Goal: Task Accomplishment & Management: Complete application form

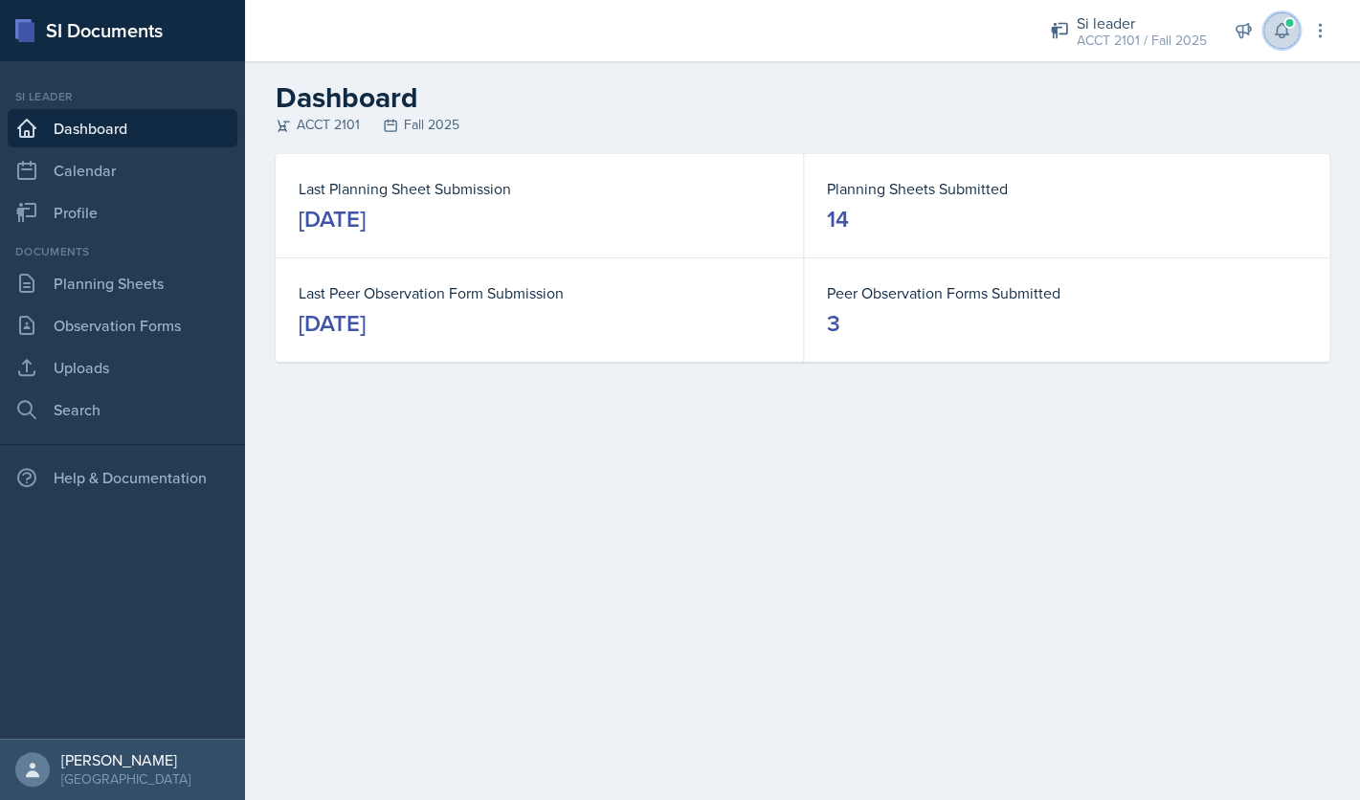
click at [1277, 43] on button at bounding box center [1282, 30] width 34 height 34
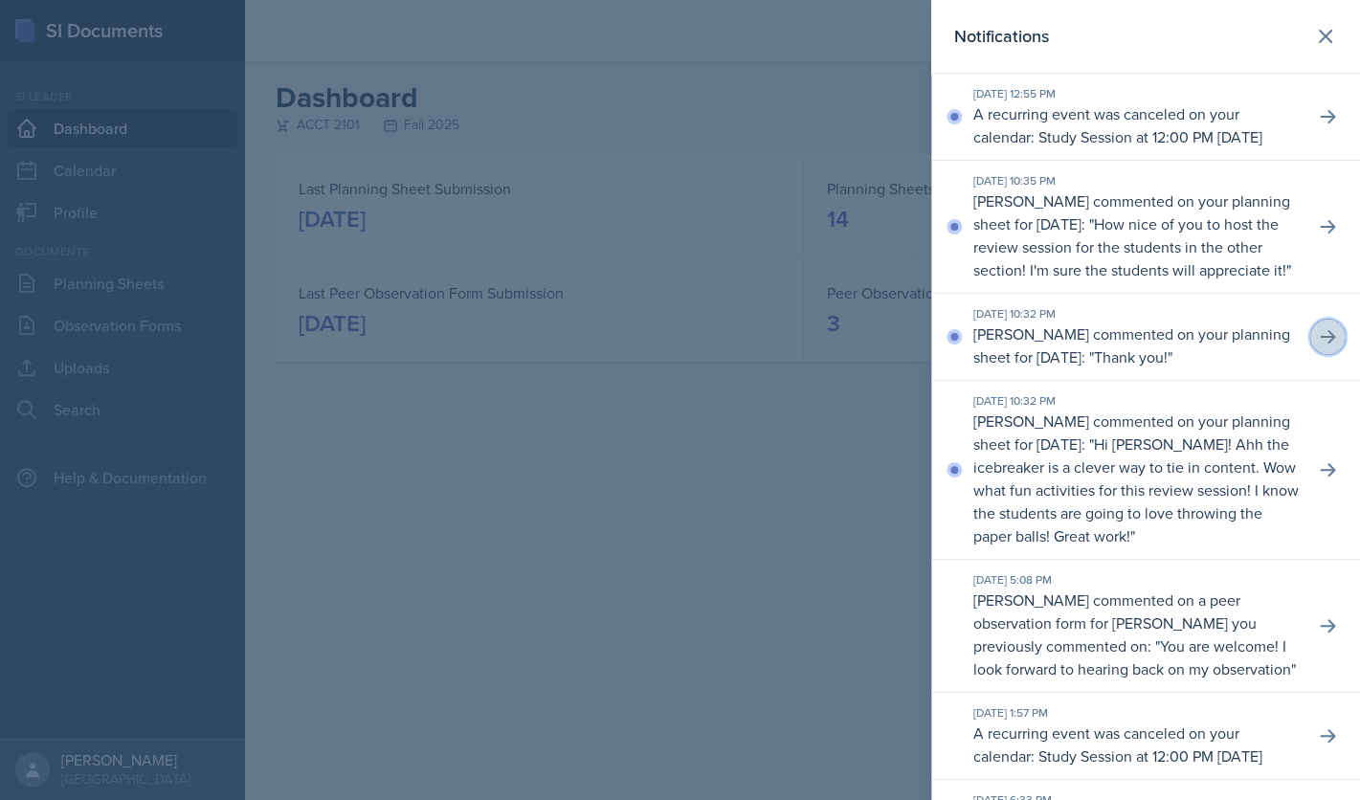
click at [1329, 354] on button at bounding box center [1328, 337] width 34 height 34
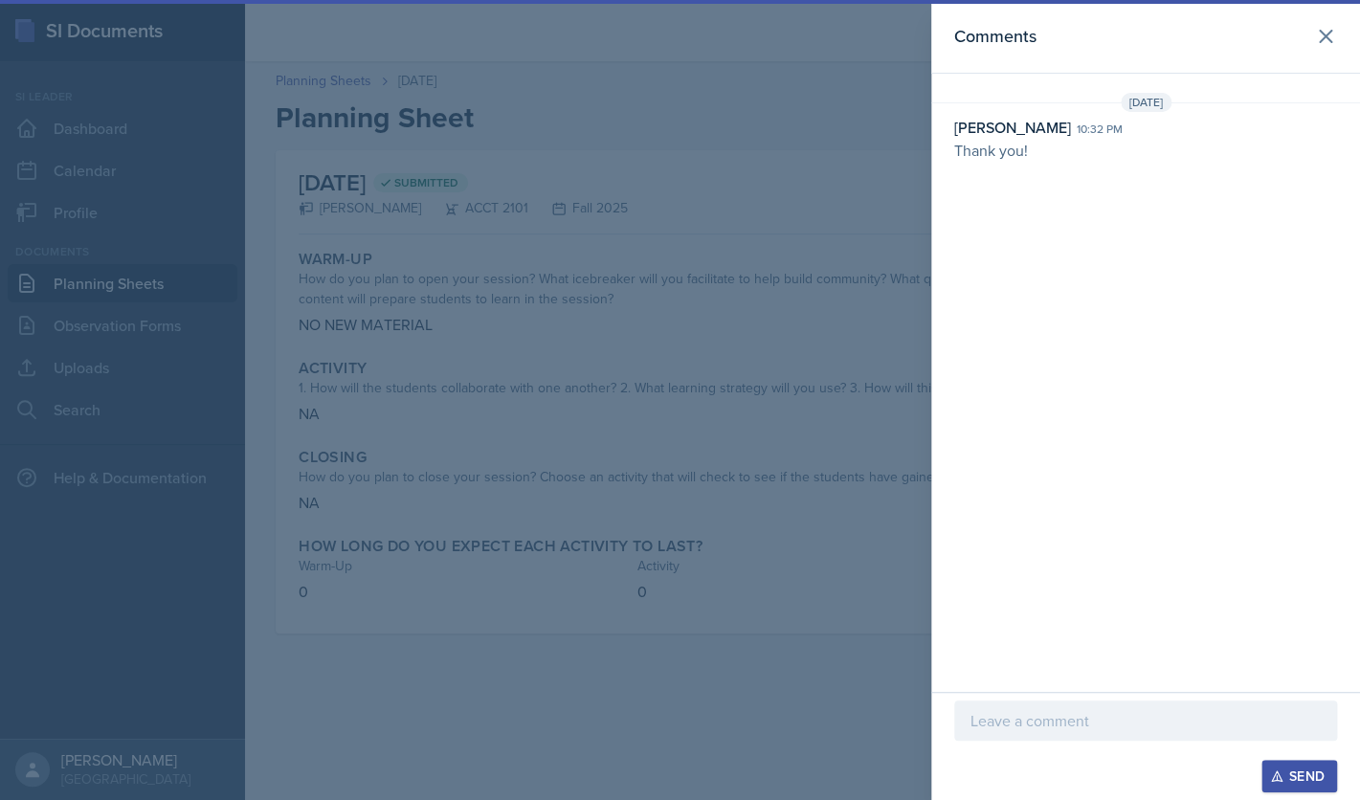
click at [489, 203] on div at bounding box center [680, 400] width 1360 height 800
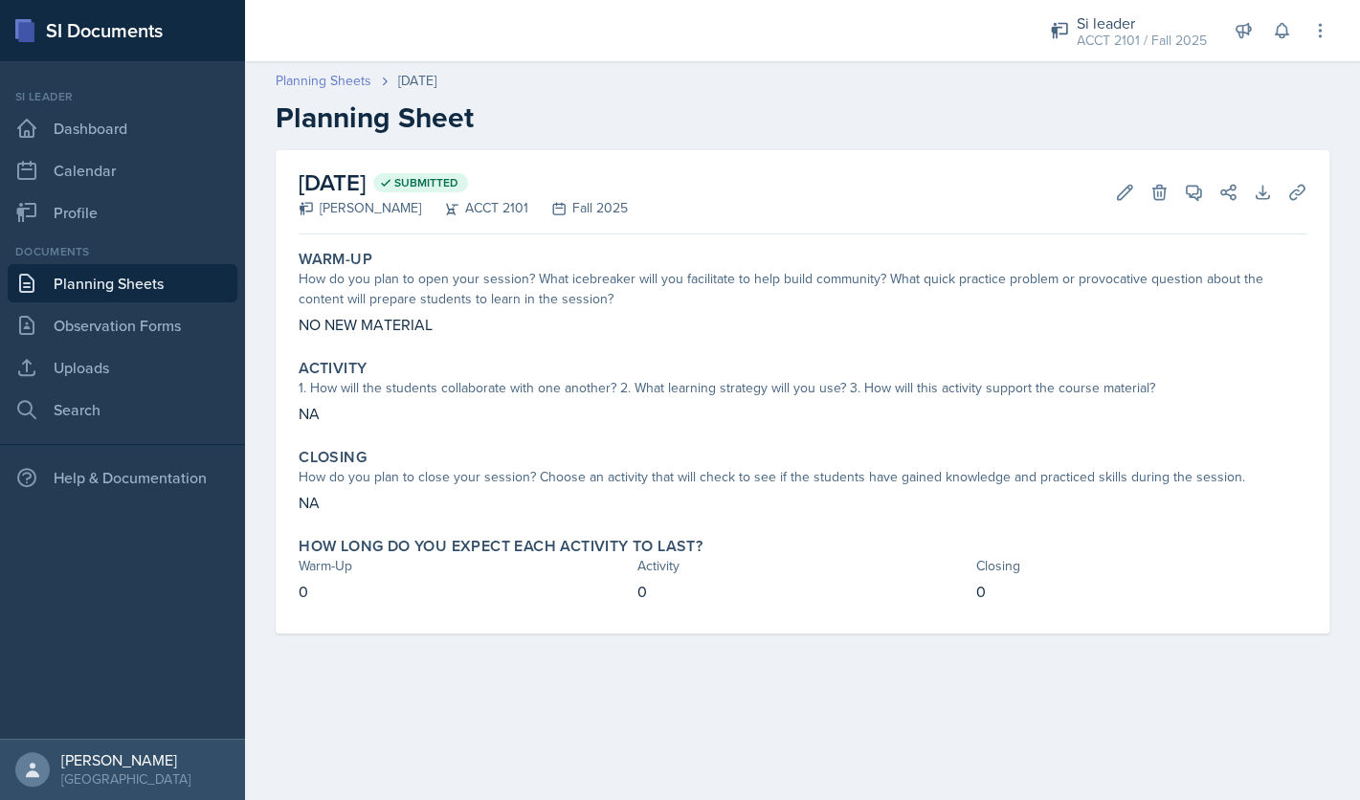
click at [318, 80] on link "Planning Sheets" at bounding box center [324, 81] width 96 height 20
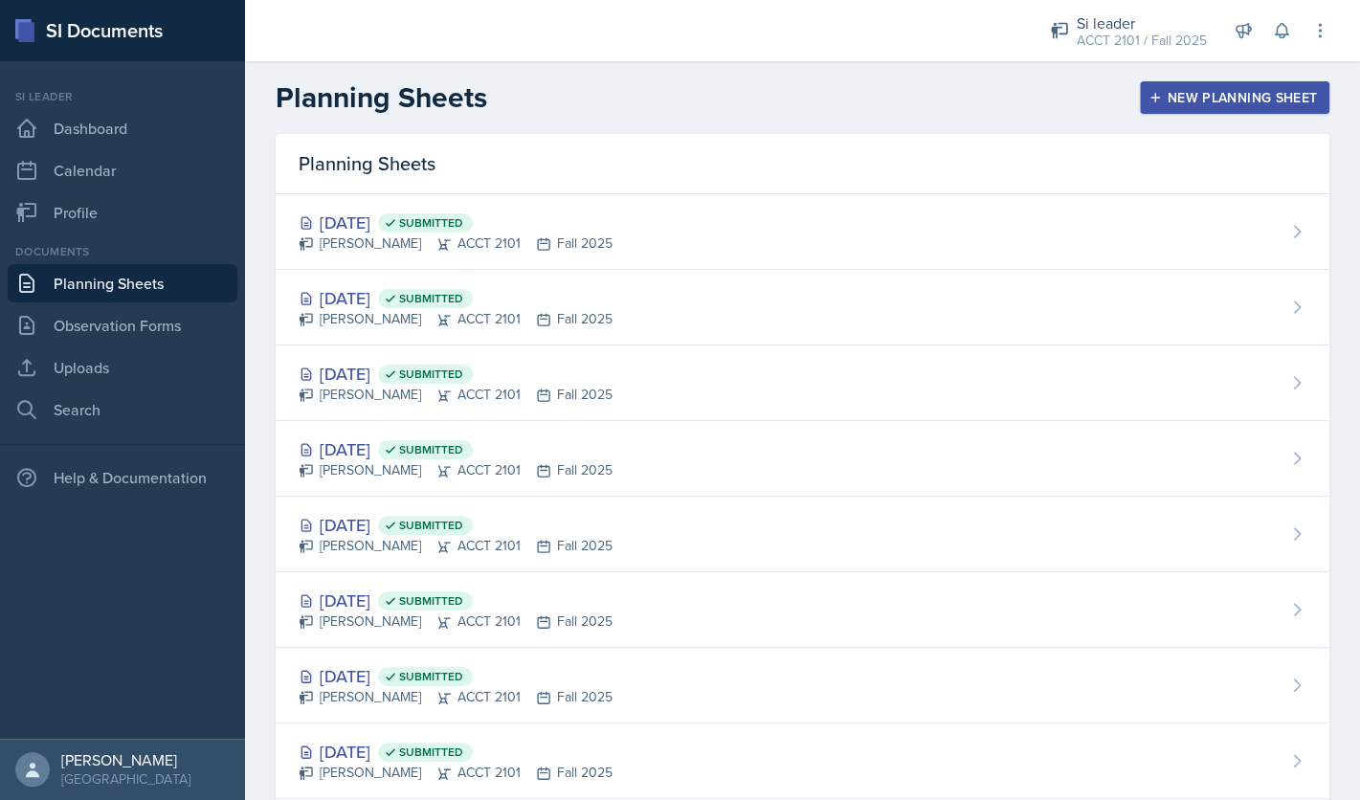
click at [1256, 100] on div "New Planning Sheet" at bounding box center [1235, 97] width 165 height 15
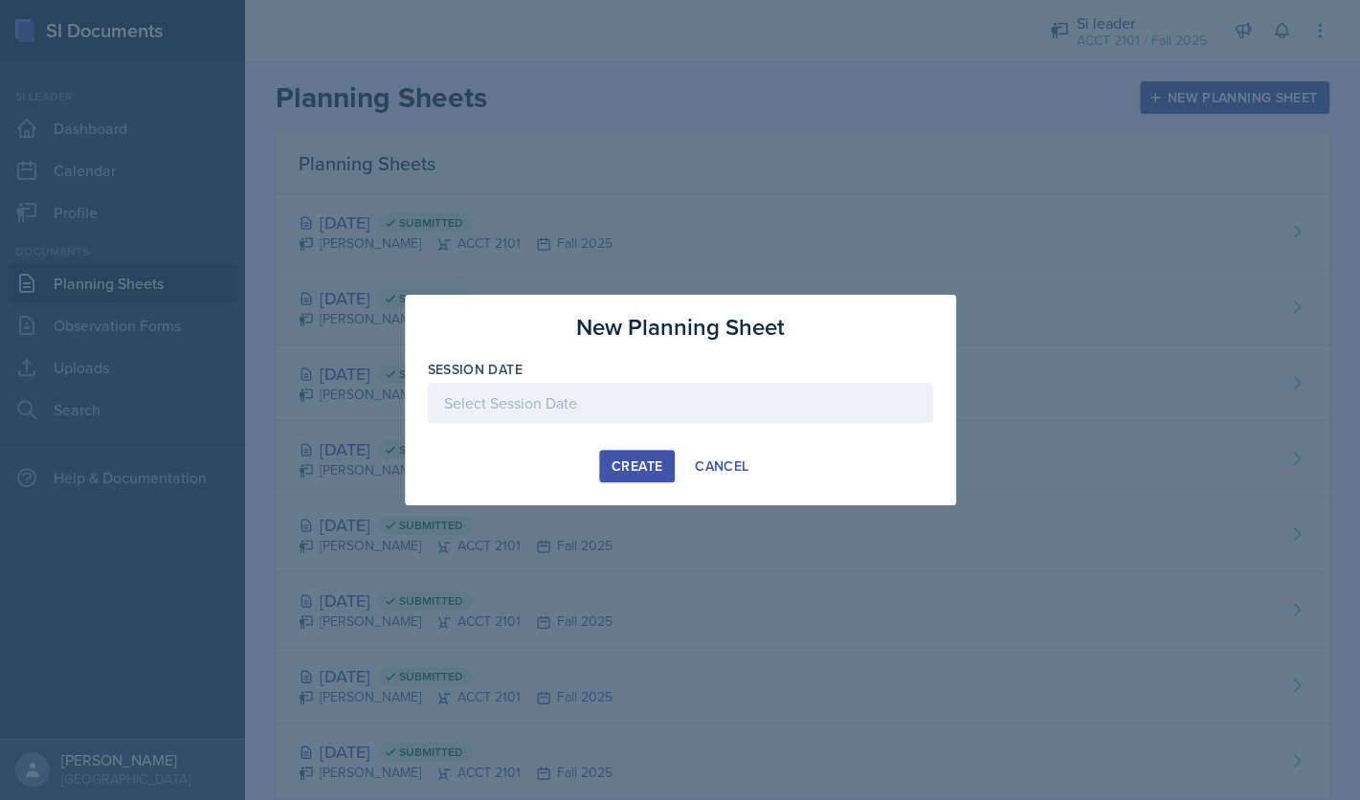
click at [787, 414] on div at bounding box center [680, 403] width 505 height 40
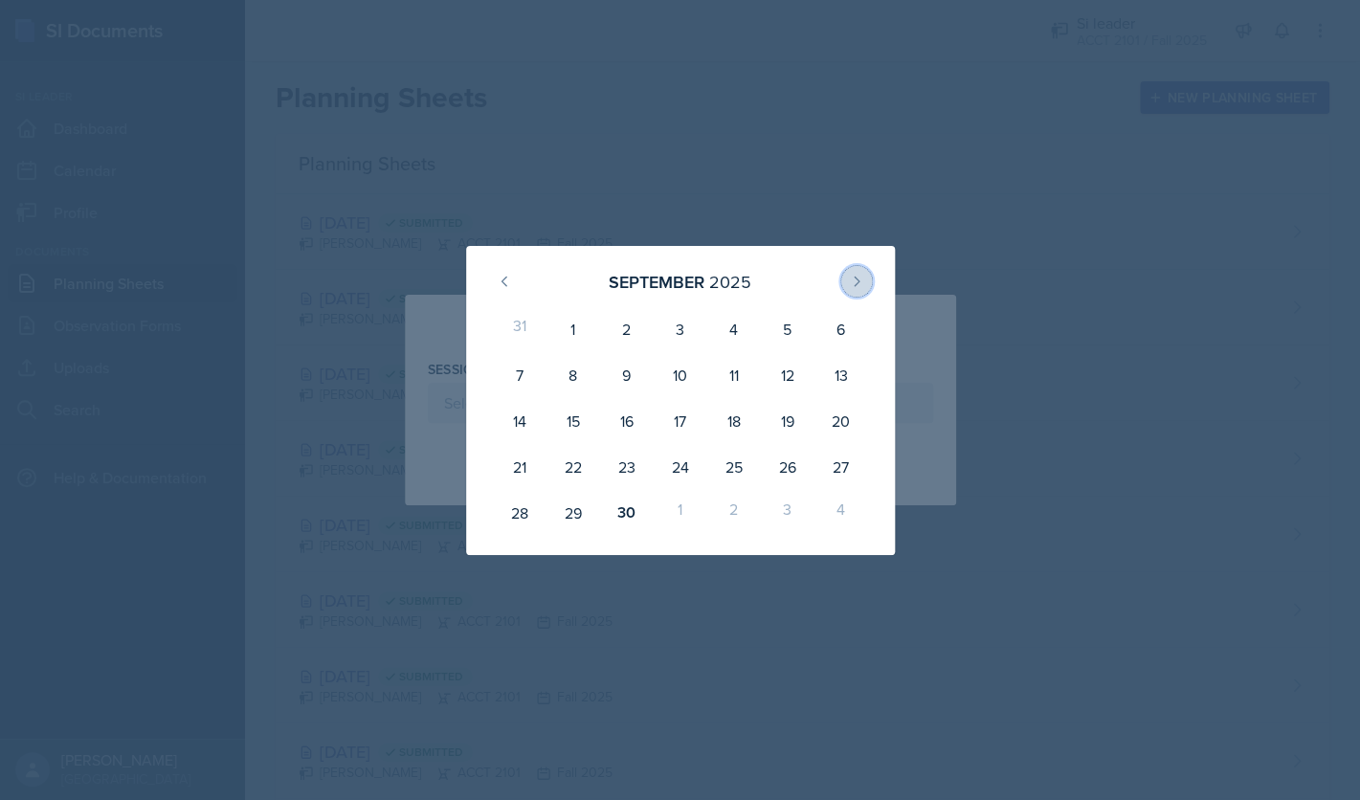
click at [860, 277] on icon at bounding box center [856, 281] width 15 height 15
click at [668, 364] on div "8" at bounding box center [680, 375] width 54 height 46
type input "[DATE]"
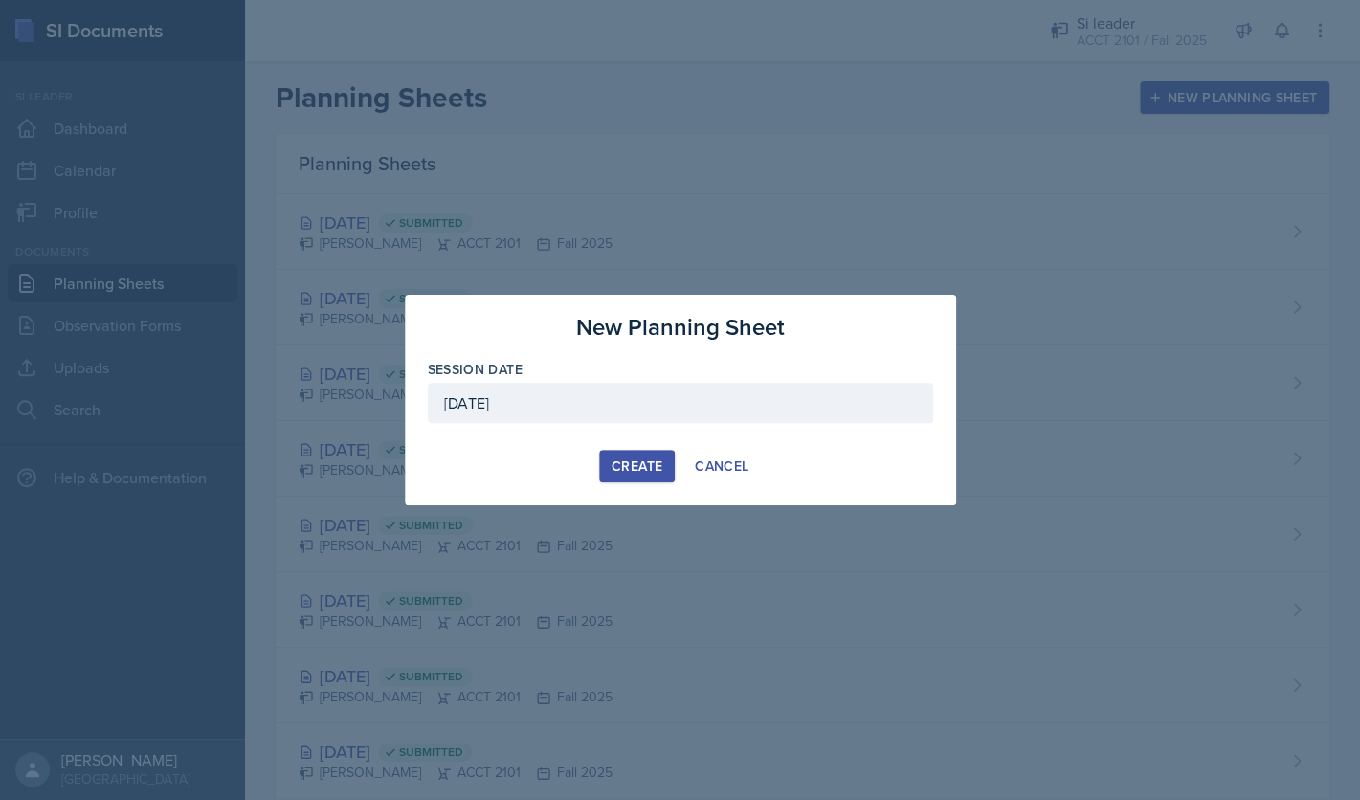
click at [639, 473] on div "Create" at bounding box center [637, 466] width 51 height 15
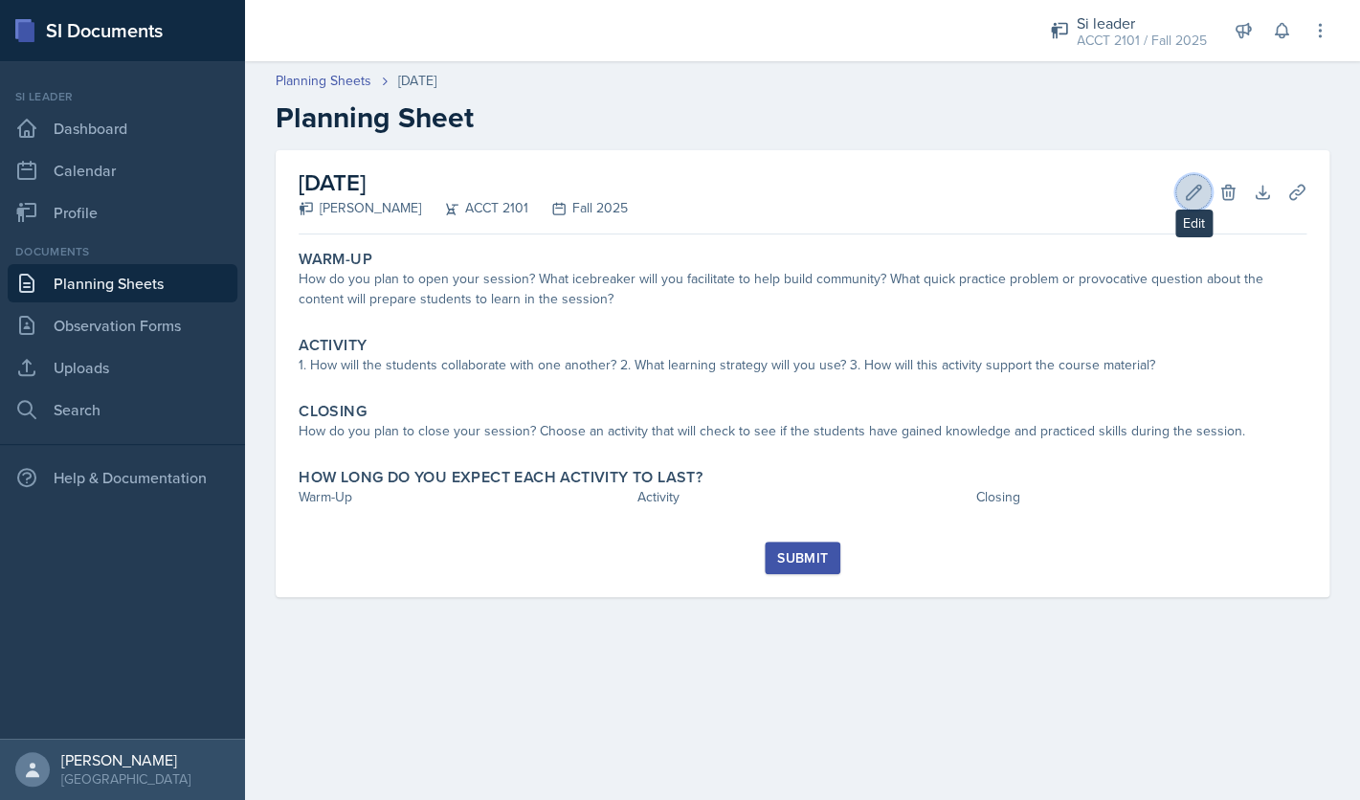
click at [1192, 194] on icon at bounding box center [1193, 192] width 19 height 19
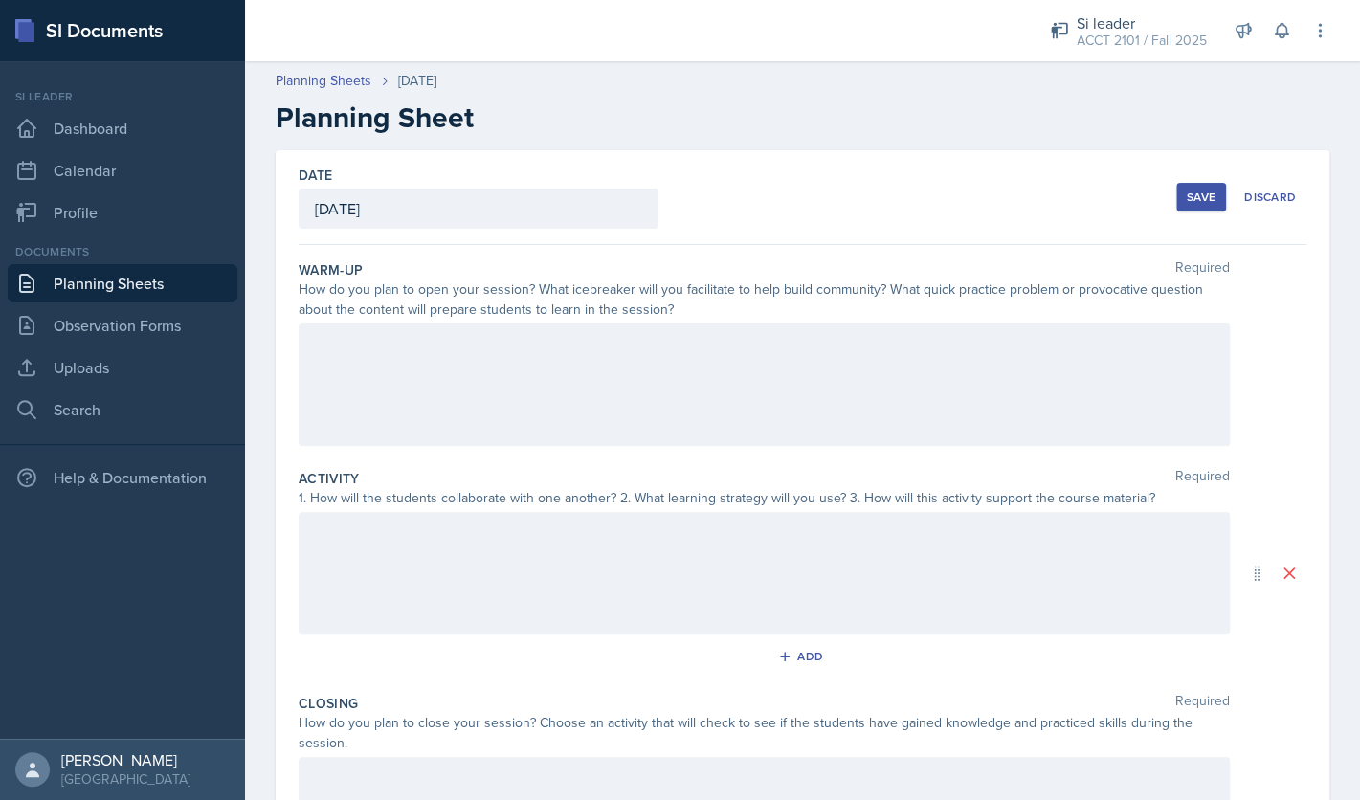
click at [896, 394] on div at bounding box center [765, 385] width 932 height 123
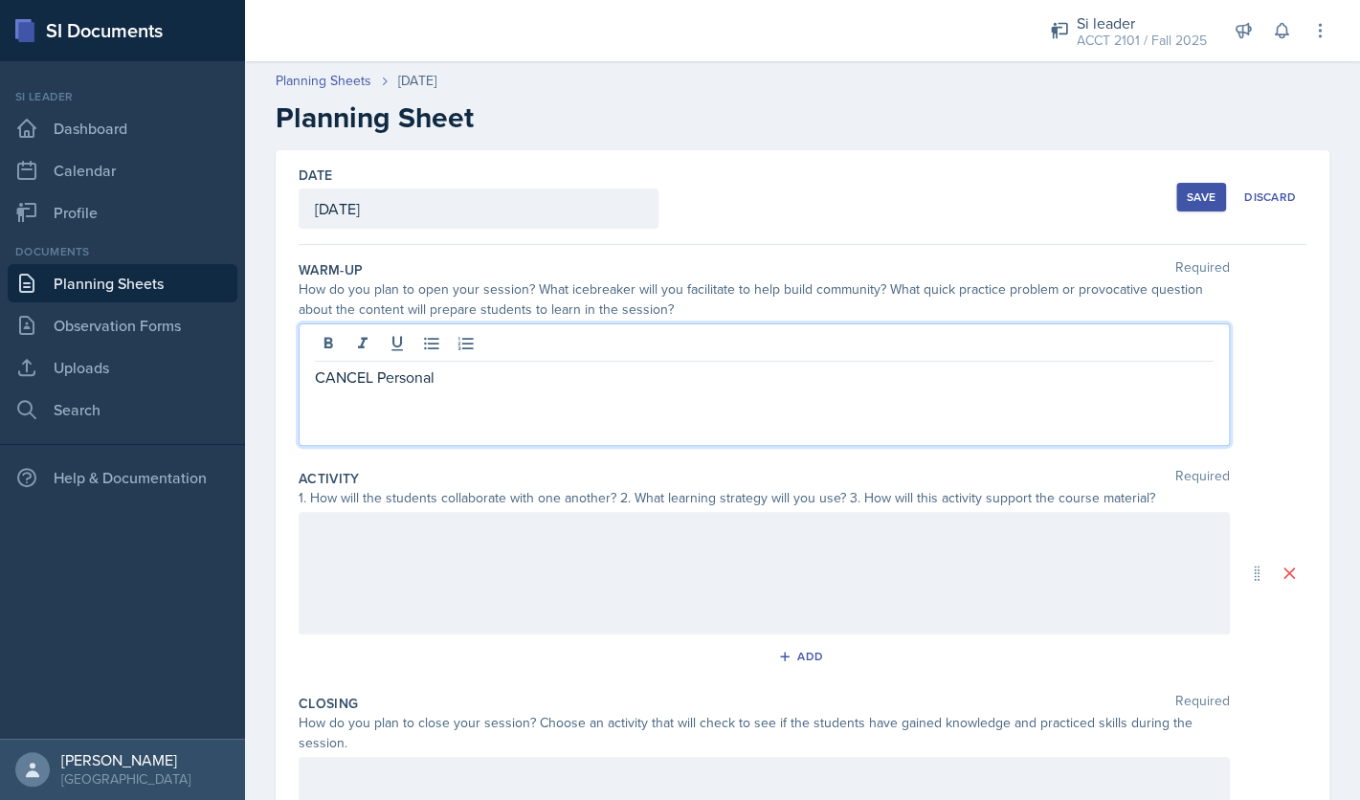
click at [822, 569] on div at bounding box center [765, 573] width 932 height 123
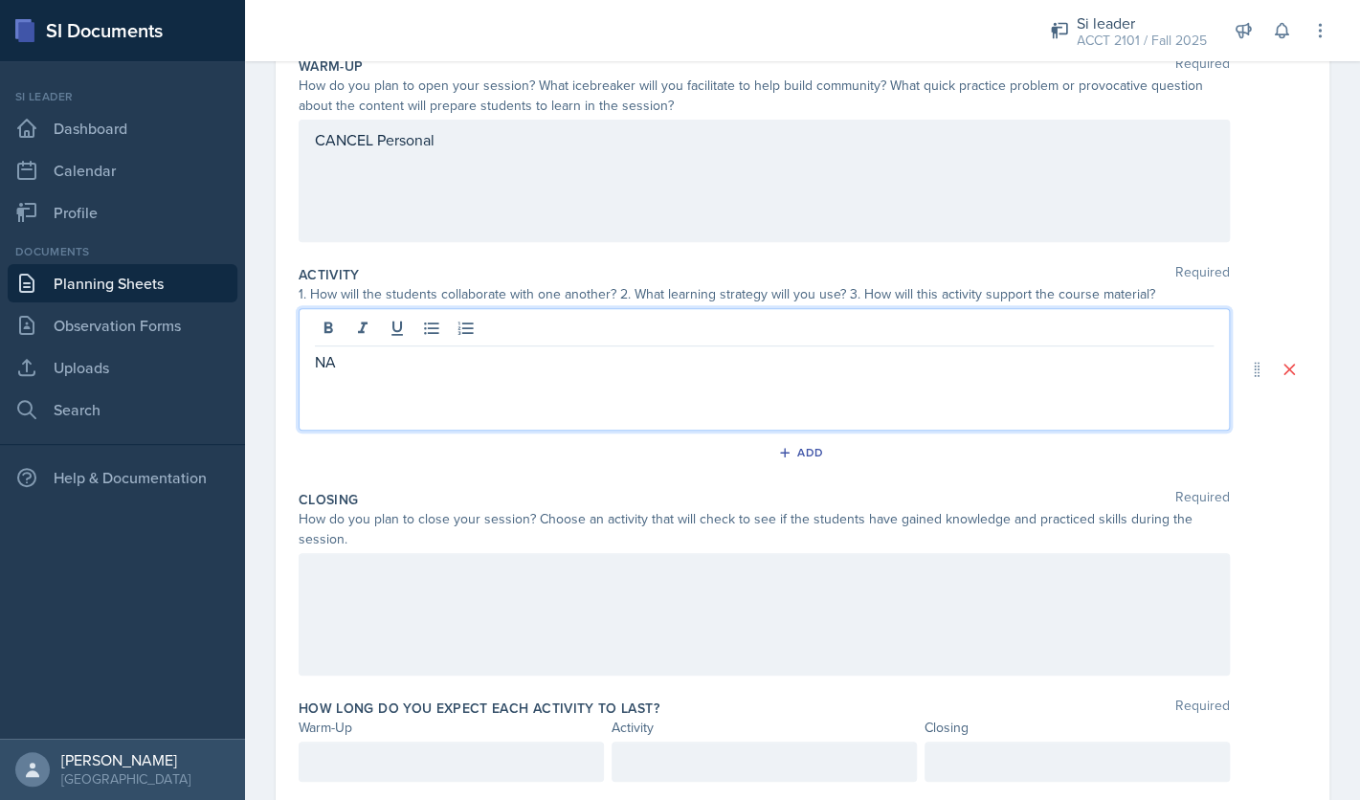
scroll to position [262, 0]
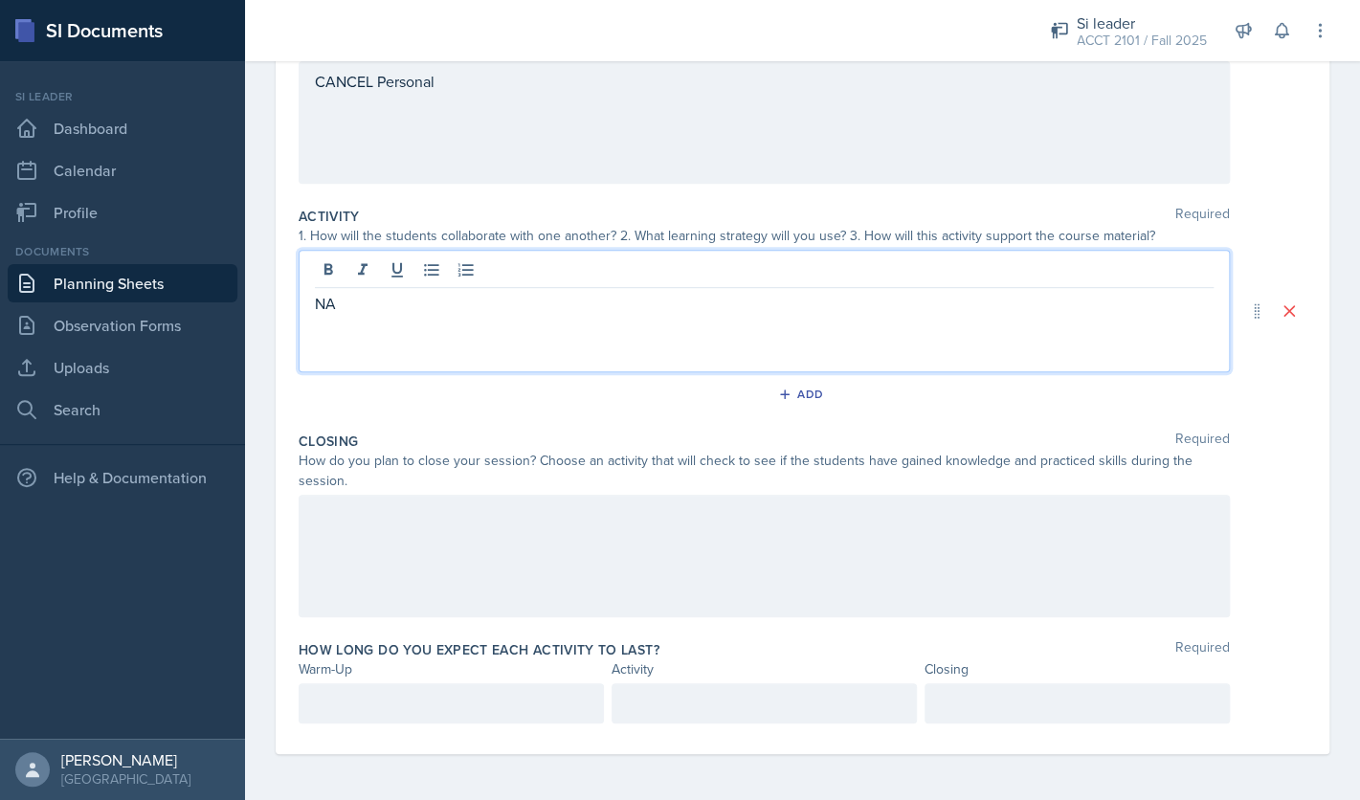
click at [768, 591] on div at bounding box center [765, 556] width 932 height 123
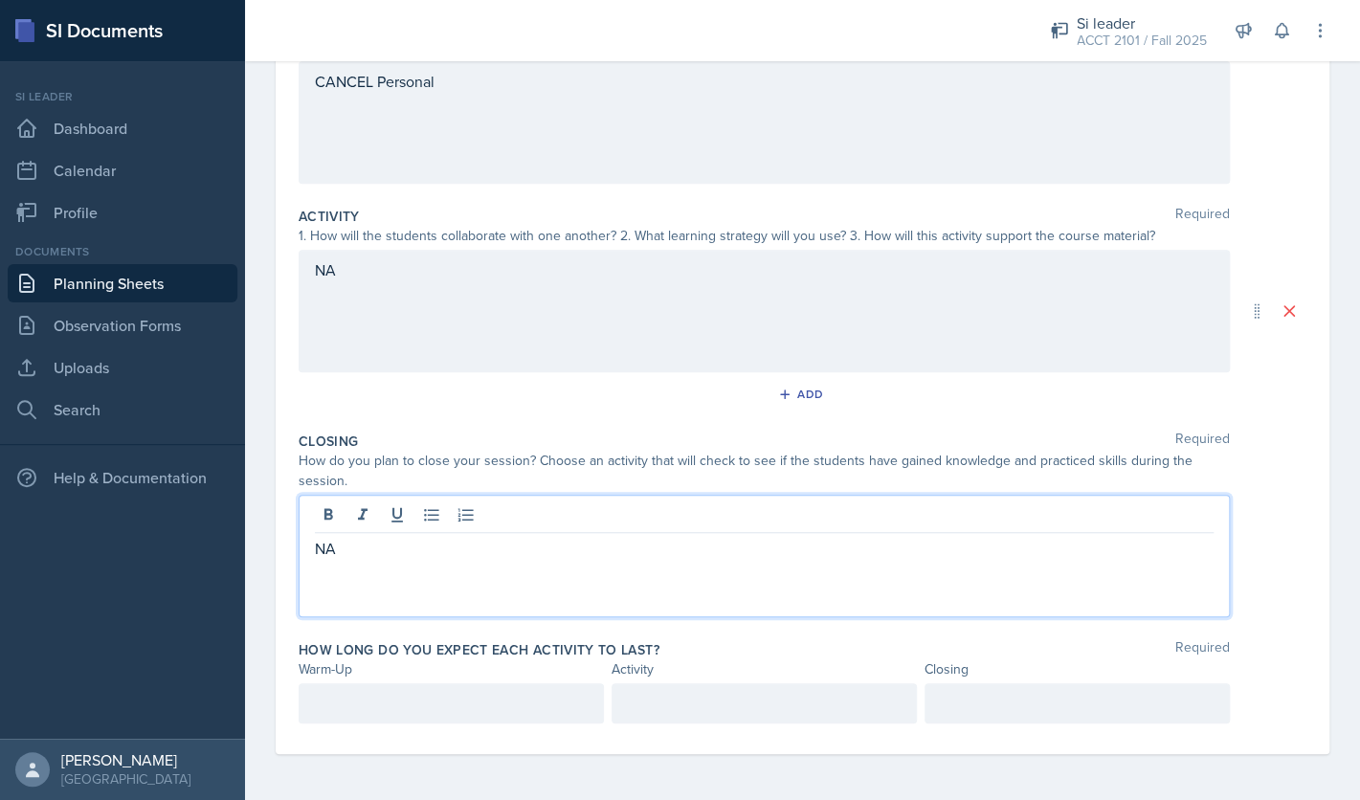
click at [580, 708] on div at bounding box center [451, 704] width 305 height 40
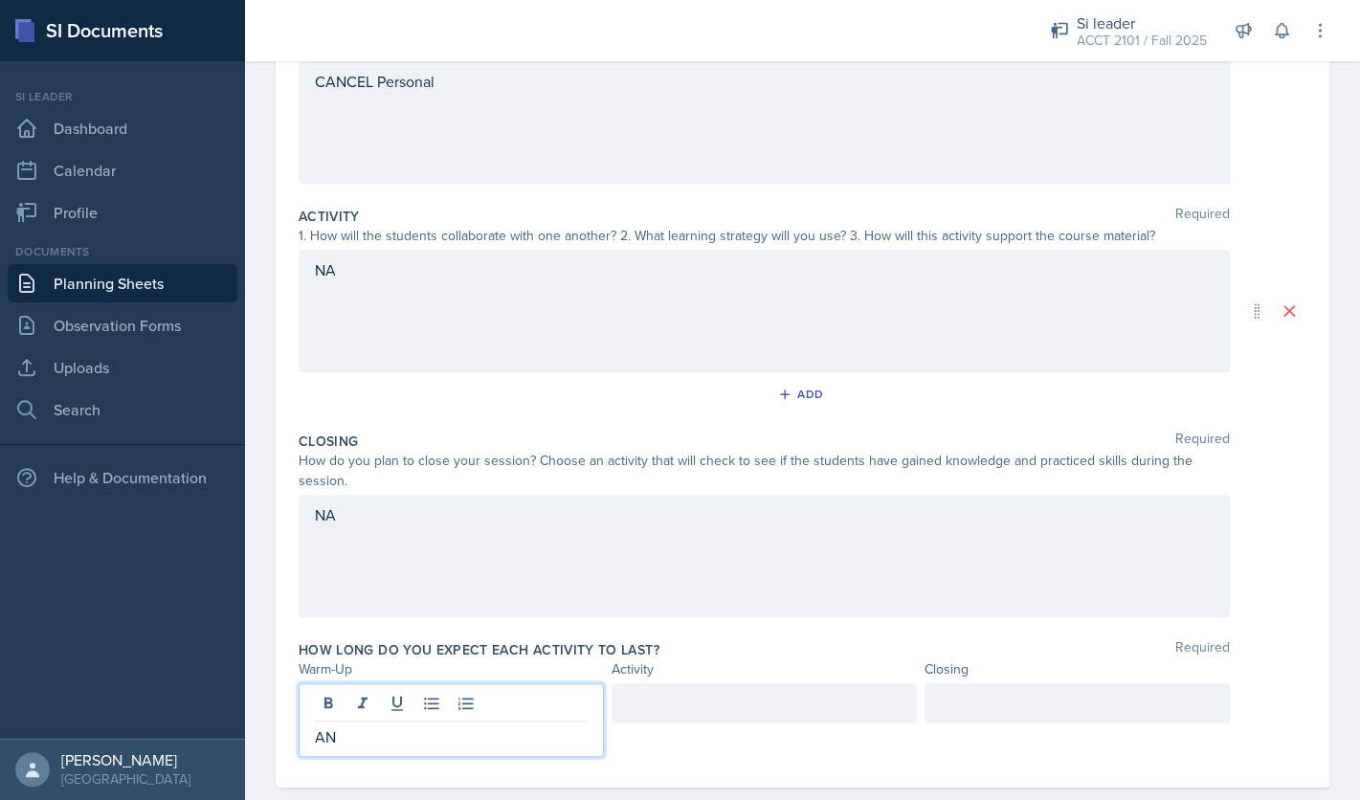
click at [716, 699] on div at bounding box center [764, 704] width 305 height 40
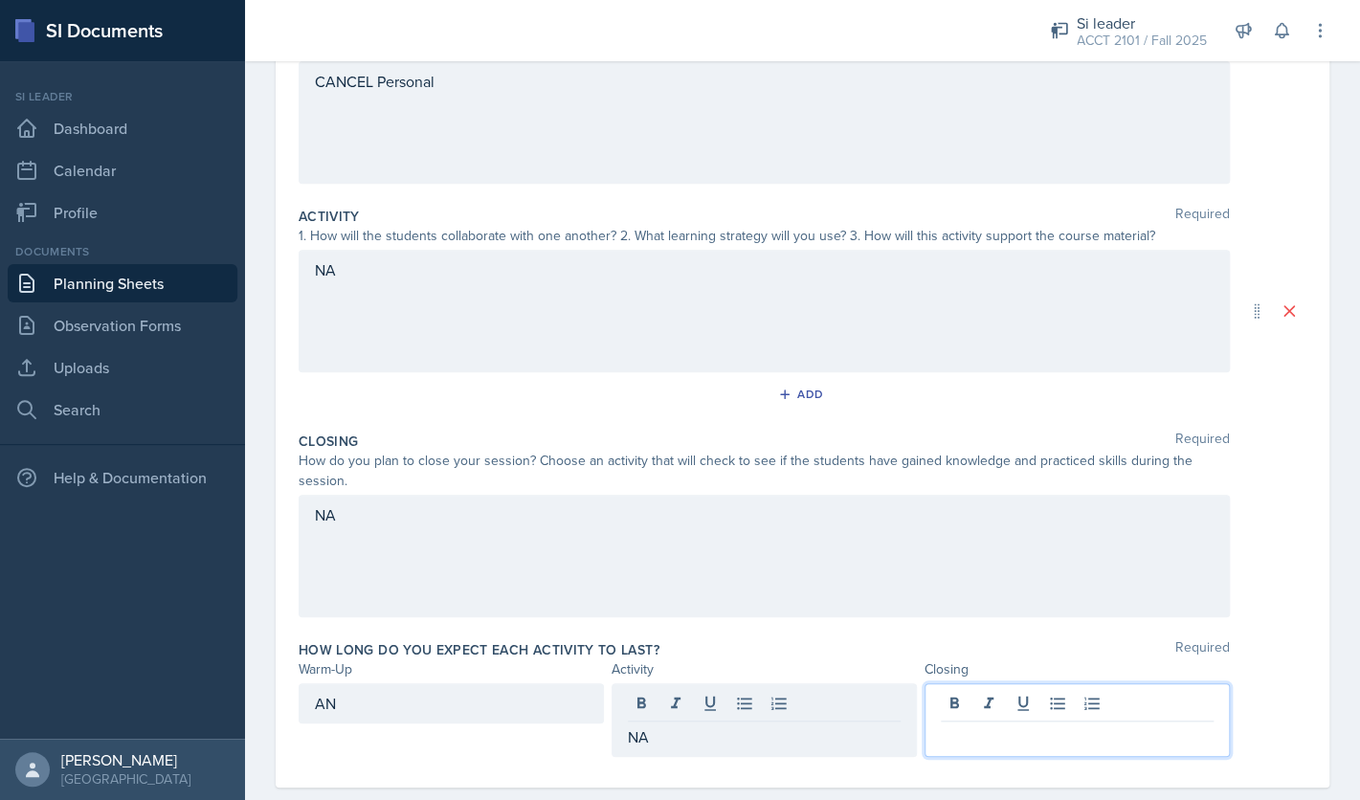
click at [976, 707] on div at bounding box center [1077, 721] width 305 height 74
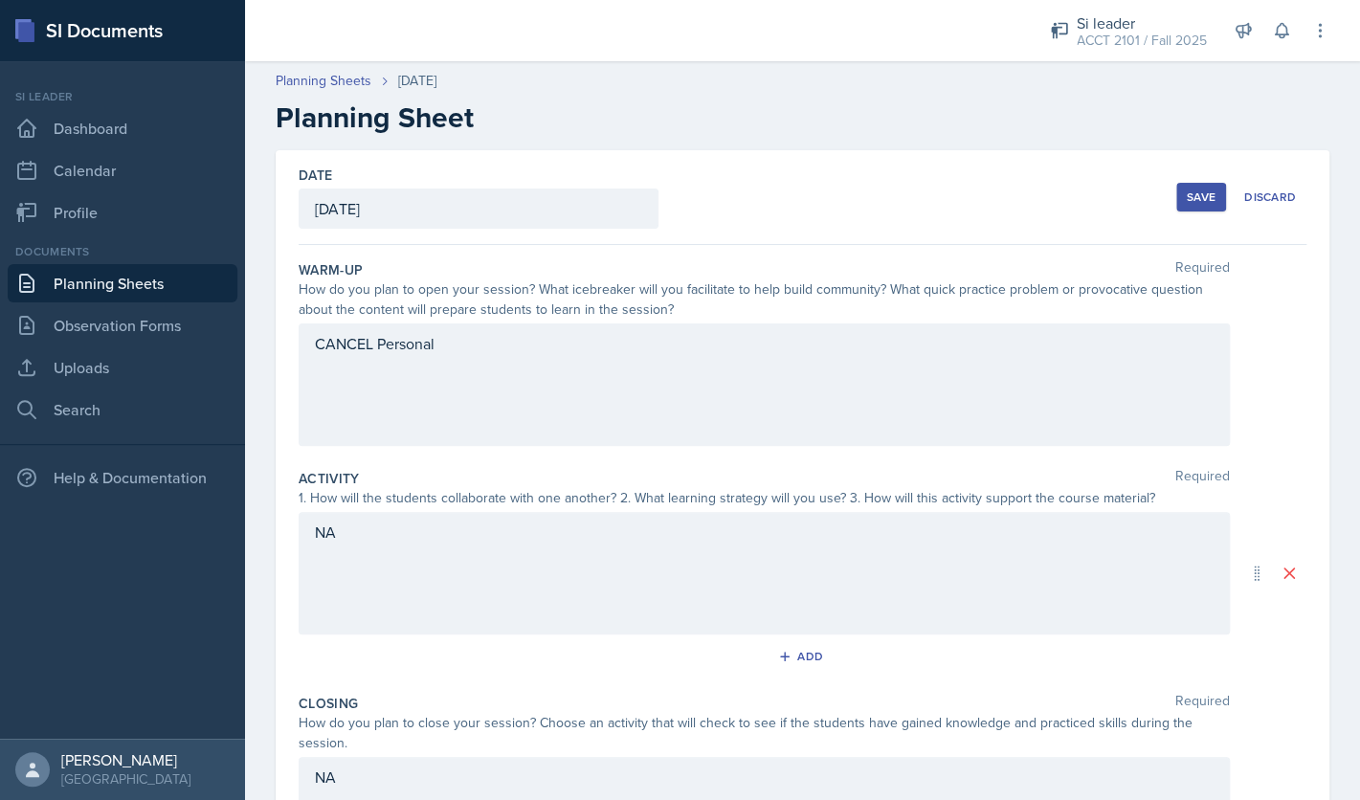
click at [1197, 204] on div "Save" at bounding box center [1201, 197] width 29 height 15
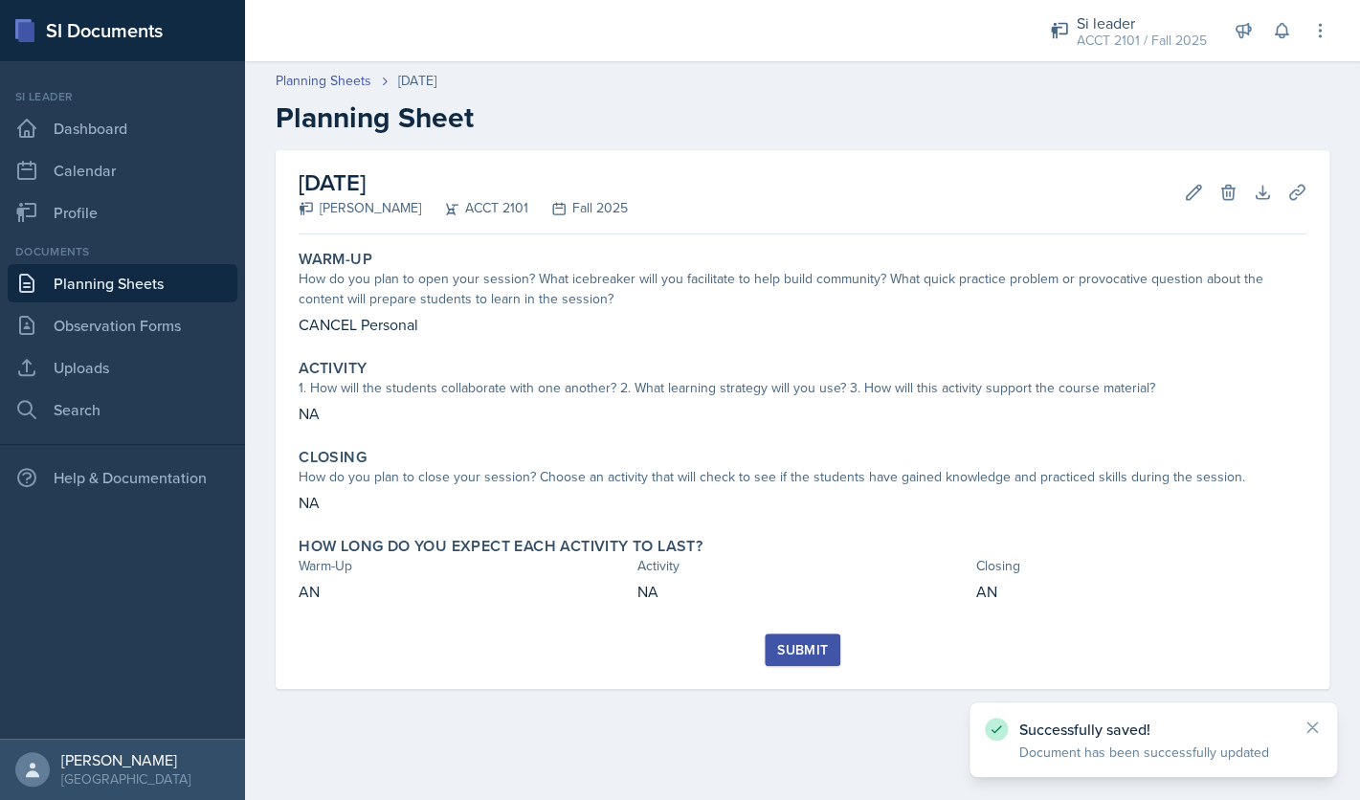
click at [819, 652] on div "Submit" at bounding box center [802, 649] width 51 height 15
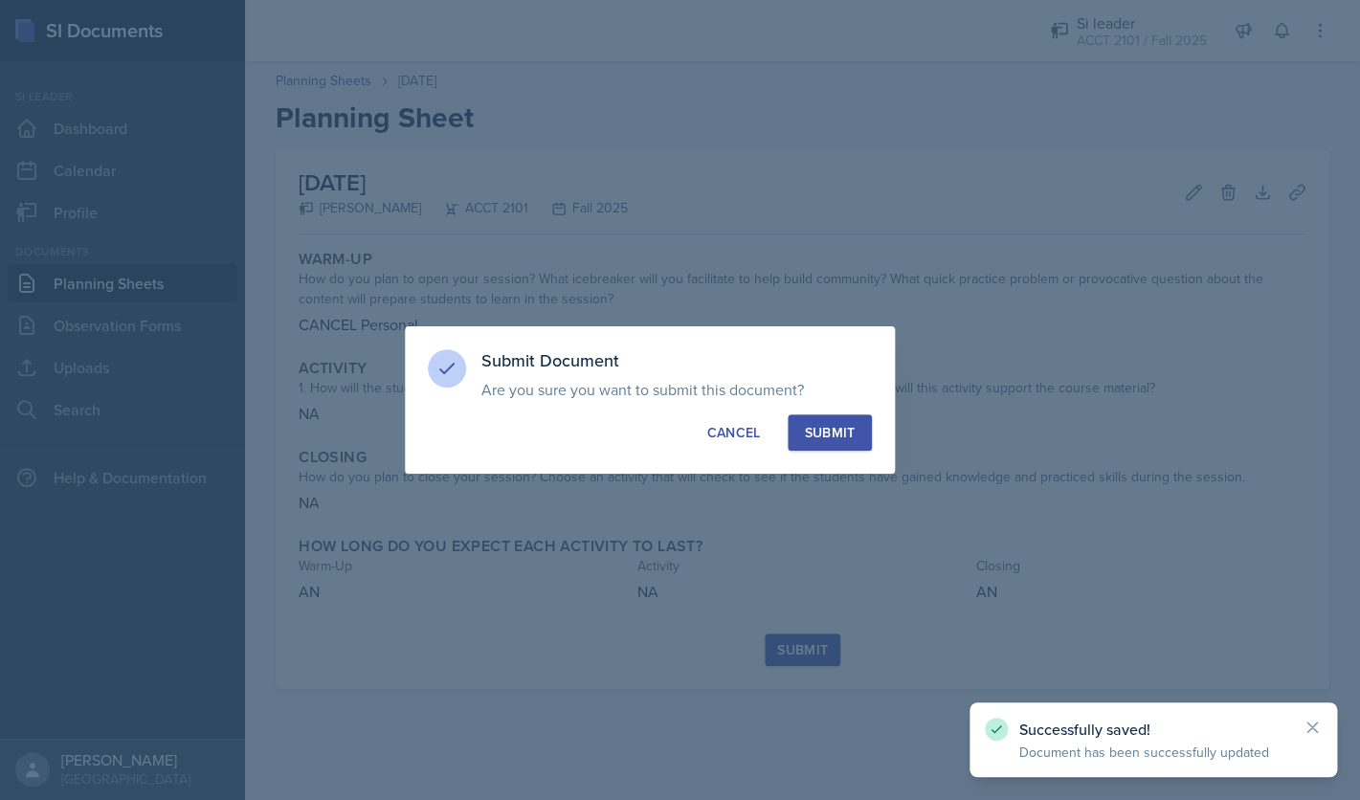
click at [851, 421] on button "Submit" at bounding box center [829, 433] width 83 height 36
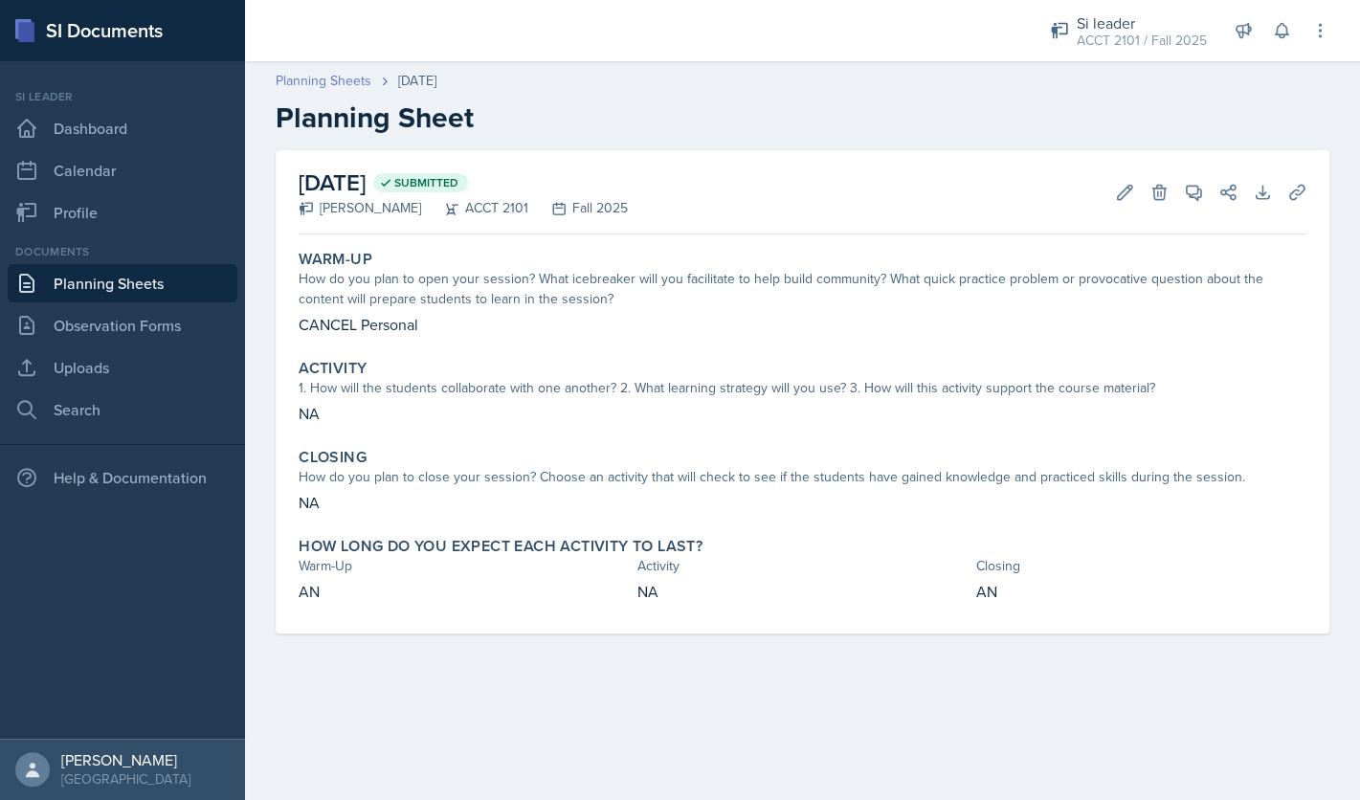
click at [354, 79] on link "Planning Sheets" at bounding box center [324, 81] width 96 height 20
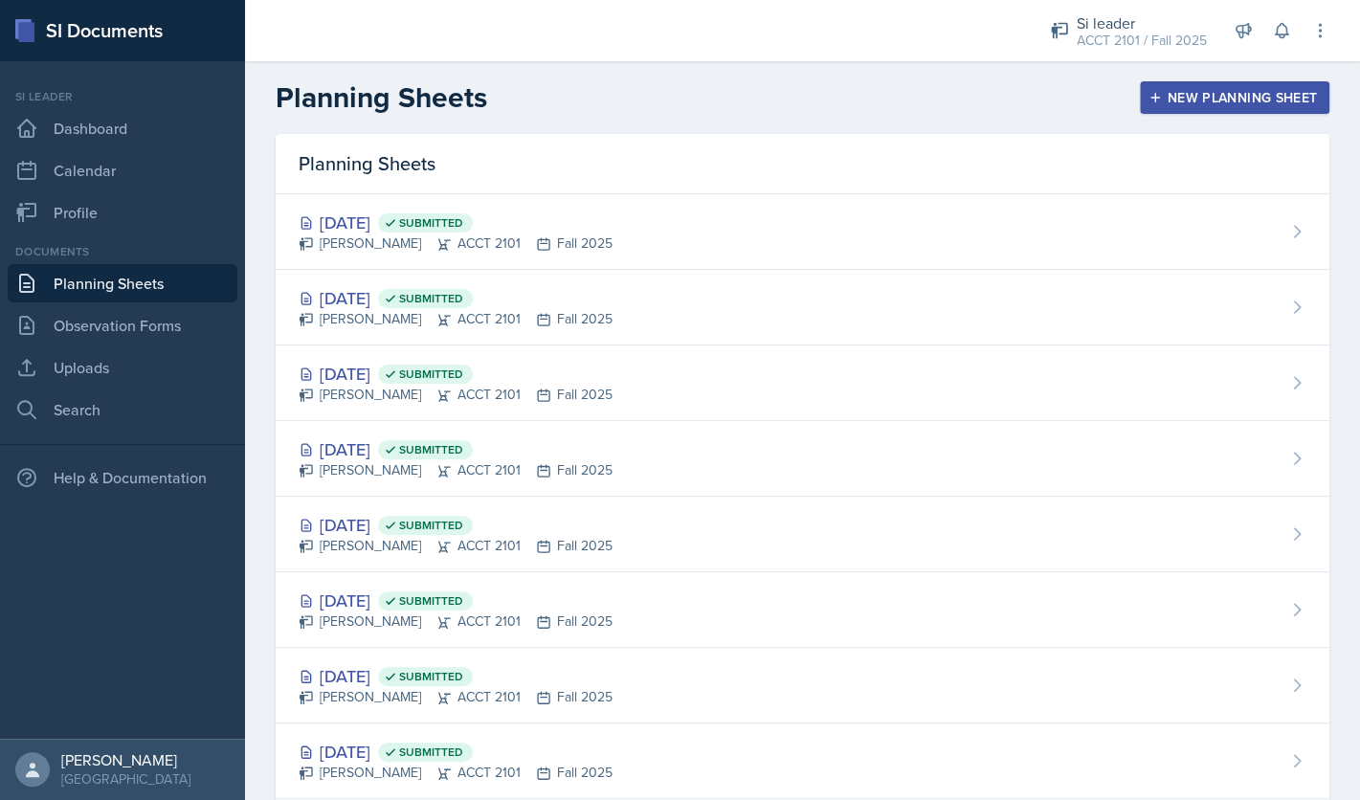
click at [1265, 102] on div "New Planning Sheet" at bounding box center [1235, 97] width 165 height 15
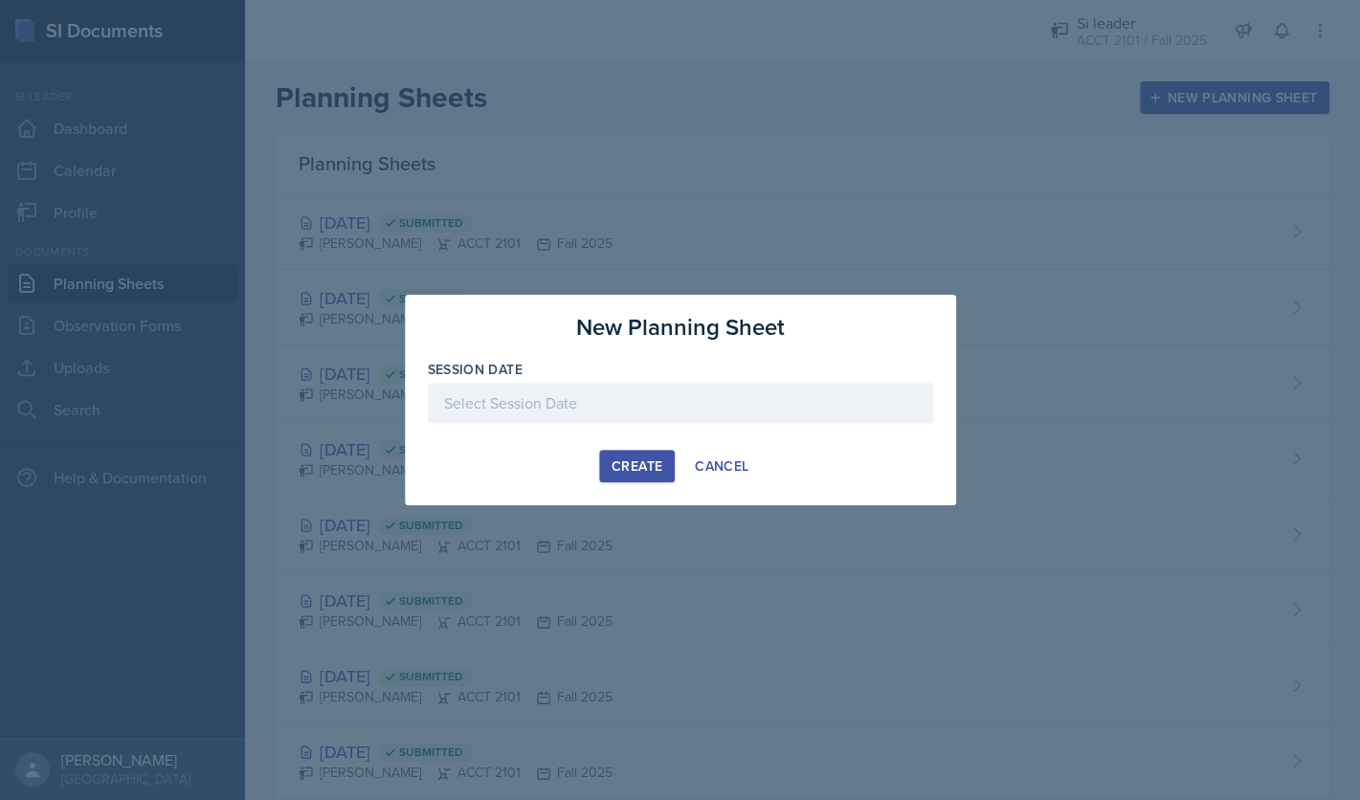
click at [833, 408] on div at bounding box center [680, 403] width 505 height 40
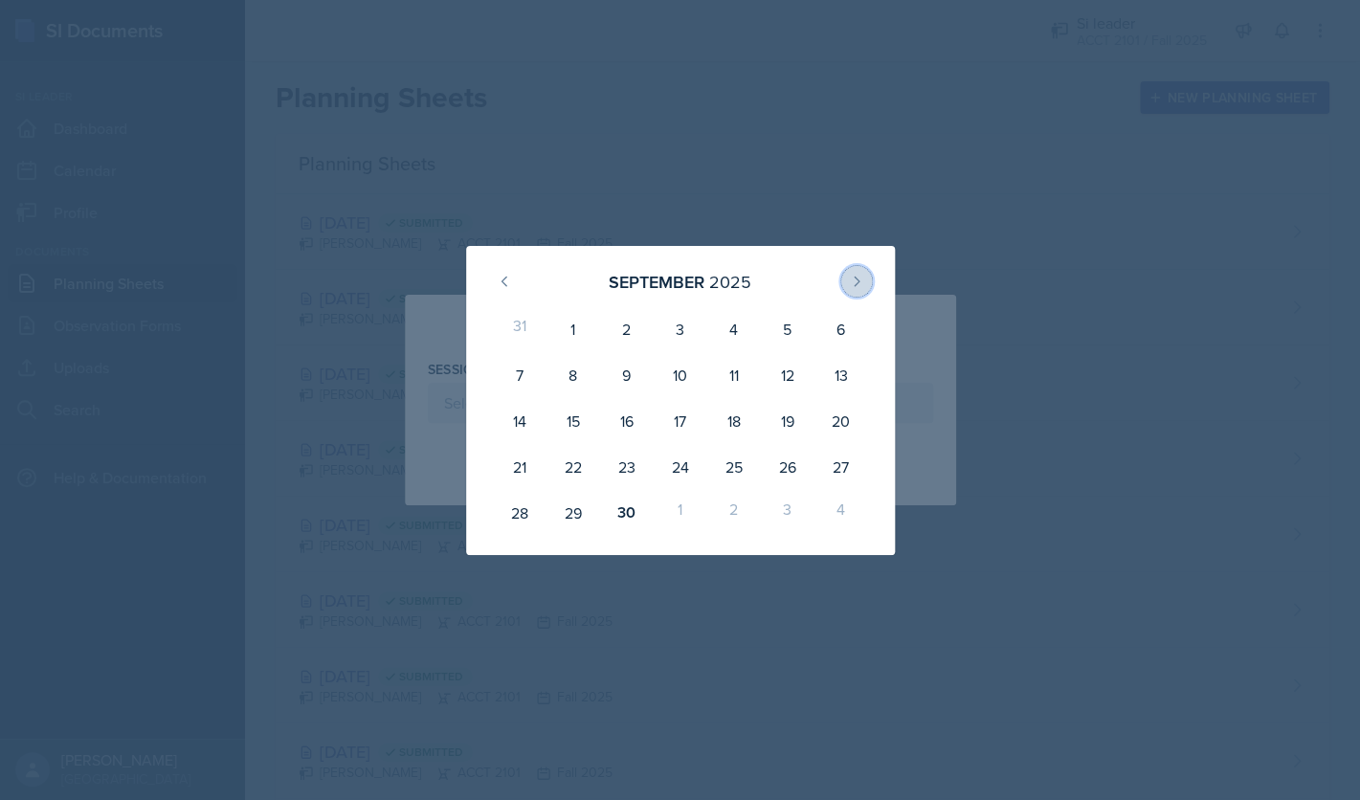
click at [857, 280] on icon at bounding box center [857, 281] width 5 height 9
click at [573, 372] on div "6" at bounding box center [573, 375] width 54 height 46
type input "[DATE]"
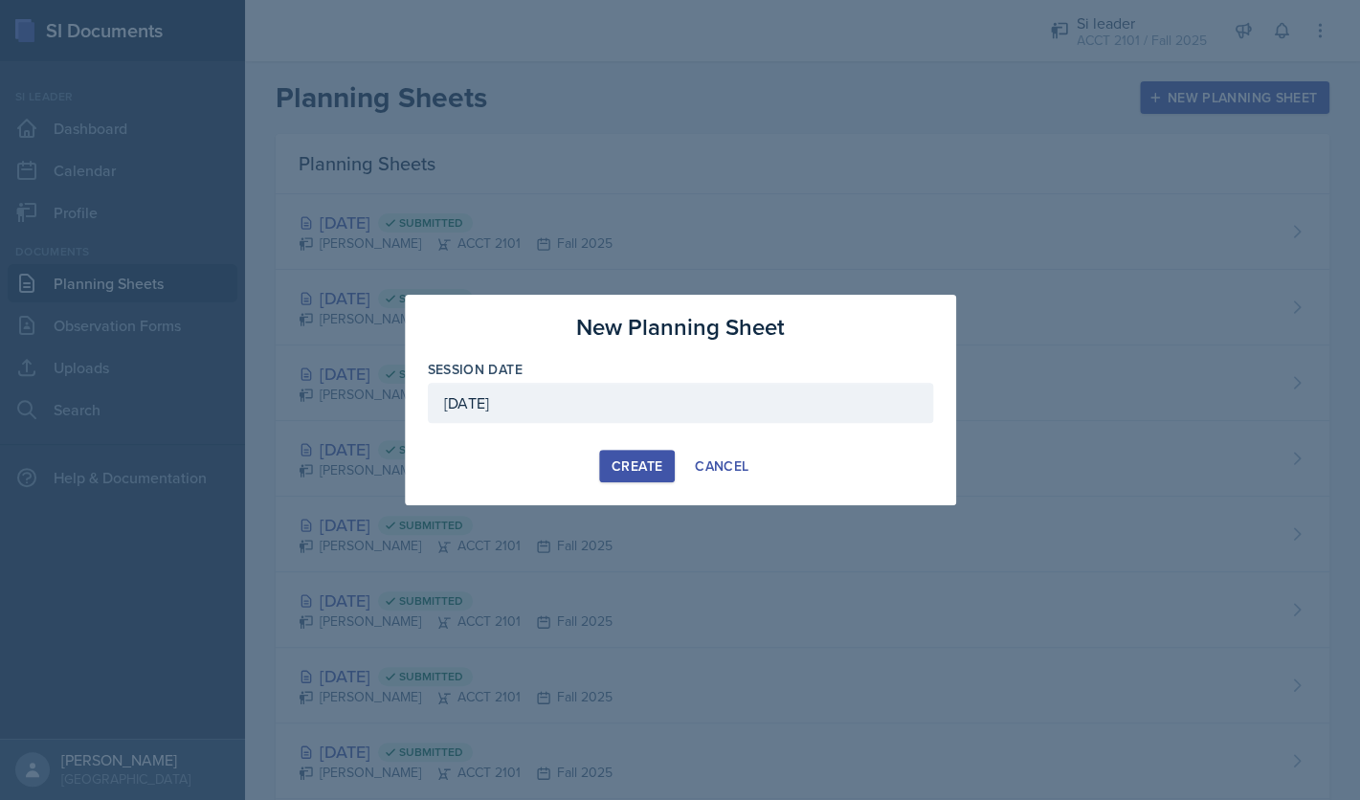
click at [635, 463] on div "Create" at bounding box center [637, 466] width 51 height 15
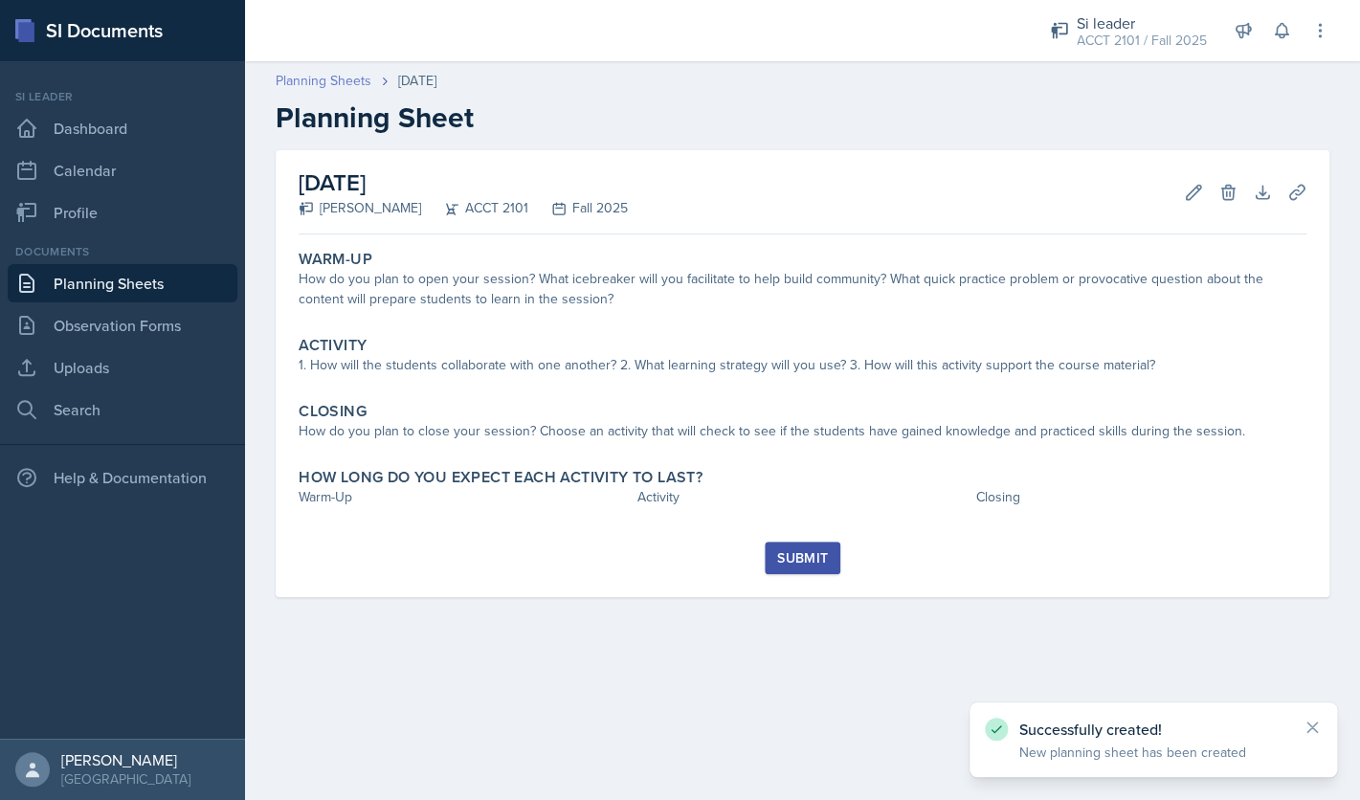
click at [337, 78] on link "Planning Sheets" at bounding box center [324, 81] width 96 height 20
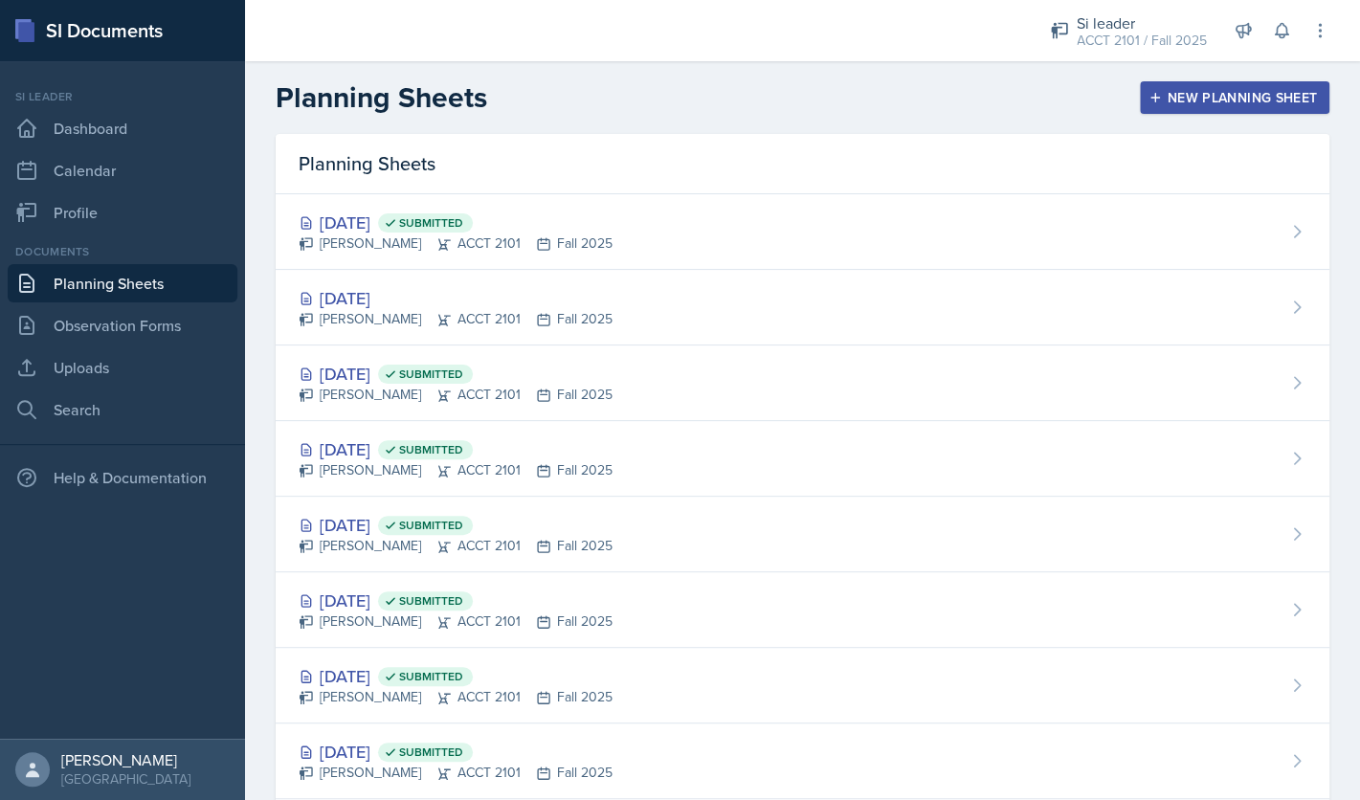
click at [1192, 101] on div "New Planning Sheet" at bounding box center [1235, 97] width 165 height 15
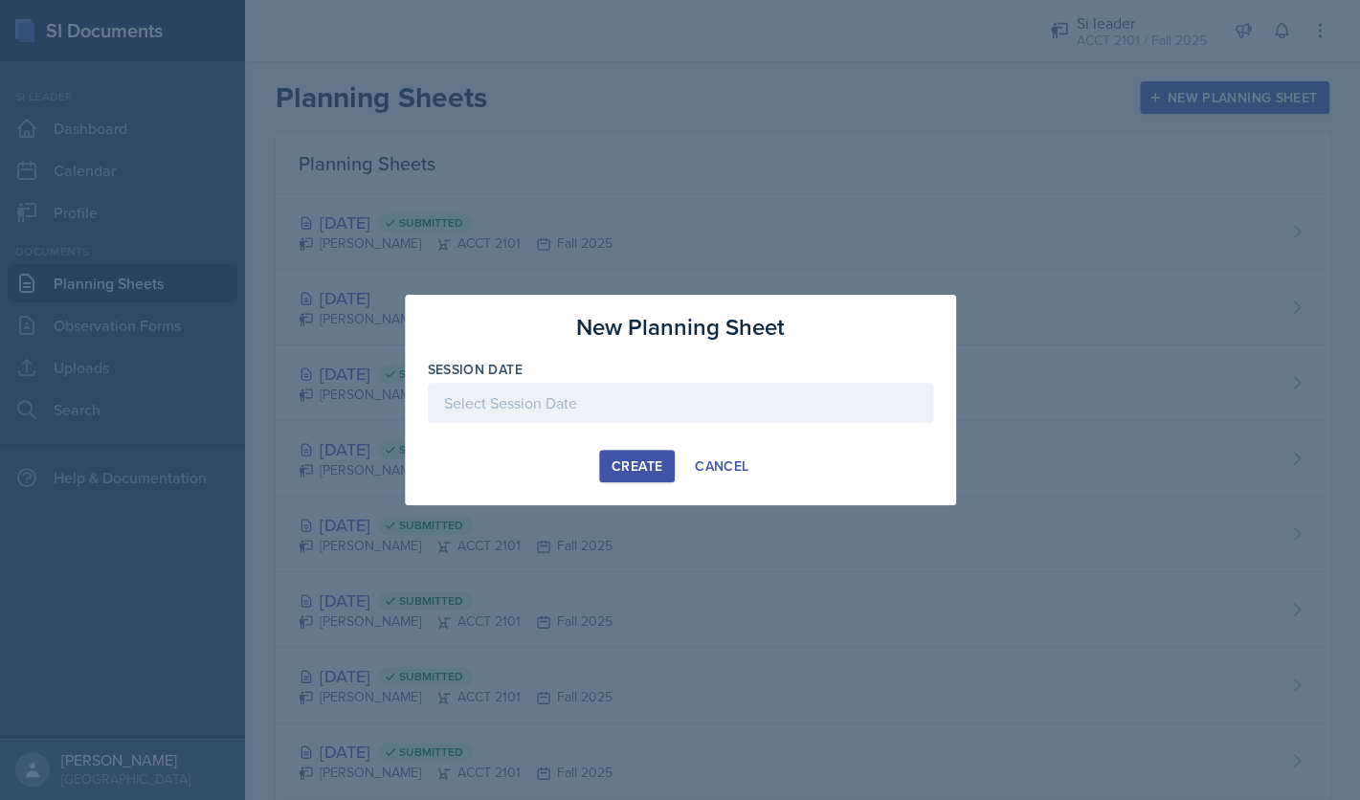
click at [792, 416] on div at bounding box center [680, 403] width 505 height 40
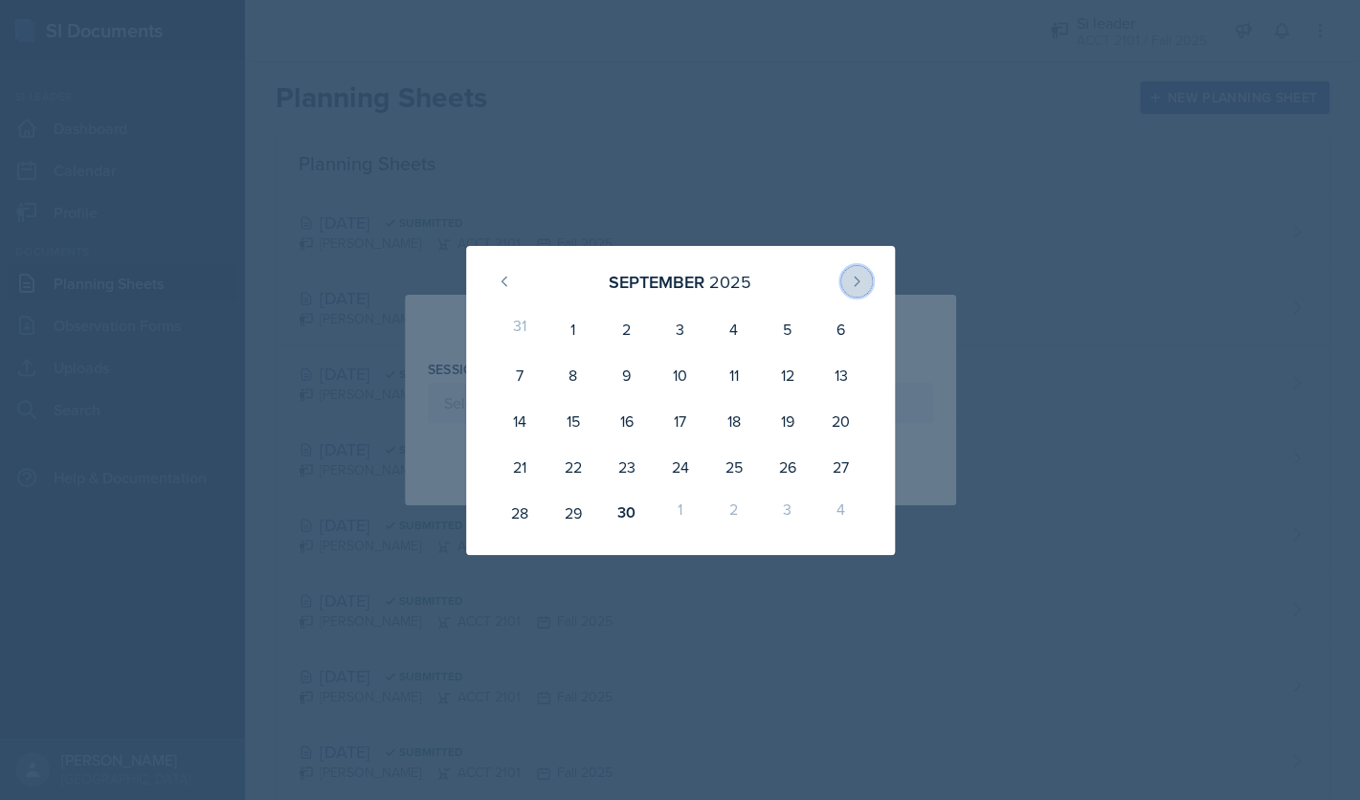
click at [860, 280] on icon at bounding box center [856, 281] width 15 height 15
click at [573, 421] on div "13" at bounding box center [573, 421] width 54 height 46
type input "[DATE]"
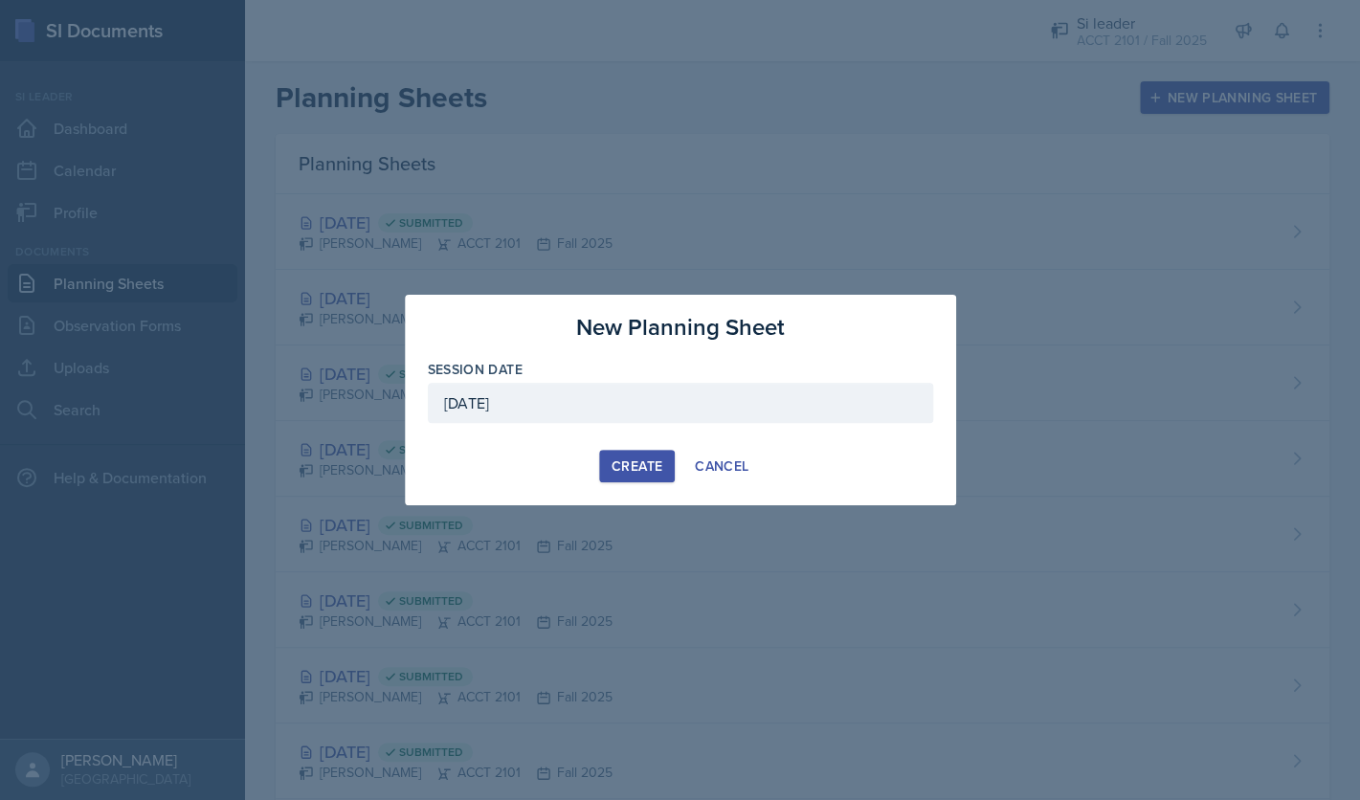
click at [645, 471] on div "Create" at bounding box center [637, 466] width 51 height 15
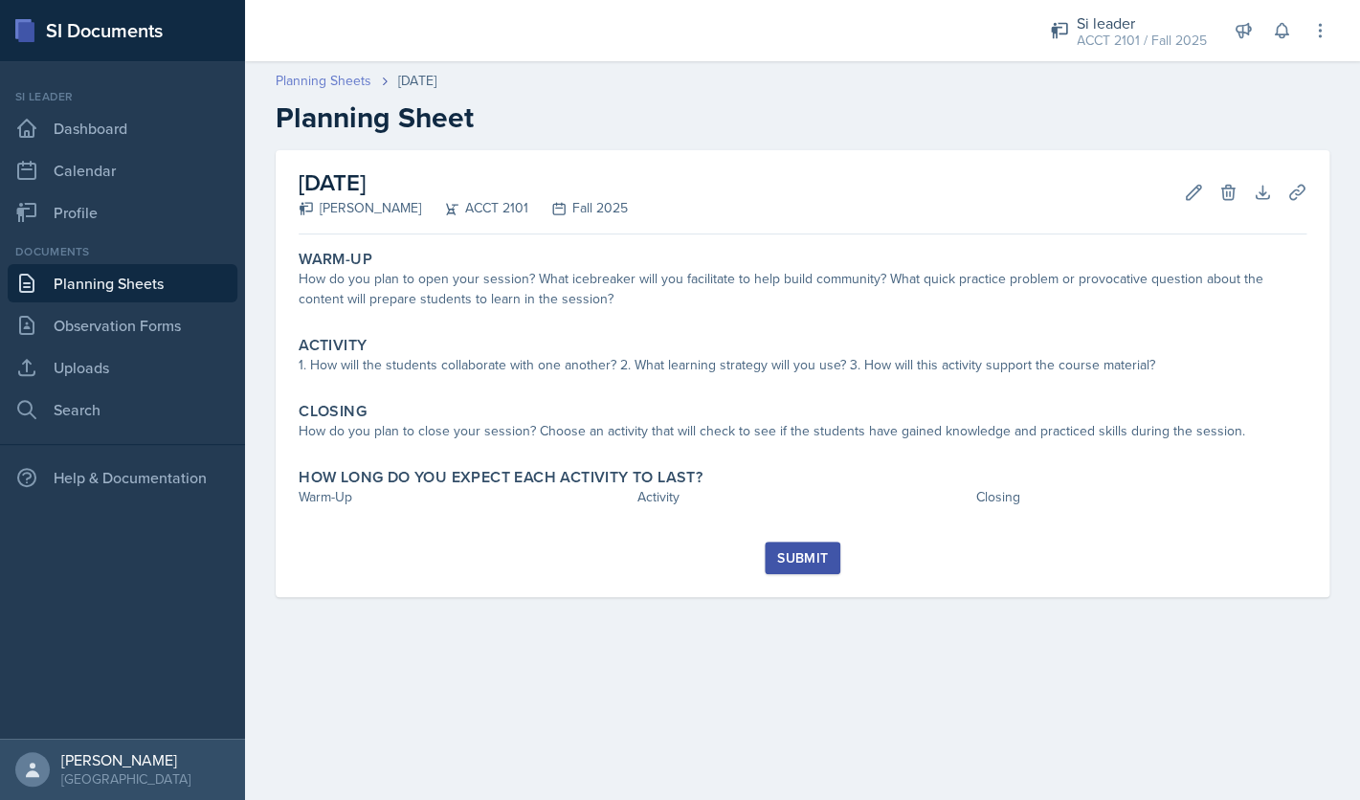
click at [320, 80] on link "Planning Sheets" at bounding box center [324, 81] width 96 height 20
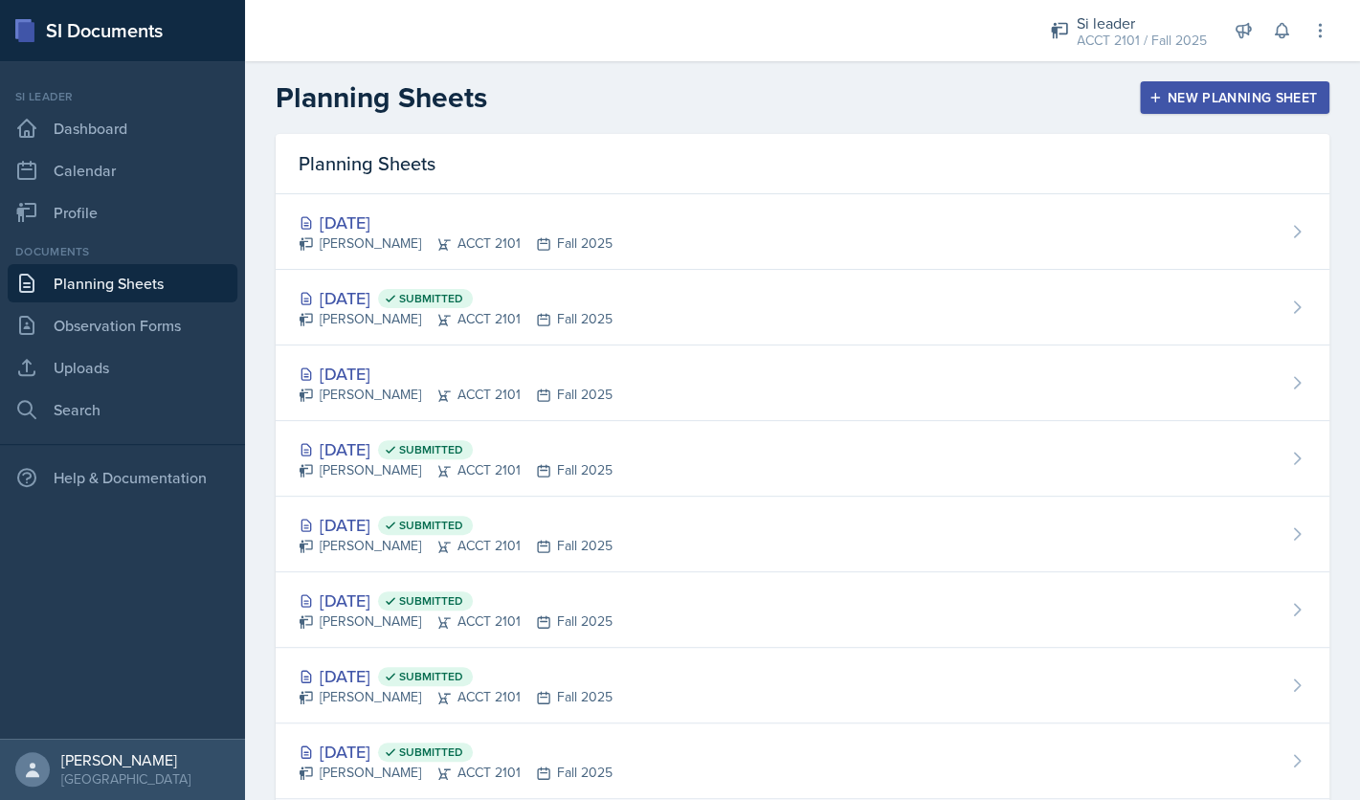
click at [1190, 101] on div "New Planning Sheet" at bounding box center [1235, 97] width 165 height 15
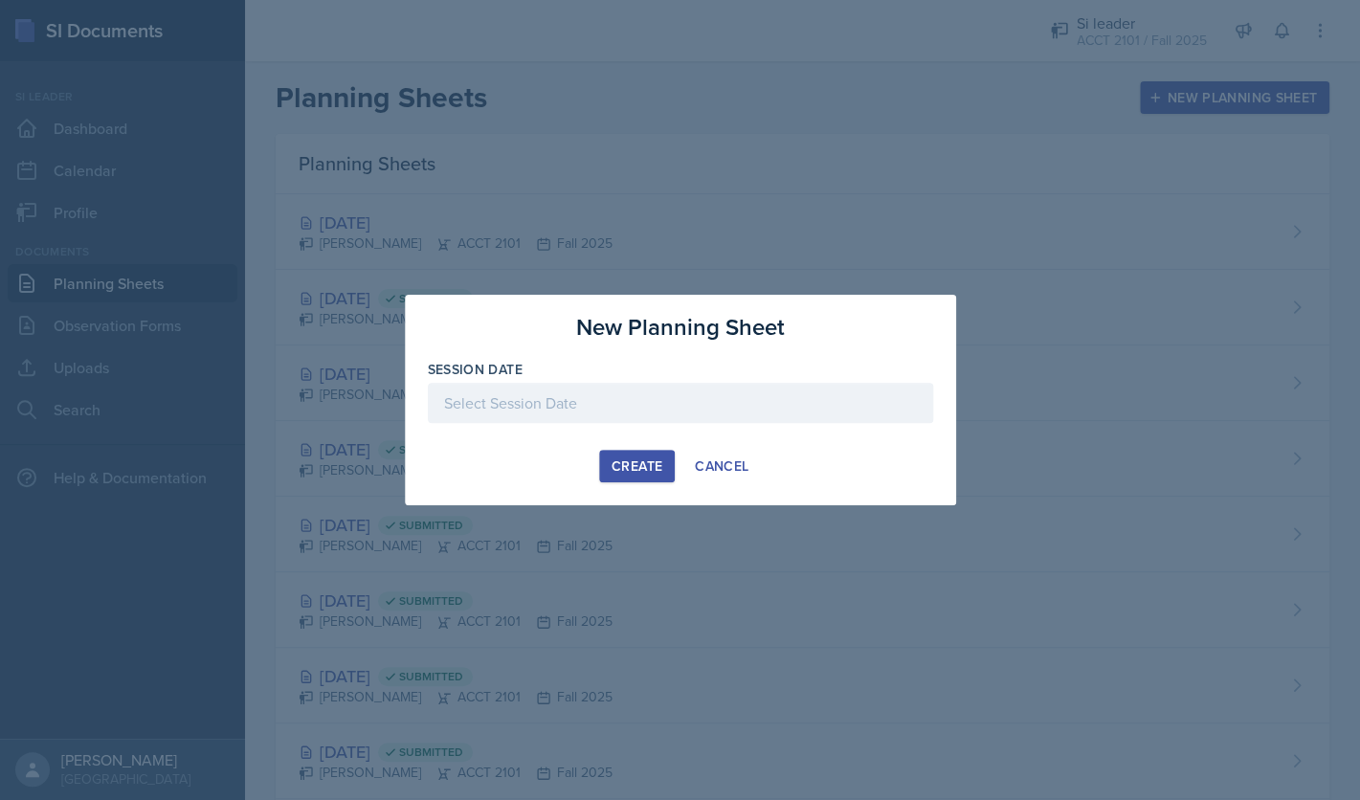
click at [708, 403] on div at bounding box center [680, 403] width 505 height 40
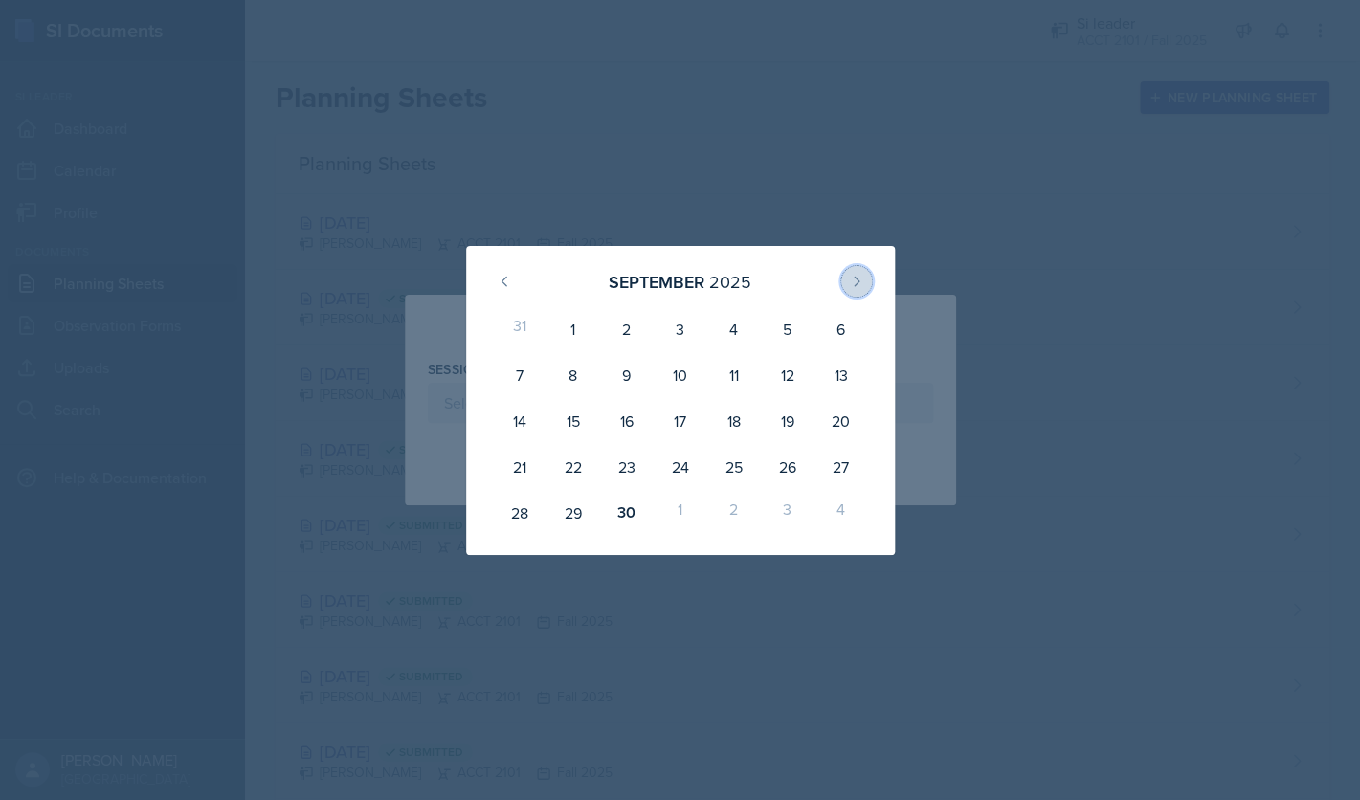
click at [862, 280] on icon at bounding box center [856, 281] width 15 height 15
click at [675, 423] on div "15" at bounding box center [680, 421] width 54 height 46
type input "[DATE]"
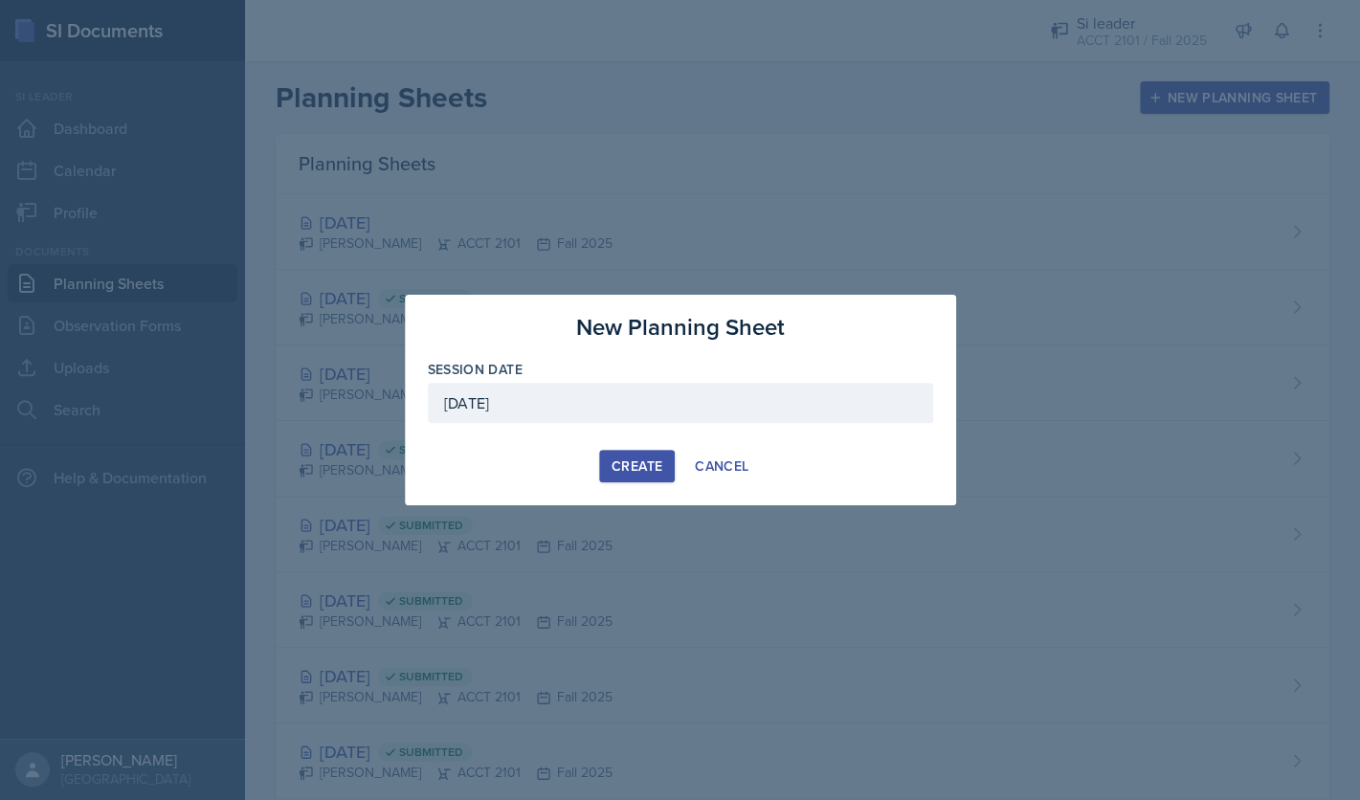
click at [647, 469] on div "Create" at bounding box center [637, 466] width 51 height 15
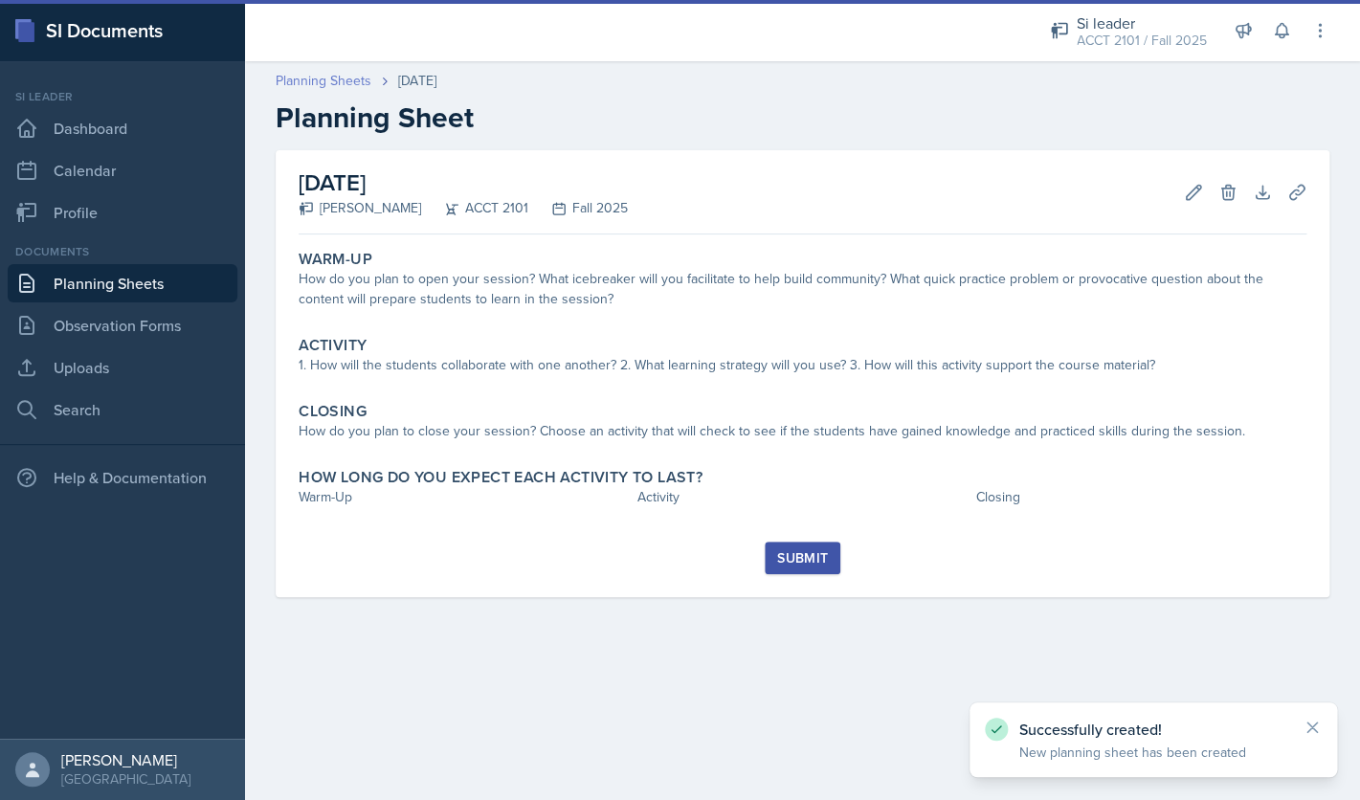
click at [327, 77] on link "Planning Sheets" at bounding box center [324, 81] width 96 height 20
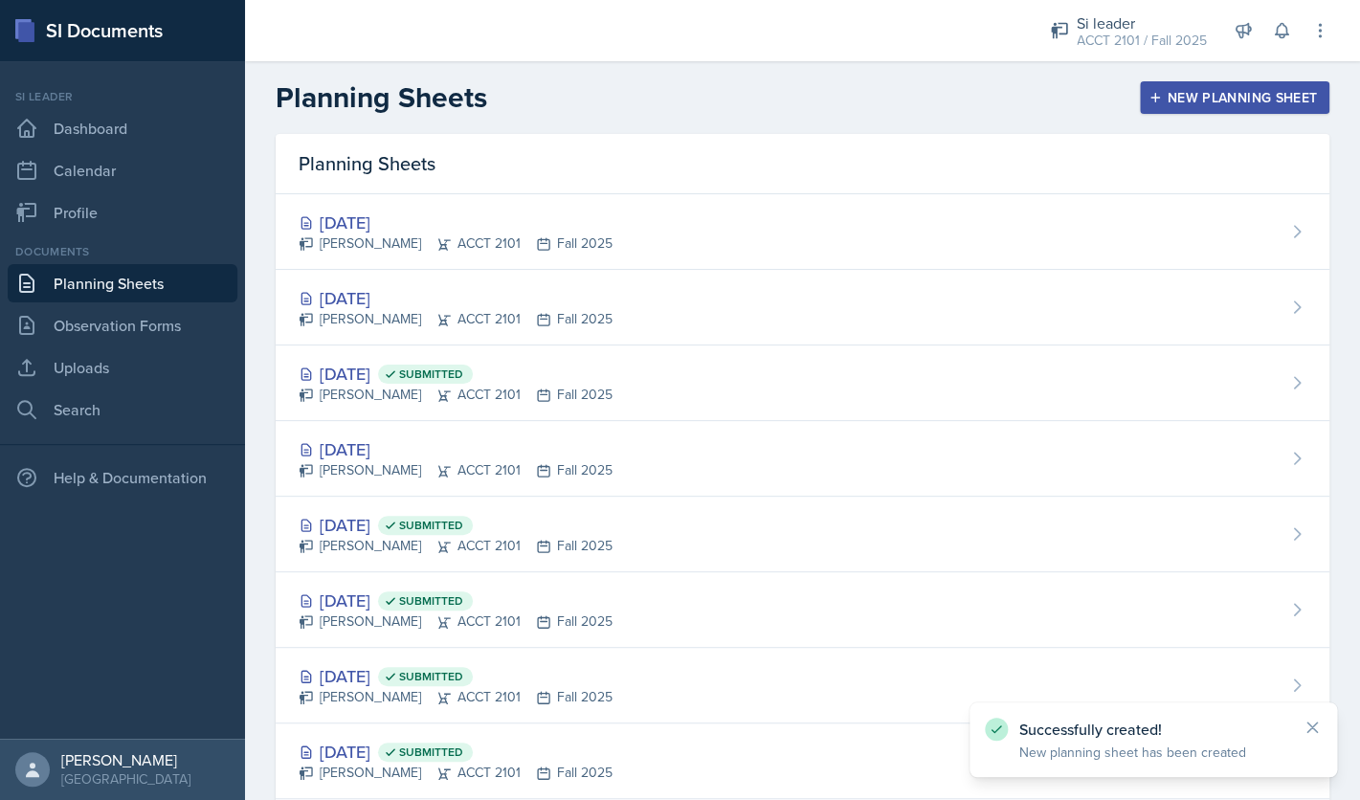
click at [1204, 87] on button "New Planning Sheet" at bounding box center [1235, 97] width 190 height 33
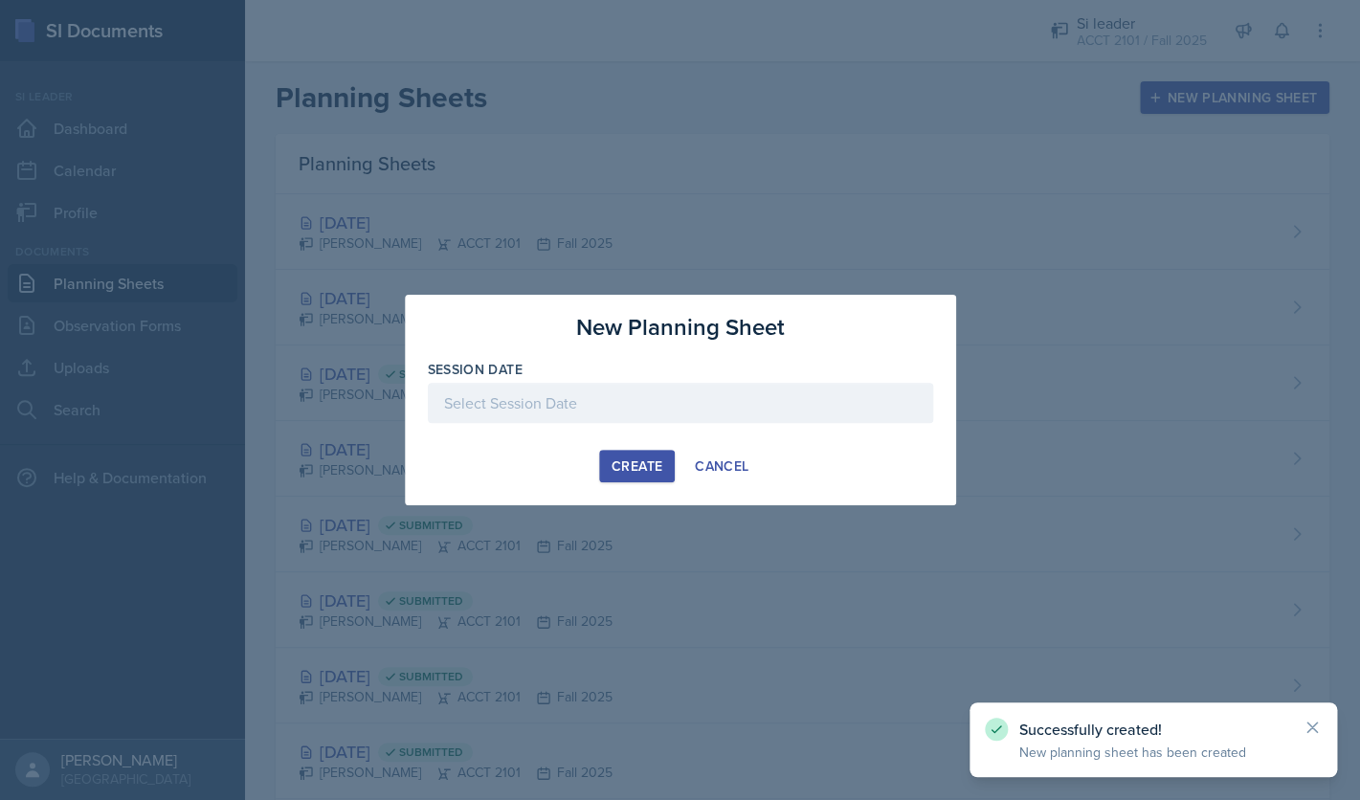
click at [845, 394] on div at bounding box center [680, 403] width 505 height 40
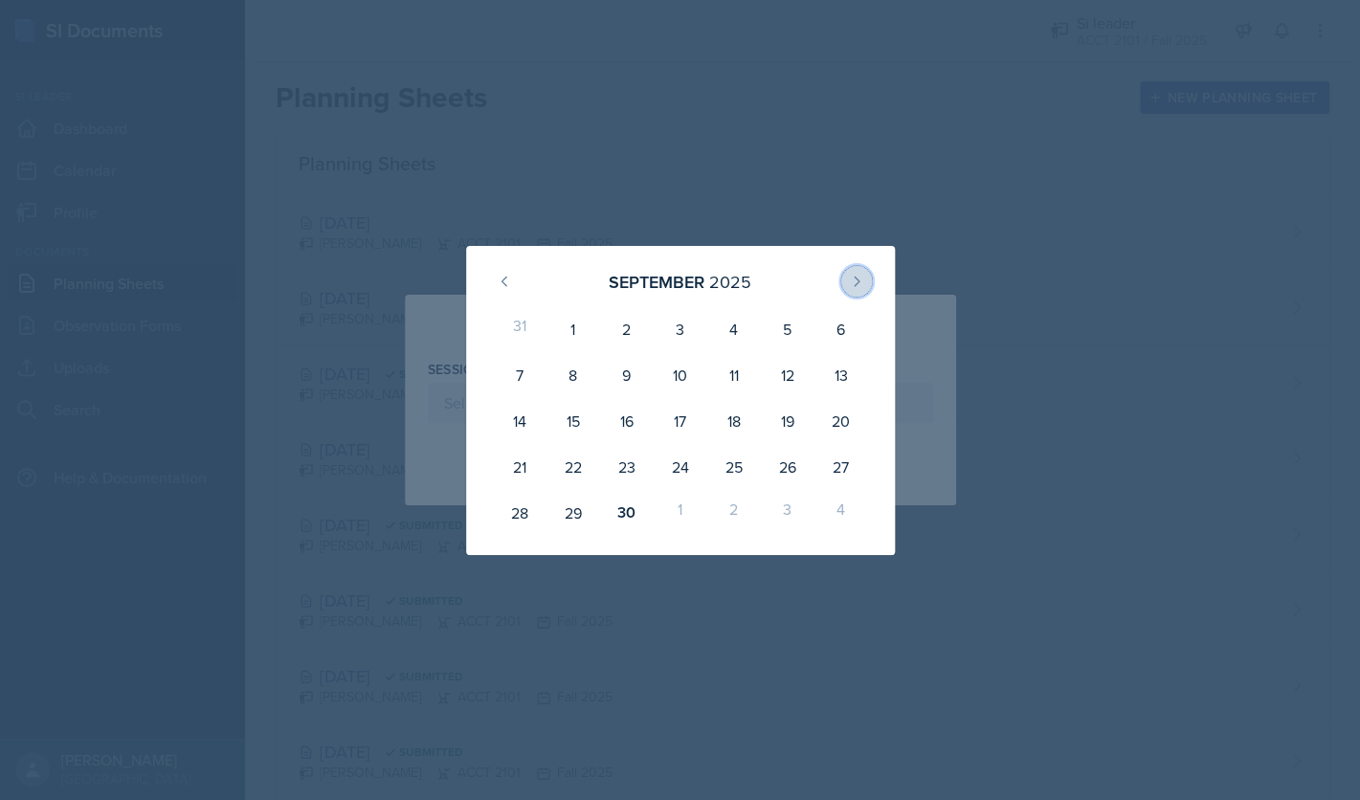
click at [851, 283] on icon at bounding box center [856, 281] width 15 height 15
click at [574, 472] on div "20" at bounding box center [573, 467] width 54 height 46
type input "[DATE]"
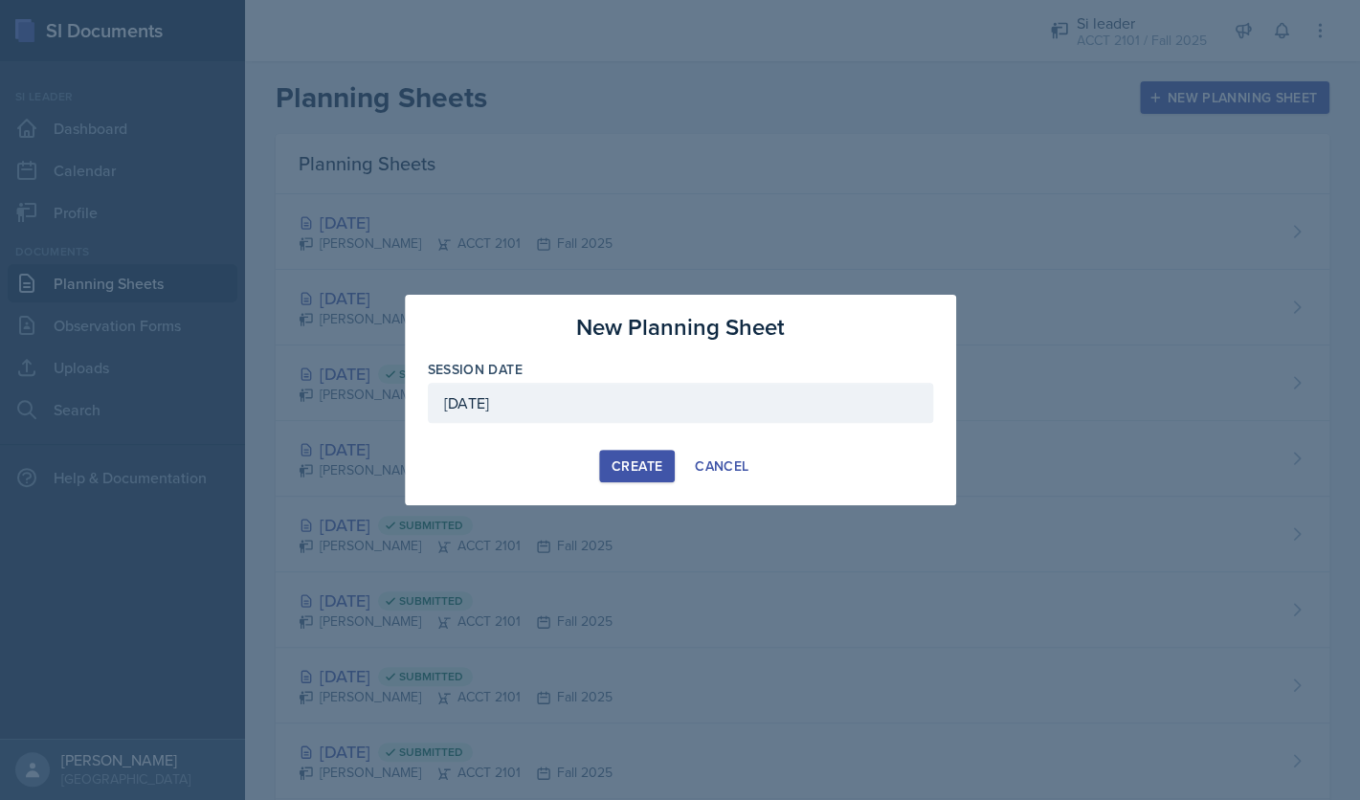
click at [630, 473] on div "Create" at bounding box center [637, 466] width 51 height 15
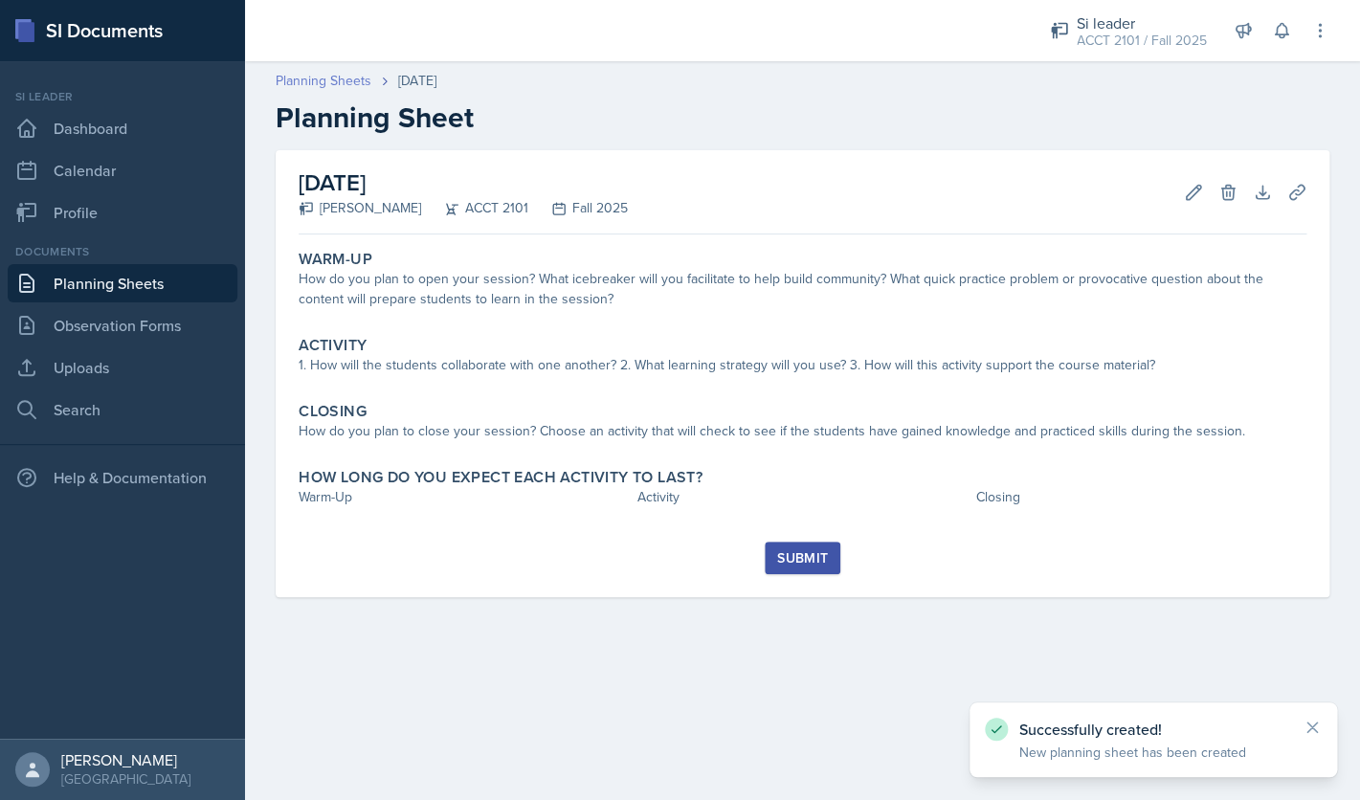
click at [360, 85] on link "Planning Sheets" at bounding box center [324, 81] width 96 height 20
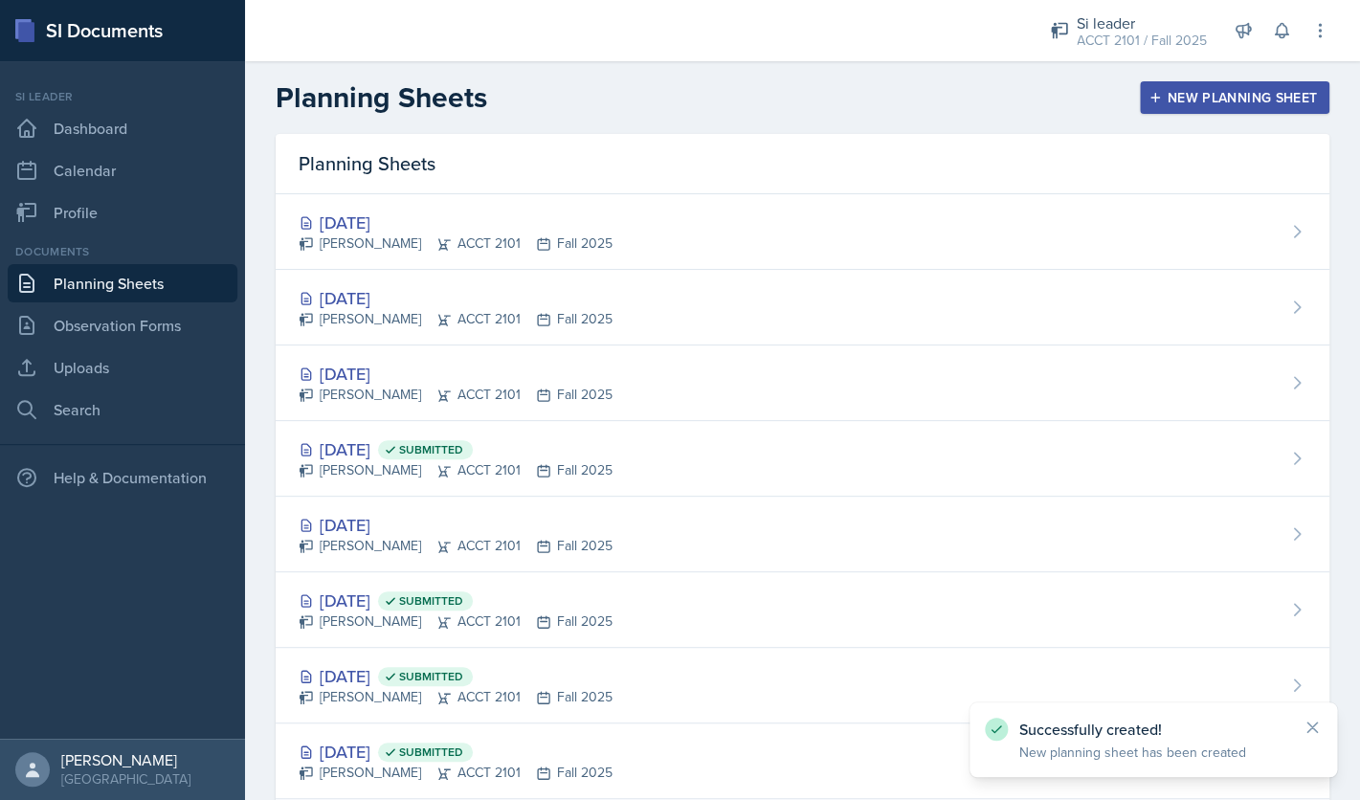
click at [1205, 92] on div "New Planning Sheet" at bounding box center [1235, 97] width 165 height 15
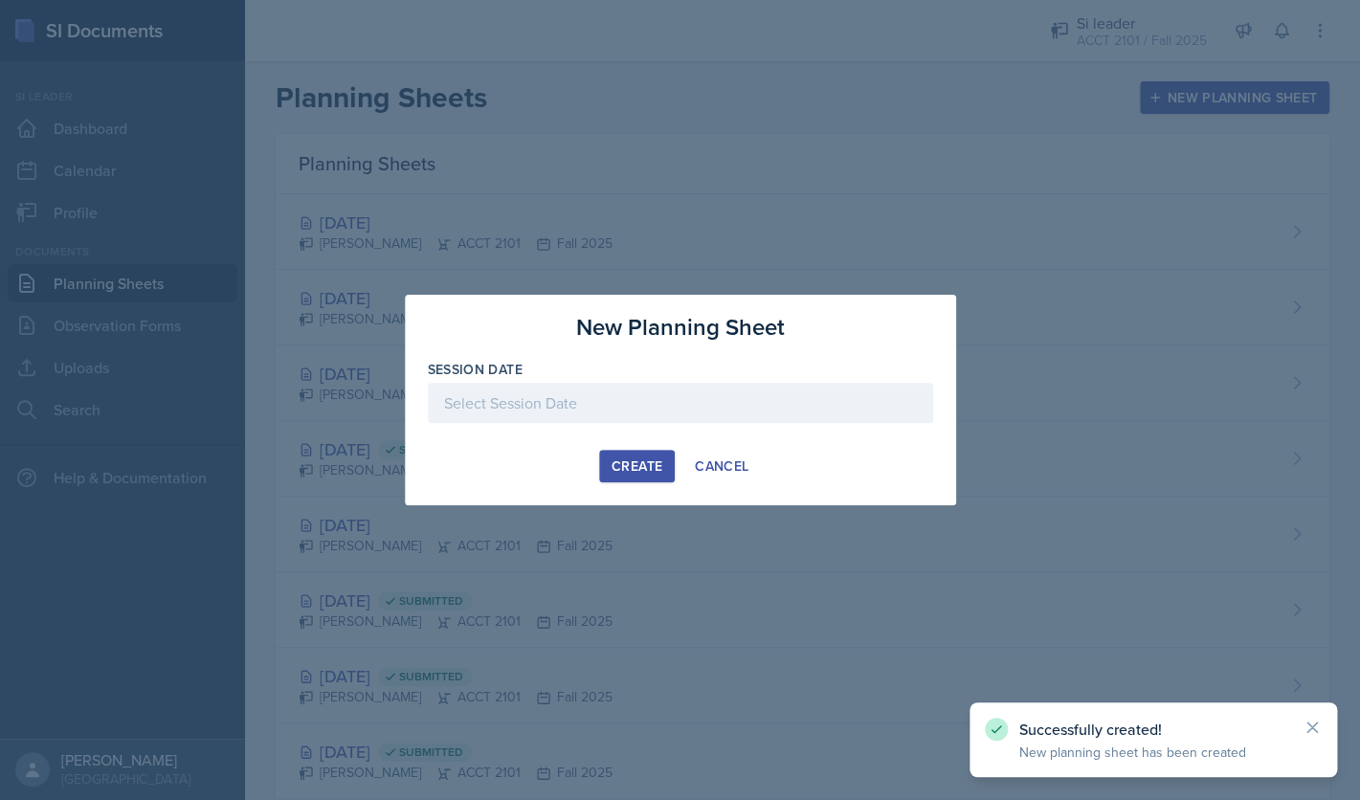
click at [834, 422] on div at bounding box center [680, 403] width 505 height 40
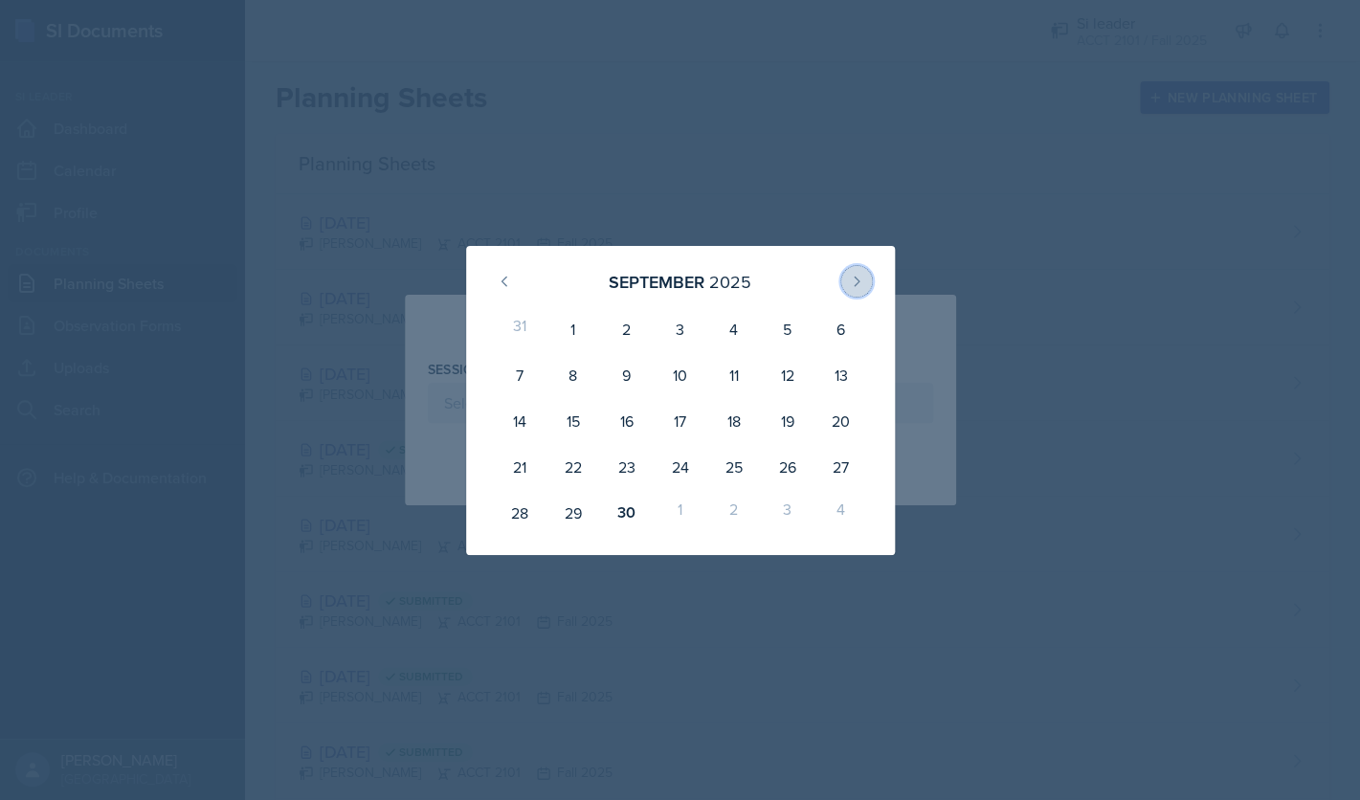
click at [850, 282] on icon at bounding box center [856, 281] width 15 height 15
click at [678, 467] on div "22" at bounding box center [680, 467] width 54 height 46
type input "[DATE]"
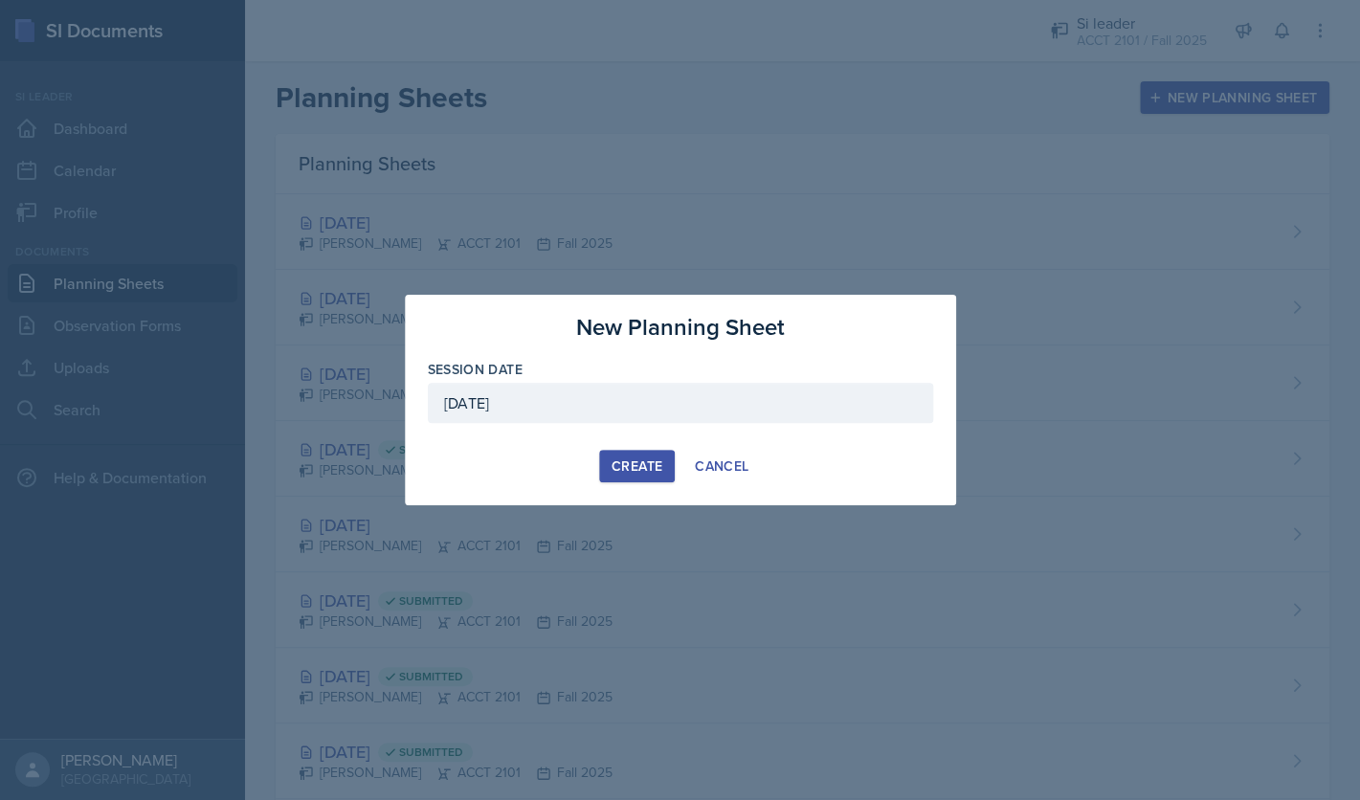
click at [620, 469] on div "Create" at bounding box center [637, 466] width 51 height 15
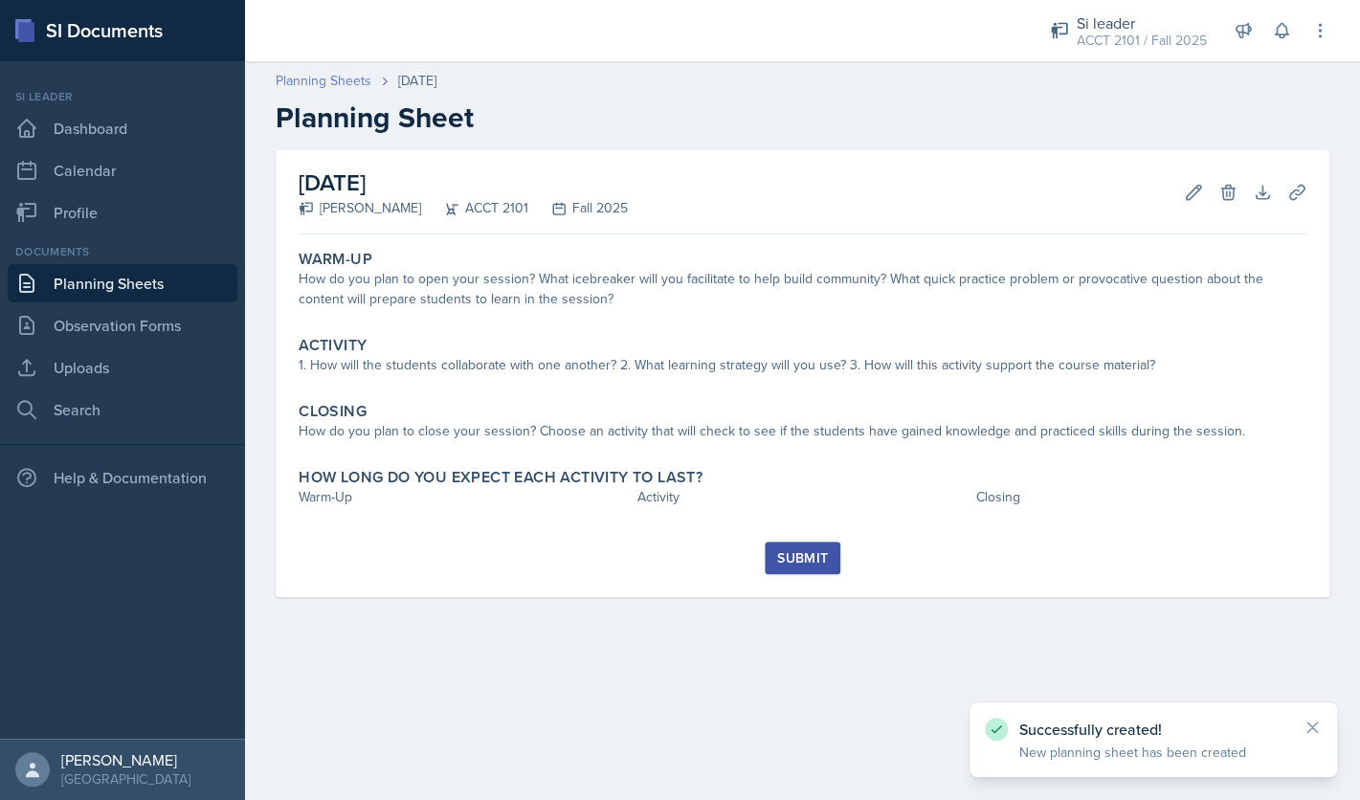
click at [328, 83] on link "Planning Sheets" at bounding box center [324, 81] width 96 height 20
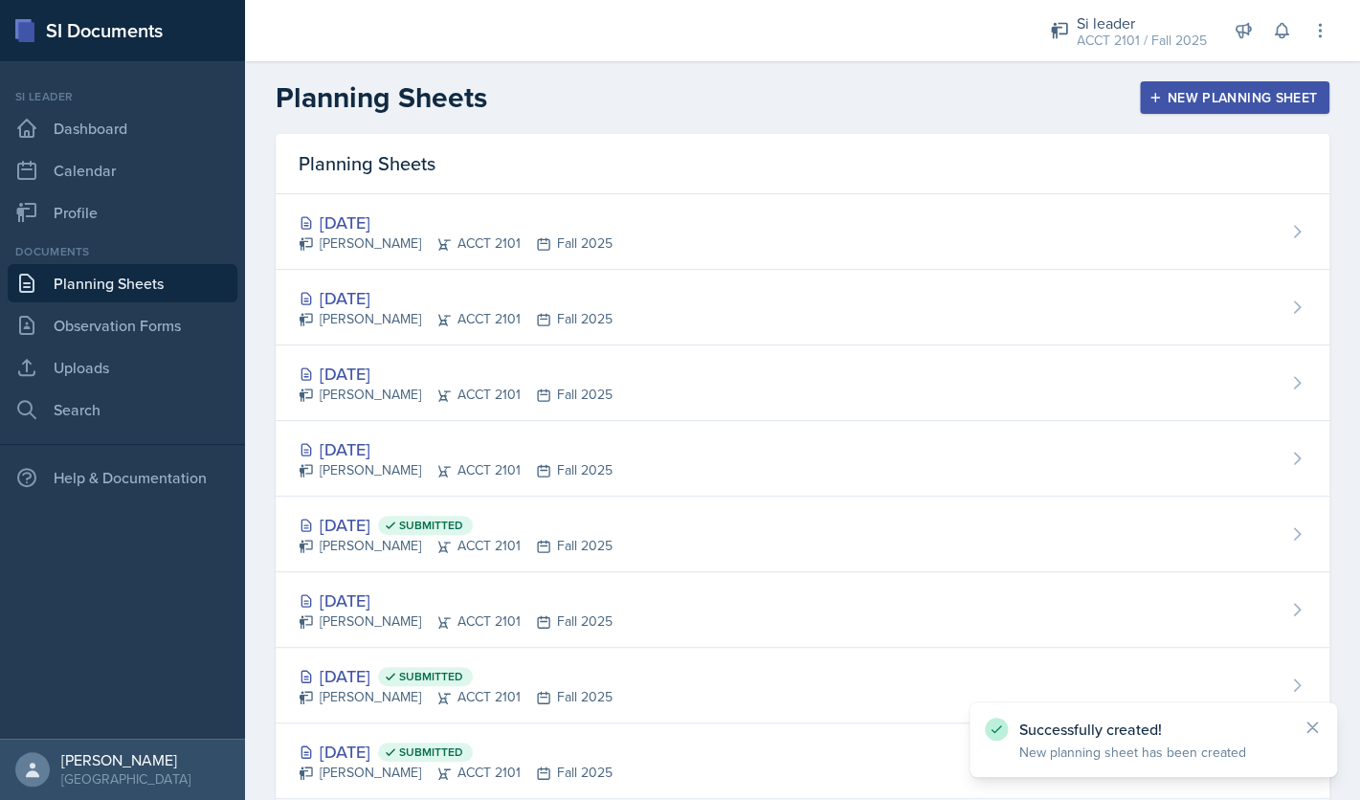
click at [1256, 114] on div "Planning Sheets New Planning Sheet" at bounding box center [802, 97] width 1115 height 34
click at [1263, 103] on div "New Planning Sheet" at bounding box center [1235, 97] width 165 height 15
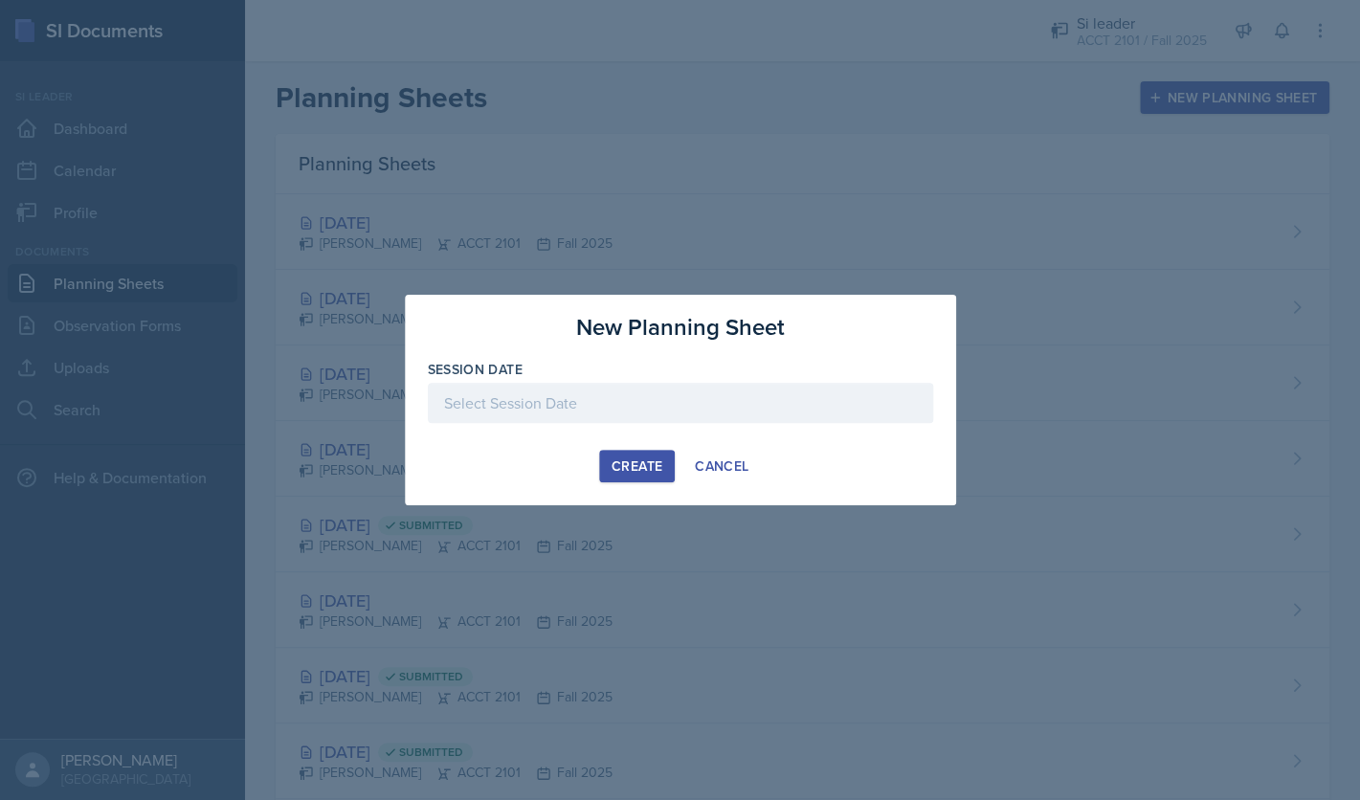
click at [648, 459] on div "Create" at bounding box center [637, 466] width 51 height 15
click at [769, 415] on div at bounding box center [680, 403] width 505 height 40
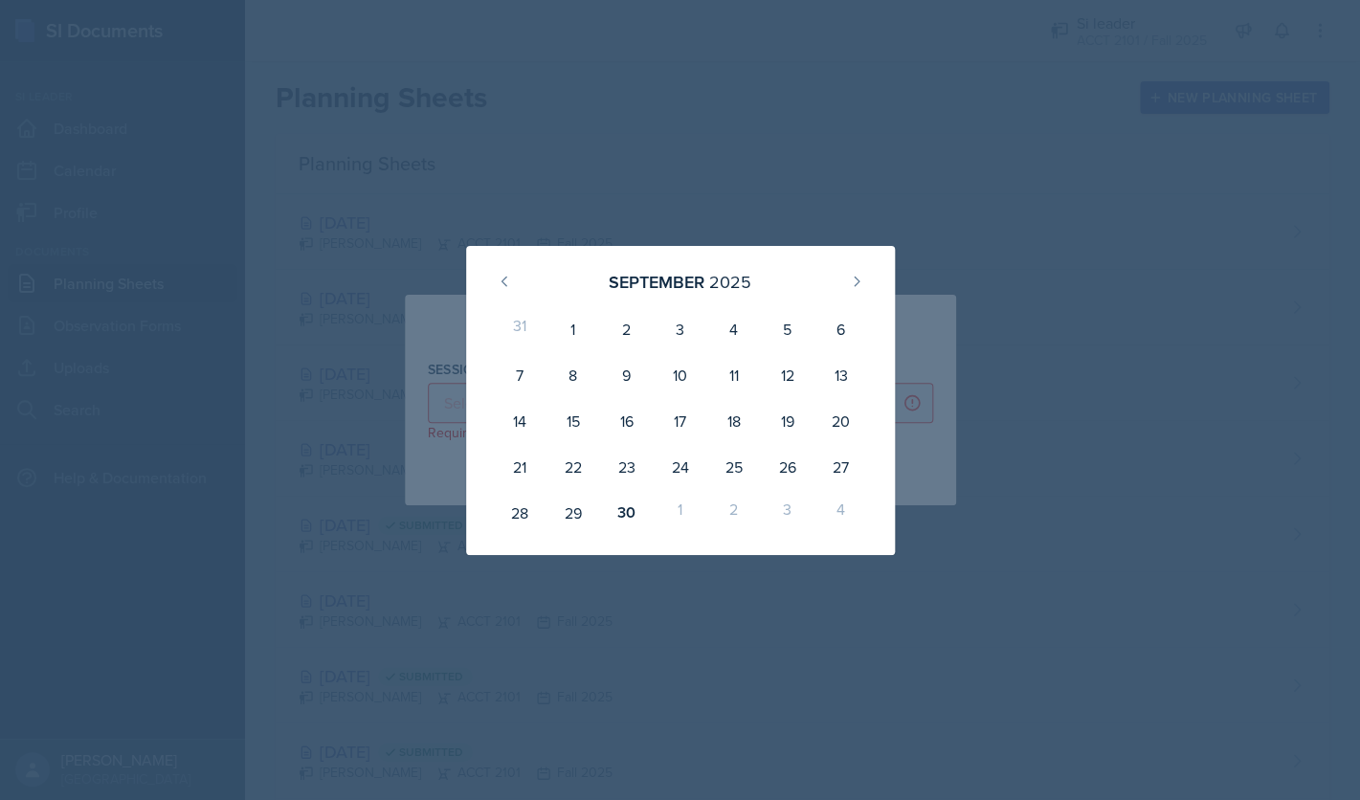
click at [875, 281] on div "[DATE] 31 1 2 3 4 5 6 7 8 9 10 11 12 13 14 15 16 17 18 19 20 21 22 23 24 25 26 …" at bounding box center [680, 400] width 429 height 309
click at [861, 280] on icon at bounding box center [856, 281] width 15 height 15
click at [574, 517] on div "27" at bounding box center [573, 513] width 54 height 46
type input "[DATE]"
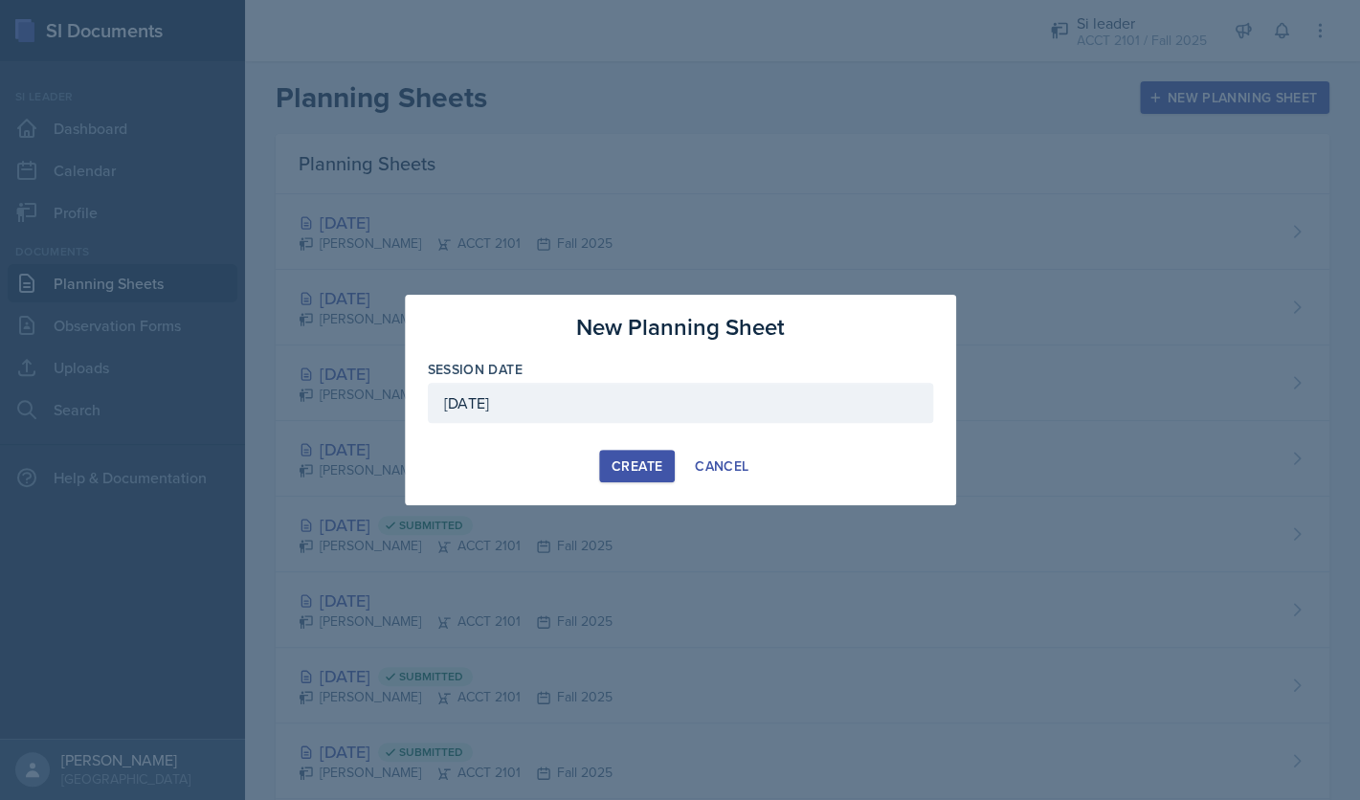
click at [645, 460] on div "Create" at bounding box center [637, 466] width 51 height 15
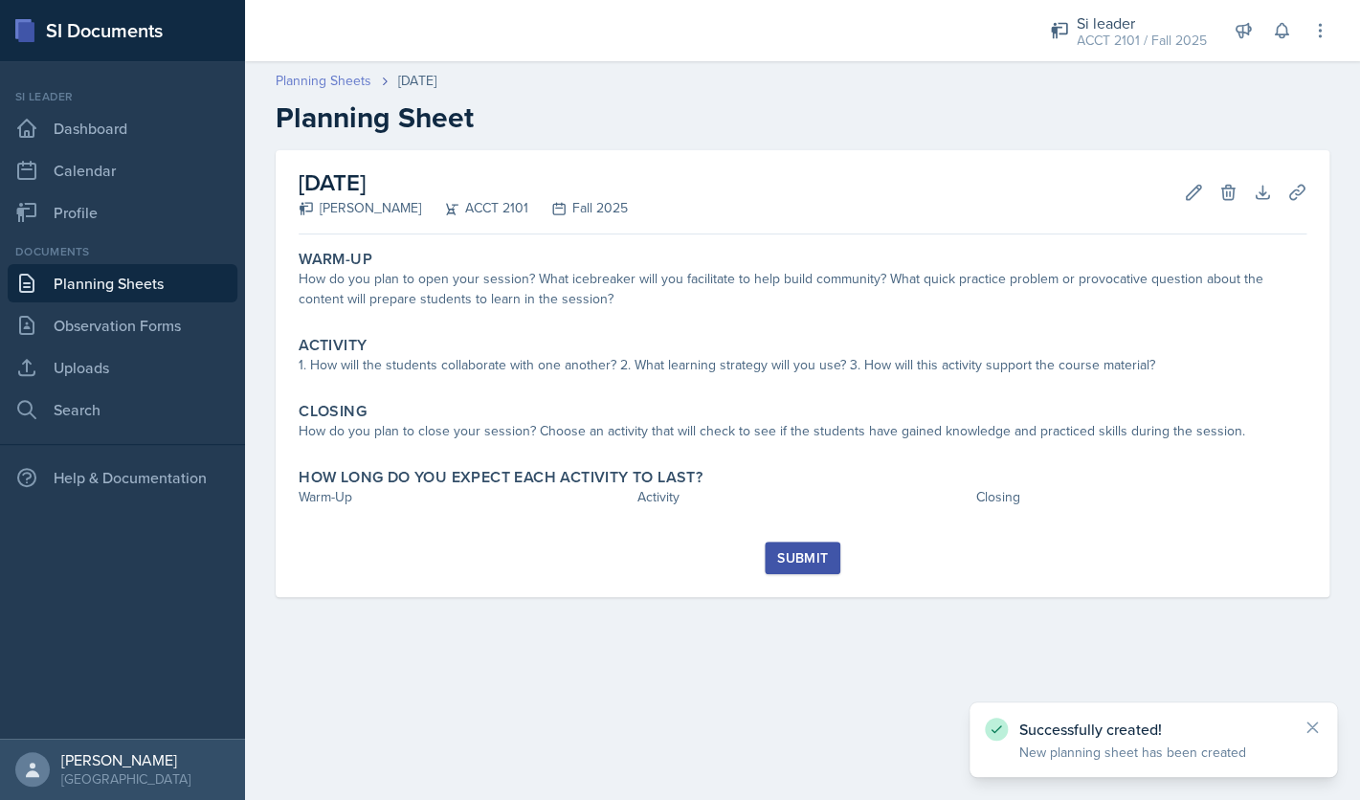
click at [325, 82] on link "Planning Sheets" at bounding box center [324, 81] width 96 height 20
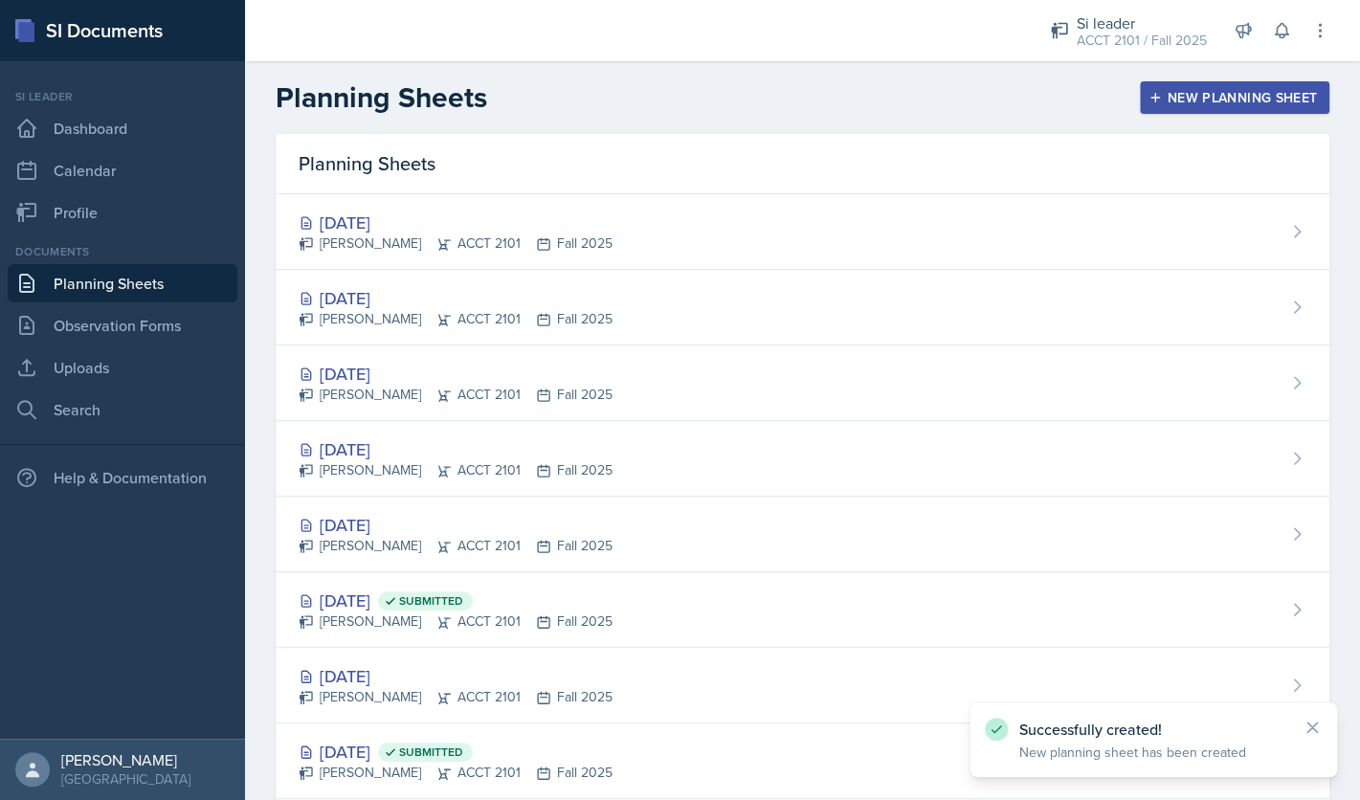
click at [1246, 102] on div "New Planning Sheet" at bounding box center [1235, 97] width 165 height 15
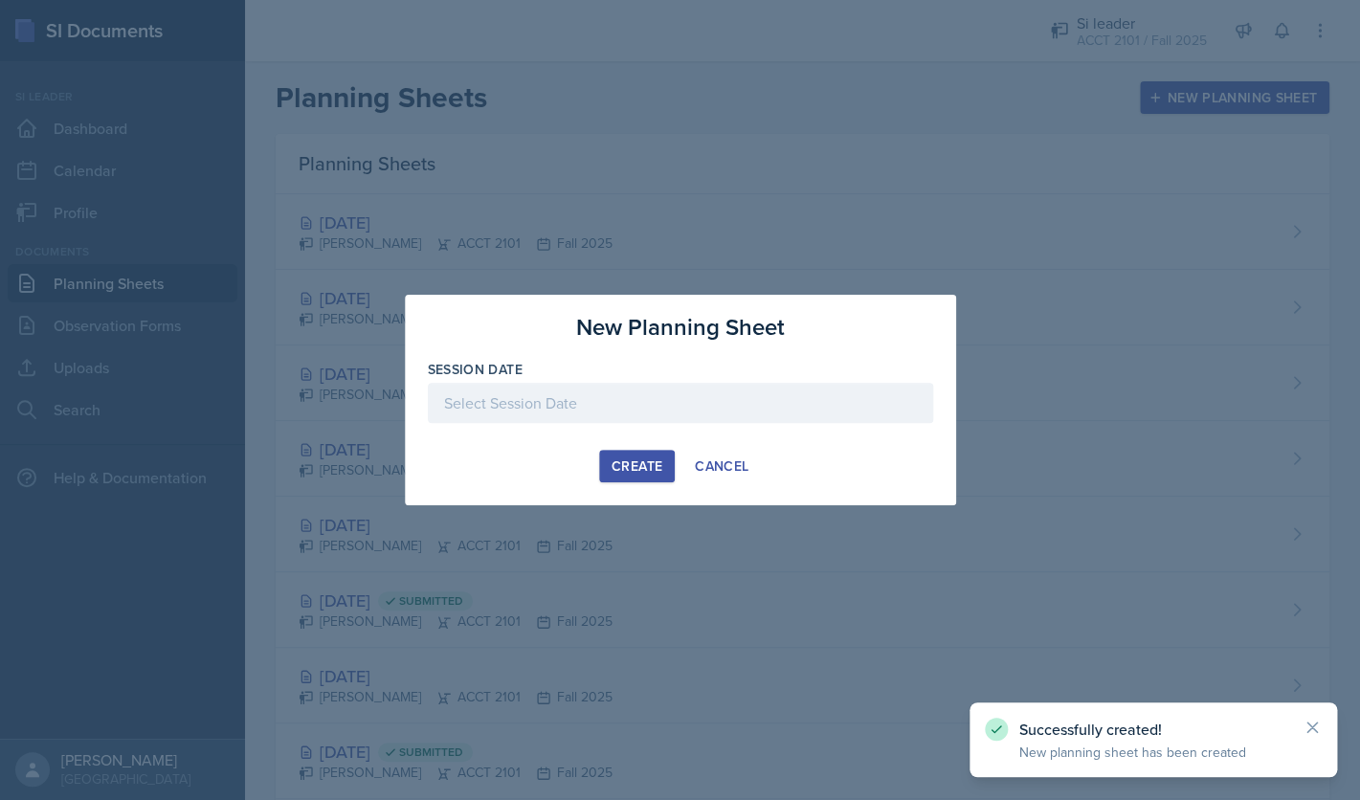
click at [774, 403] on div at bounding box center [680, 403] width 505 height 40
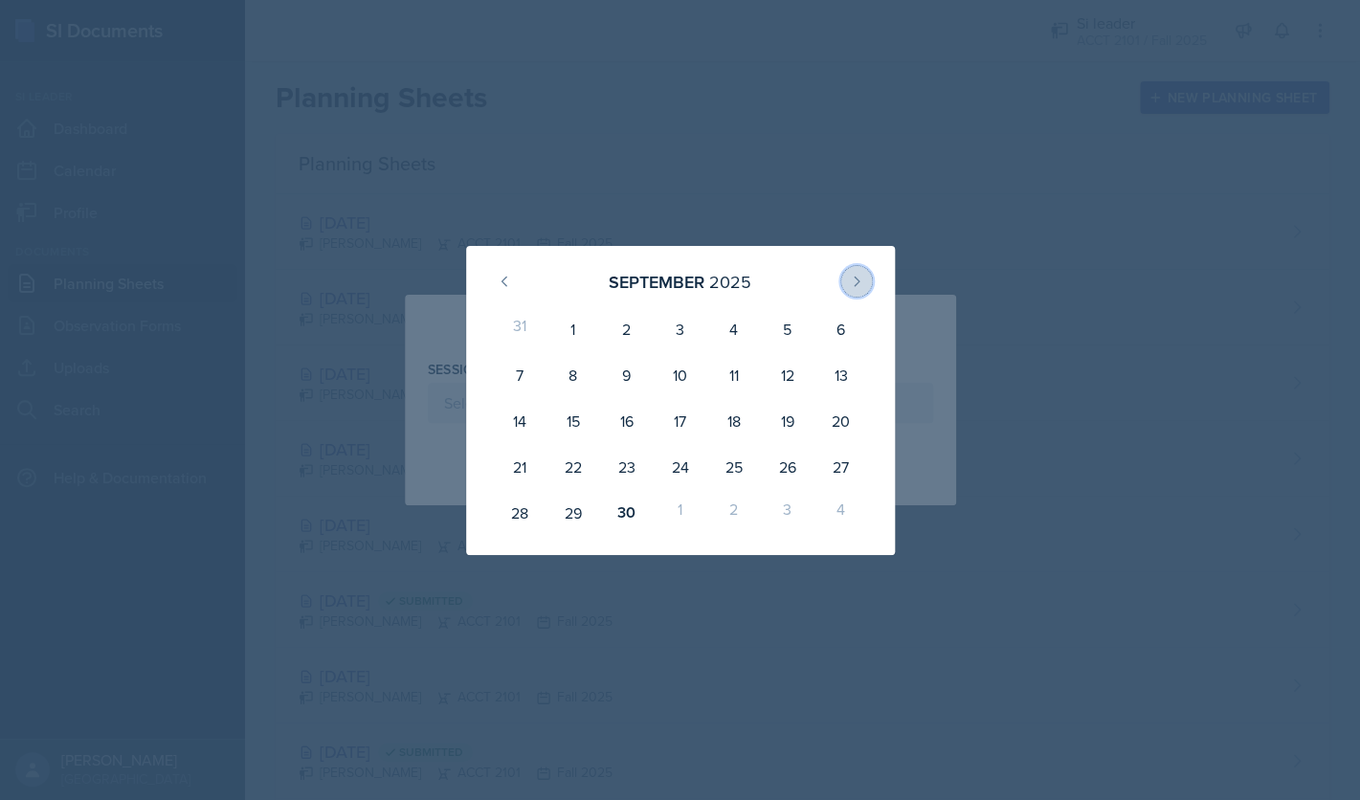
click at [845, 281] on button at bounding box center [857, 281] width 31 height 31
click at [616, 515] on div "28" at bounding box center [626, 513] width 54 height 46
type input "[DATE]"
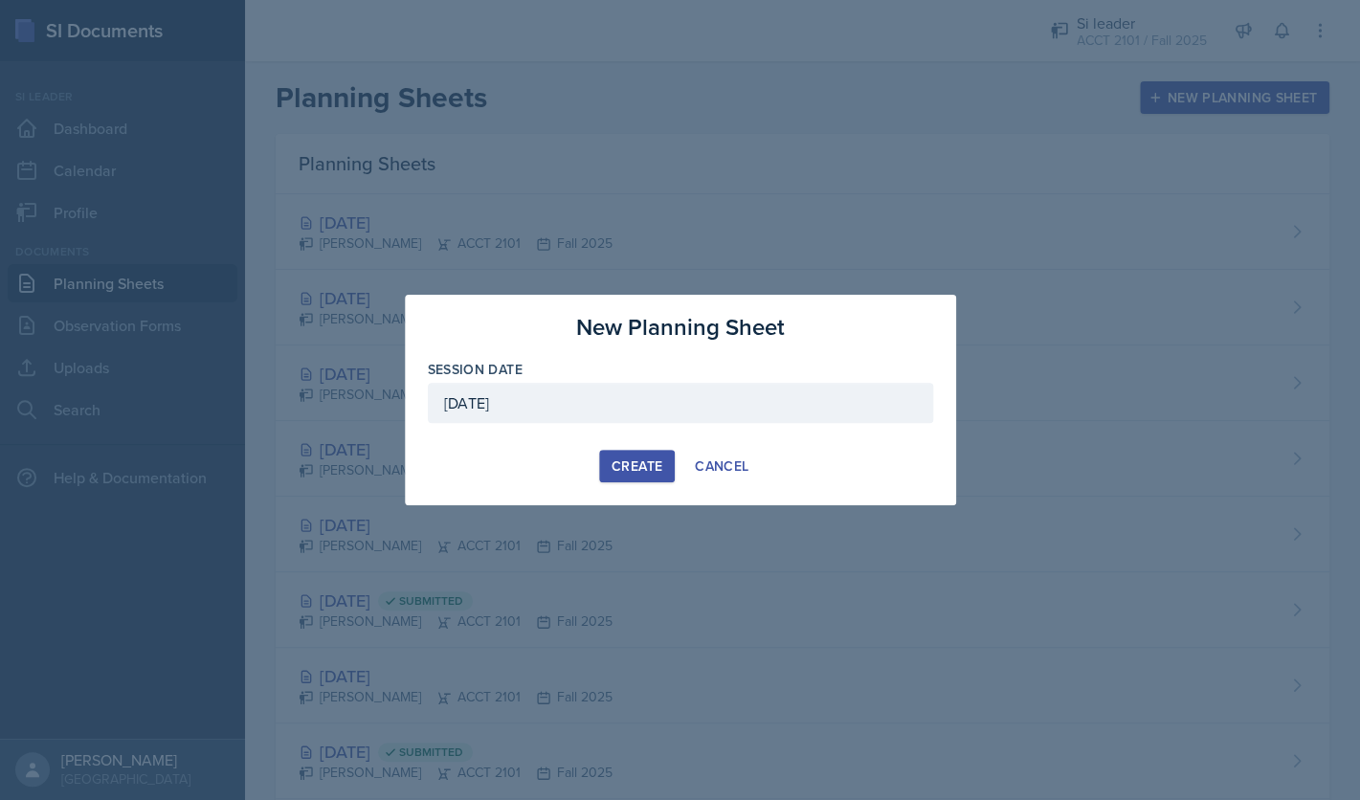
click at [628, 460] on div "Create" at bounding box center [637, 466] width 51 height 15
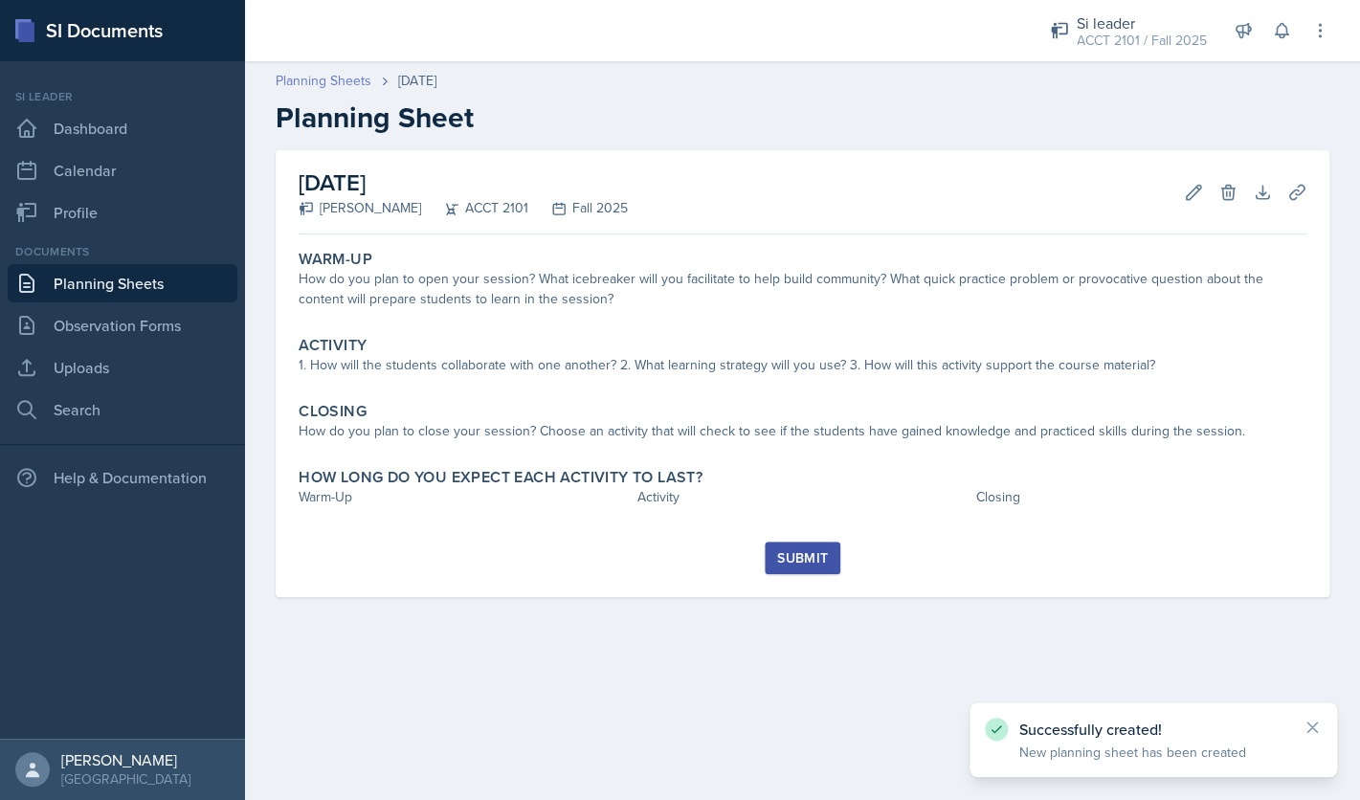
click at [347, 83] on link "Planning Sheets" at bounding box center [324, 81] width 96 height 20
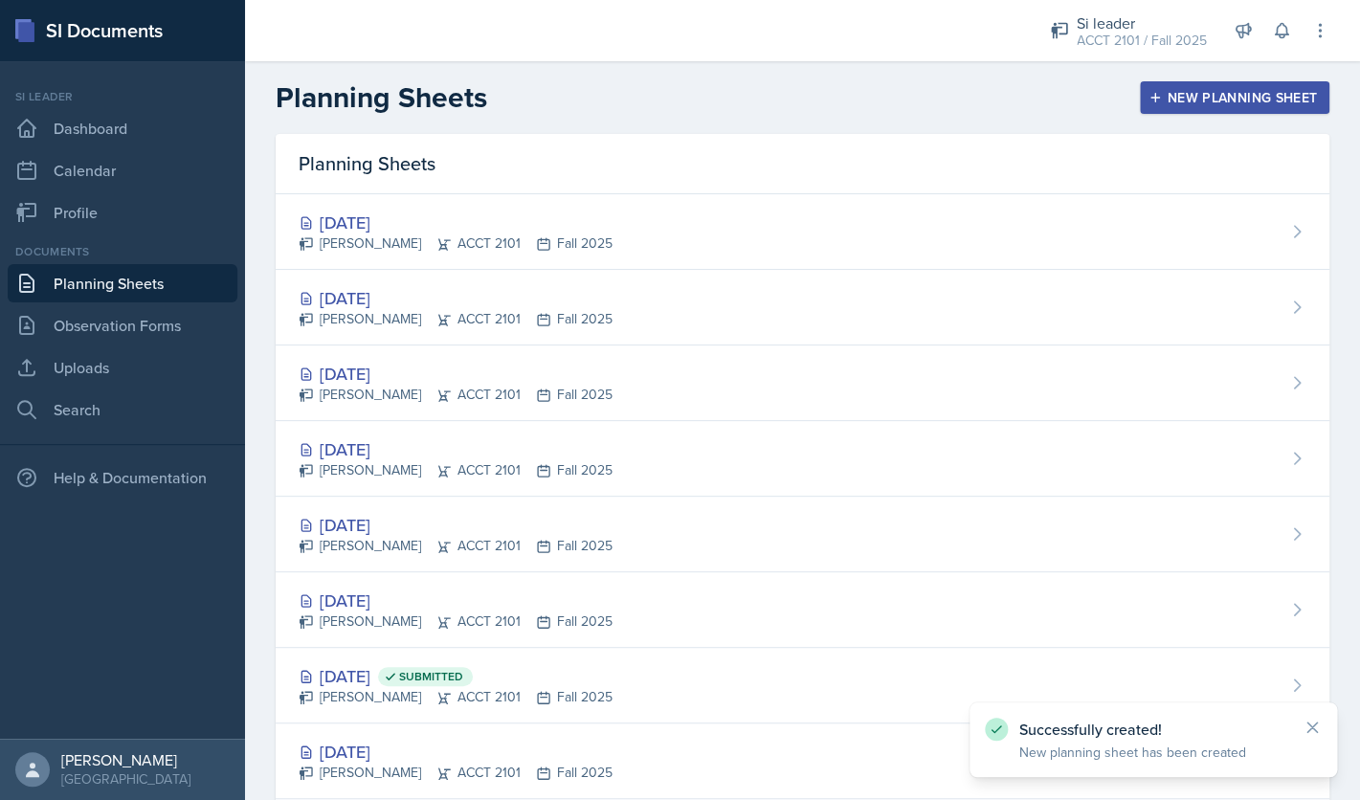
click at [1188, 99] on div "New Planning Sheet" at bounding box center [1235, 97] width 165 height 15
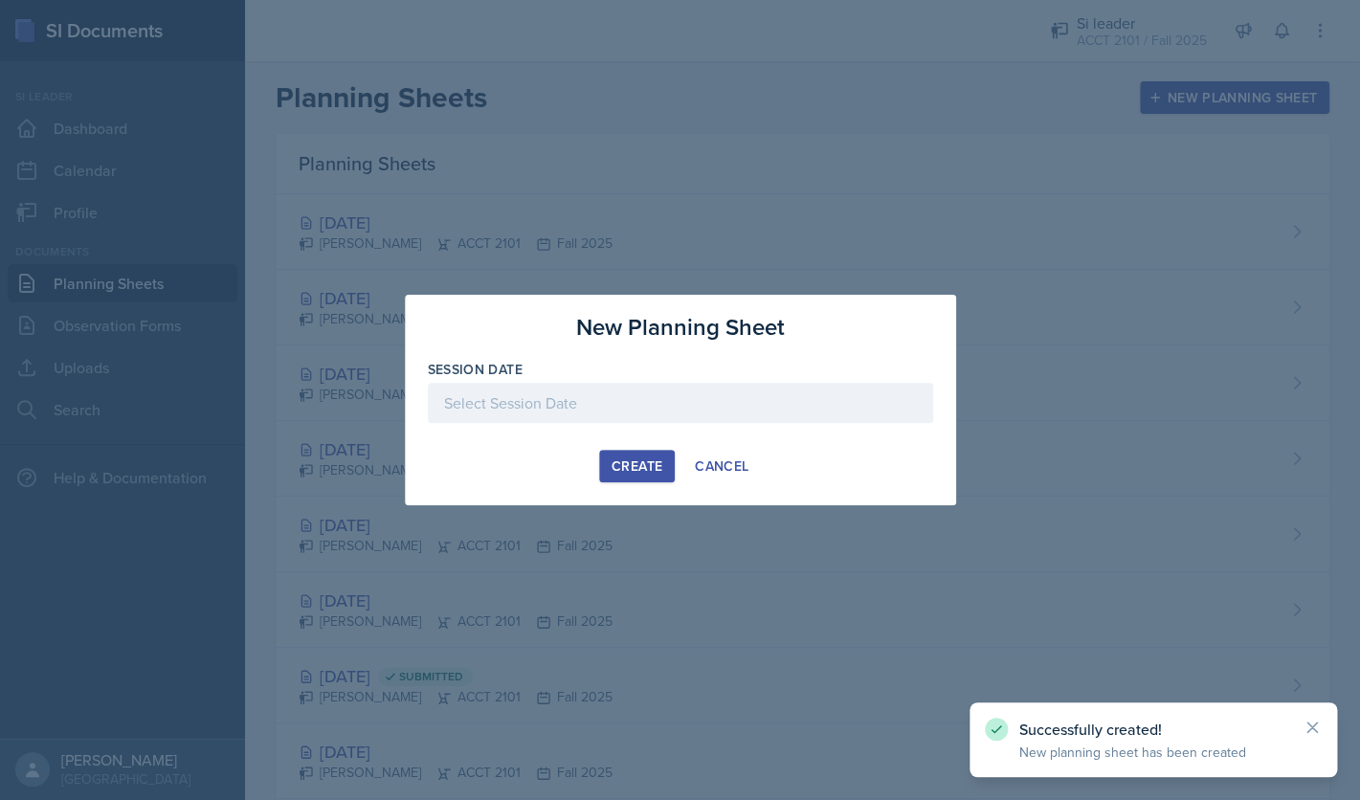
click at [832, 401] on div at bounding box center [680, 403] width 505 height 40
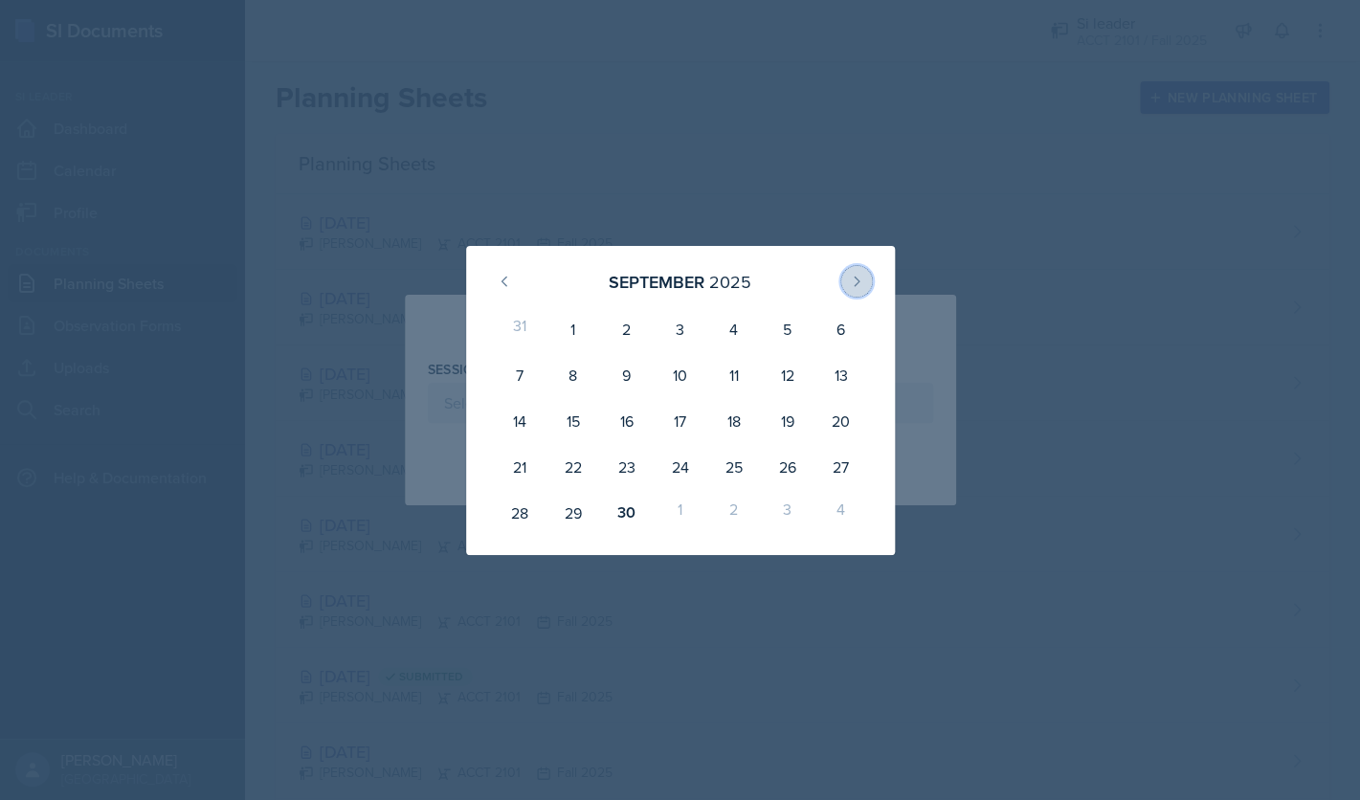
click at [854, 284] on icon at bounding box center [856, 281] width 15 height 15
click at [681, 510] on div "29" at bounding box center [680, 513] width 54 height 46
type input "[DATE]"
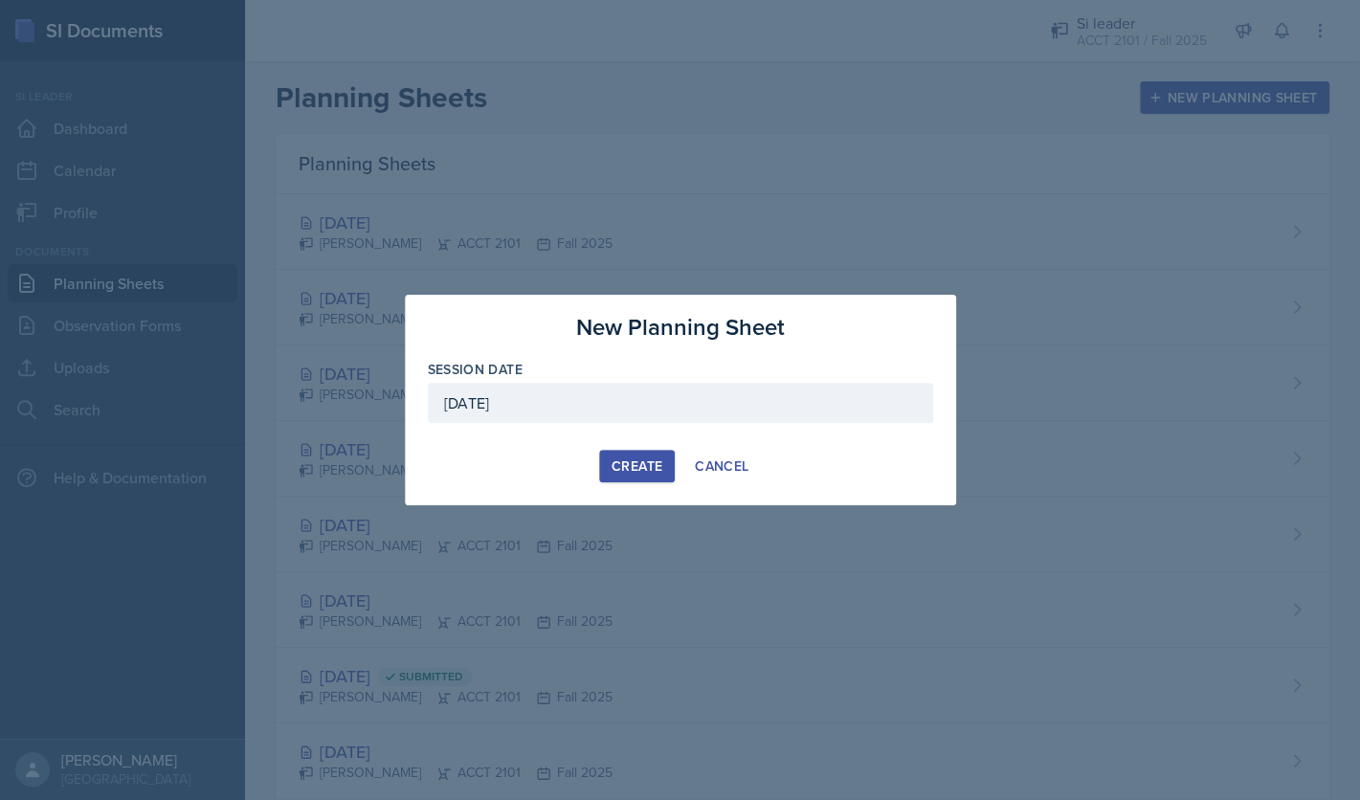
click at [638, 473] on div "Create" at bounding box center [637, 466] width 51 height 15
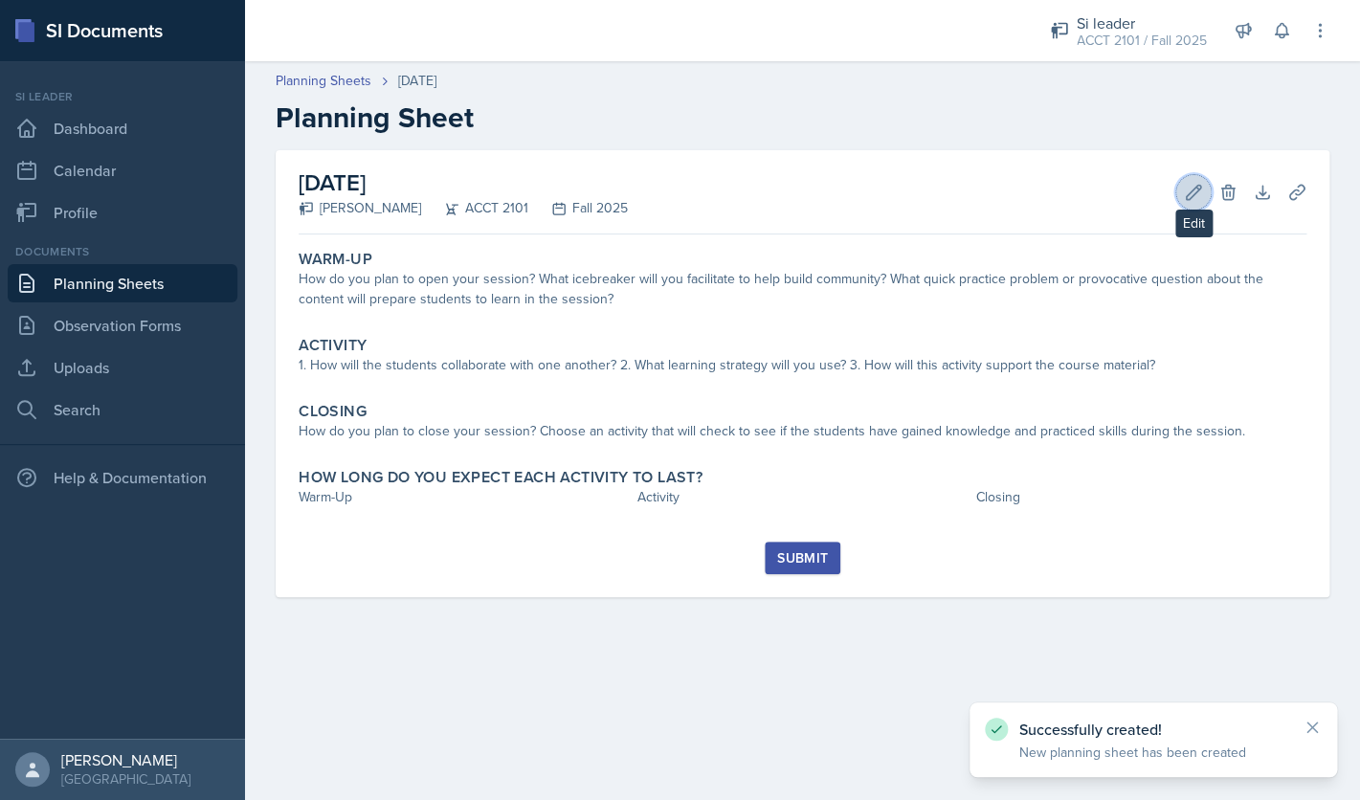
click at [1186, 192] on icon at bounding box center [1193, 192] width 19 height 19
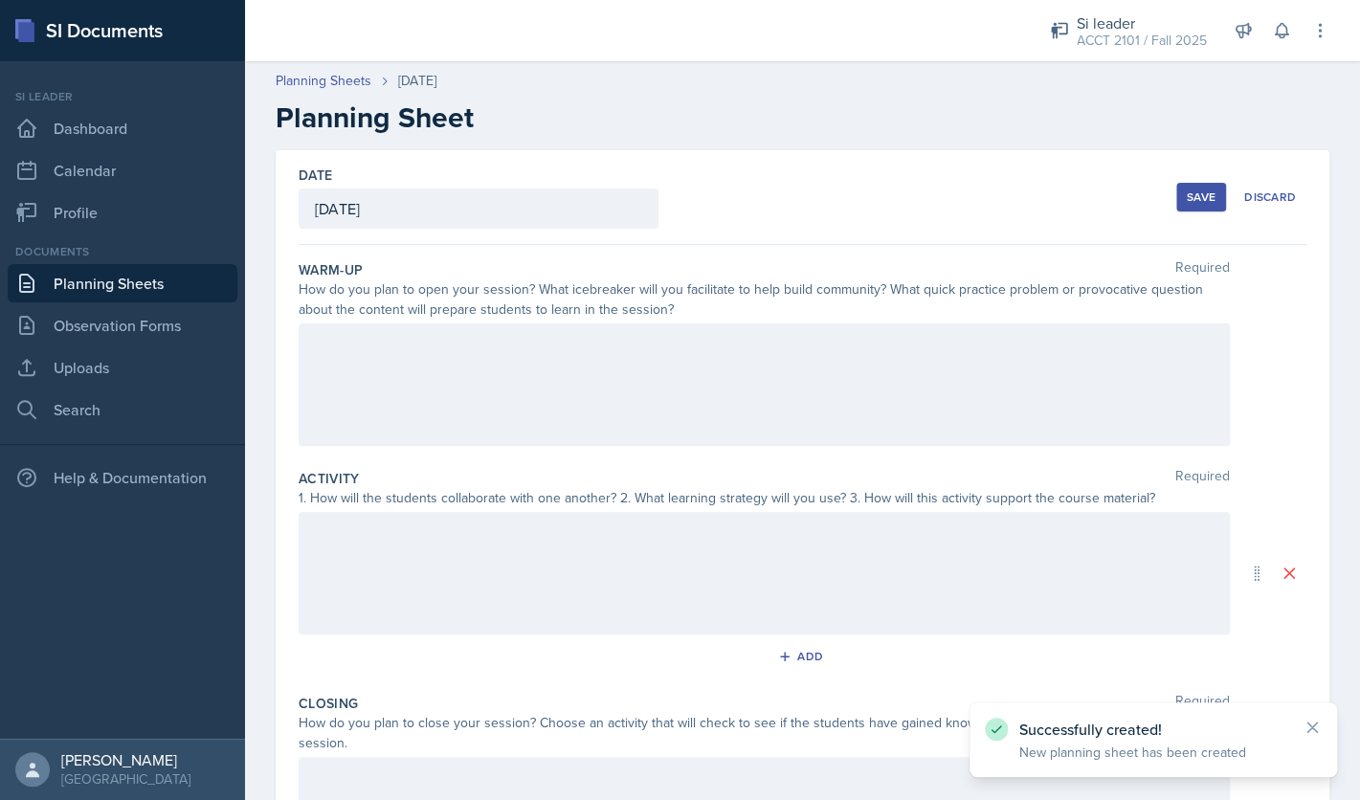
click at [795, 375] on div at bounding box center [765, 385] width 932 height 123
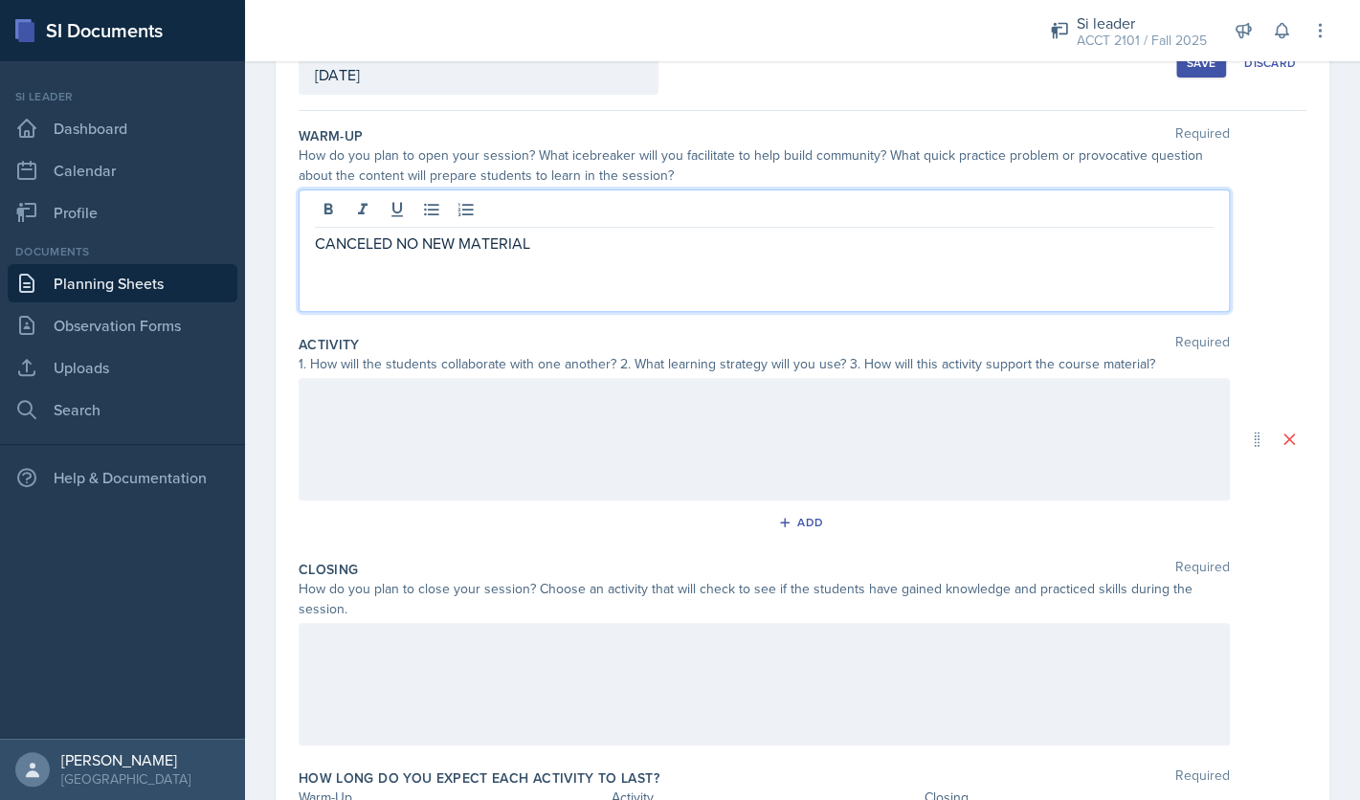
scroll to position [135, 0]
click at [682, 452] on div at bounding box center [765, 438] width 932 height 123
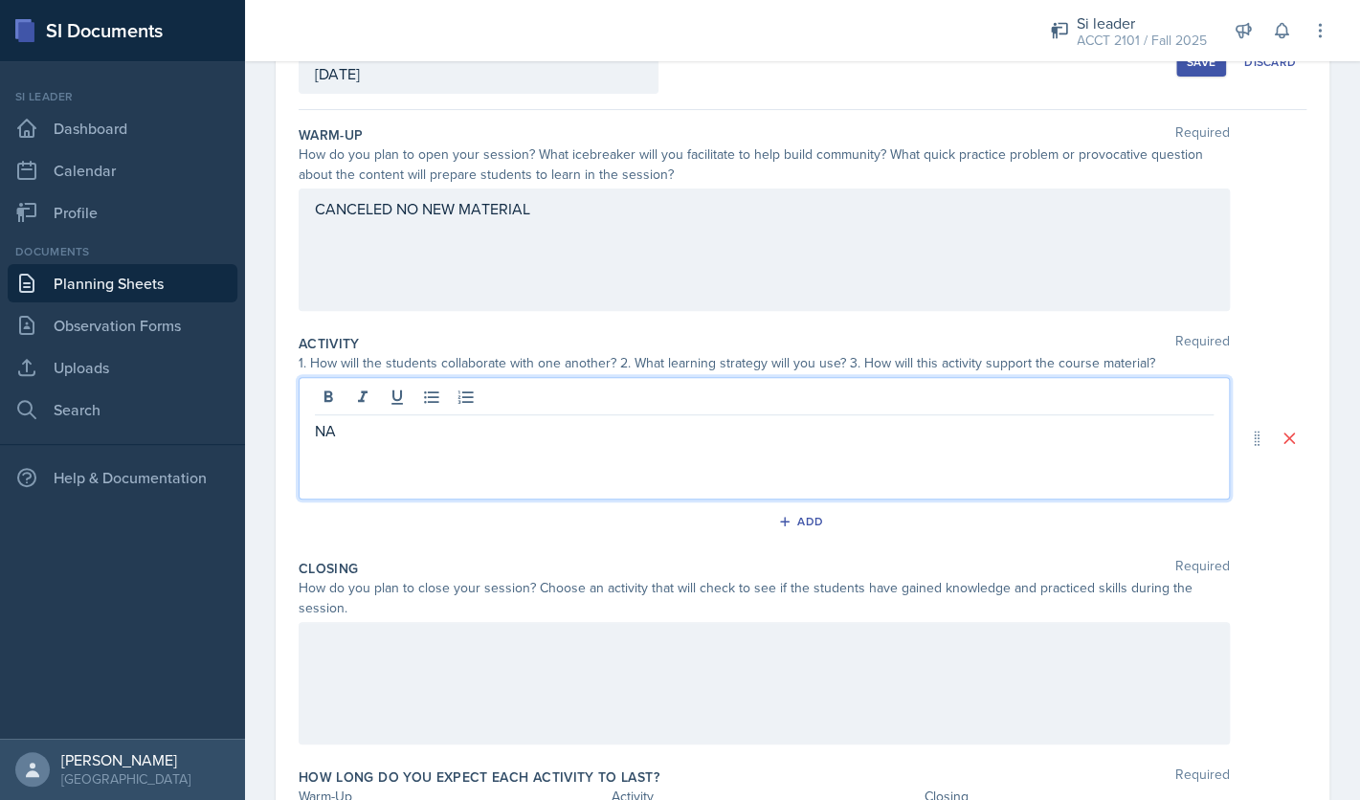
click at [592, 672] on div at bounding box center [765, 683] width 932 height 123
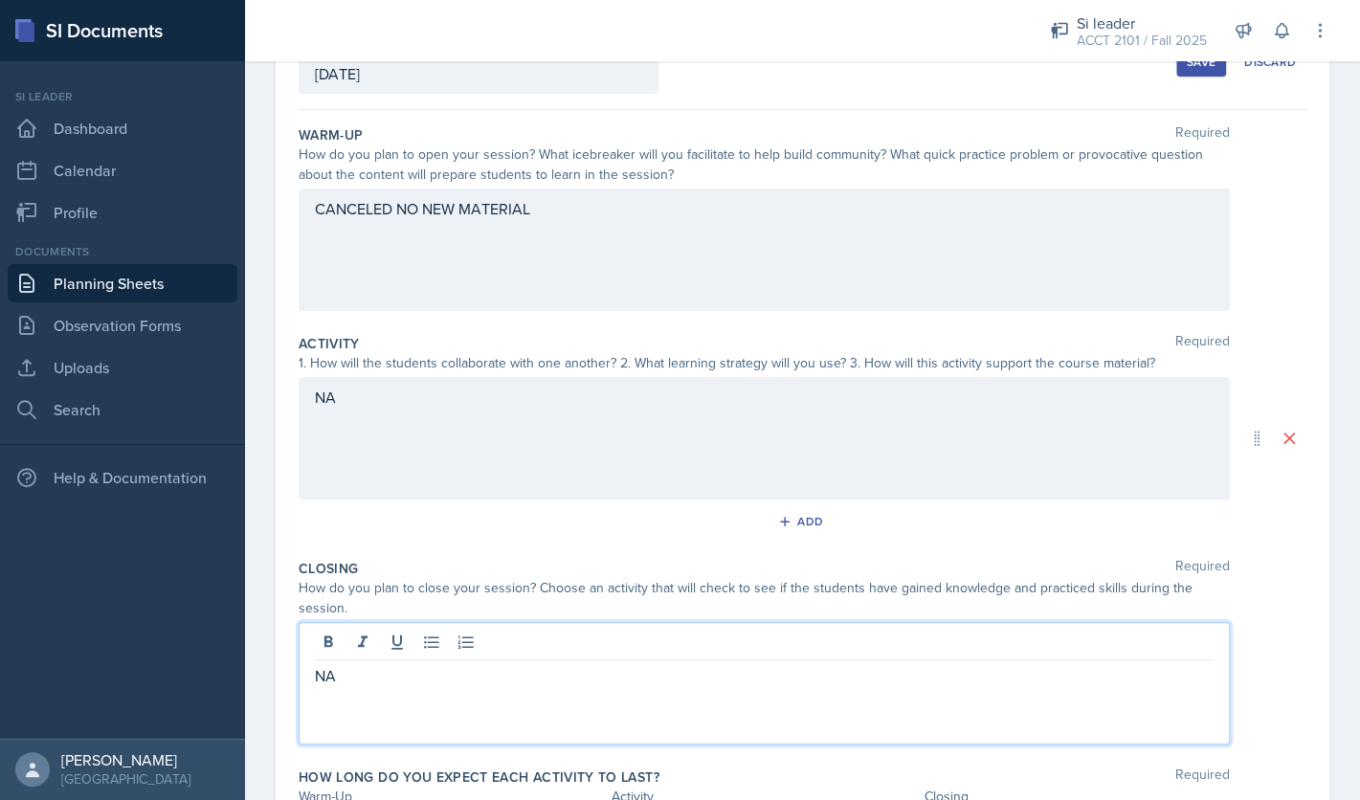
scroll to position [262, 0]
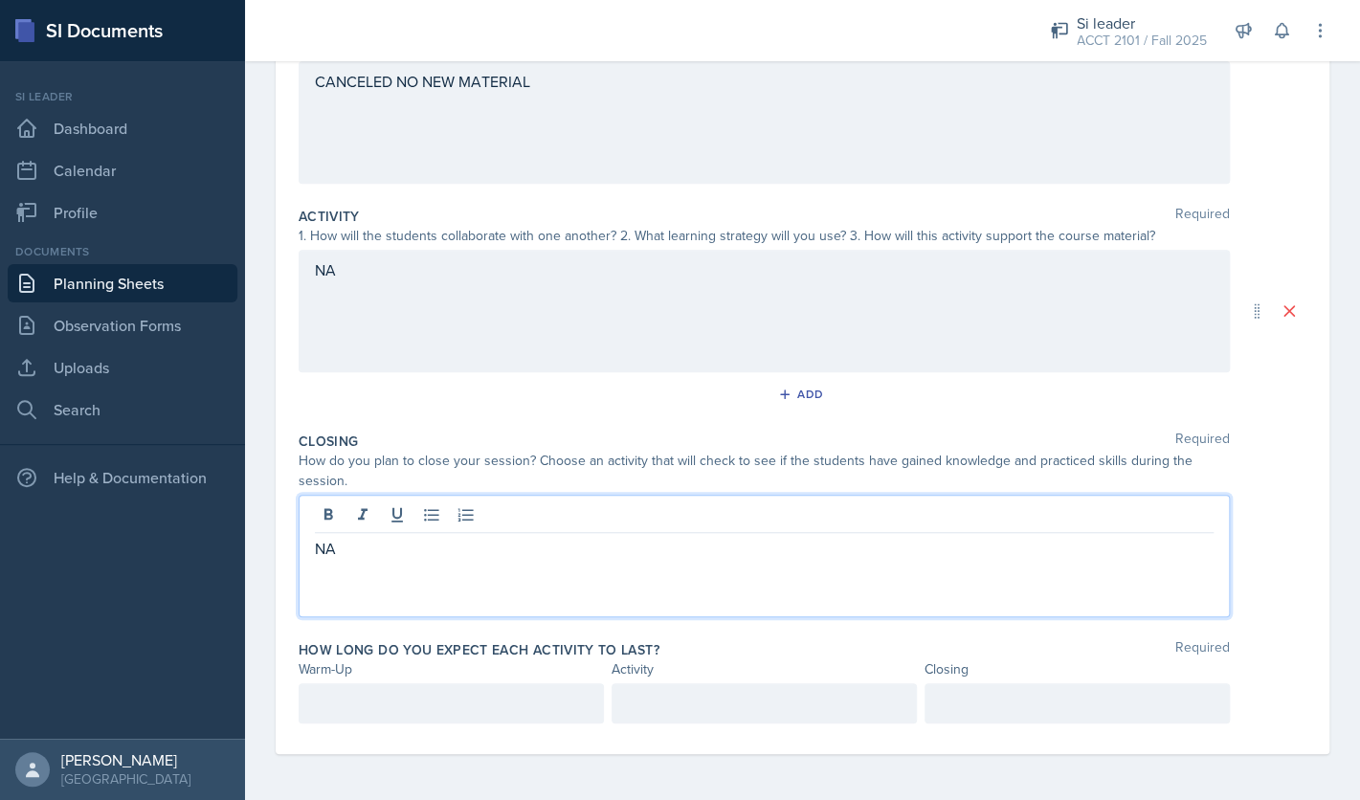
click at [466, 697] on div at bounding box center [451, 704] width 305 height 40
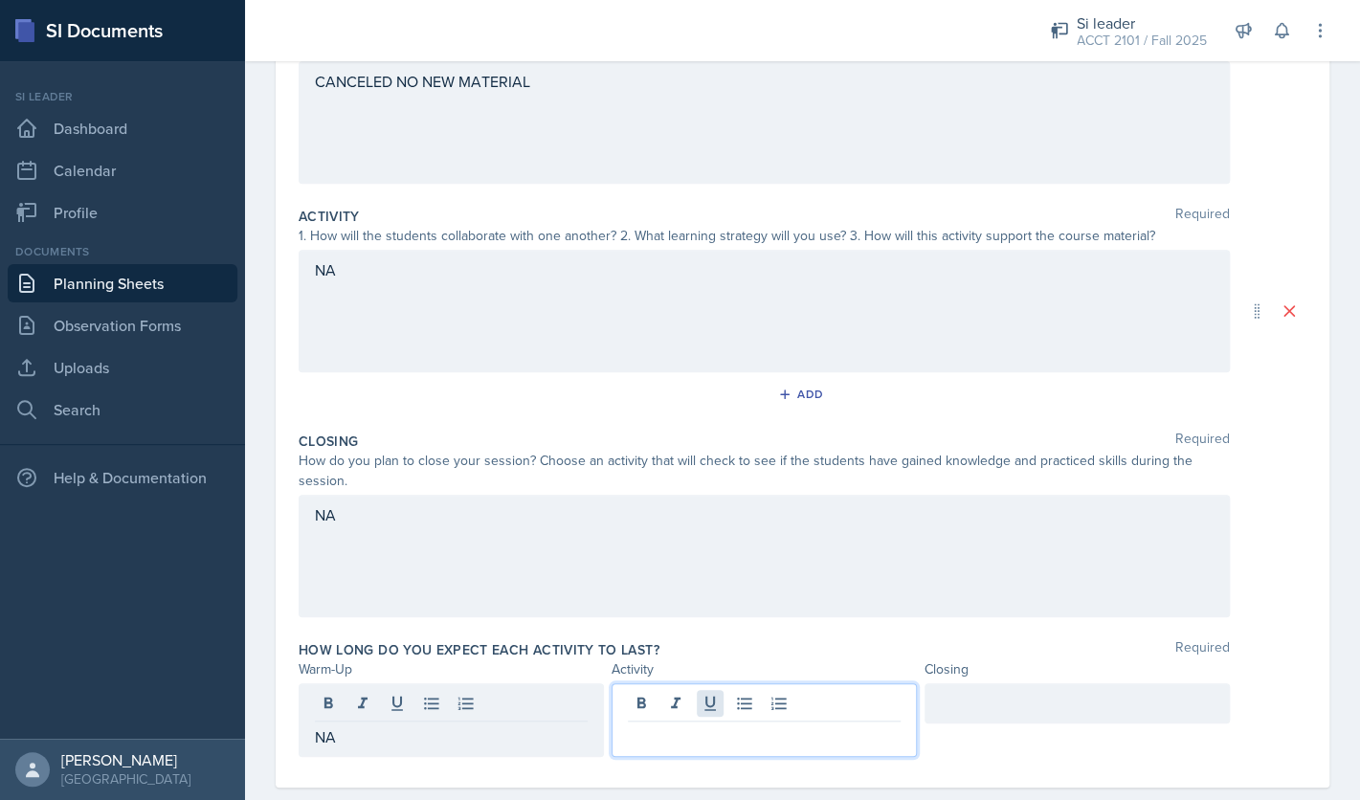
click at [709, 706] on div at bounding box center [764, 721] width 305 height 74
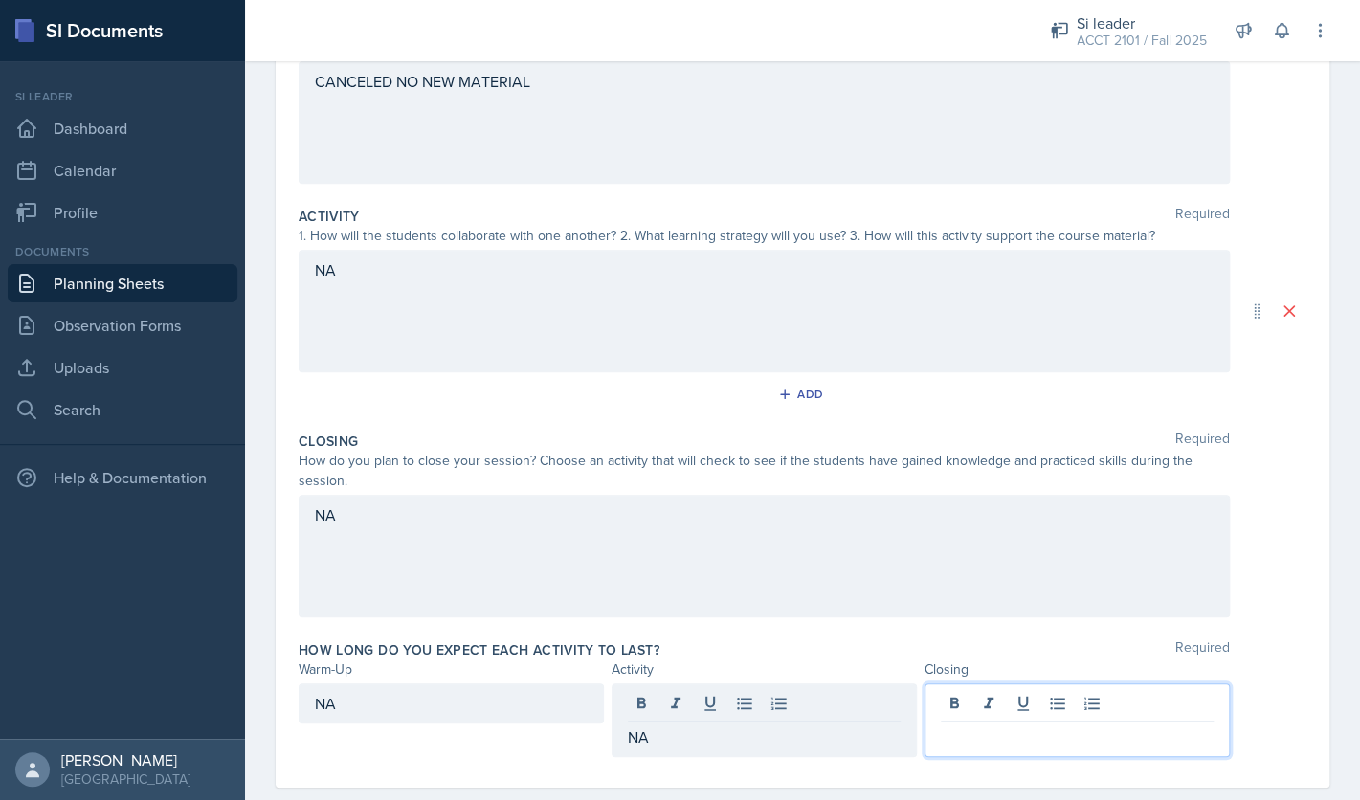
click at [993, 707] on div at bounding box center [1077, 721] width 305 height 74
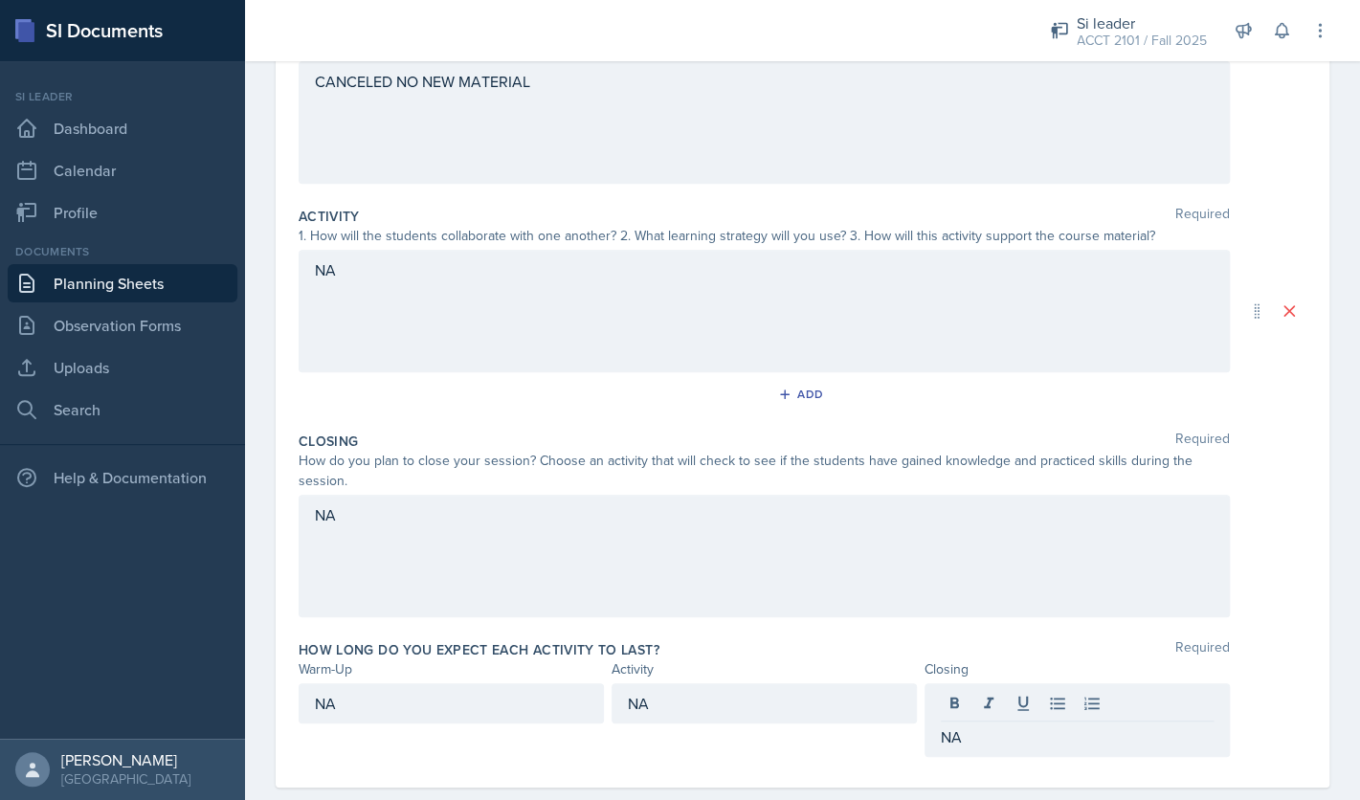
click at [1267, 454] on div "How do you plan to close your session? Choose an activity that will check to se…" at bounding box center [803, 471] width 1008 height 40
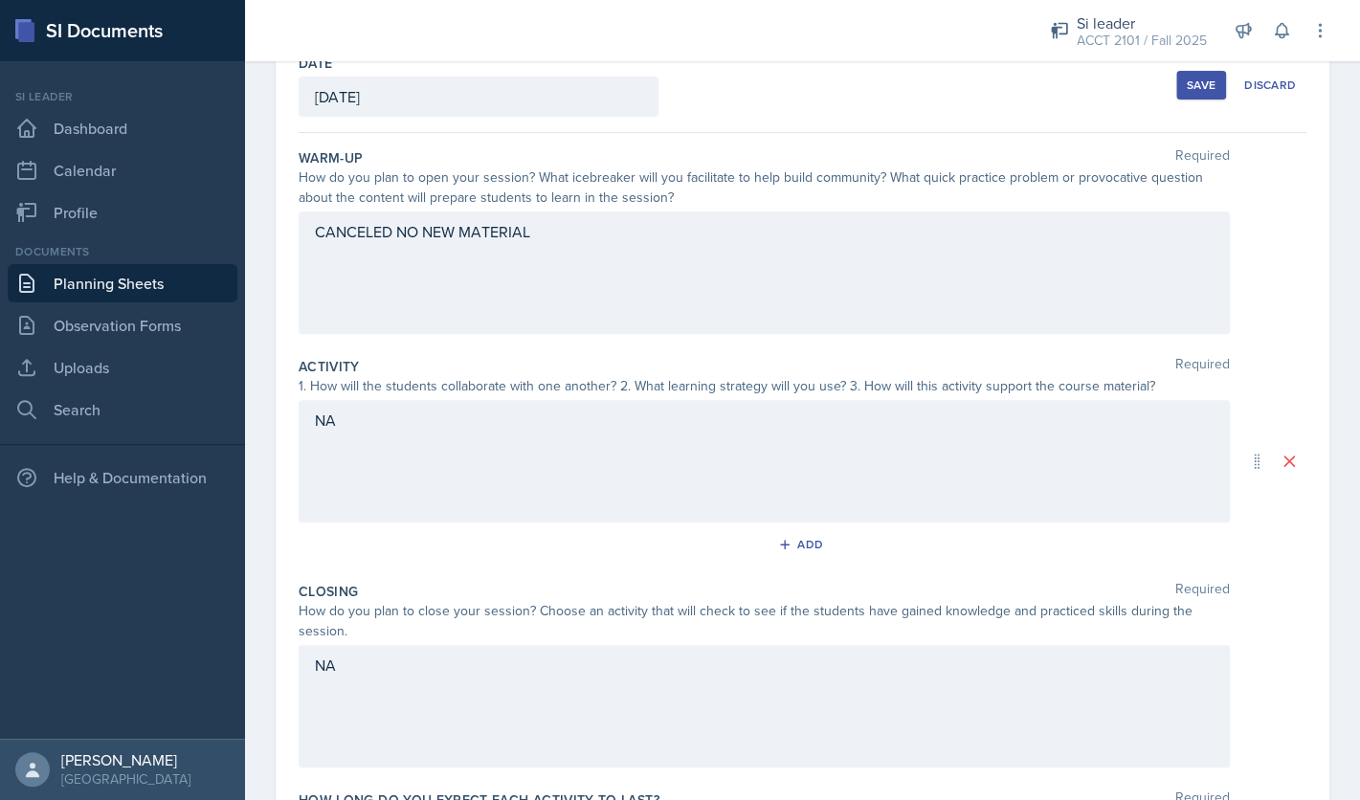
scroll to position [0, 0]
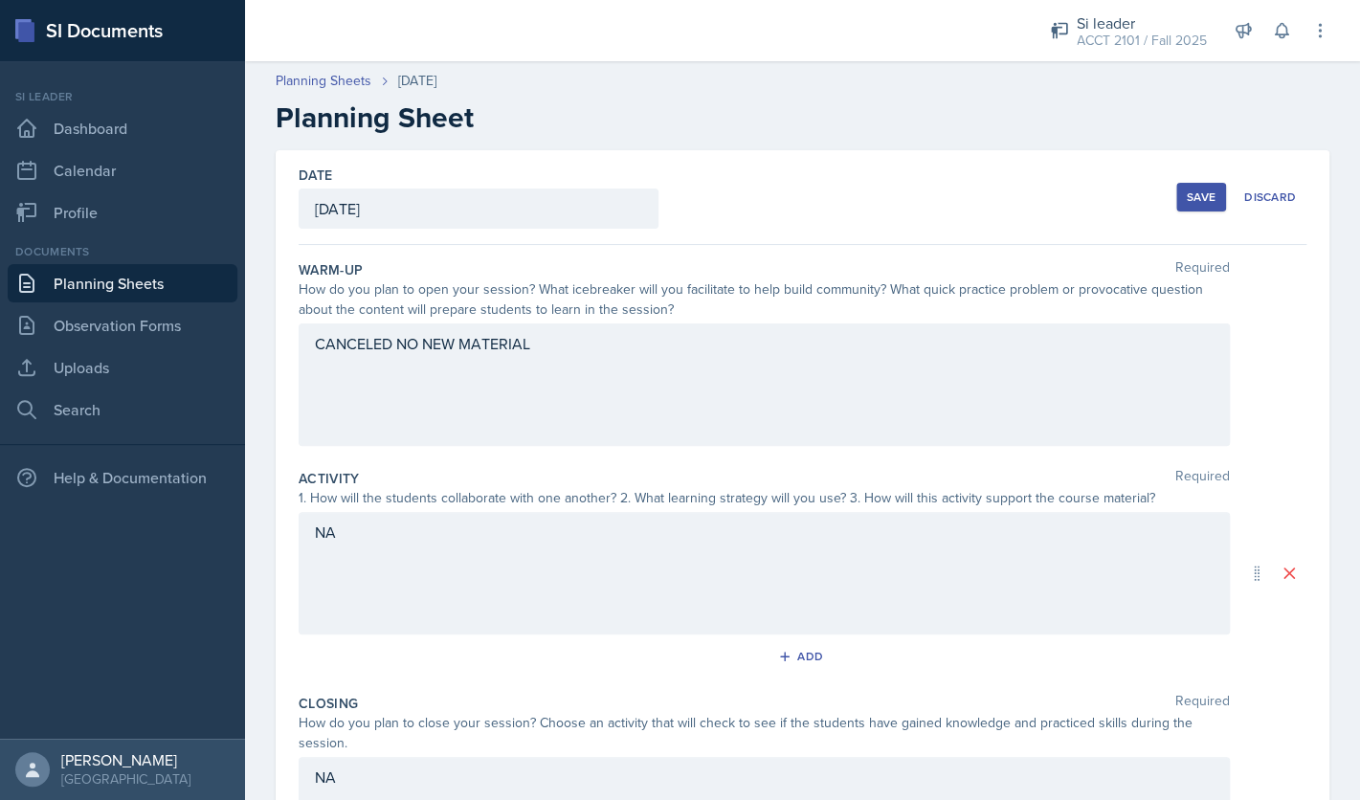
click at [1197, 202] on div "Save" at bounding box center [1201, 197] width 29 height 15
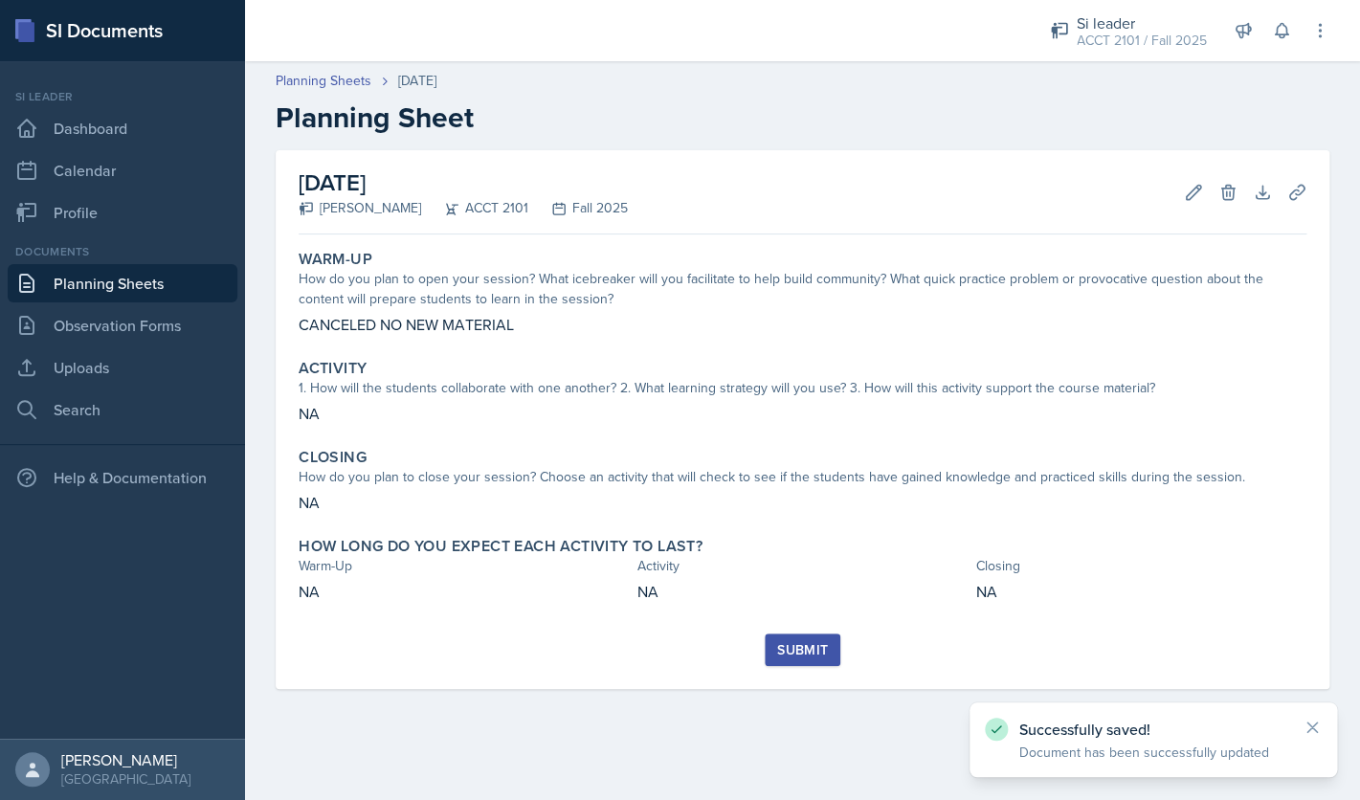
click at [812, 652] on div "Submit" at bounding box center [802, 649] width 51 height 15
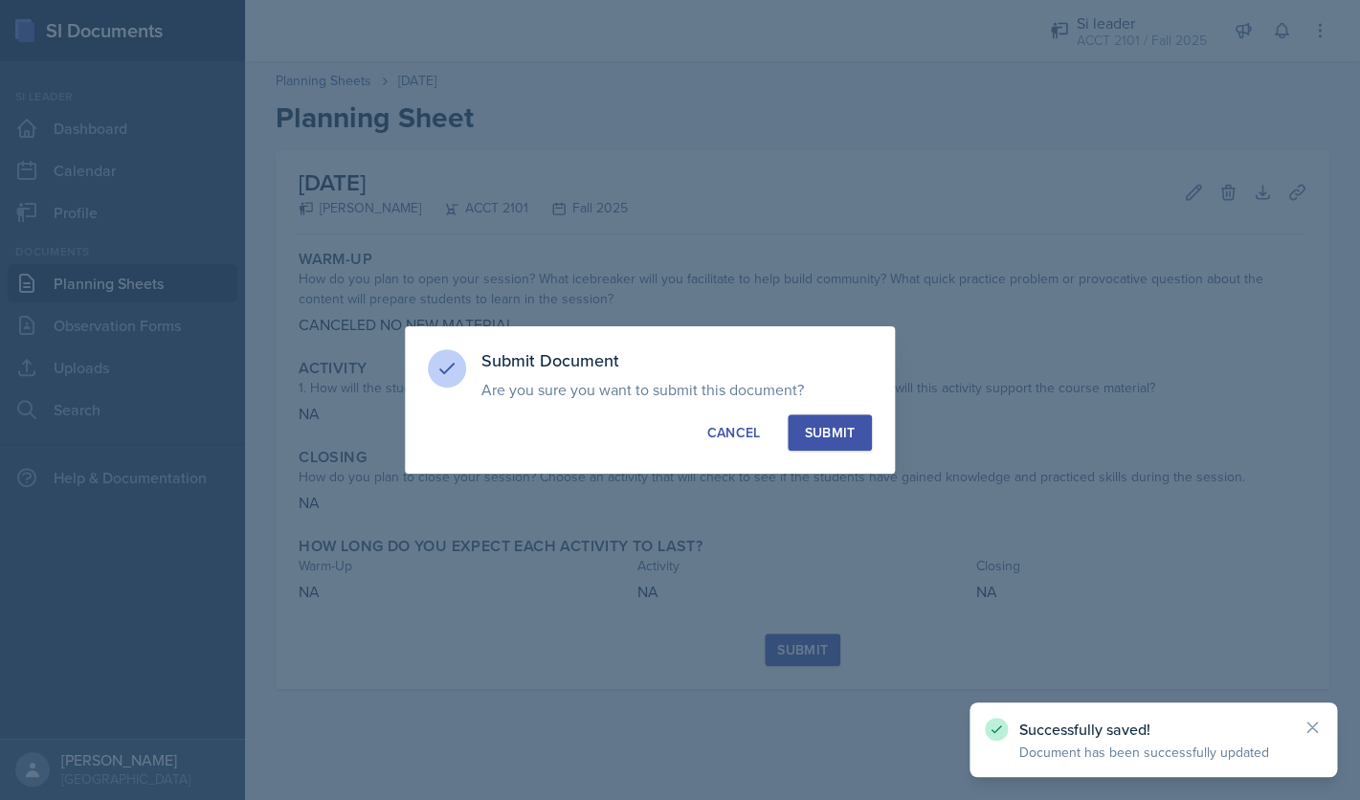
click at [814, 438] on div "Submit" at bounding box center [829, 432] width 51 height 19
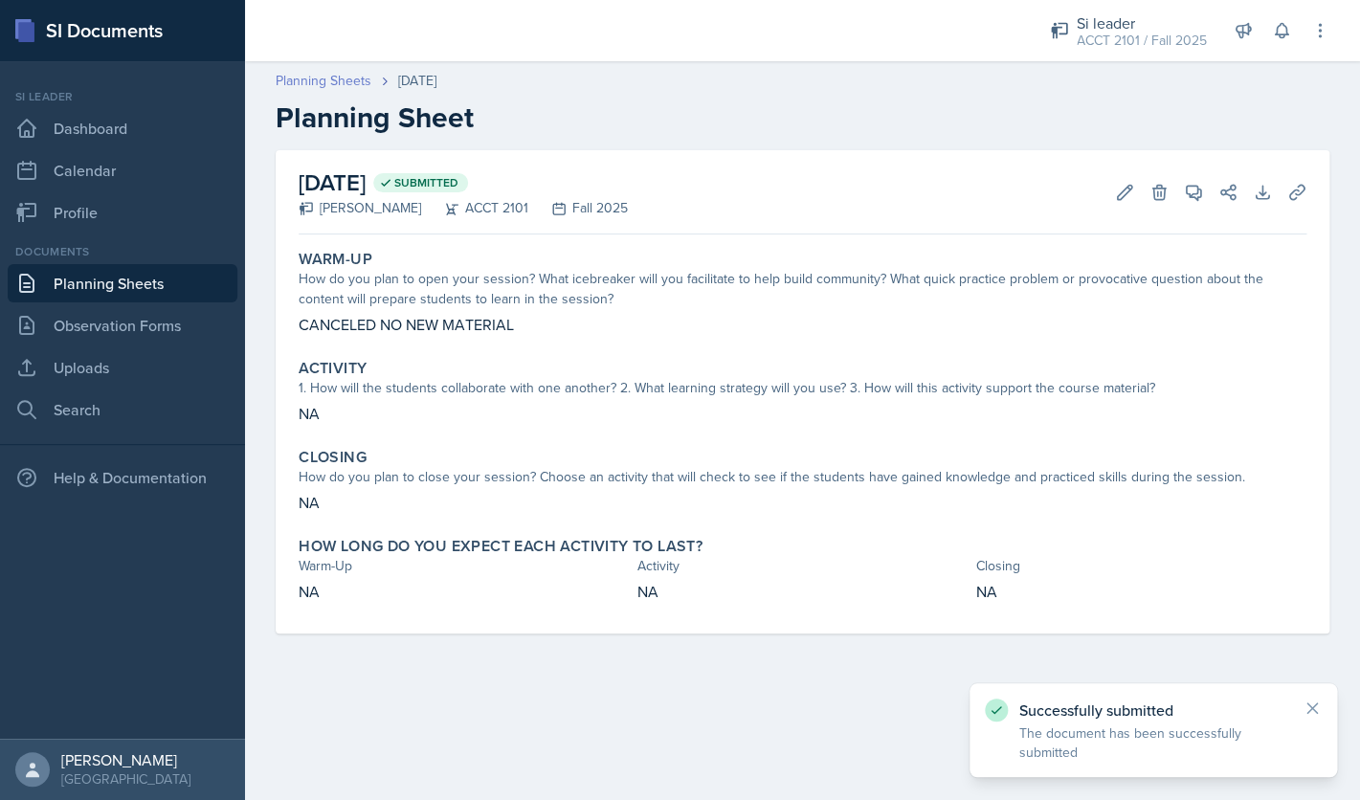
click at [356, 82] on link "Planning Sheets" at bounding box center [324, 81] width 96 height 20
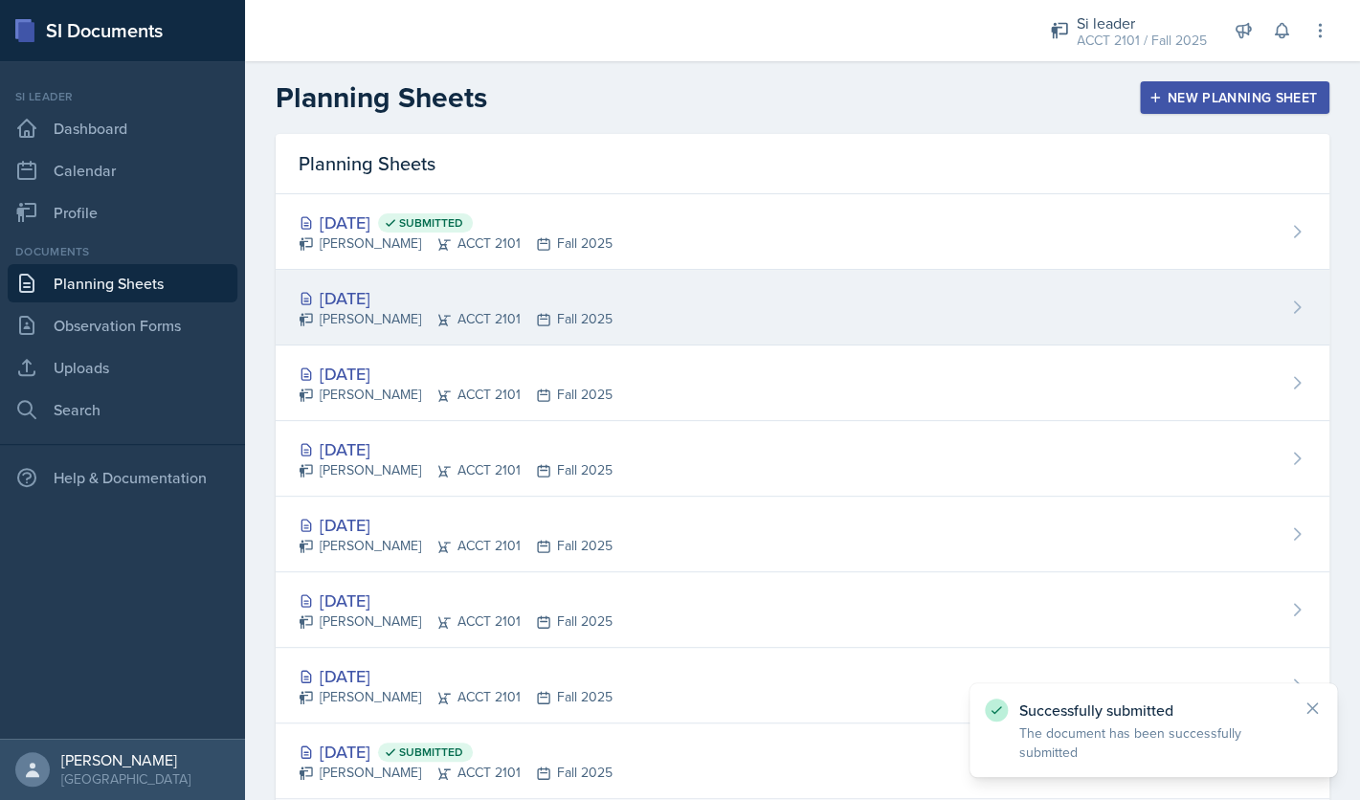
click at [415, 307] on div "[DATE]" at bounding box center [456, 298] width 314 height 26
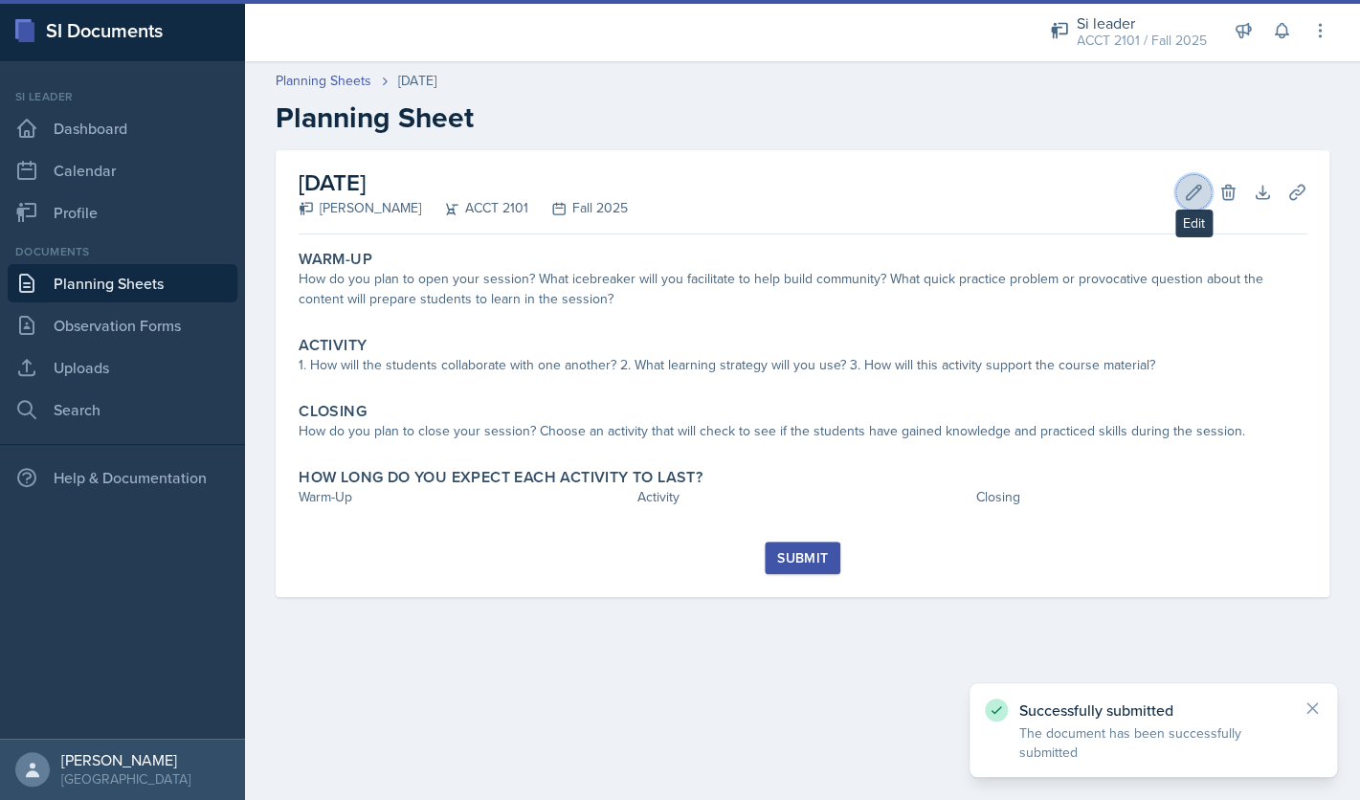
click at [1193, 190] on icon at bounding box center [1194, 192] width 14 height 14
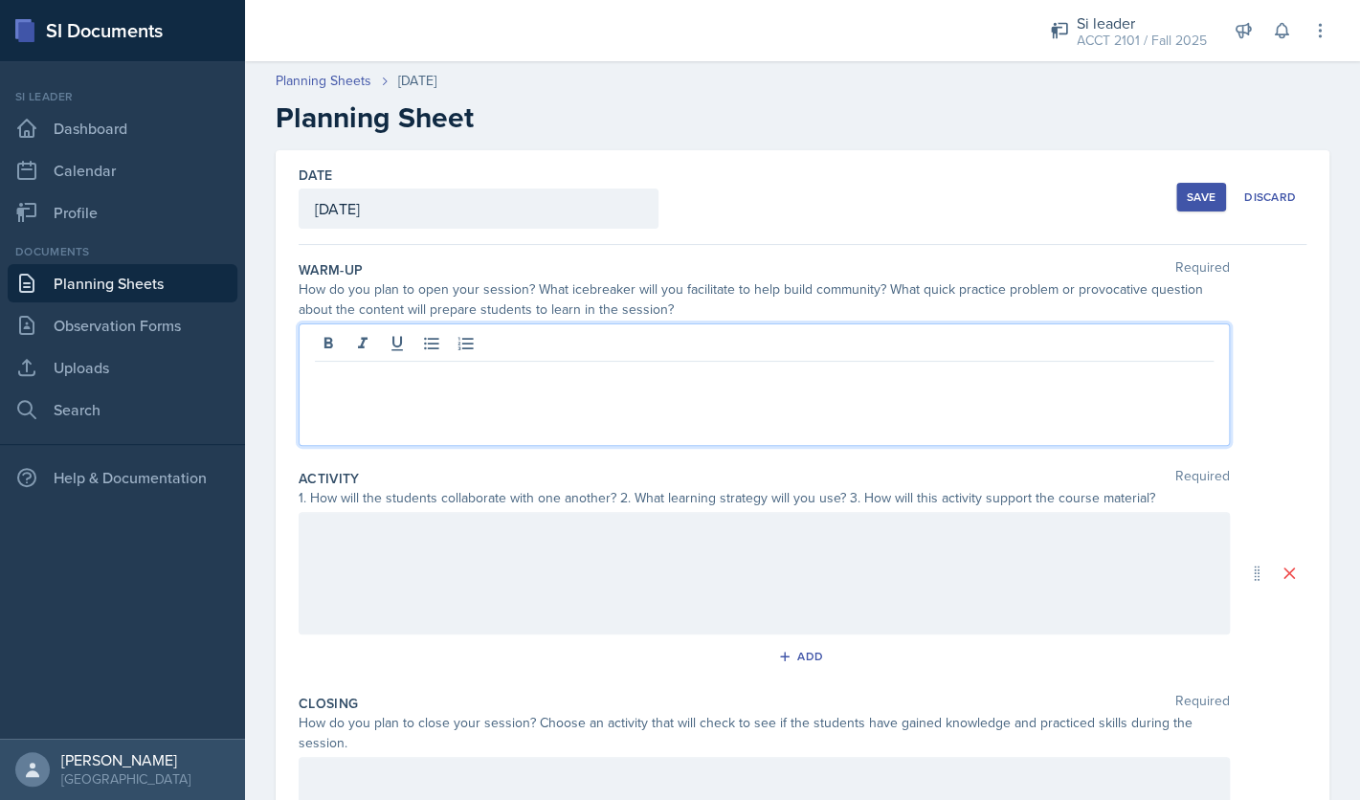
click at [896, 352] on div at bounding box center [765, 385] width 932 height 123
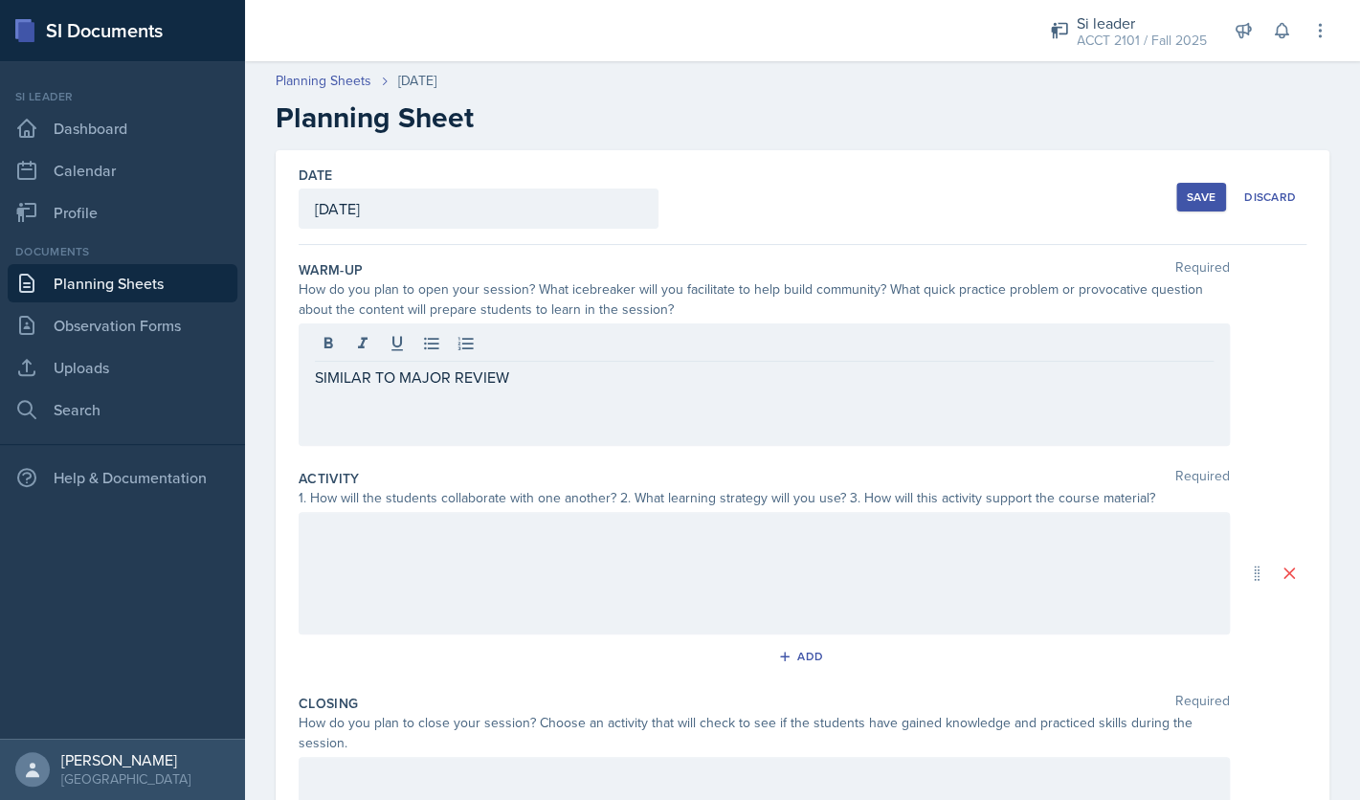
click at [1201, 206] on button "Save" at bounding box center [1202, 197] width 50 height 29
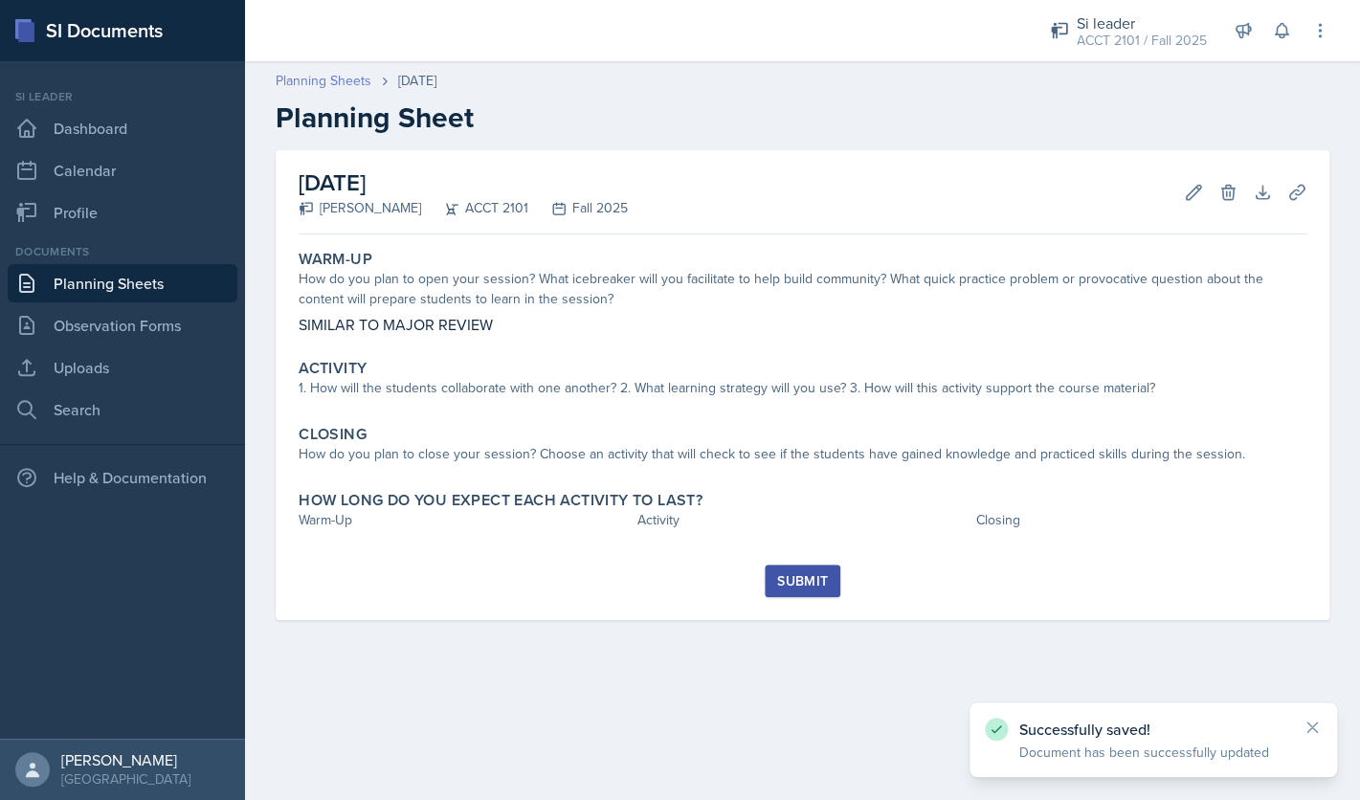
click at [355, 87] on link "Planning Sheets" at bounding box center [324, 81] width 96 height 20
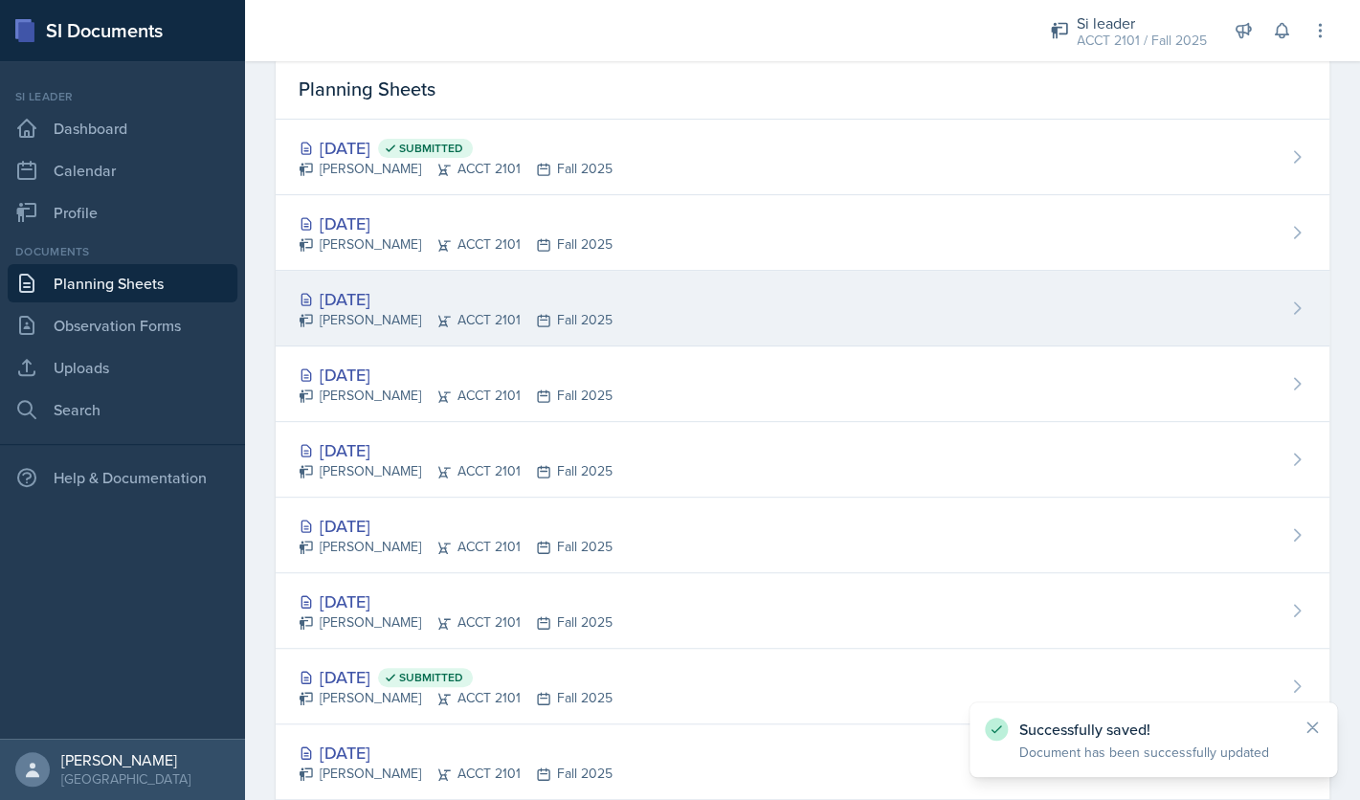
scroll to position [82, 0]
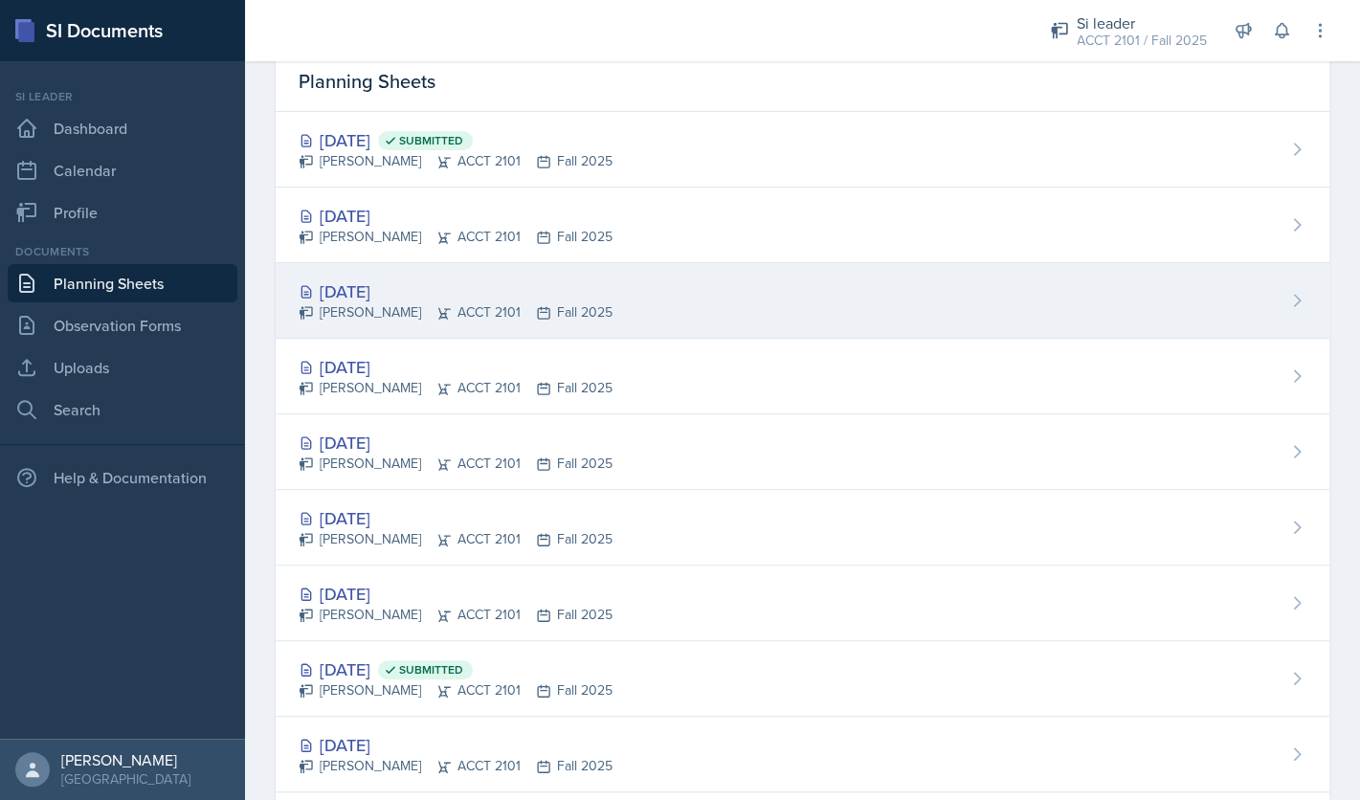
click at [499, 313] on div "[PERSON_NAME] ACCT 2101 Fall 2025" at bounding box center [456, 313] width 314 height 20
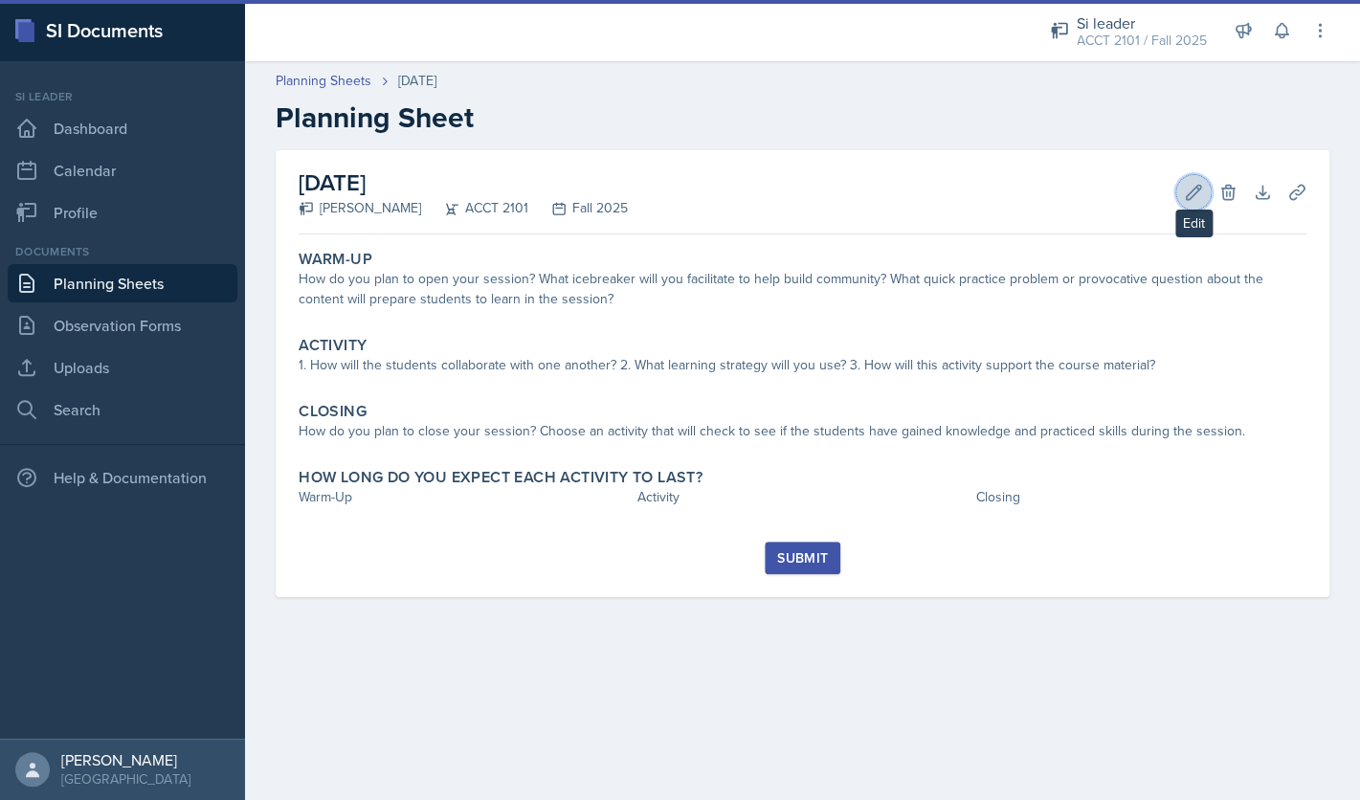
click at [1193, 188] on icon at bounding box center [1193, 192] width 19 height 19
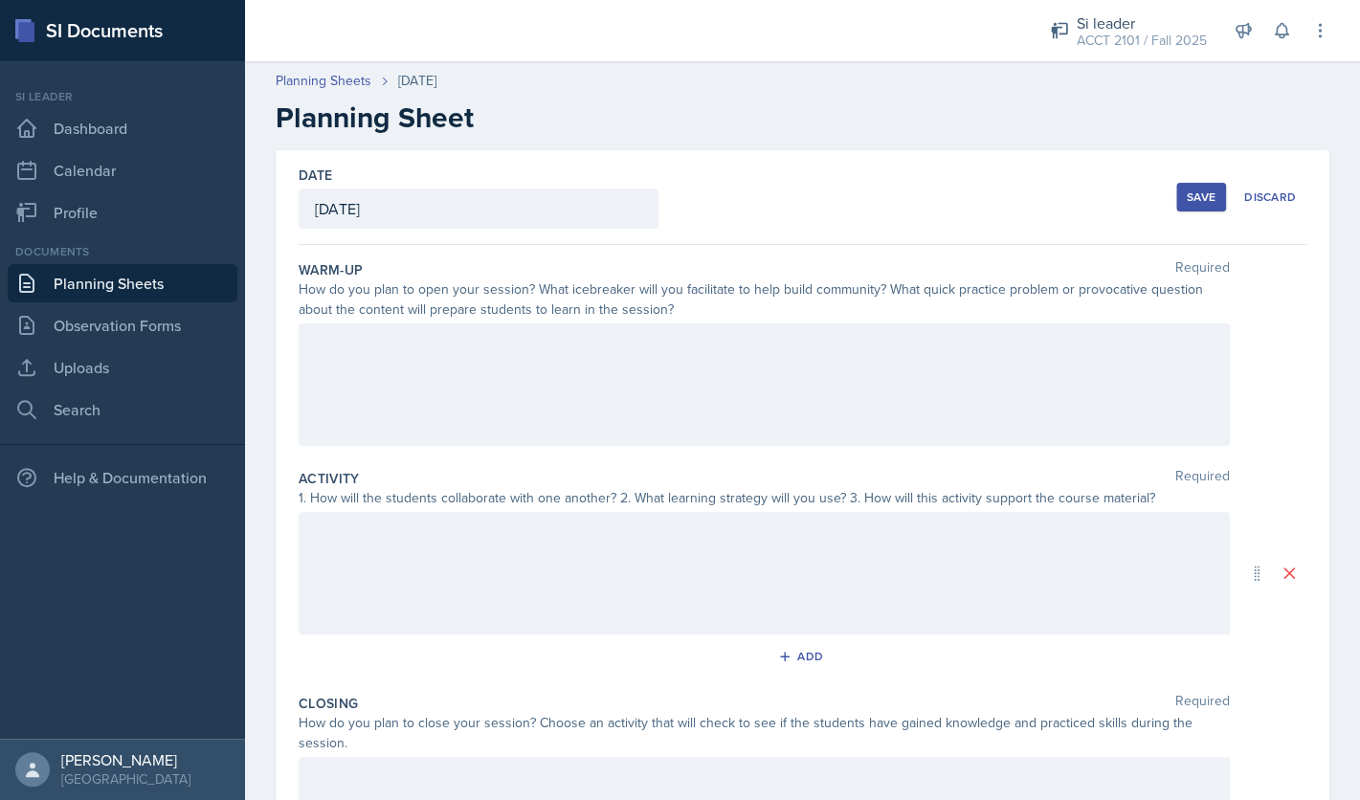
click at [978, 359] on div at bounding box center [765, 385] width 932 height 123
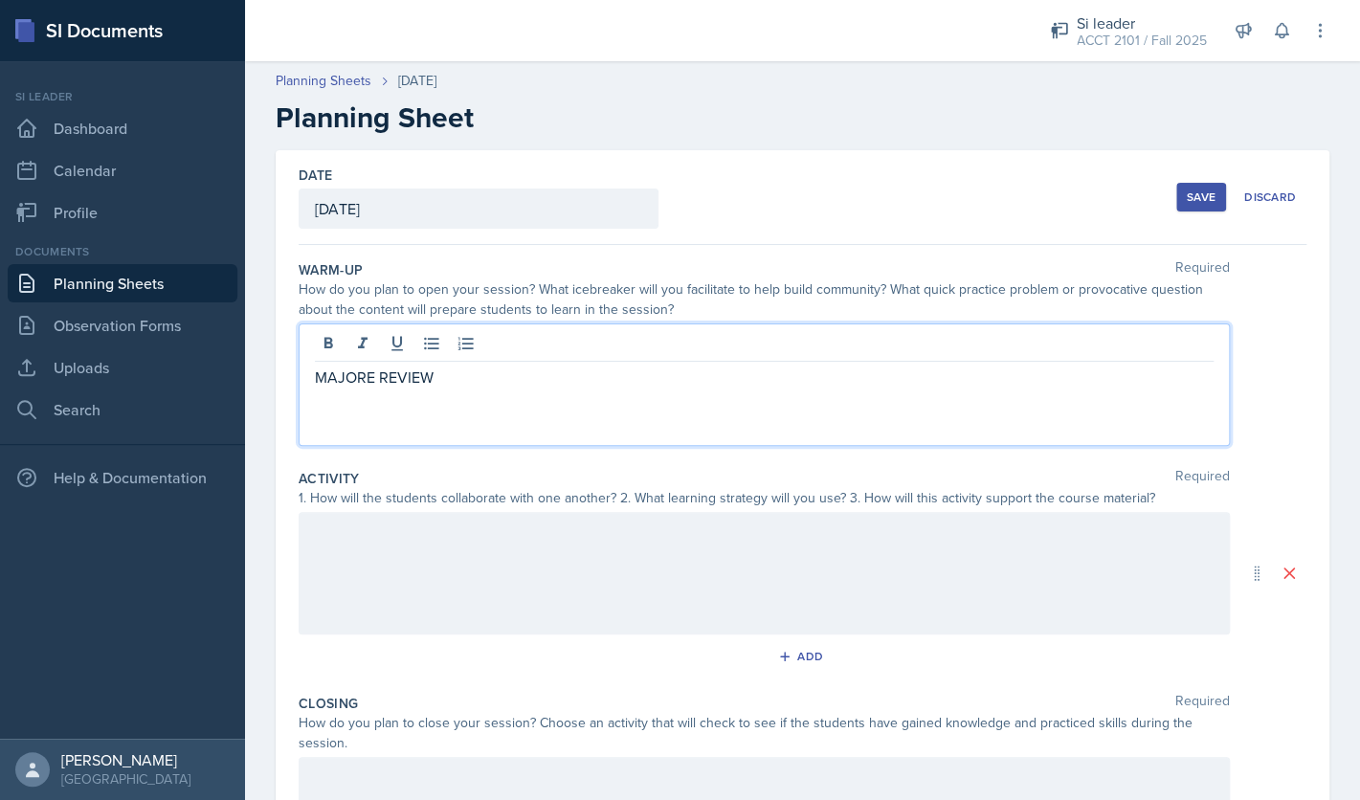
click at [371, 378] on p "MAJORE REVIEW" at bounding box center [764, 377] width 899 height 23
click at [1201, 197] on div "Save" at bounding box center [1201, 197] width 29 height 15
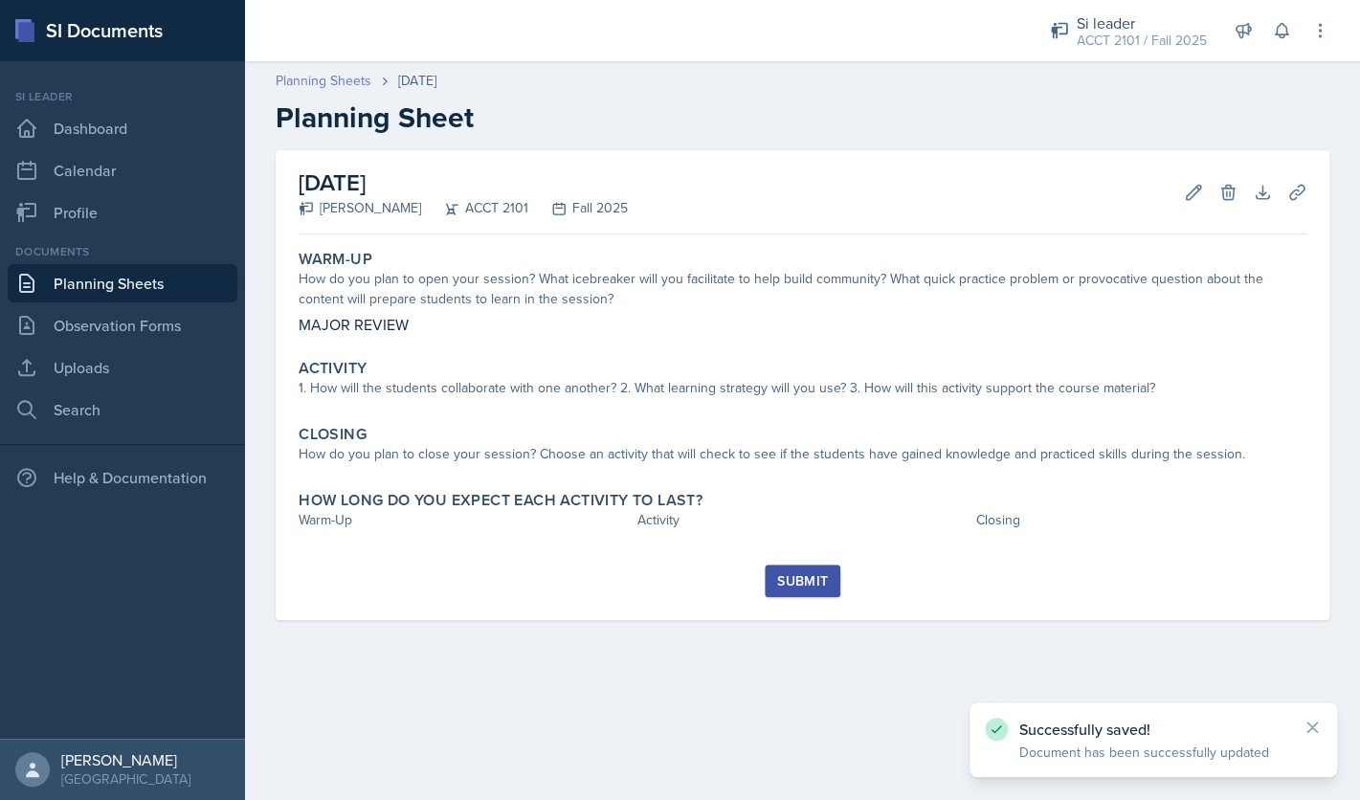
click at [351, 72] on link "Planning Sheets" at bounding box center [324, 81] width 96 height 20
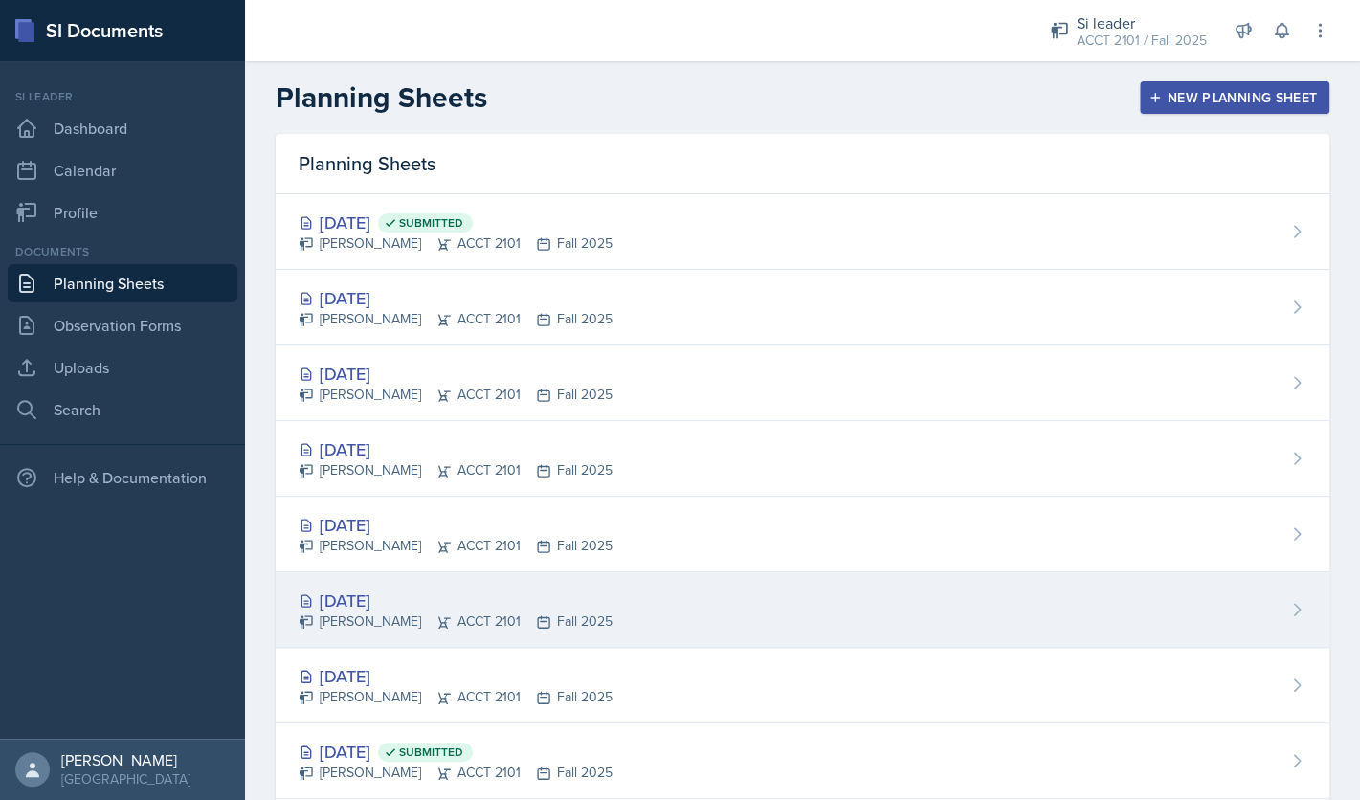
click at [472, 607] on div "[DATE]" at bounding box center [456, 601] width 314 height 26
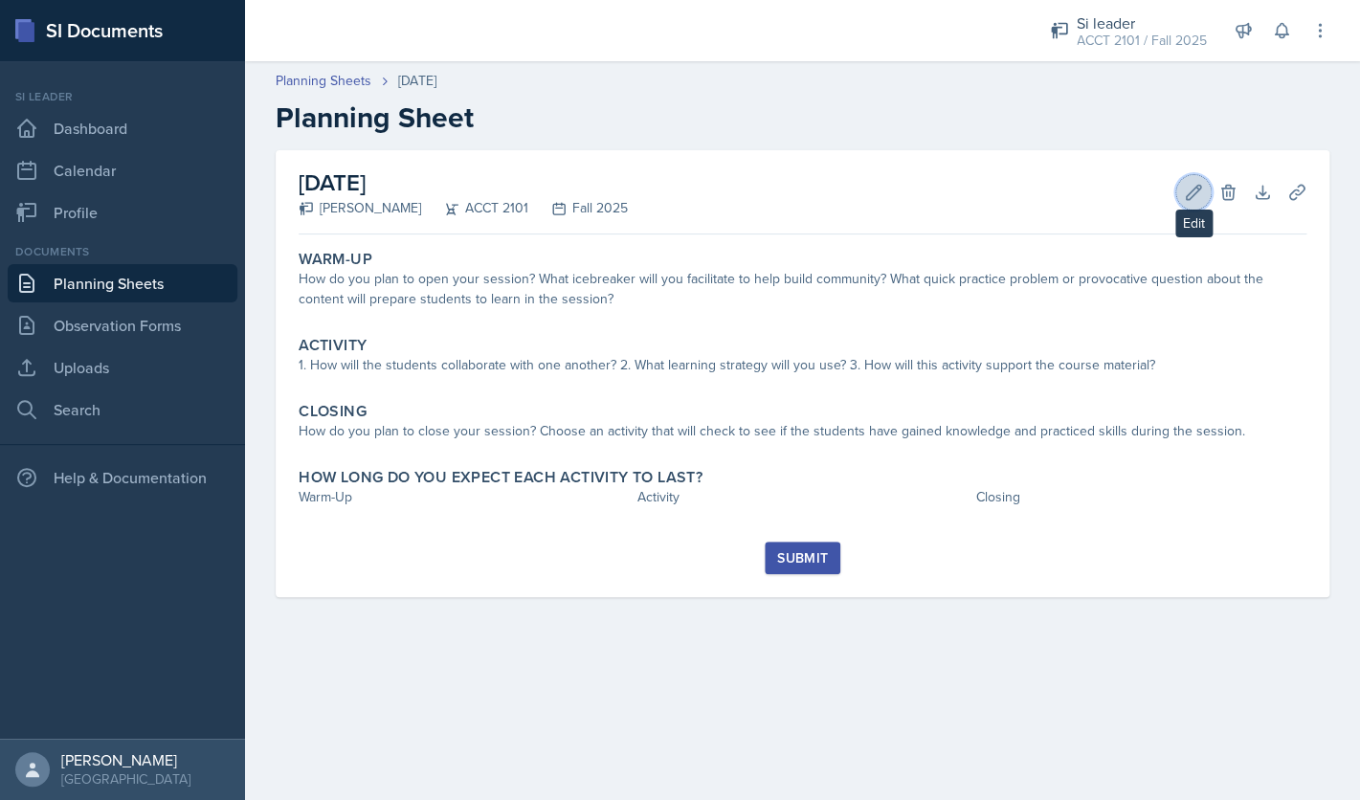
click at [1179, 191] on button "Edit" at bounding box center [1194, 192] width 34 height 34
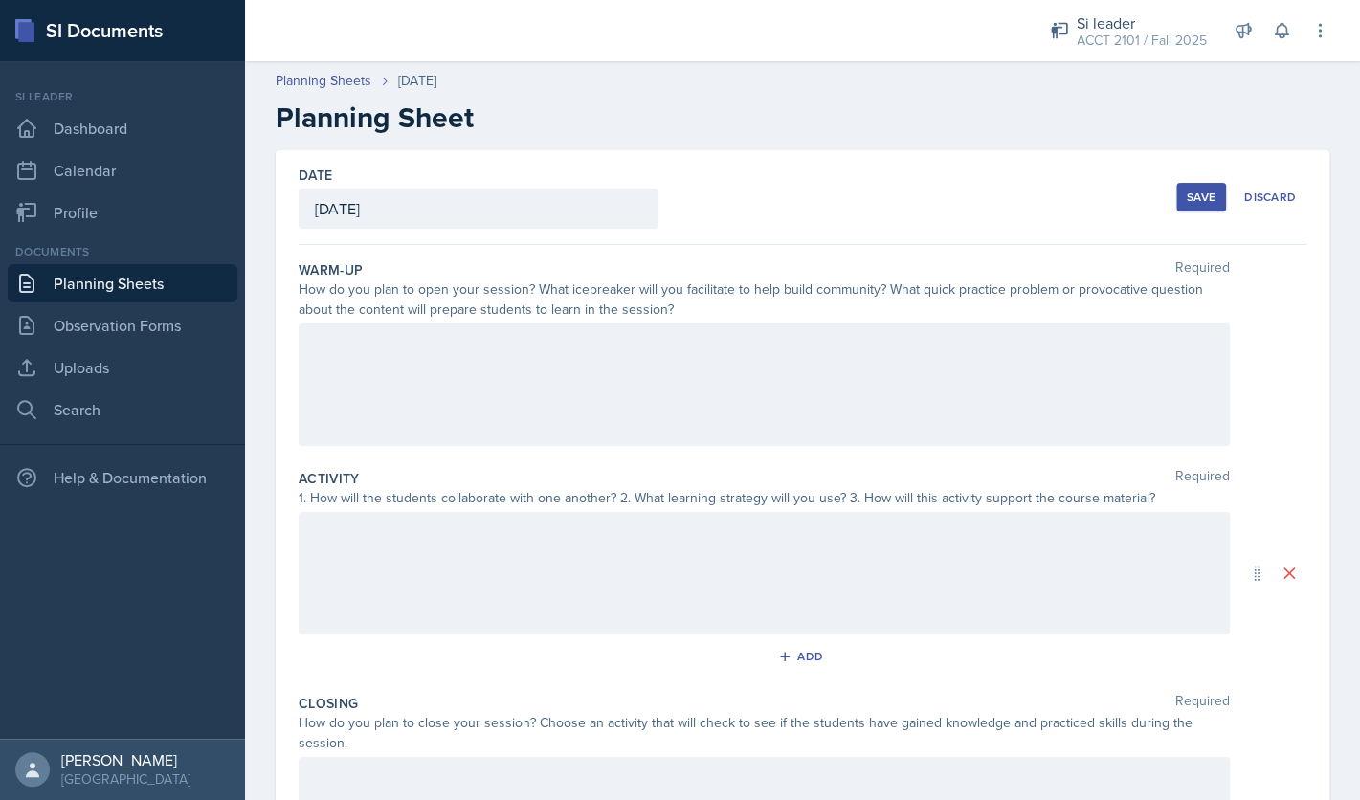
click at [894, 380] on div at bounding box center [765, 385] width 932 height 123
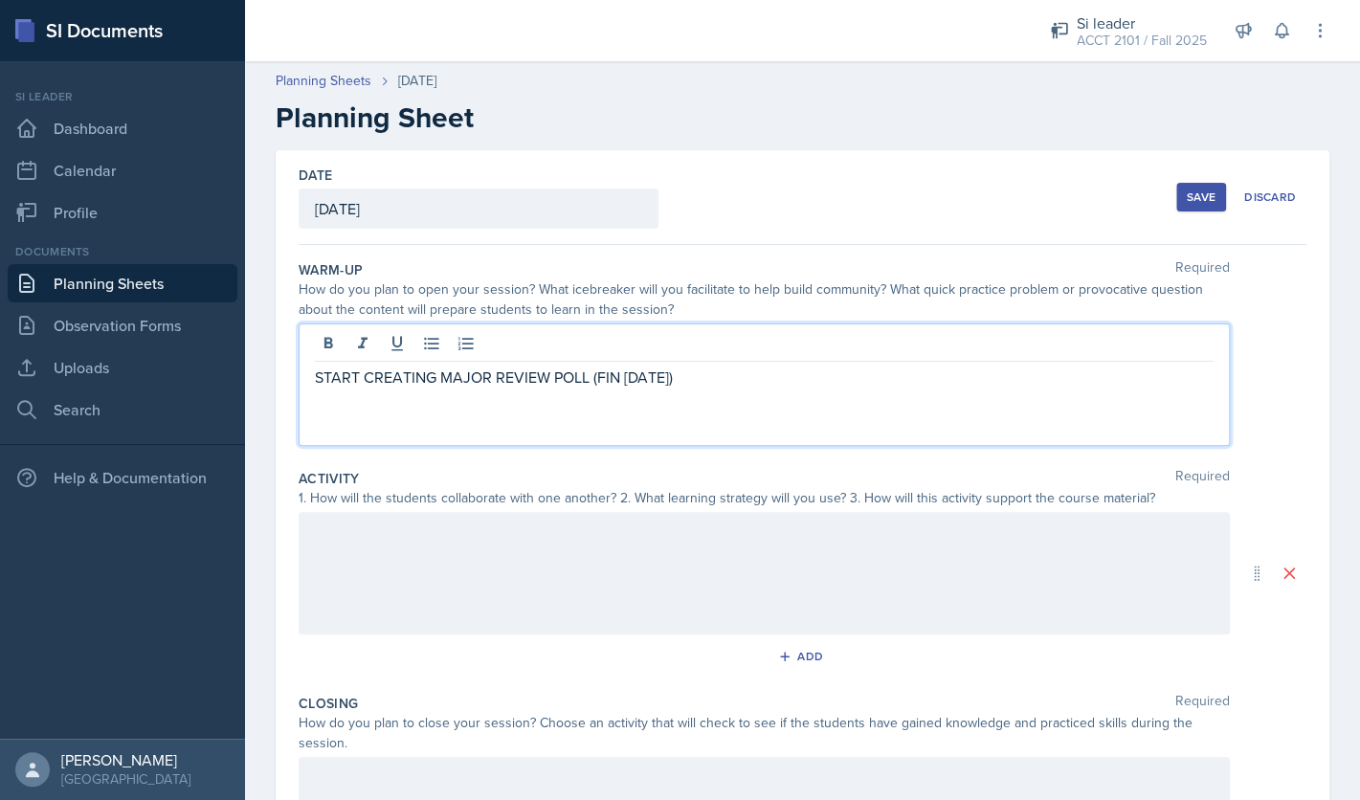
click at [1201, 191] on div "Save" at bounding box center [1201, 197] width 29 height 15
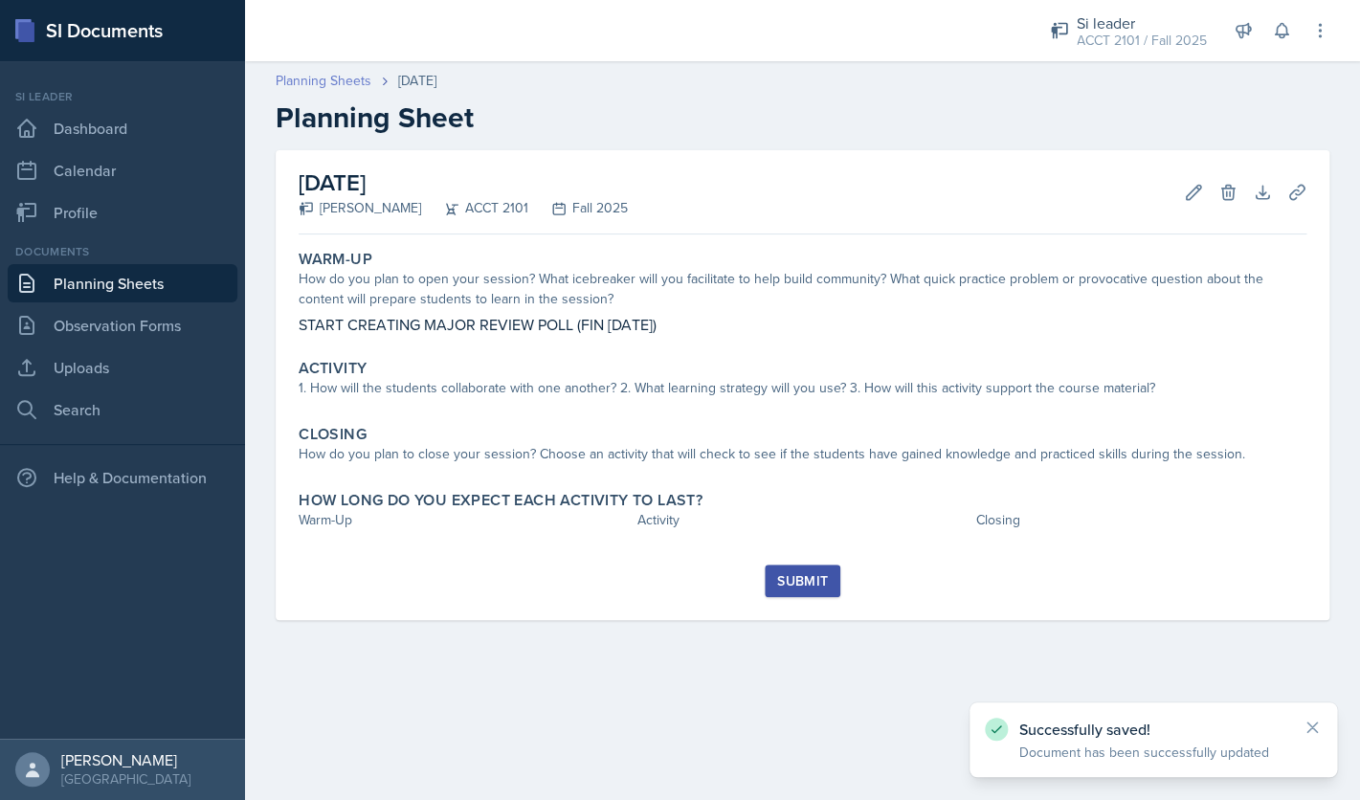
click at [338, 89] on link "Planning Sheets" at bounding box center [324, 81] width 96 height 20
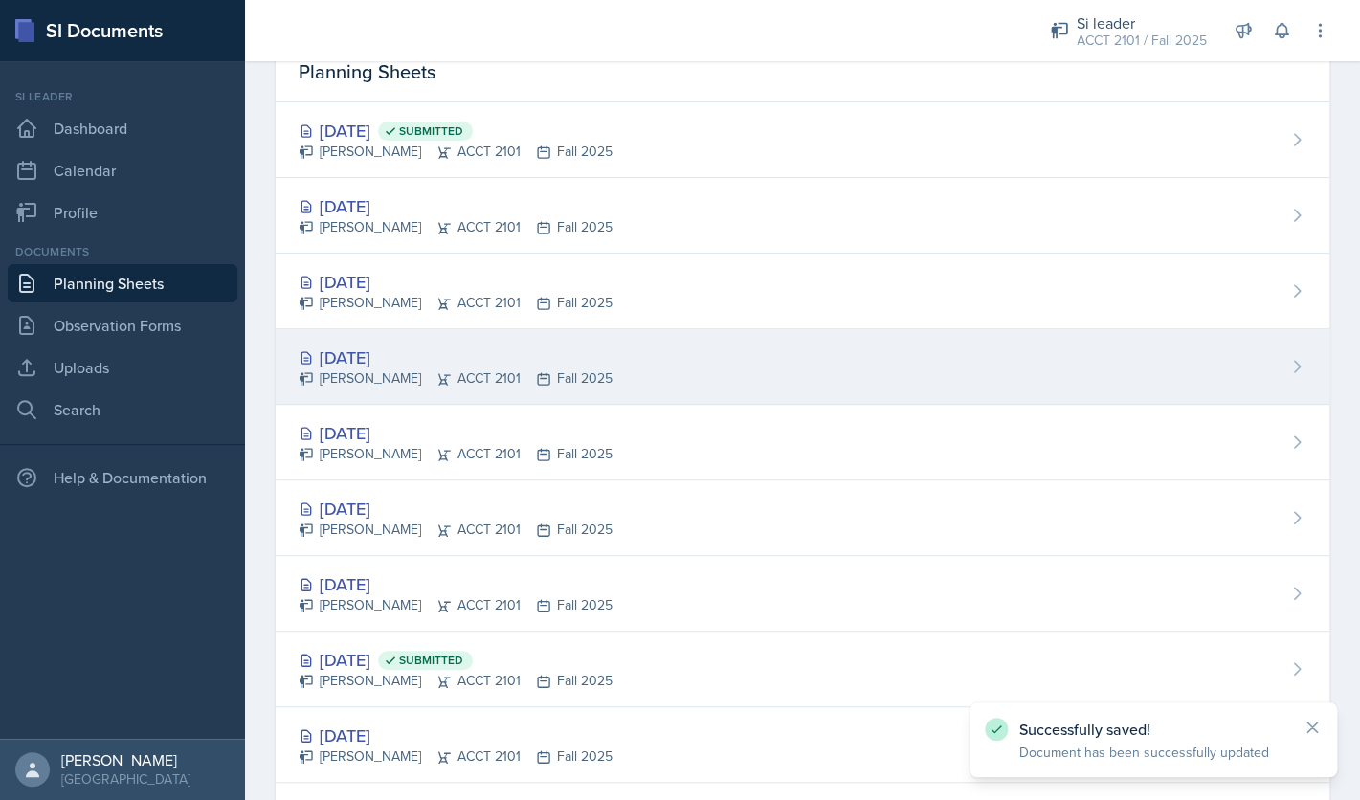
scroll to position [217, 0]
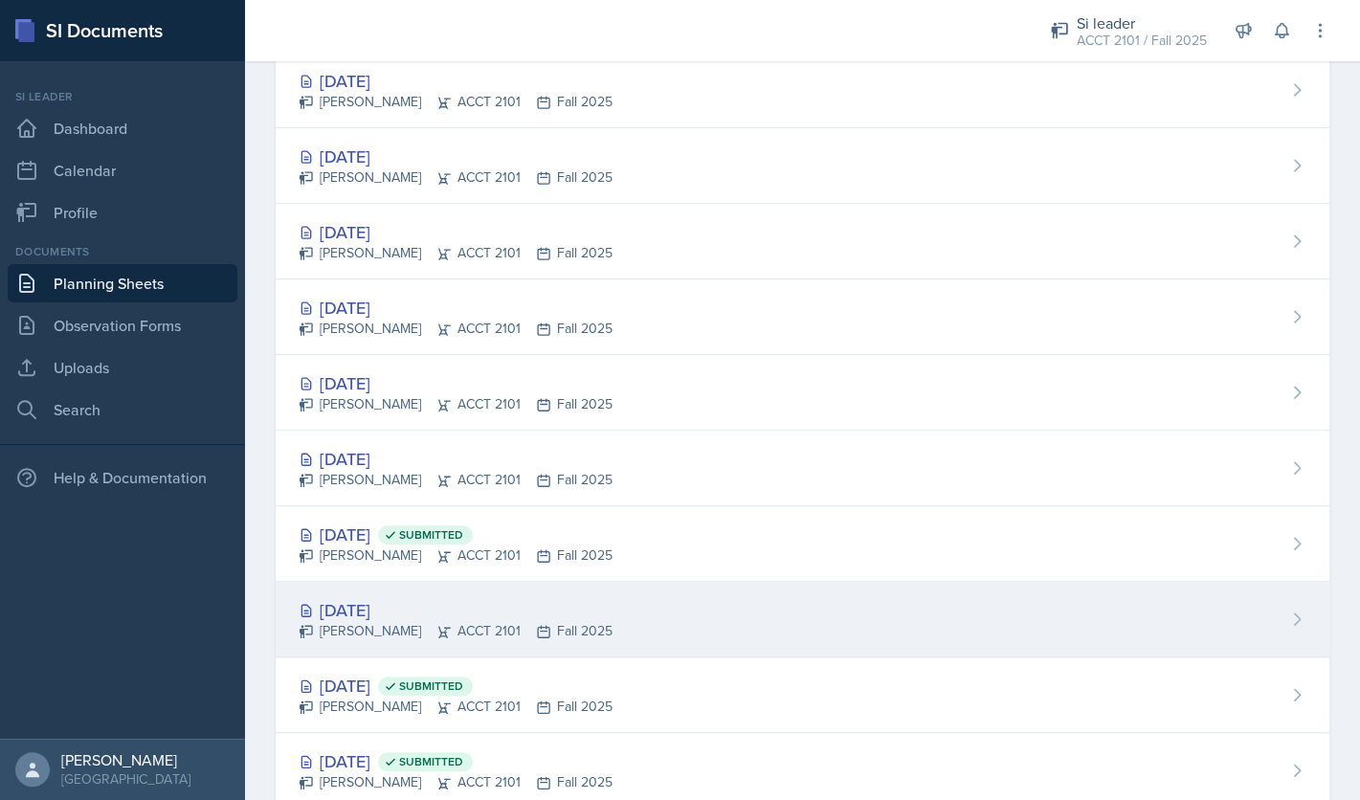
click at [383, 613] on div "[DATE]" at bounding box center [456, 610] width 314 height 26
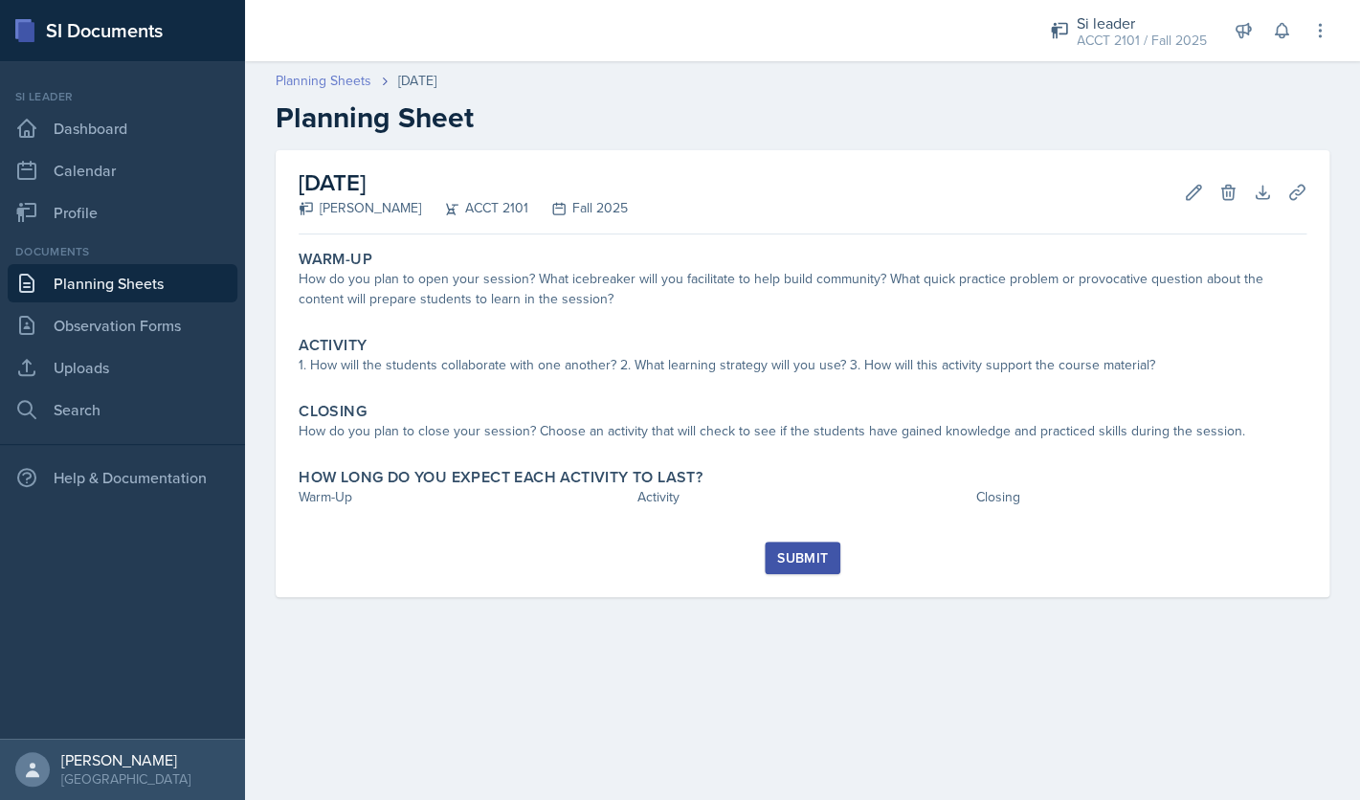
click at [339, 79] on link "Planning Sheets" at bounding box center [324, 81] width 96 height 20
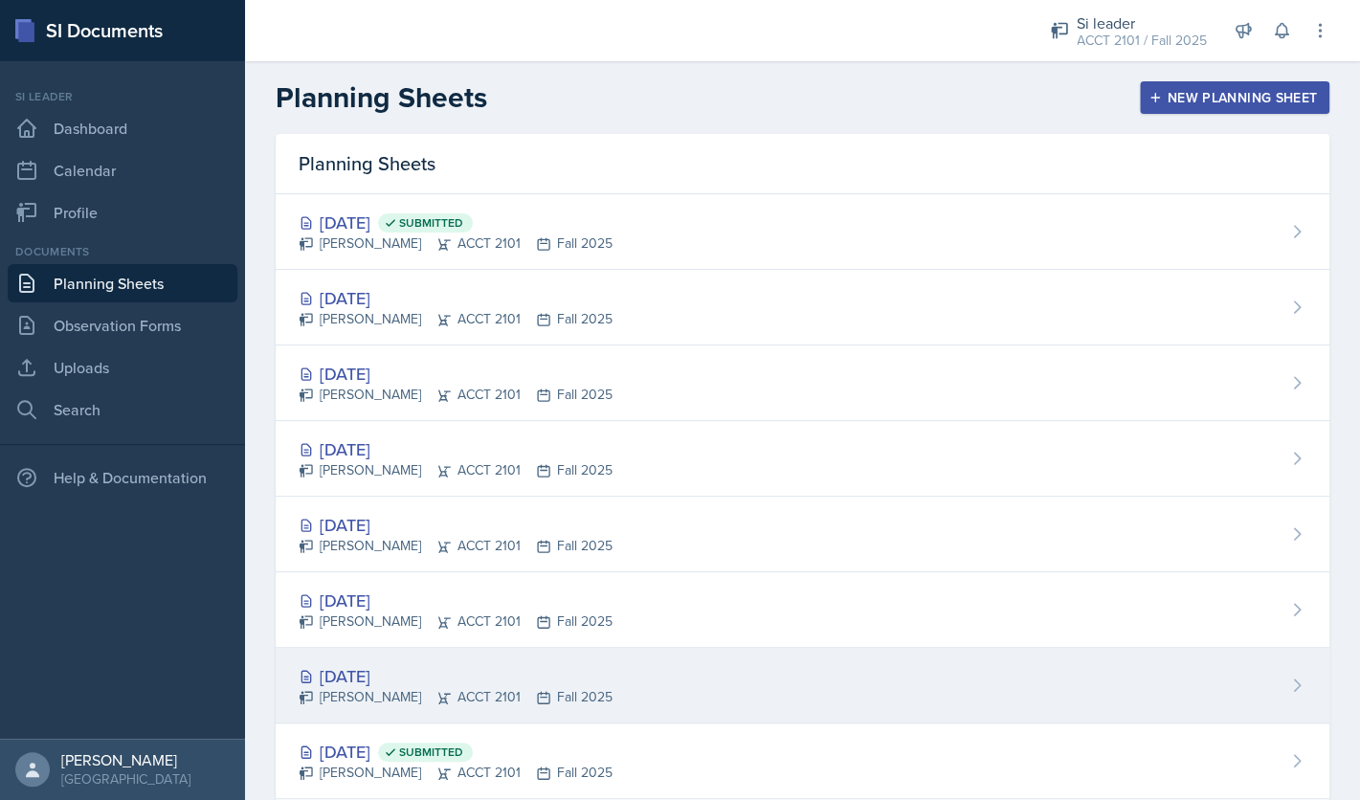
scroll to position [269, 0]
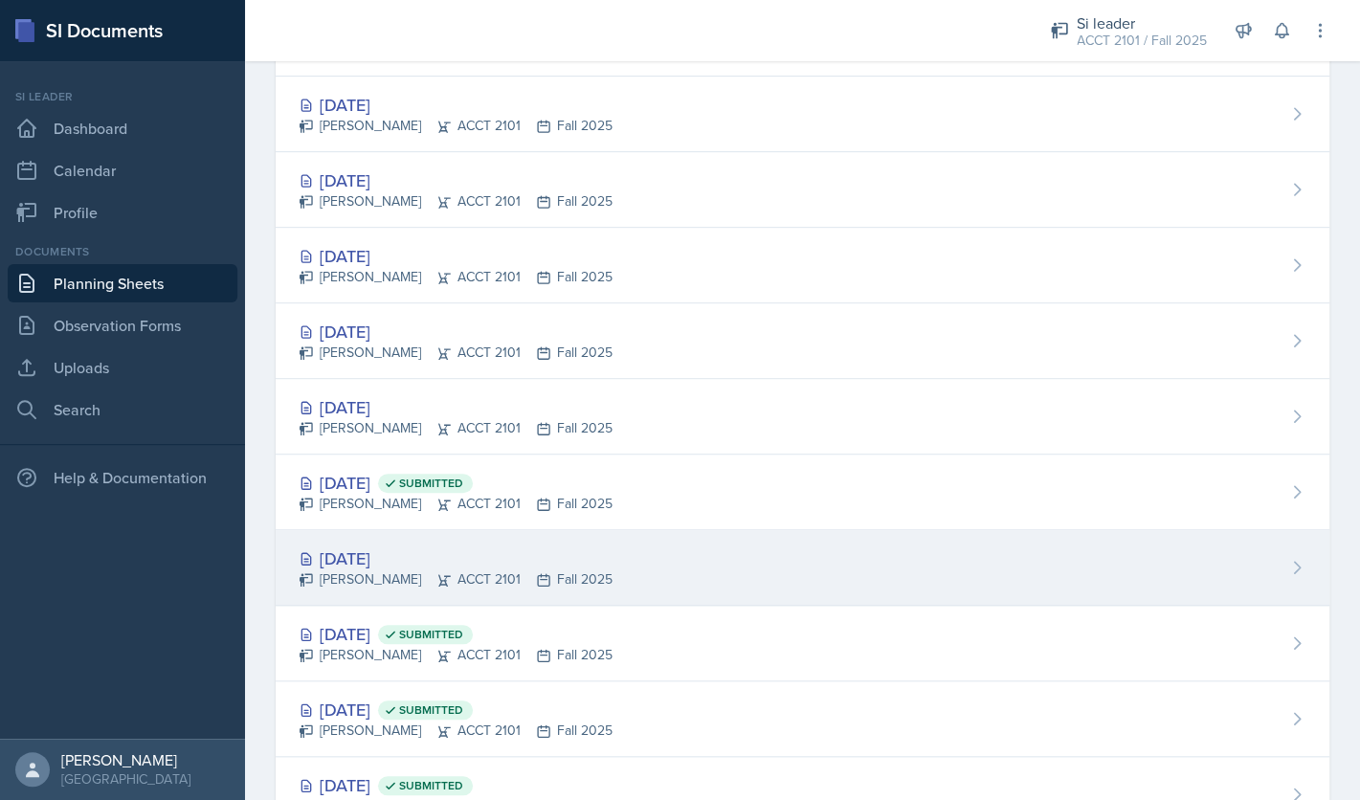
click at [422, 559] on div "[DATE]" at bounding box center [456, 559] width 314 height 26
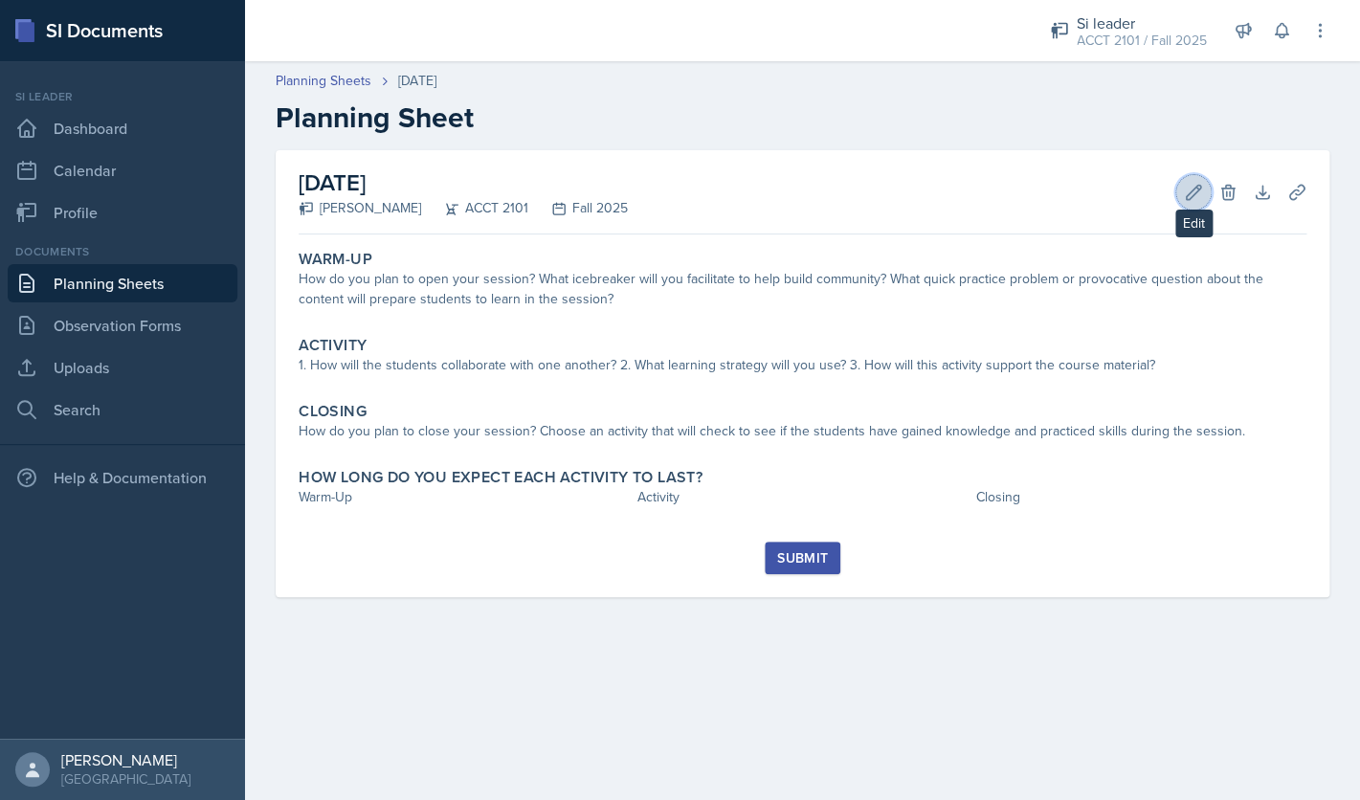
click at [1187, 196] on icon at bounding box center [1194, 192] width 14 height 14
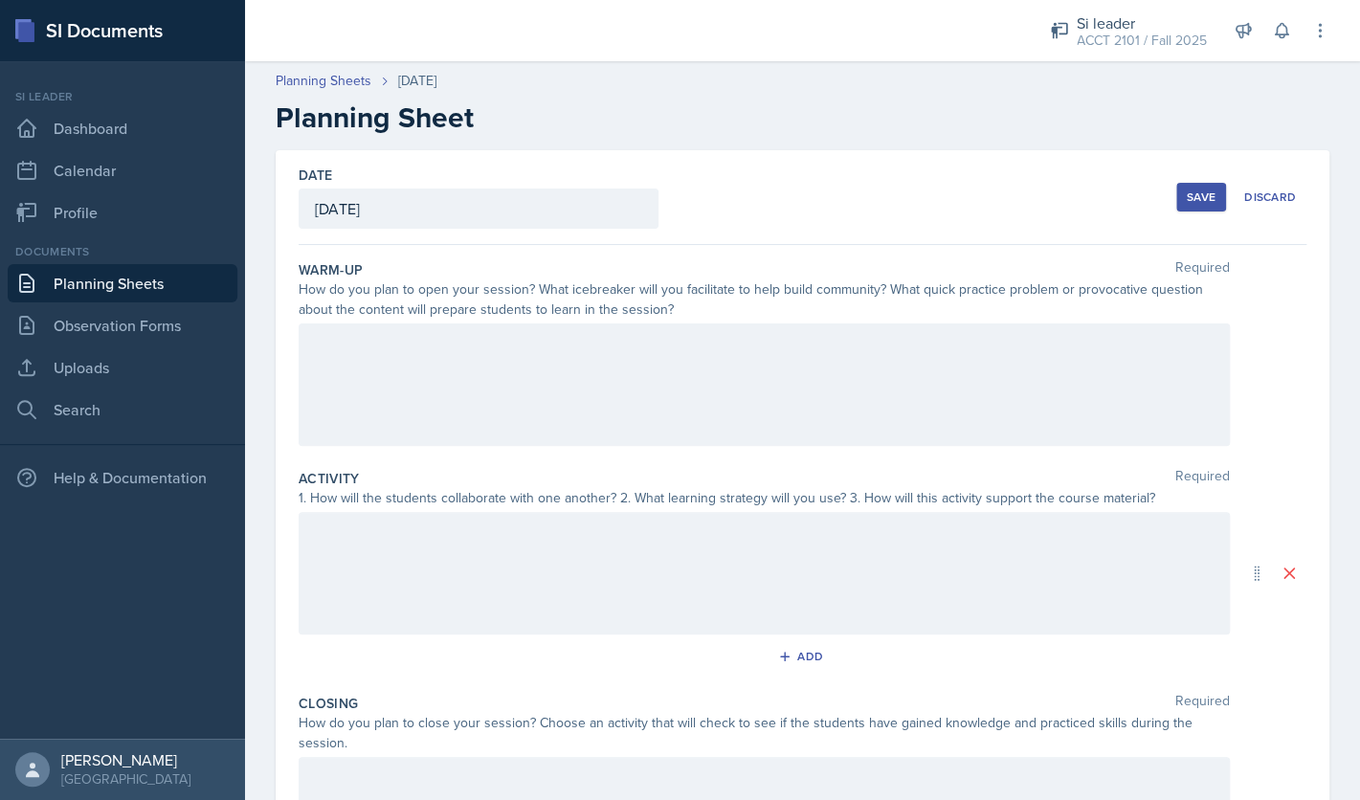
click at [899, 365] on div at bounding box center [765, 385] width 932 height 123
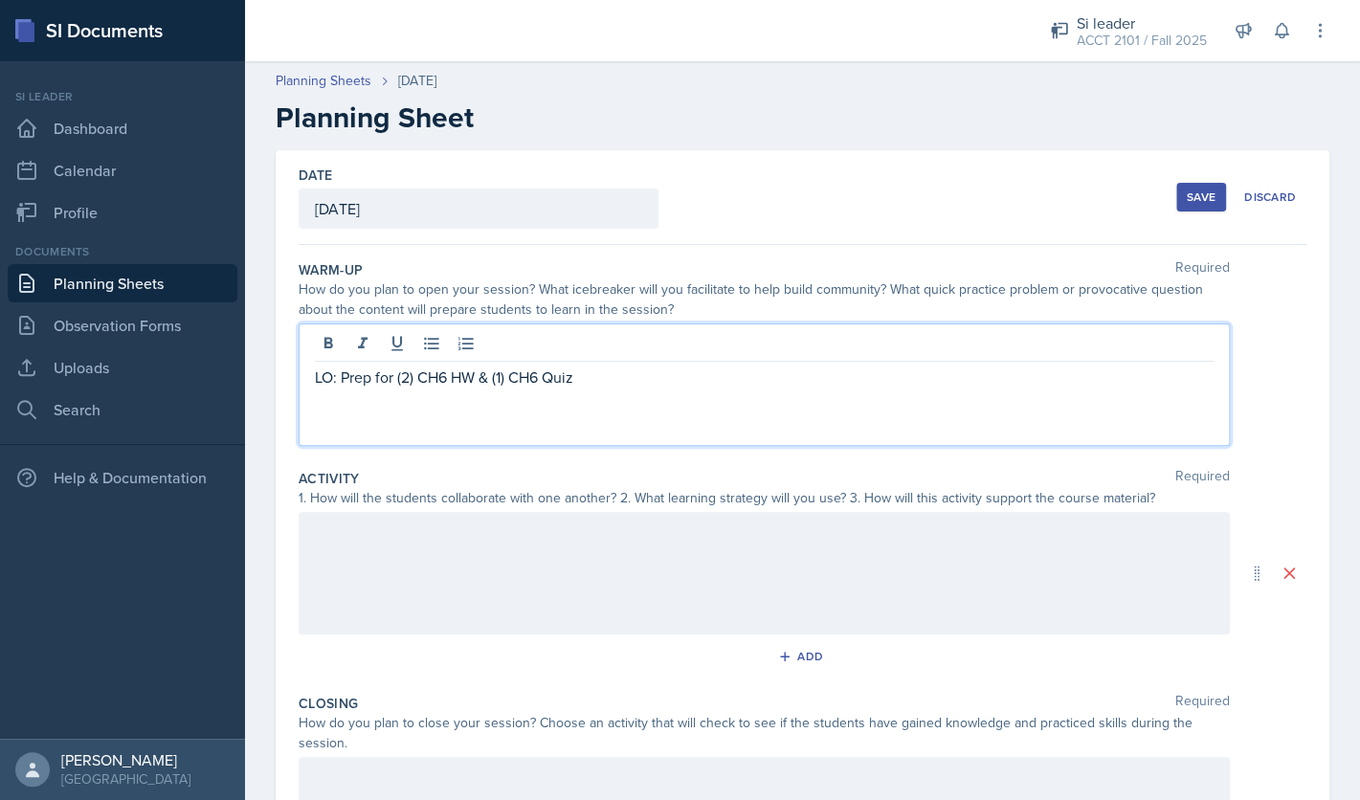
click at [1187, 192] on button "Save" at bounding box center [1202, 197] width 50 height 29
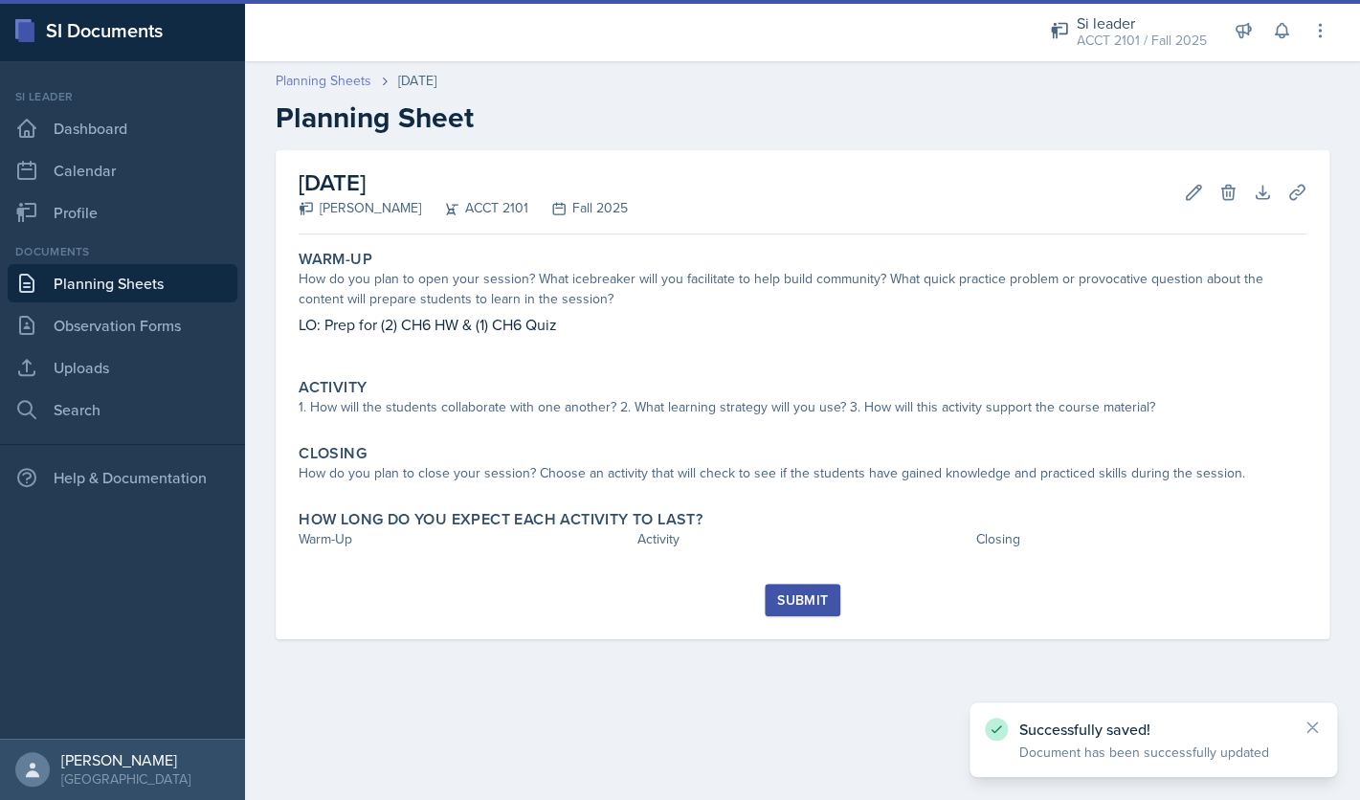
click at [343, 79] on link "Planning Sheets" at bounding box center [324, 81] width 96 height 20
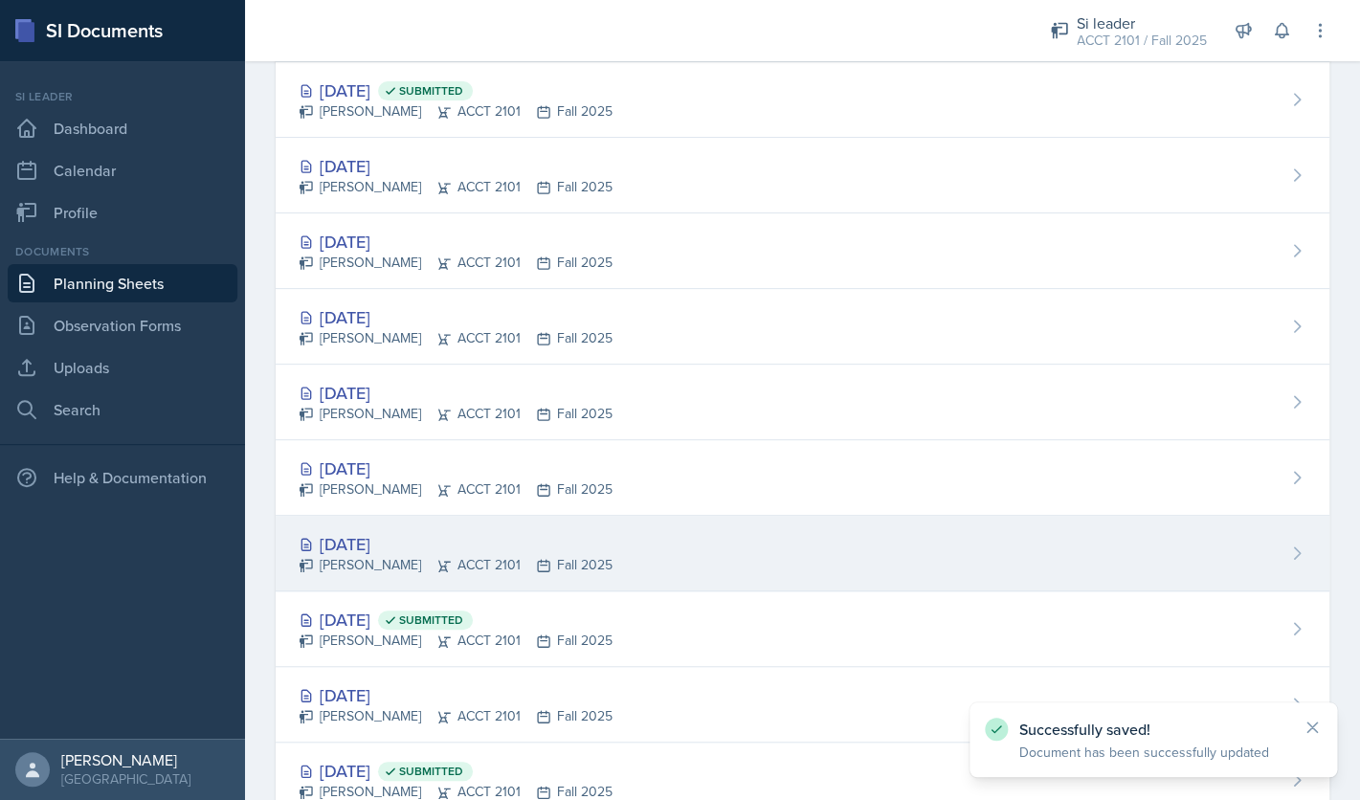
scroll to position [217, 0]
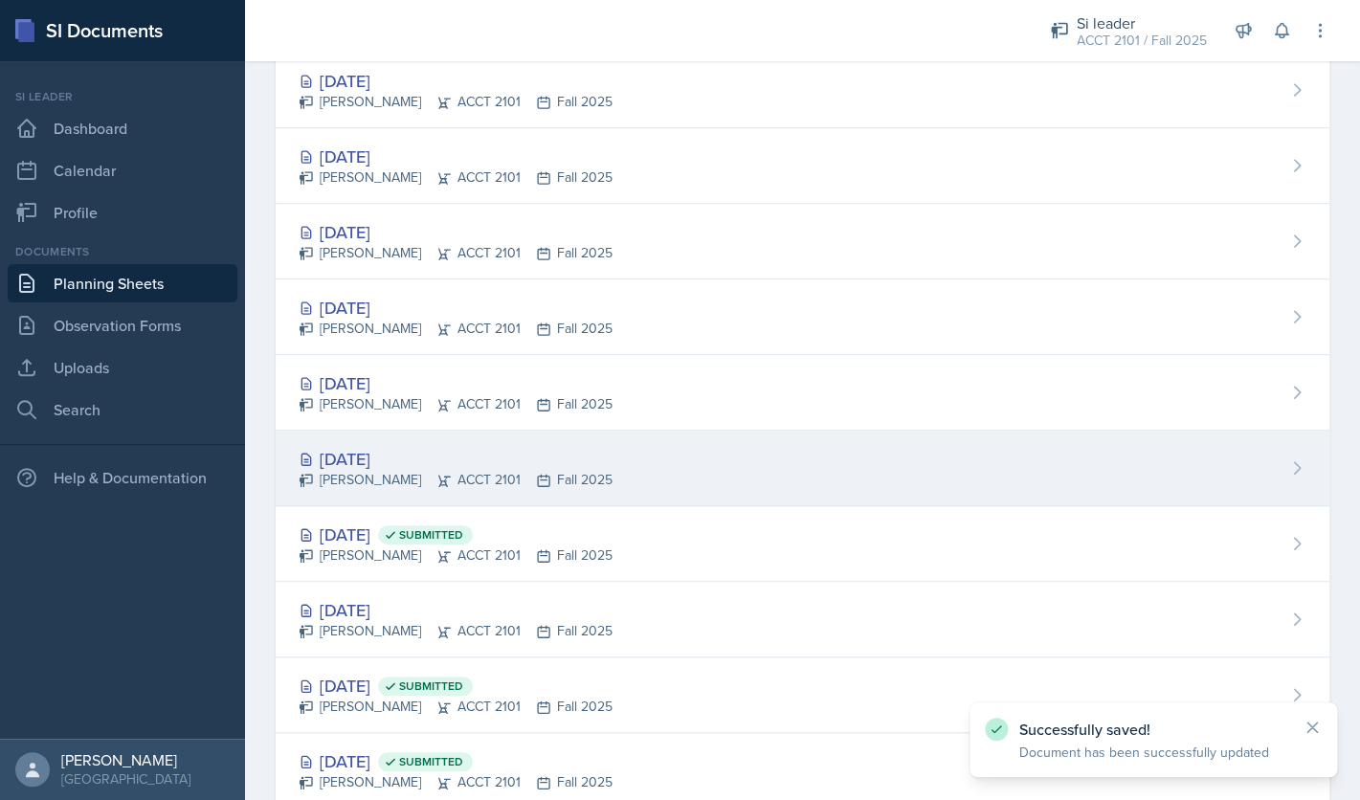
click at [416, 468] on div "[DATE]" at bounding box center [456, 459] width 314 height 26
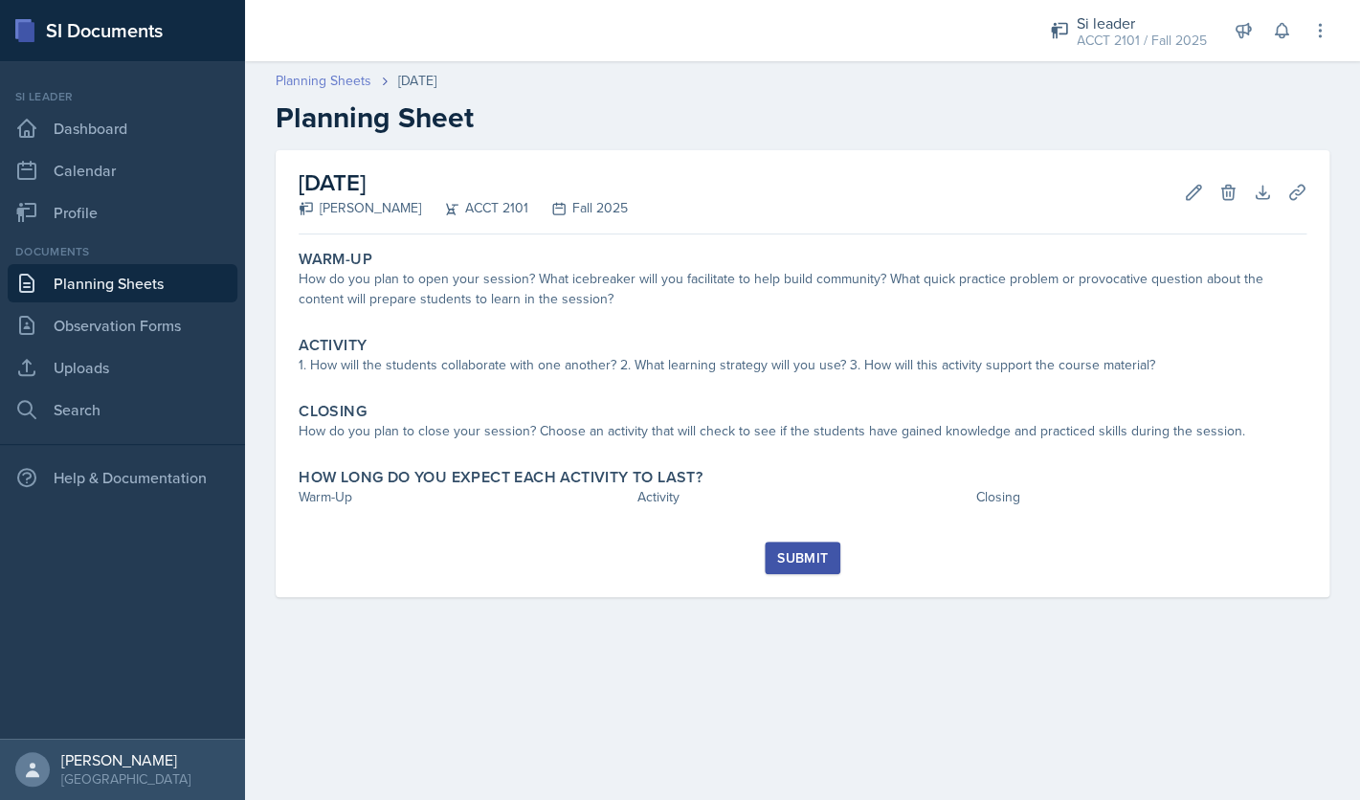
click at [330, 79] on link "Planning Sheets" at bounding box center [324, 81] width 96 height 20
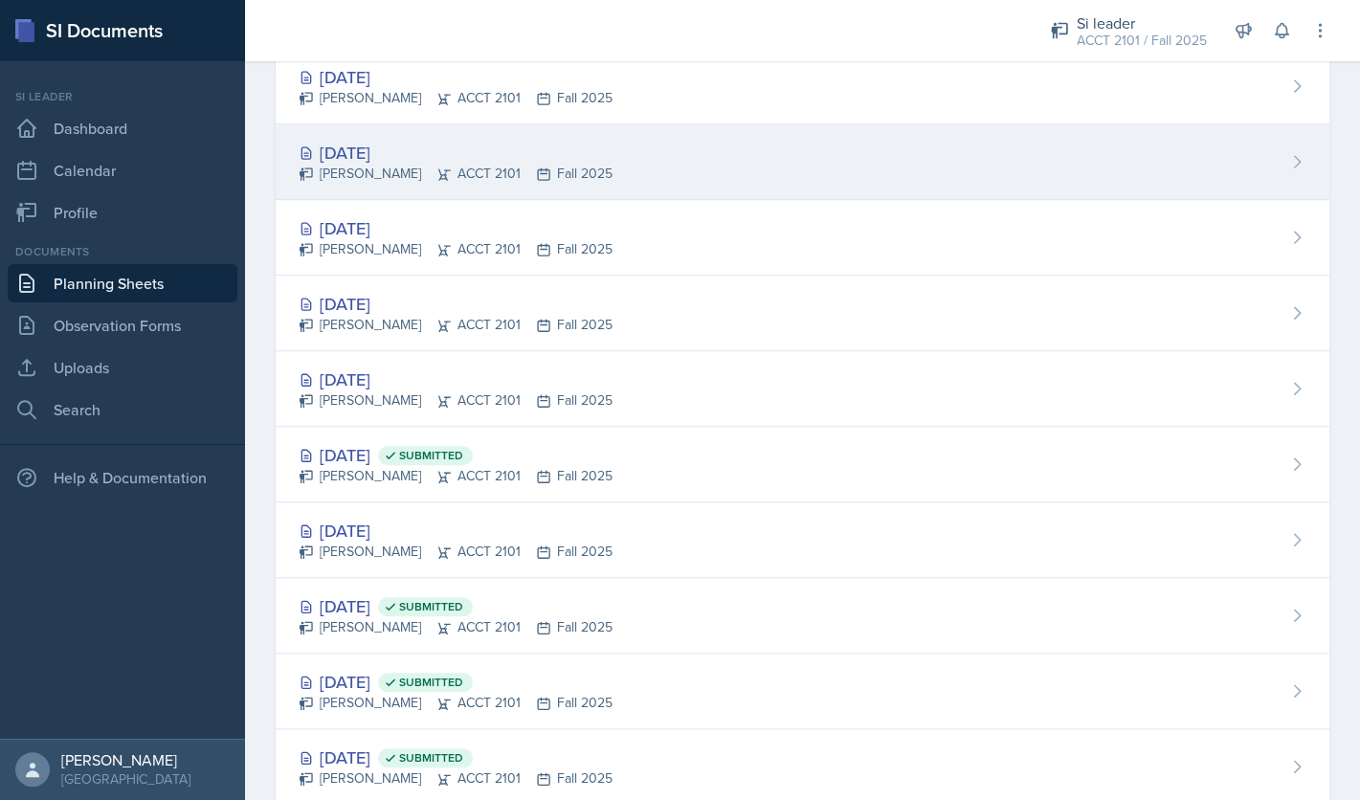
scroll to position [437, 0]
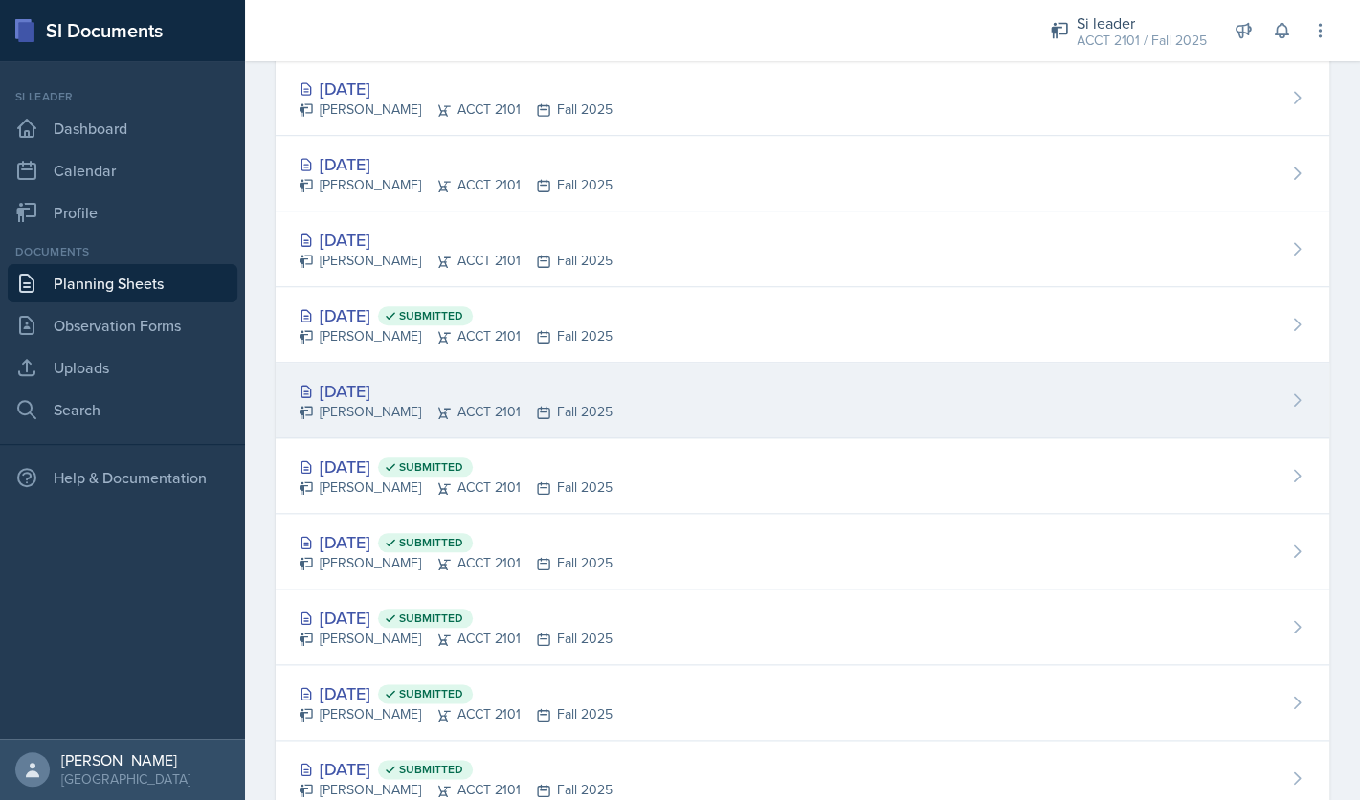
click at [380, 392] on div "[DATE]" at bounding box center [456, 391] width 314 height 26
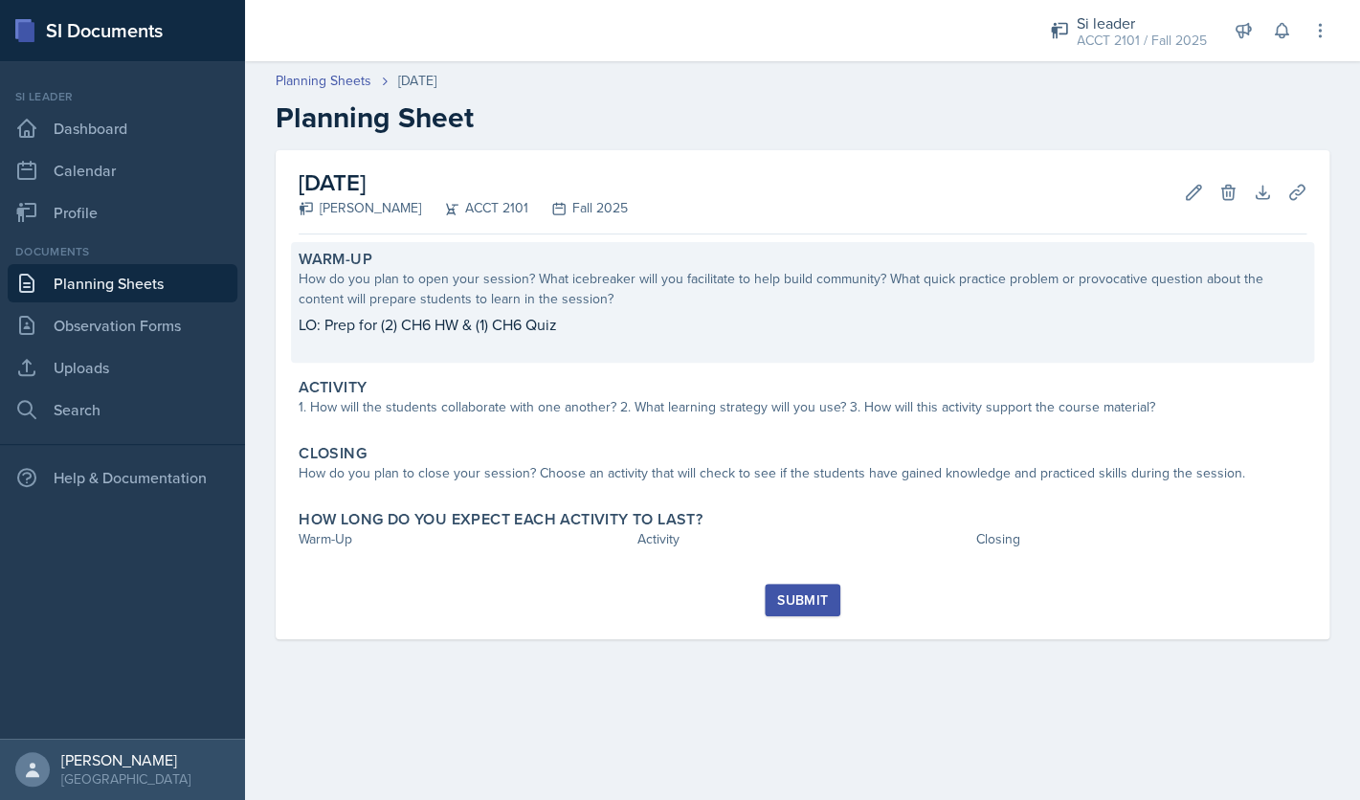
click at [569, 321] on p "LO: Prep for (2) CH6 HW & (1) CH6 Quiz" at bounding box center [803, 324] width 1008 height 23
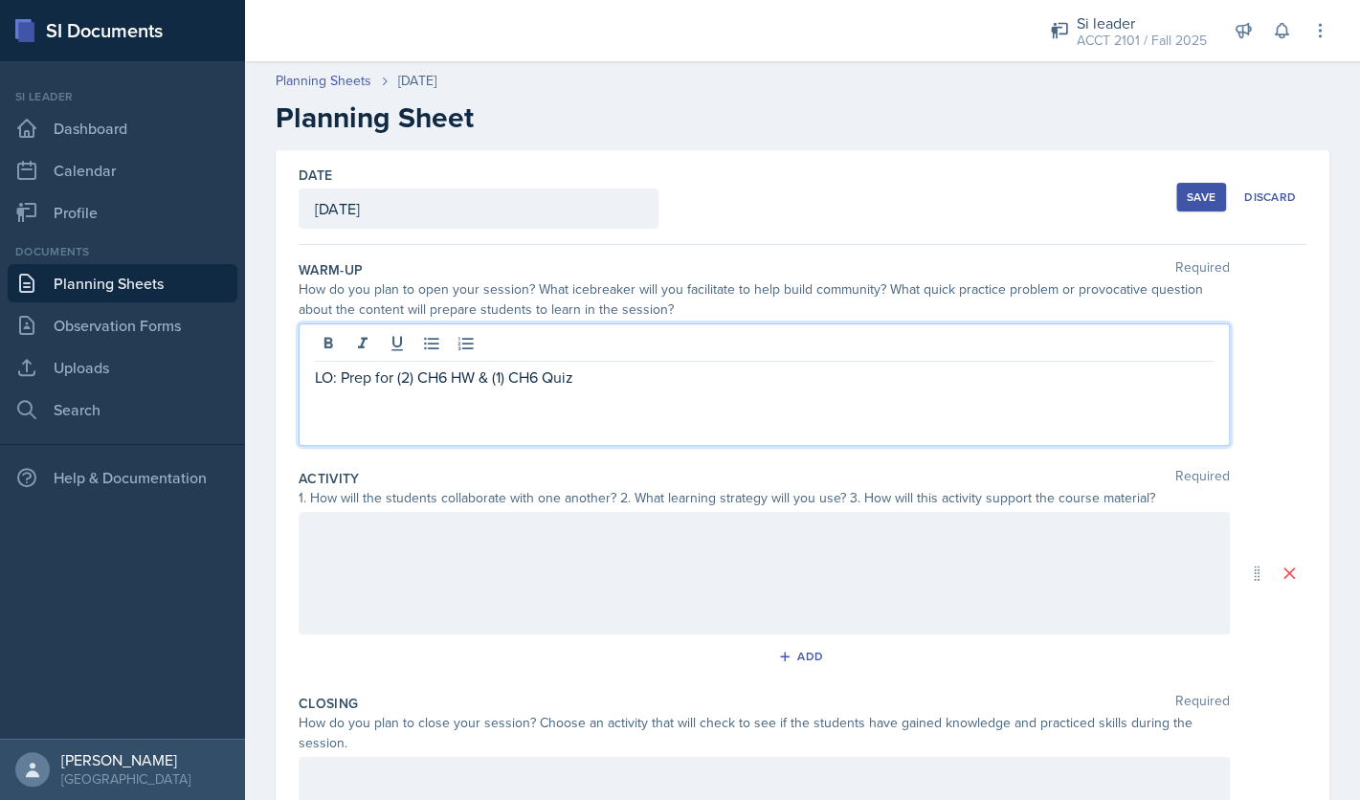
drag, startPoint x: 593, startPoint y: 345, endPoint x: 599, endPoint y: 373, distance: 29.5
click at [599, 373] on p "LO: Prep for (2) CH6 HW & (1) CH6 Quiz" at bounding box center [764, 377] width 899 height 23
click at [595, 379] on p "LO: Prep for (2) CH6 HW & (1) CH6 Quiz" at bounding box center [764, 377] width 899 height 23
drag, startPoint x: 595, startPoint y: 379, endPoint x: 308, endPoint y: 383, distance: 287.2
click at [308, 383] on div "LO: Prep for (2) CH6 HW & (1) CH6 Quiz" at bounding box center [765, 385] width 932 height 123
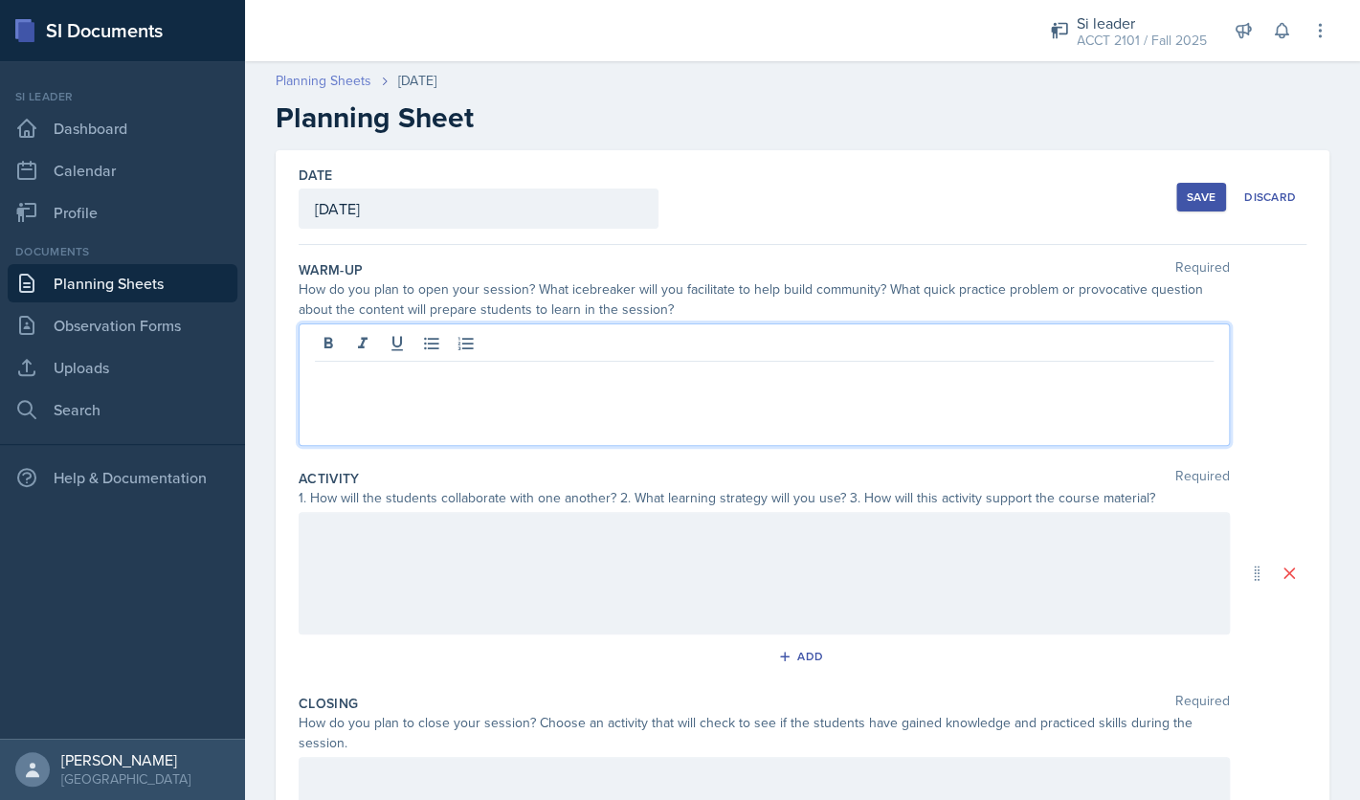
click at [329, 79] on link "Planning Sheets" at bounding box center [324, 81] width 96 height 20
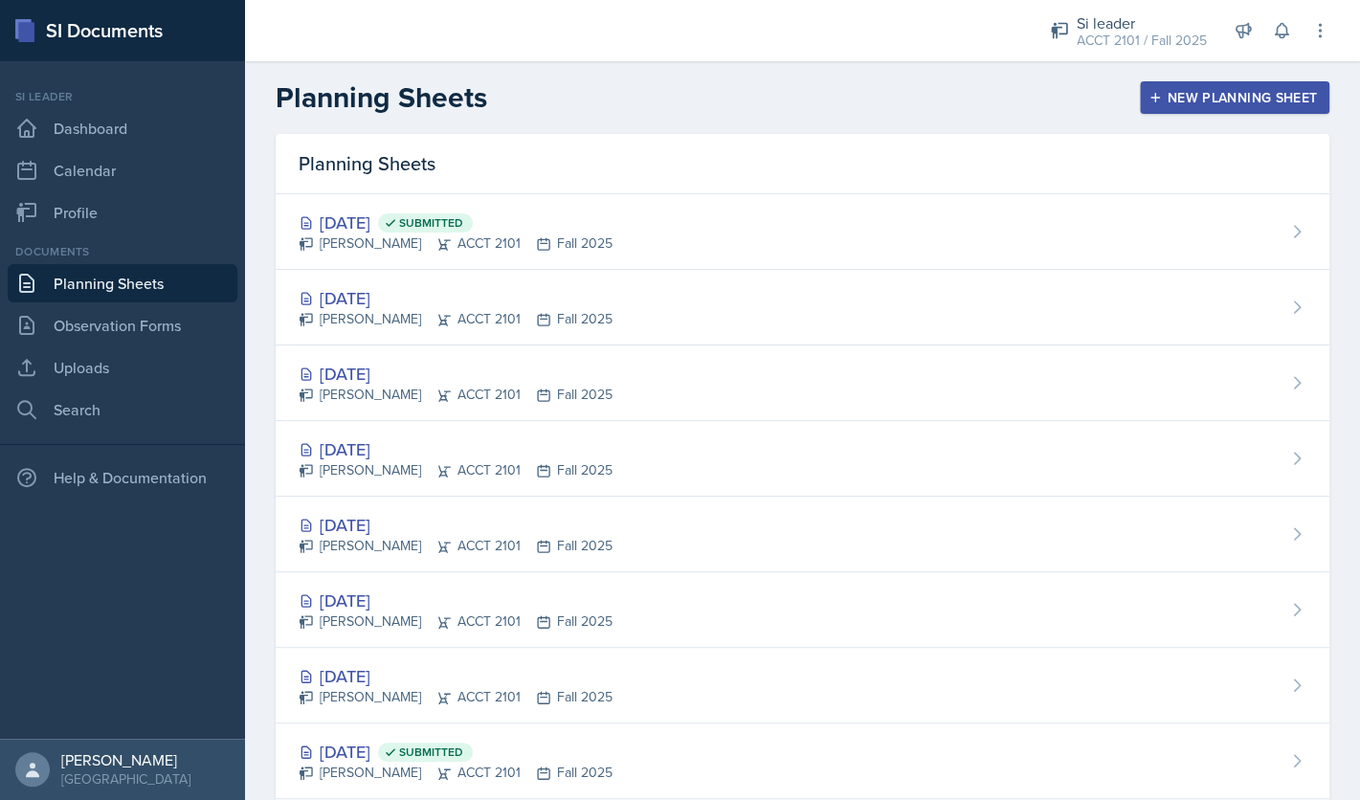
click at [1218, 104] on div "New Planning Sheet" at bounding box center [1235, 97] width 165 height 15
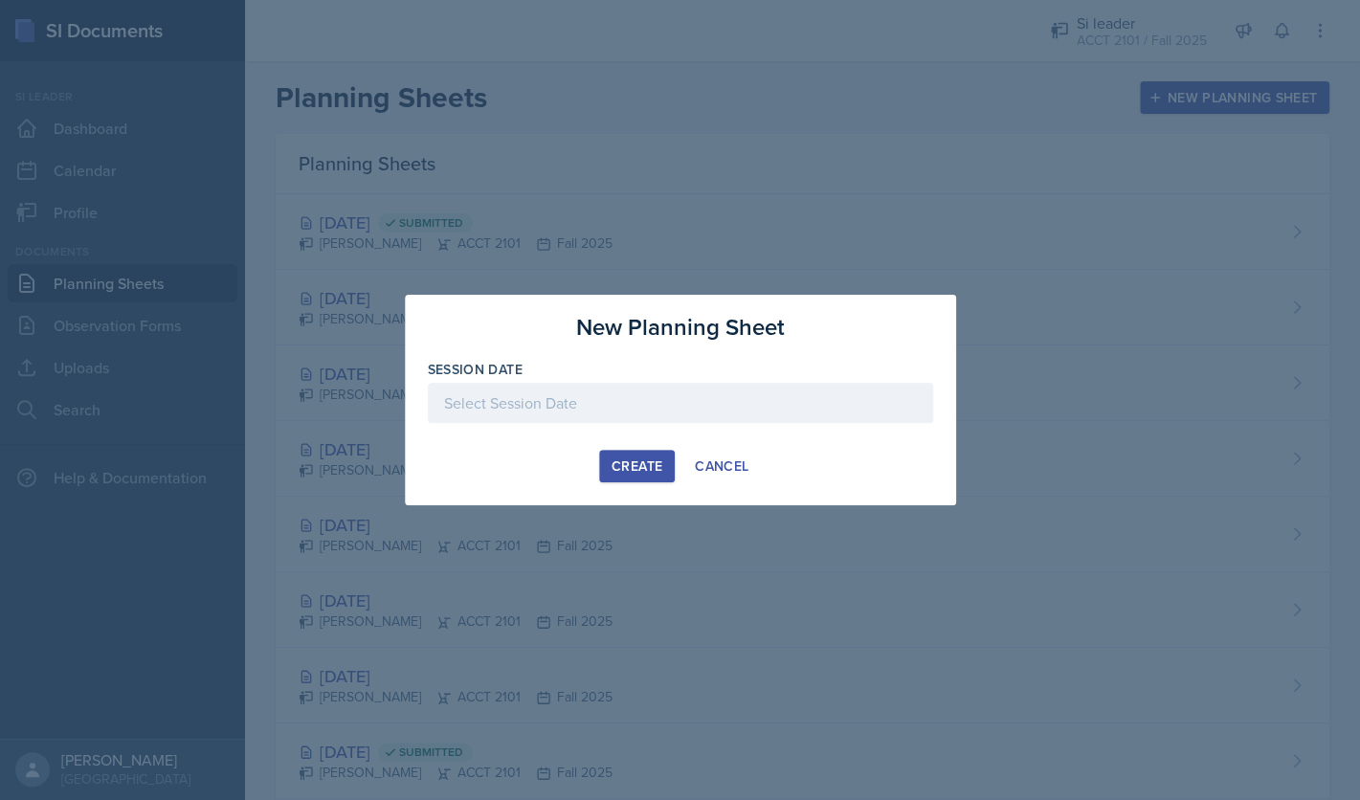
click at [756, 413] on div at bounding box center [680, 403] width 505 height 40
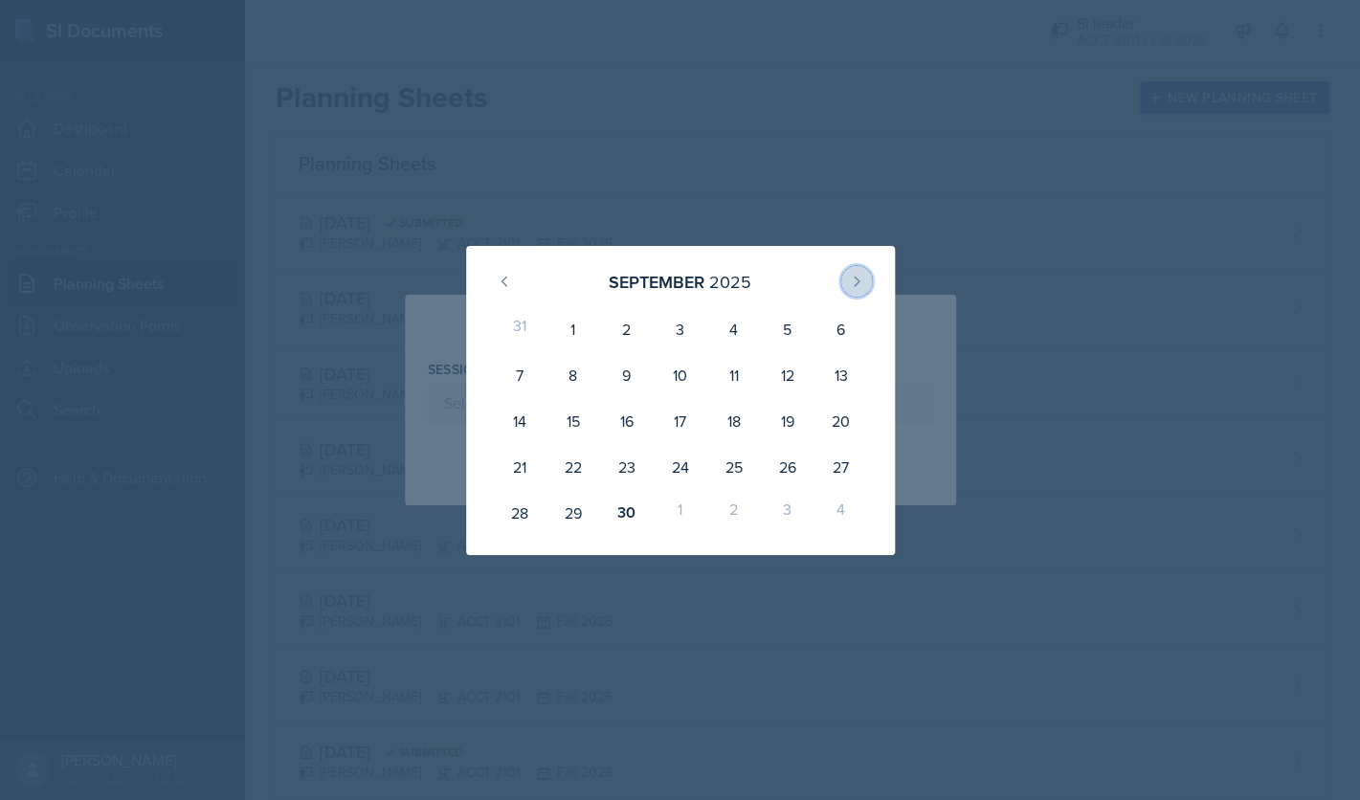
click at [861, 275] on icon at bounding box center [856, 281] width 15 height 15
click at [772, 379] on div "10" at bounding box center [787, 375] width 54 height 46
type input "[DATE]"
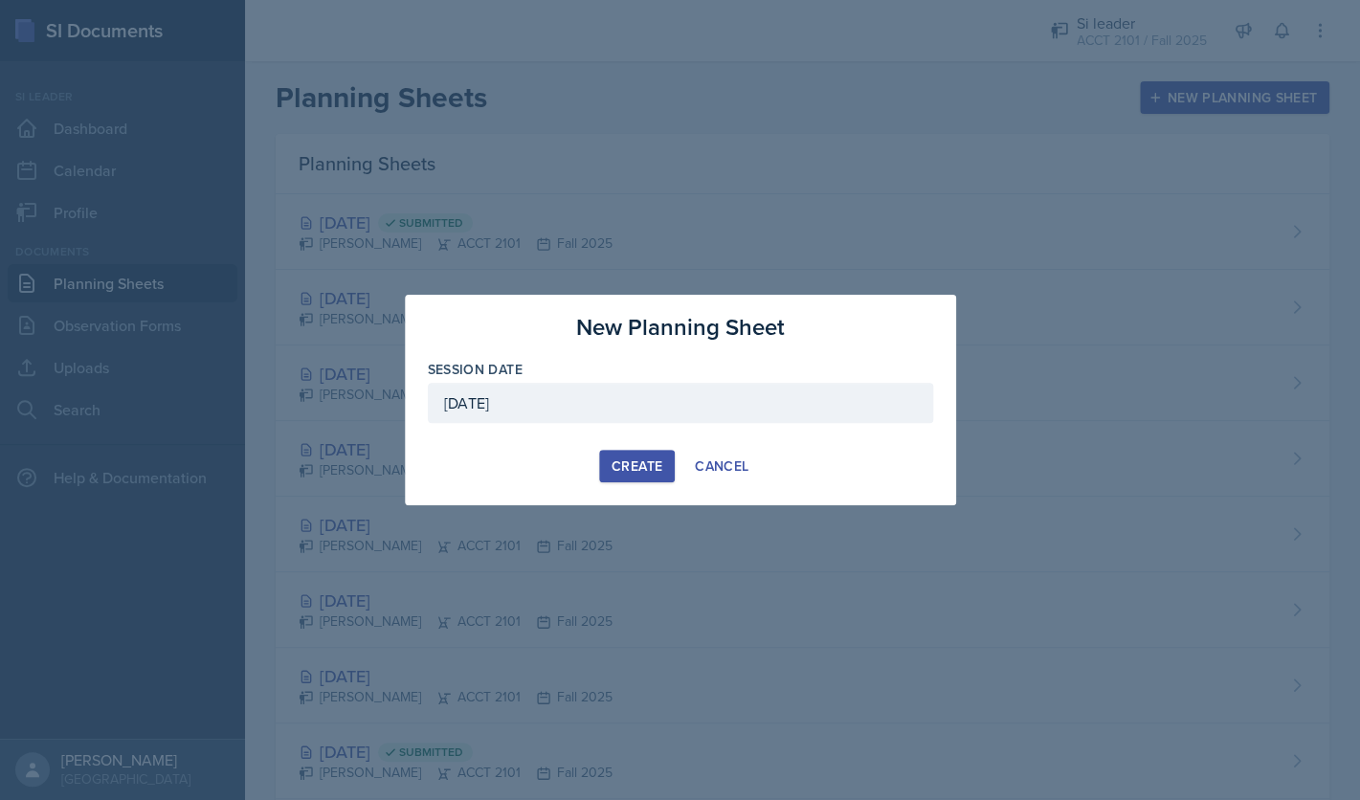
click at [631, 469] on div "Create" at bounding box center [637, 466] width 51 height 15
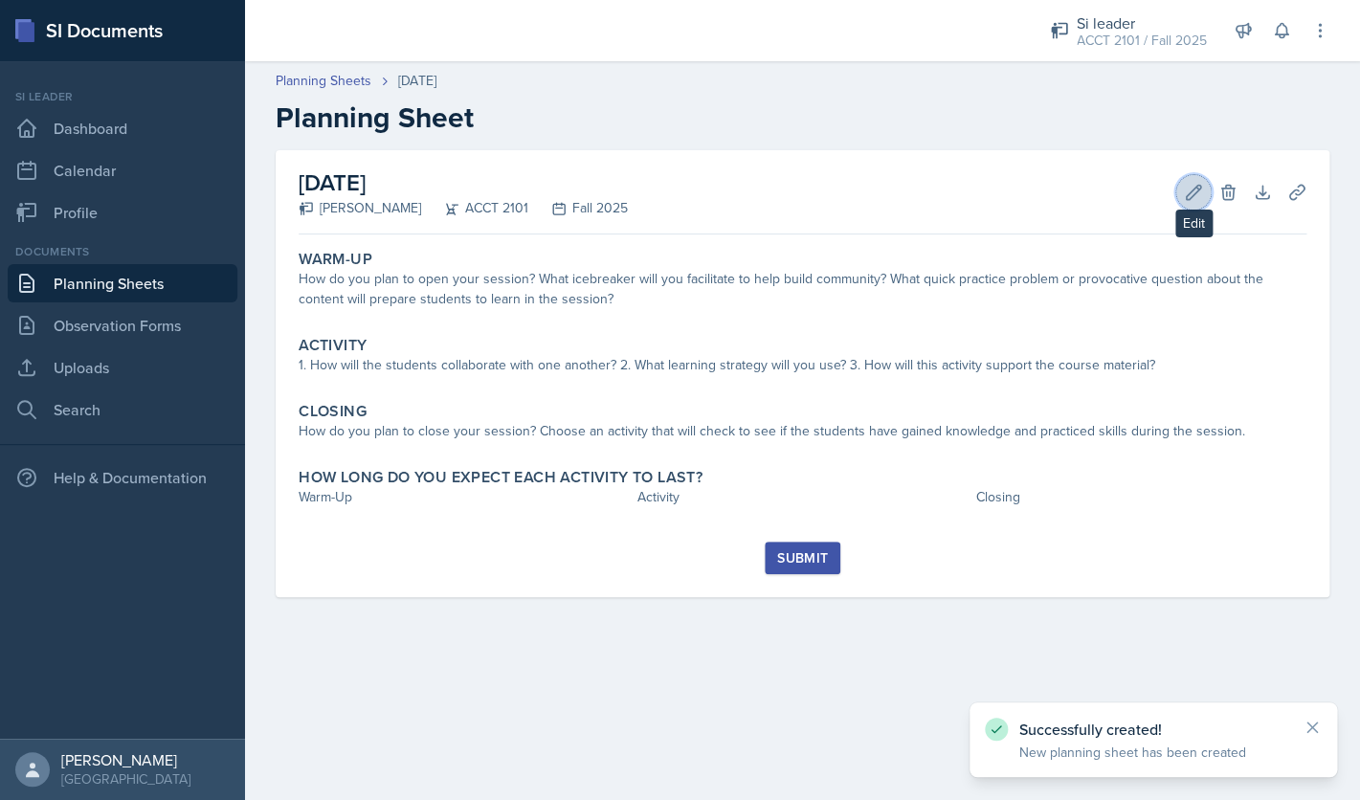
click at [1193, 199] on icon at bounding box center [1193, 192] width 19 height 19
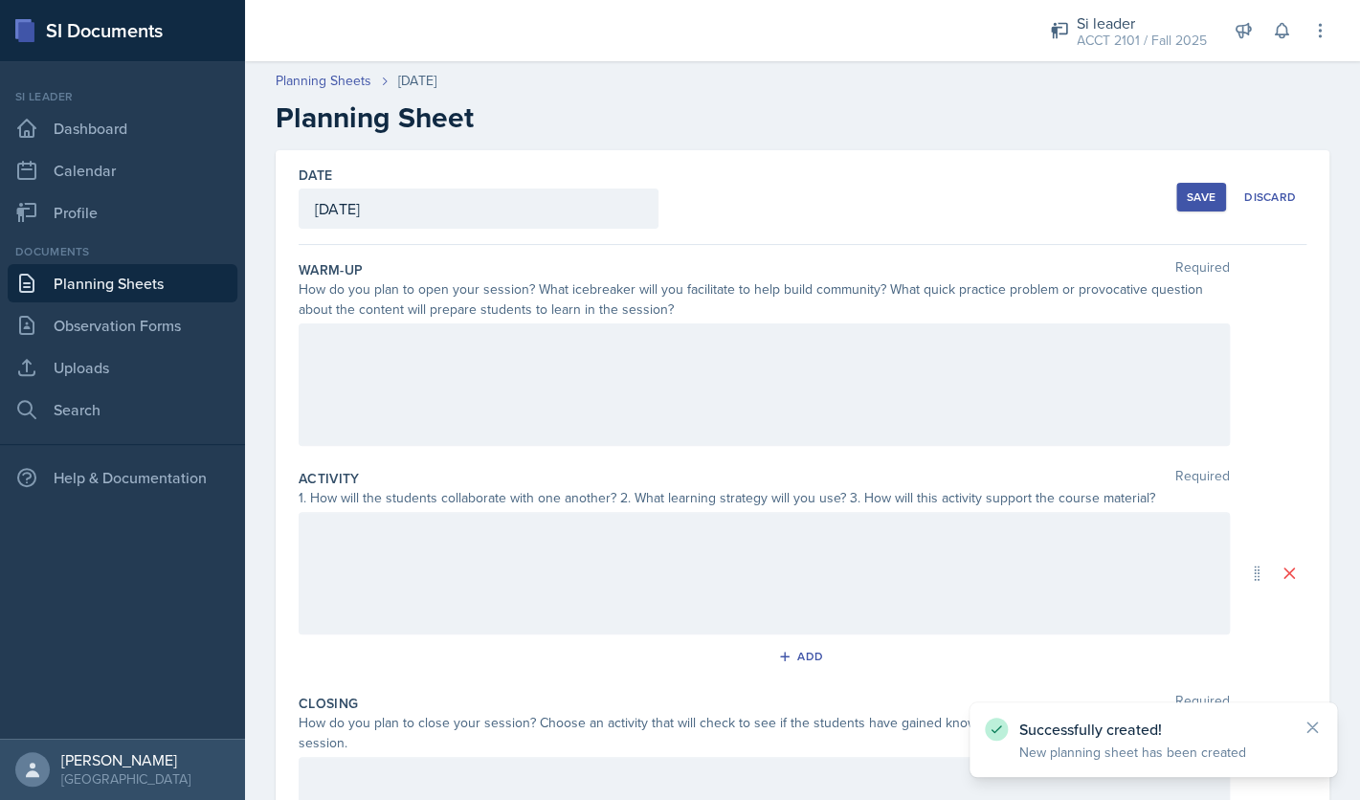
click at [644, 391] on div at bounding box center [765, 385] width 932 height 123
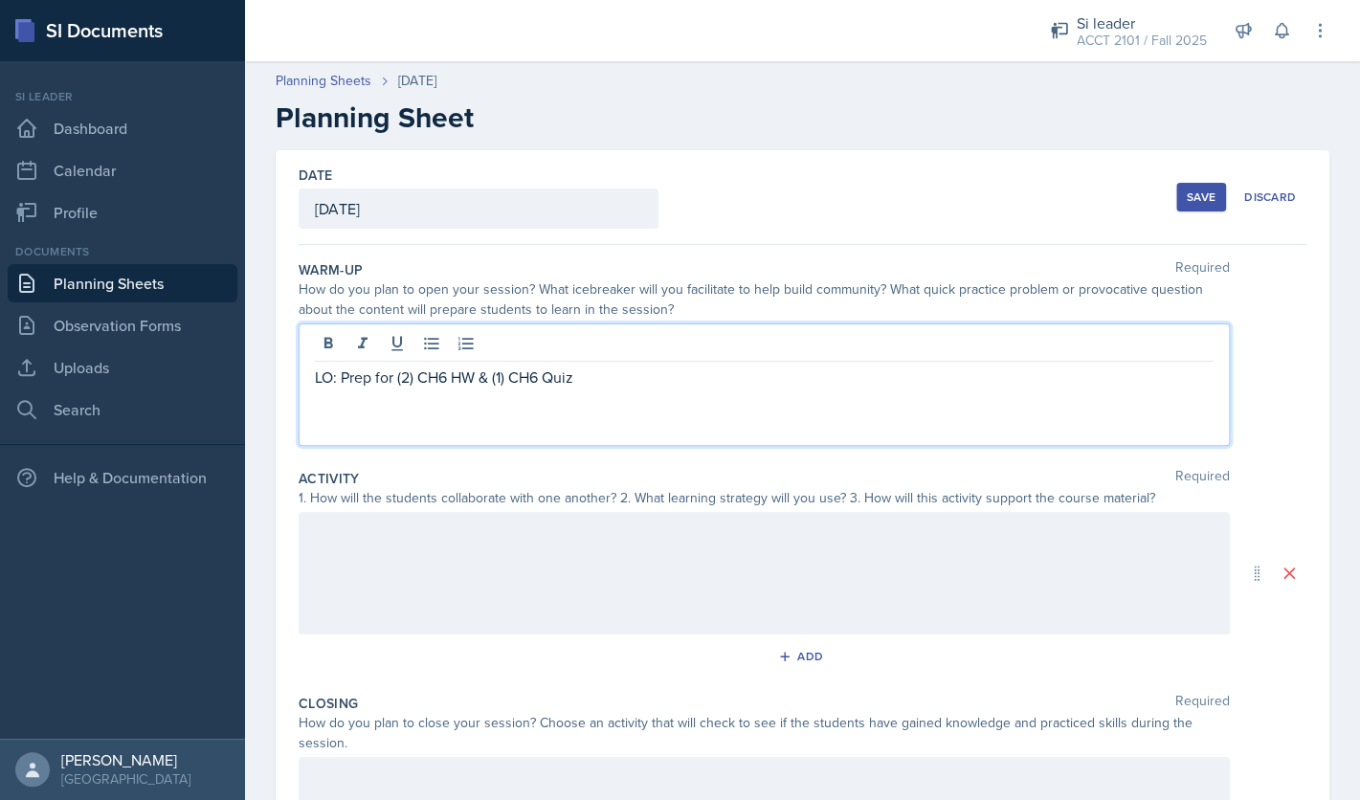
click at [1213, 196] on div "Save" at bounding box center [1201, 197] width 29 height 15
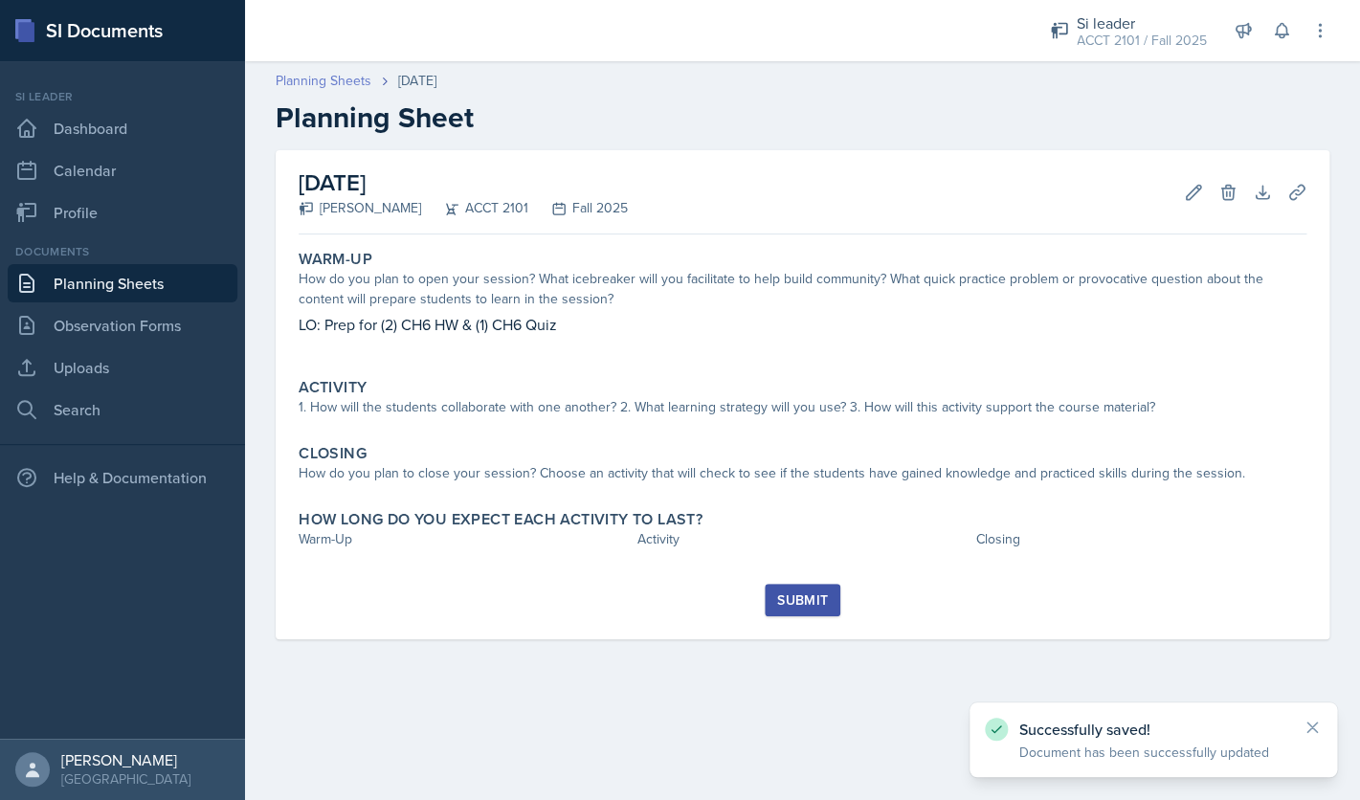
click at [335, 87] on link "Planning Sheets" at bounding box center [324, 81] width 96 height 20
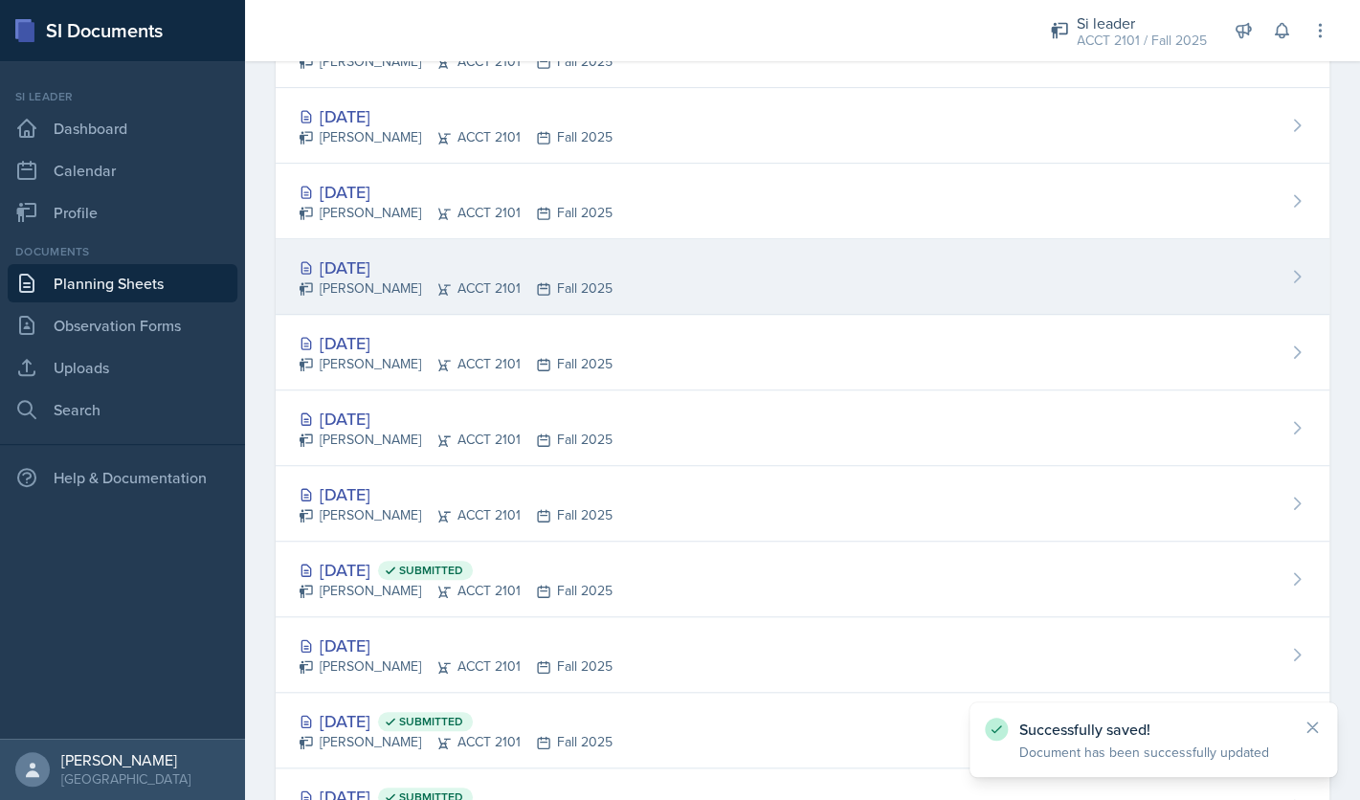
scroll to position [281, 0]
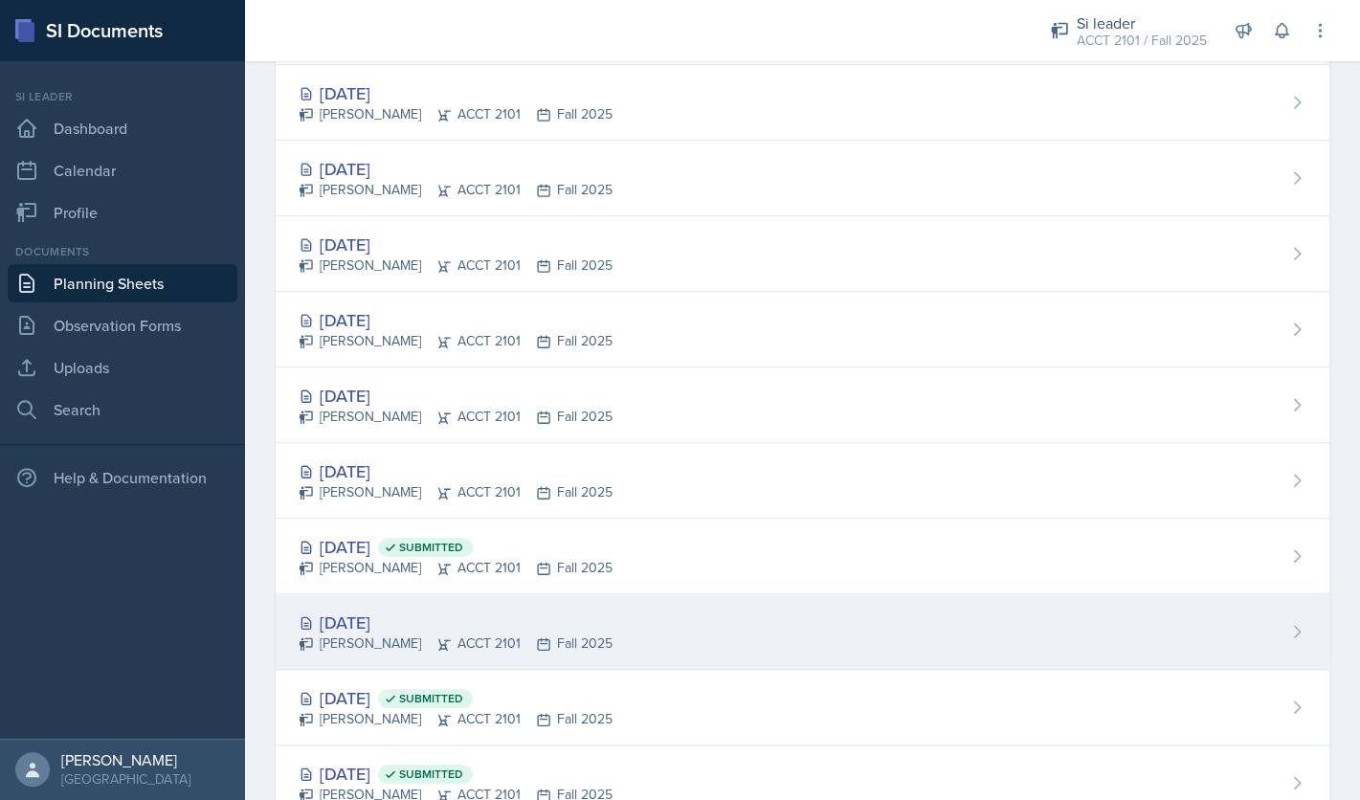
click at [390, 618] on div "[DATE]" at bounding box center [456, 623] width 314 height 26
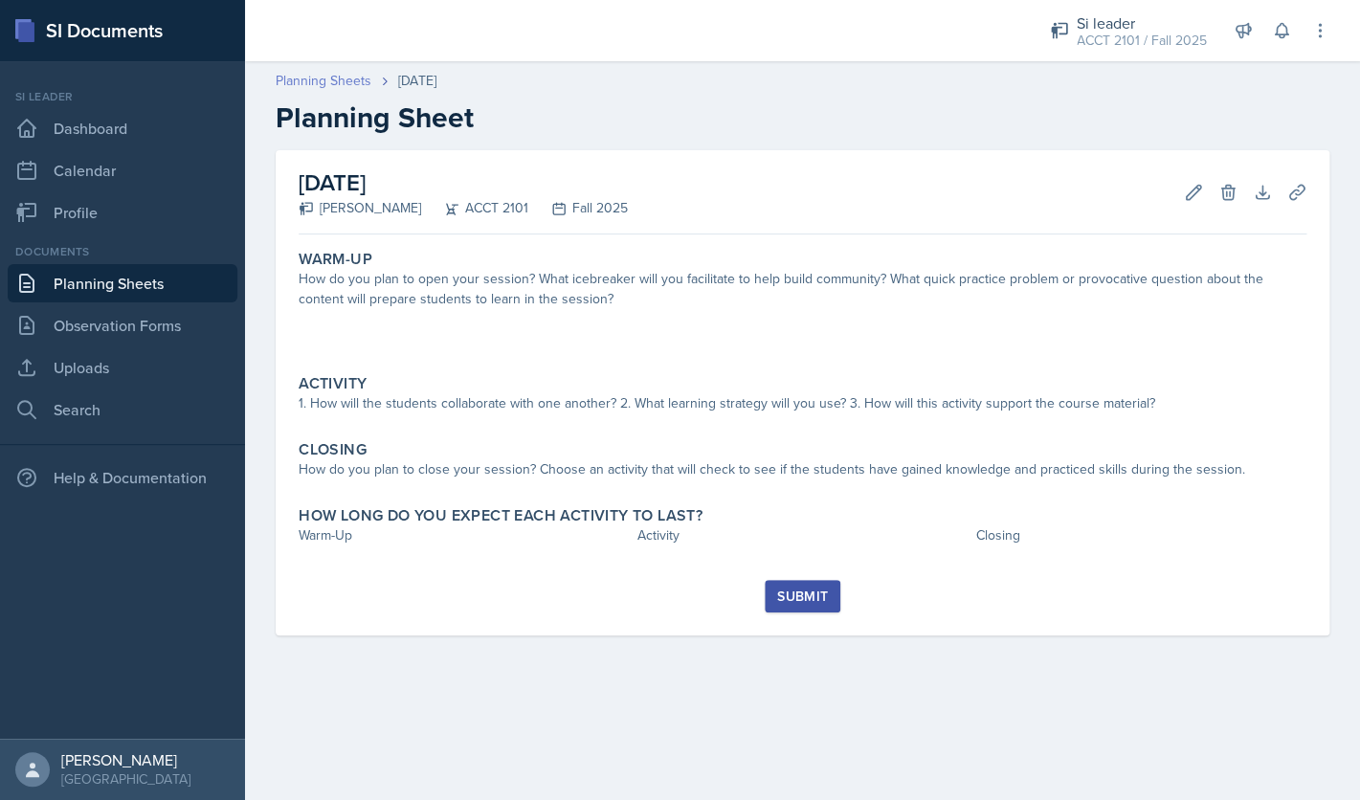
click at [333, 83] on link "Planning Sheets" at bounding box center [324, 81] width 96 height 20
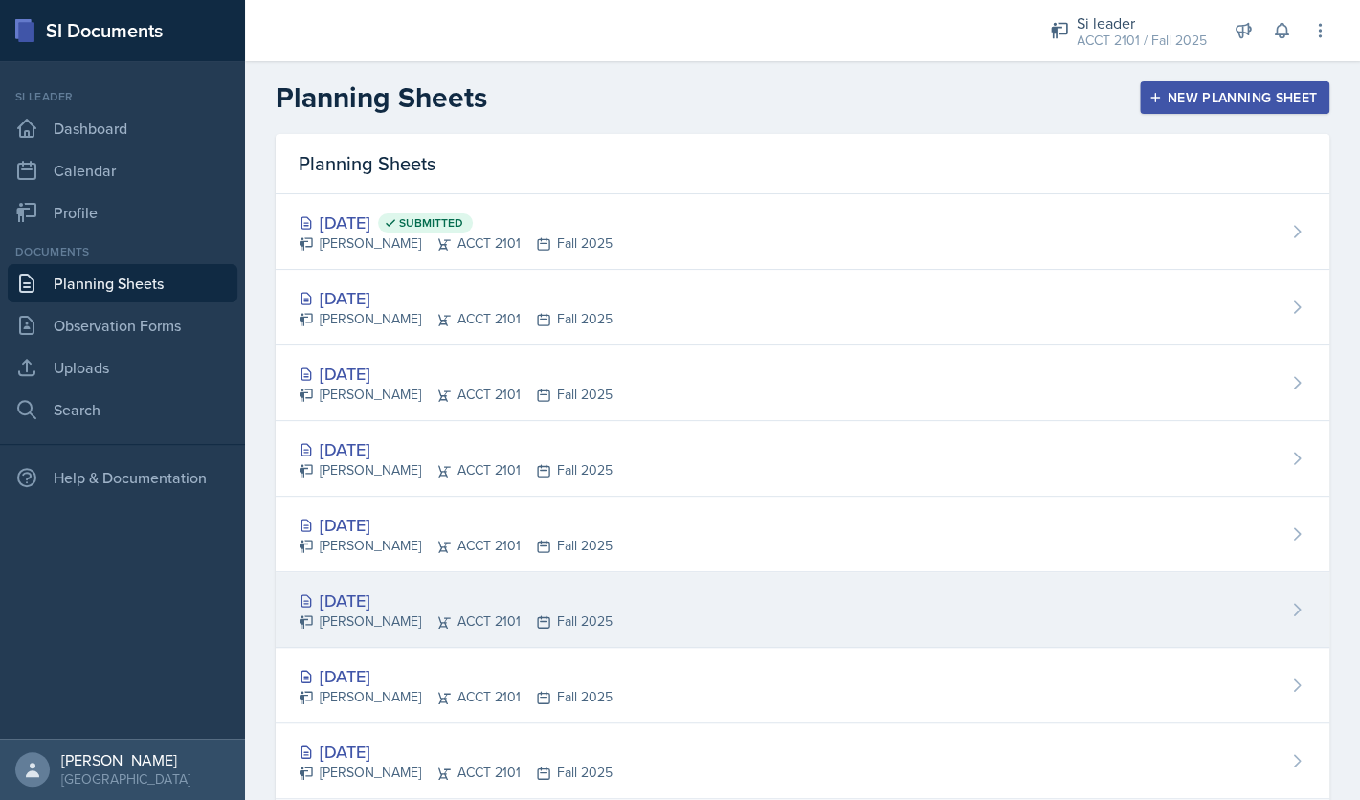
scroll to position [386, 0]
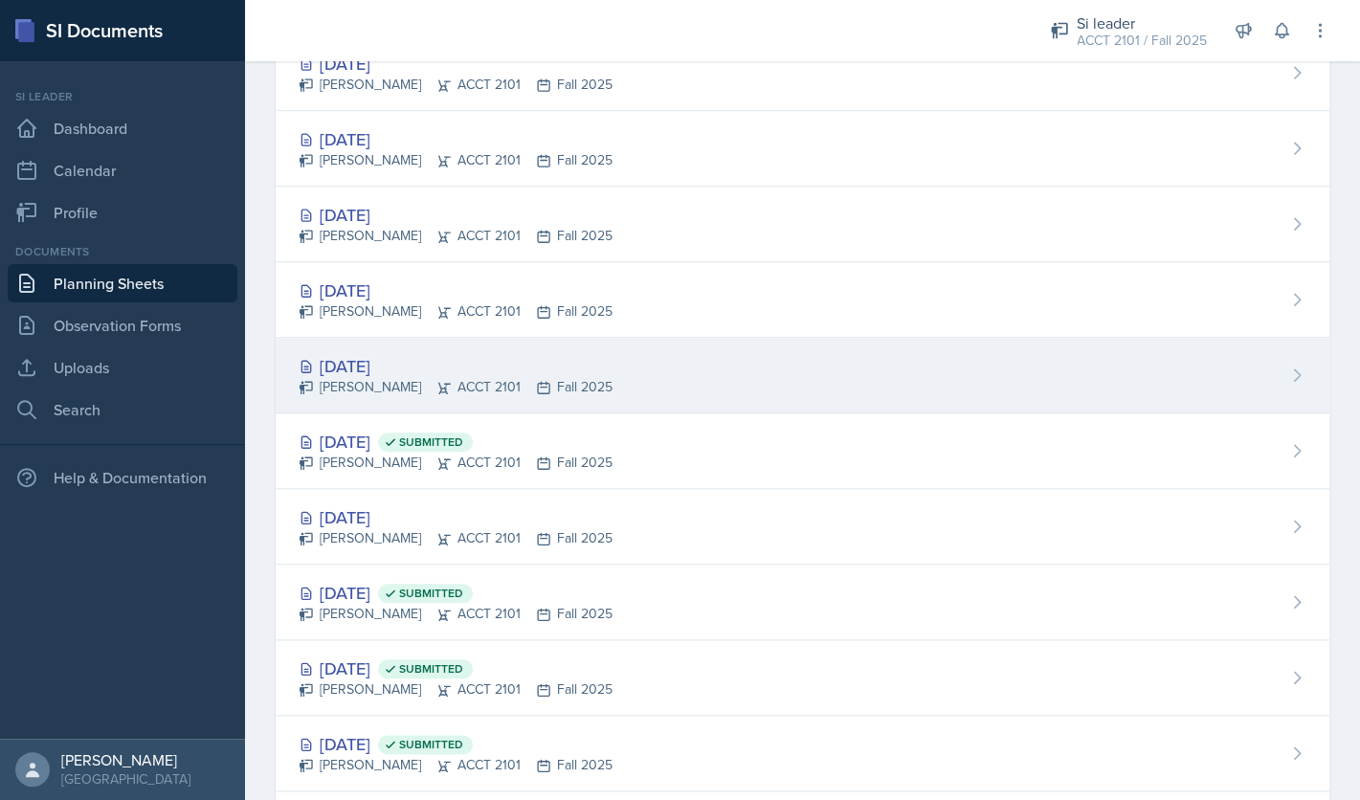
click at [393, 376] on div "[DATE]" at bounding box center [456, 366] width 314 height 26
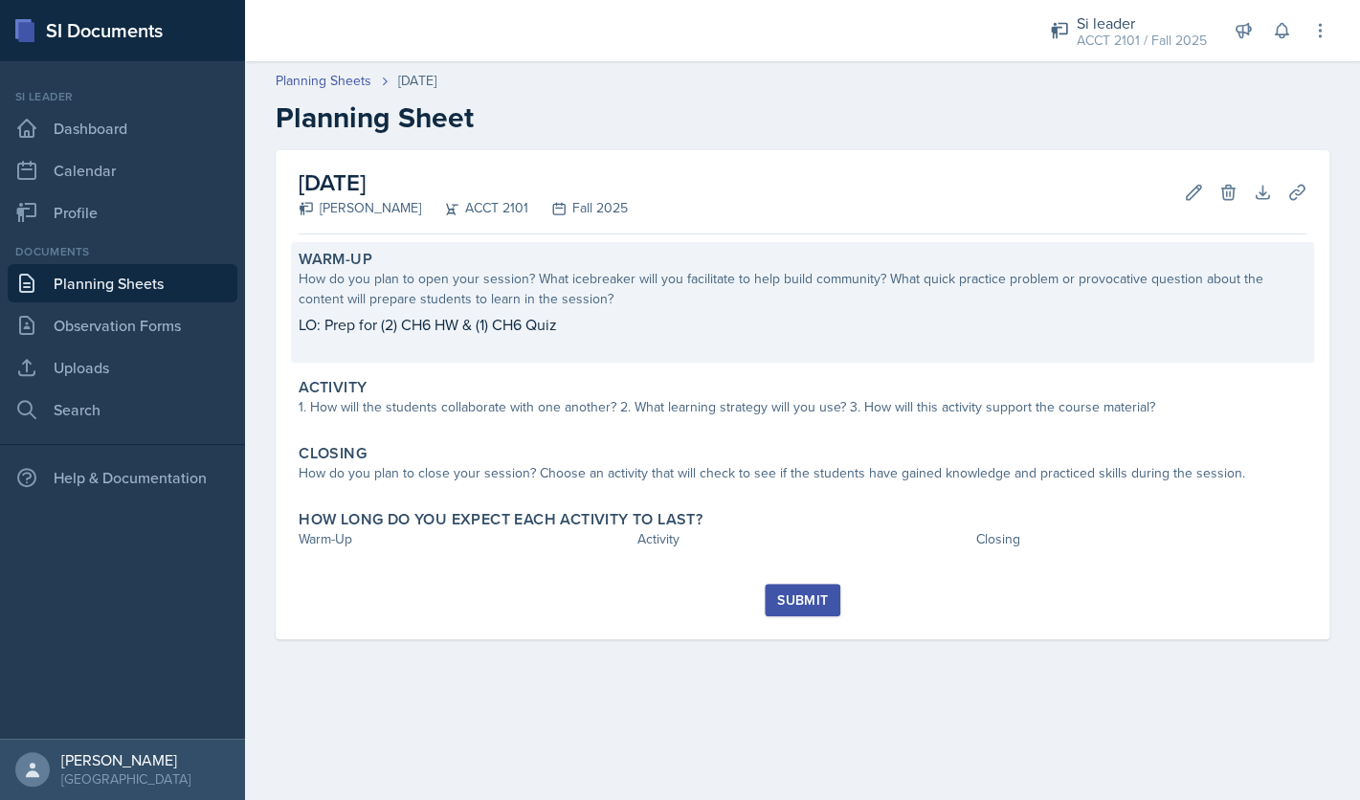
click at [646, 322] on p "LO: Prep for (2) CH6 HW & (1) CH6 Quiz" at bounding box center [803, 324] width 1008 height 23
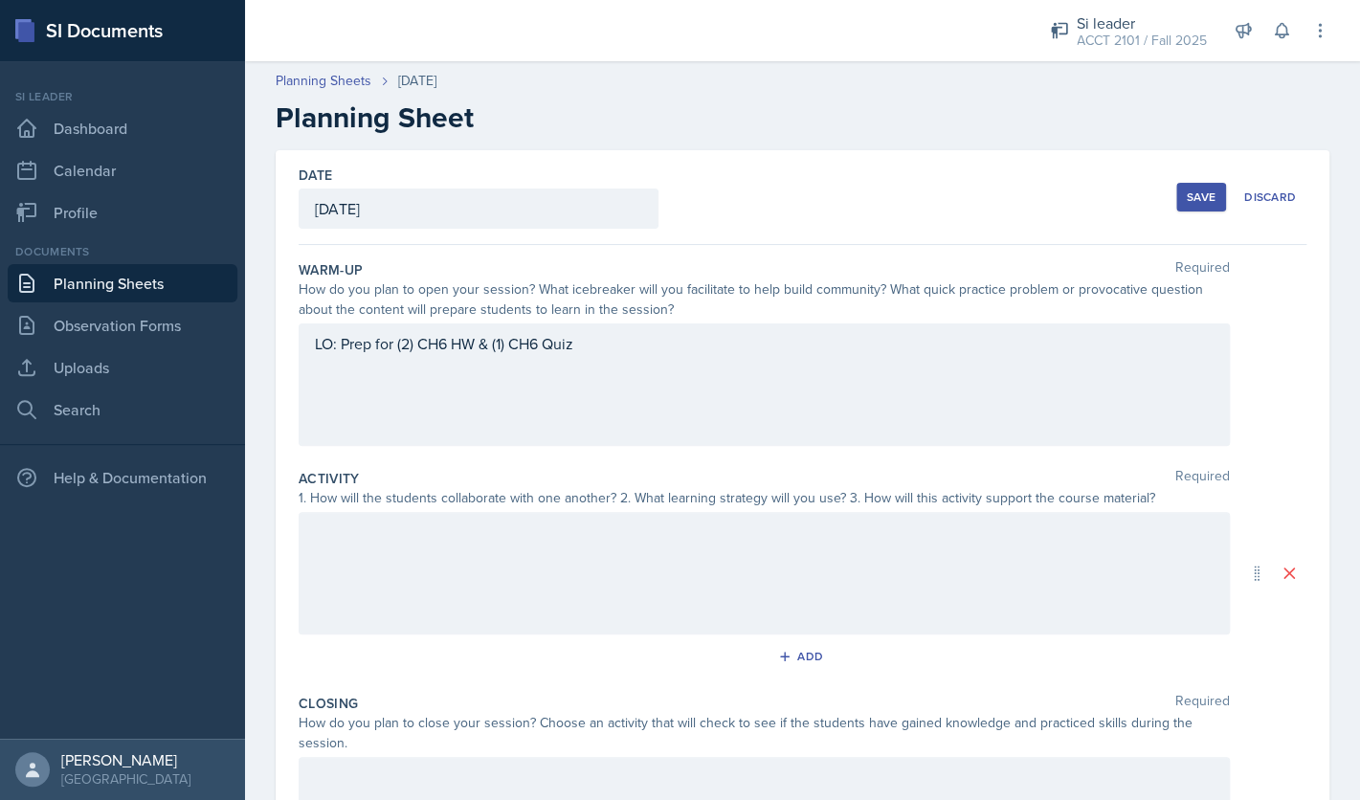
click at [606, 404] on div "LO: Prep for (2) CH6 HW & (1) CH6 Quiz" at bounding box center [765, 385] width 932 height 123
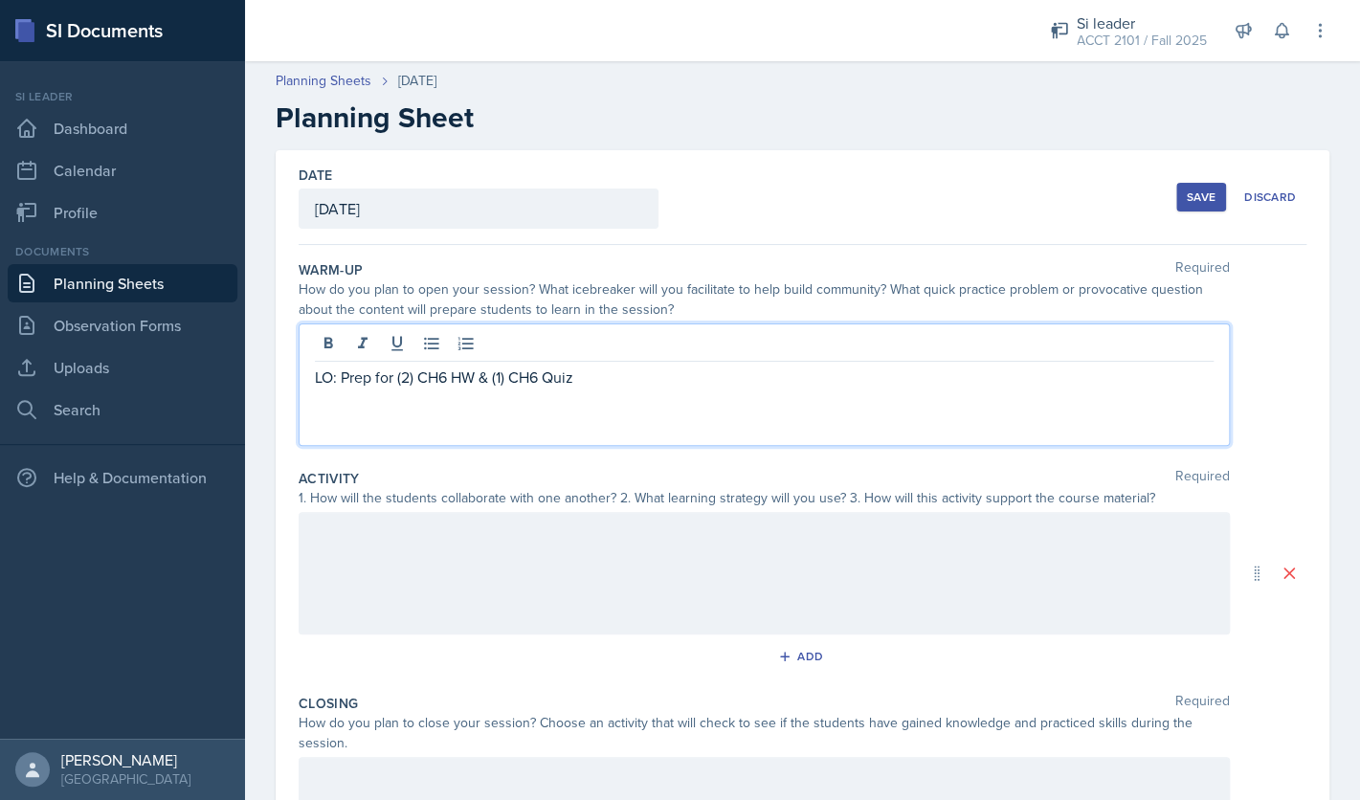
click at [602, 377] on p "LO: Prep for (2) CH6 HW & (1) CH6 Quiz" at bounding box center [764, 377] width 899 height 23
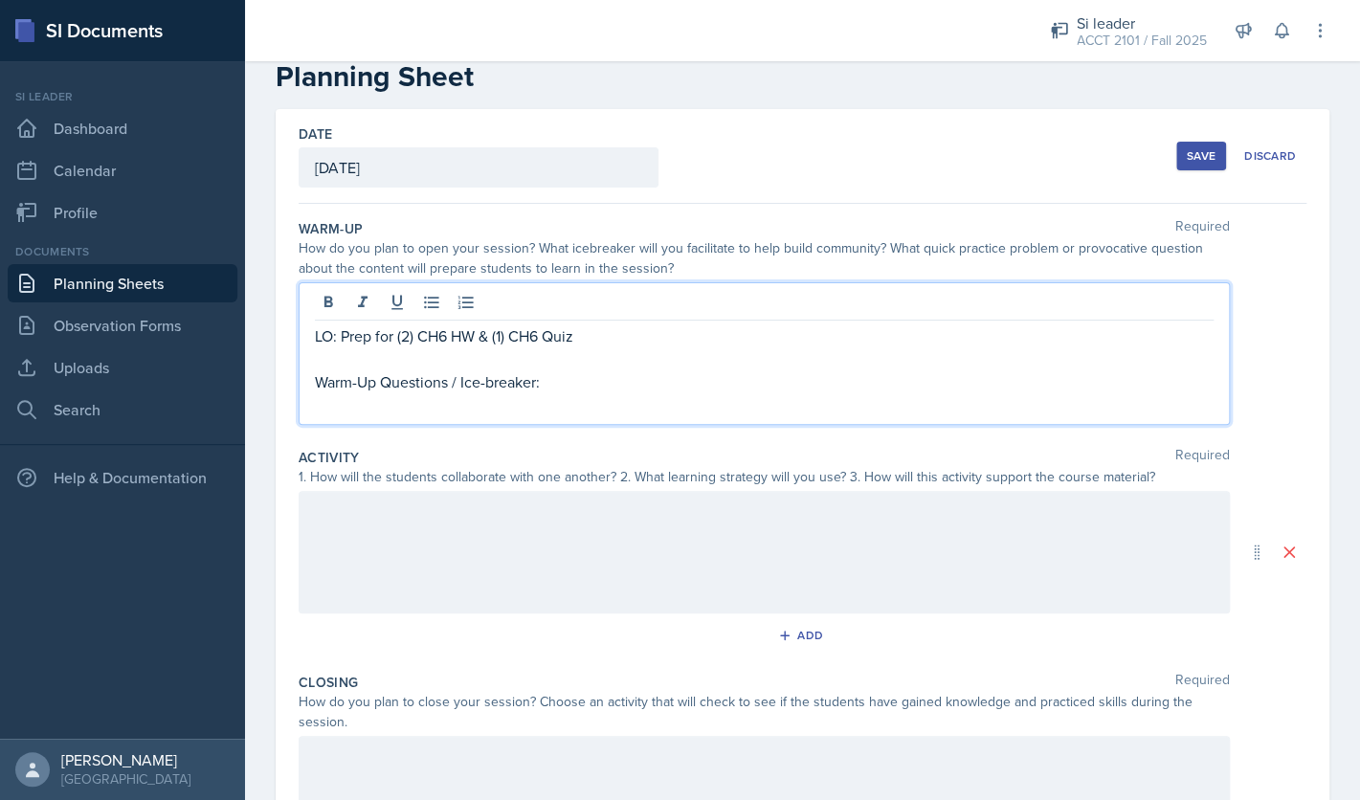
scroll to position [42, 0]
click at [601, 339] on p "LO: Prep for (2) CH6 HW & (1) CH6 Quiz" at bounding box center [764, 335] width 899 height 23
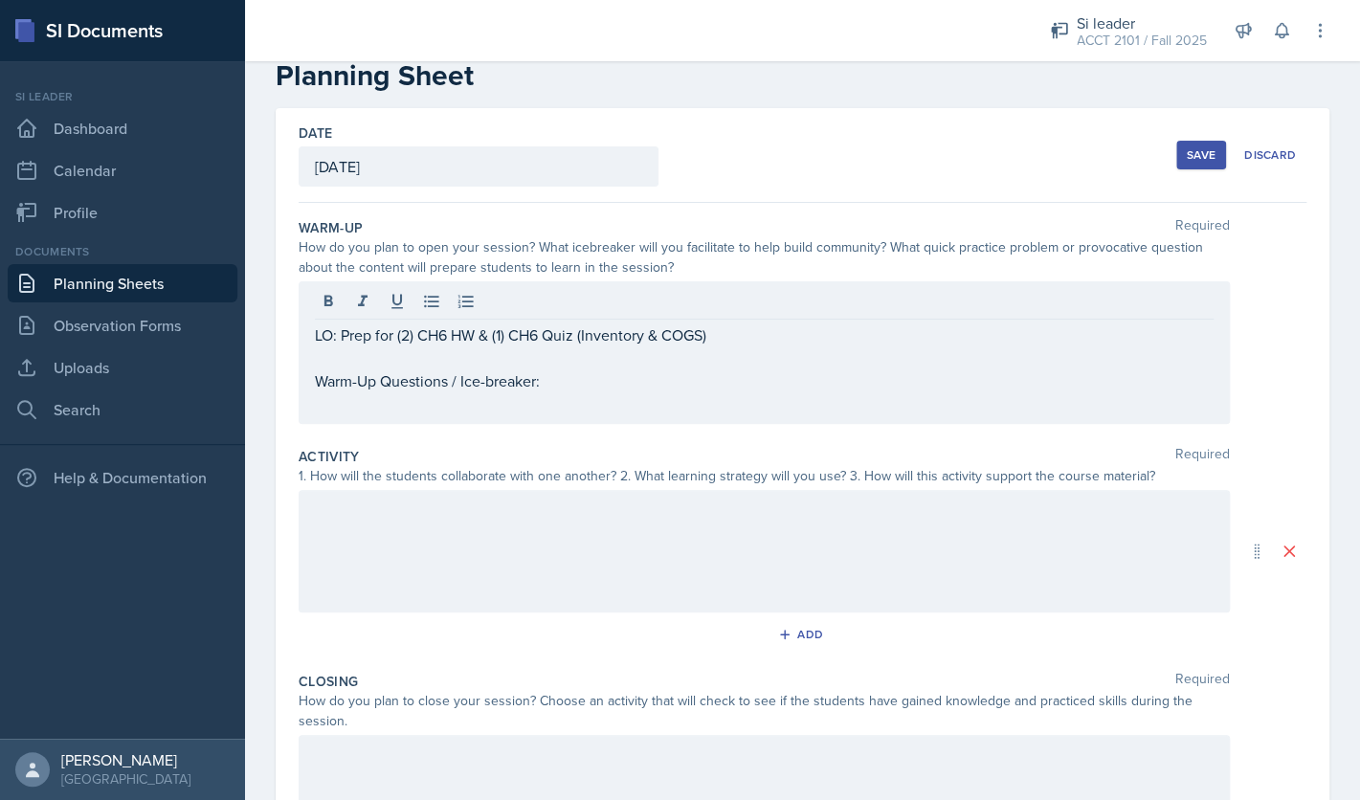
click at [1201, 154] on div "Save" at bounding box center [1201, 154] width 29 height 15
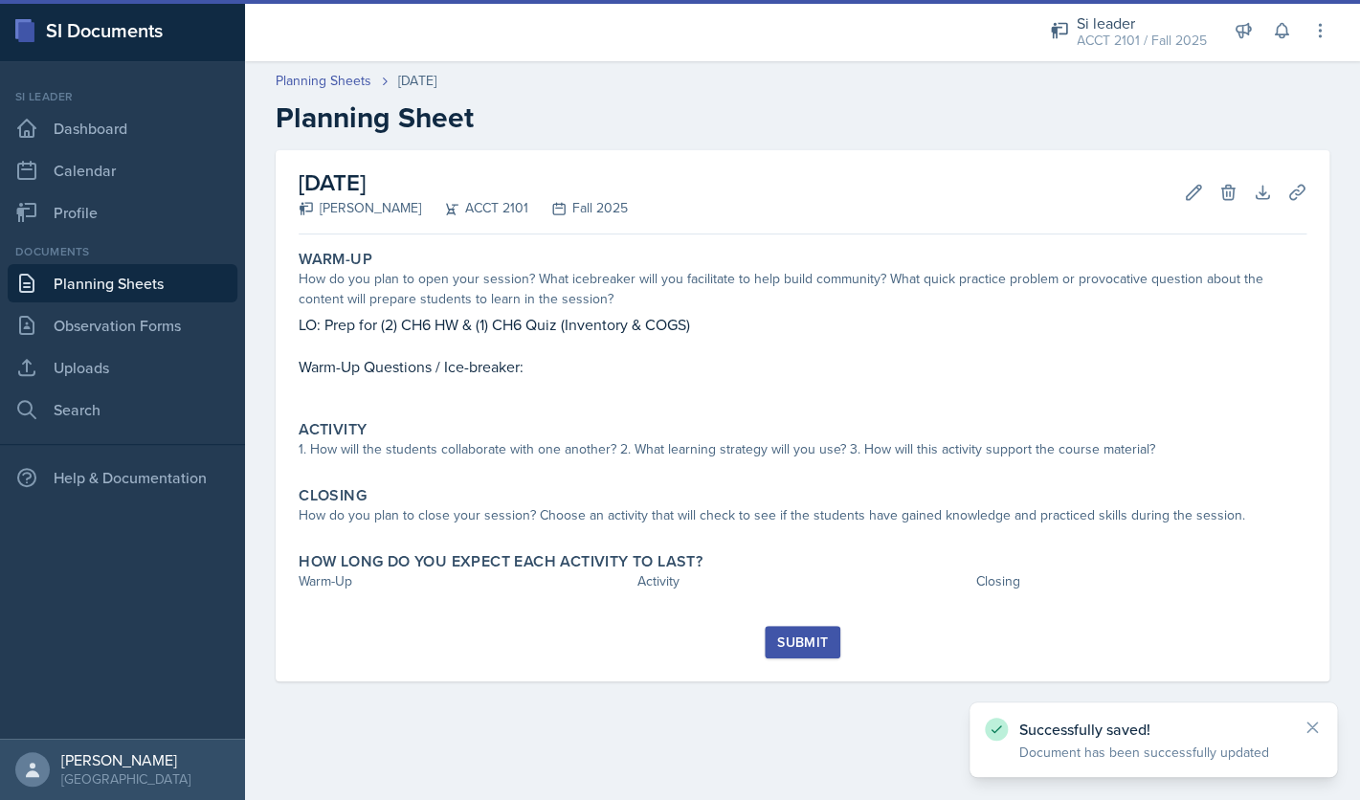
scroll to position [0, 0]
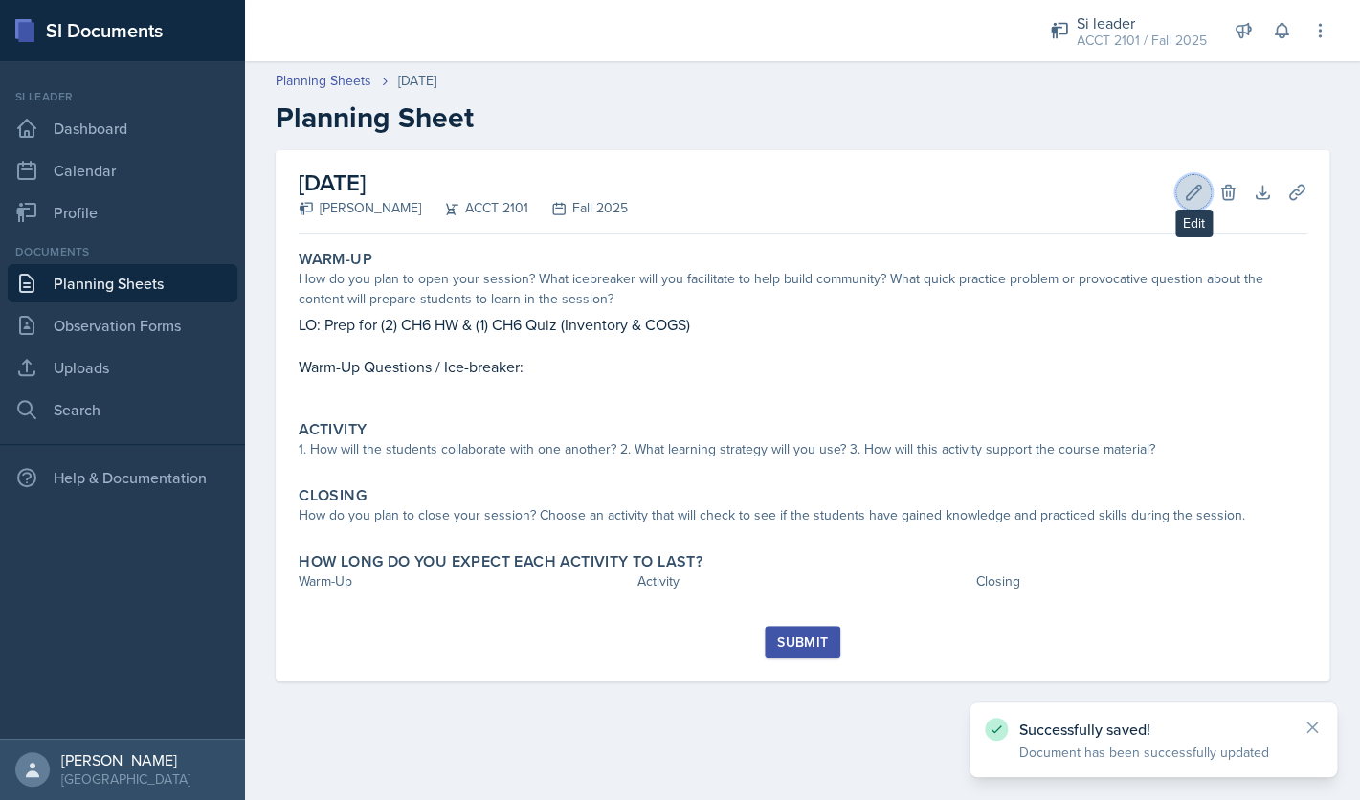
click at [1192, 194] on icon at bounding box center [1193, 192] width 19 height 19
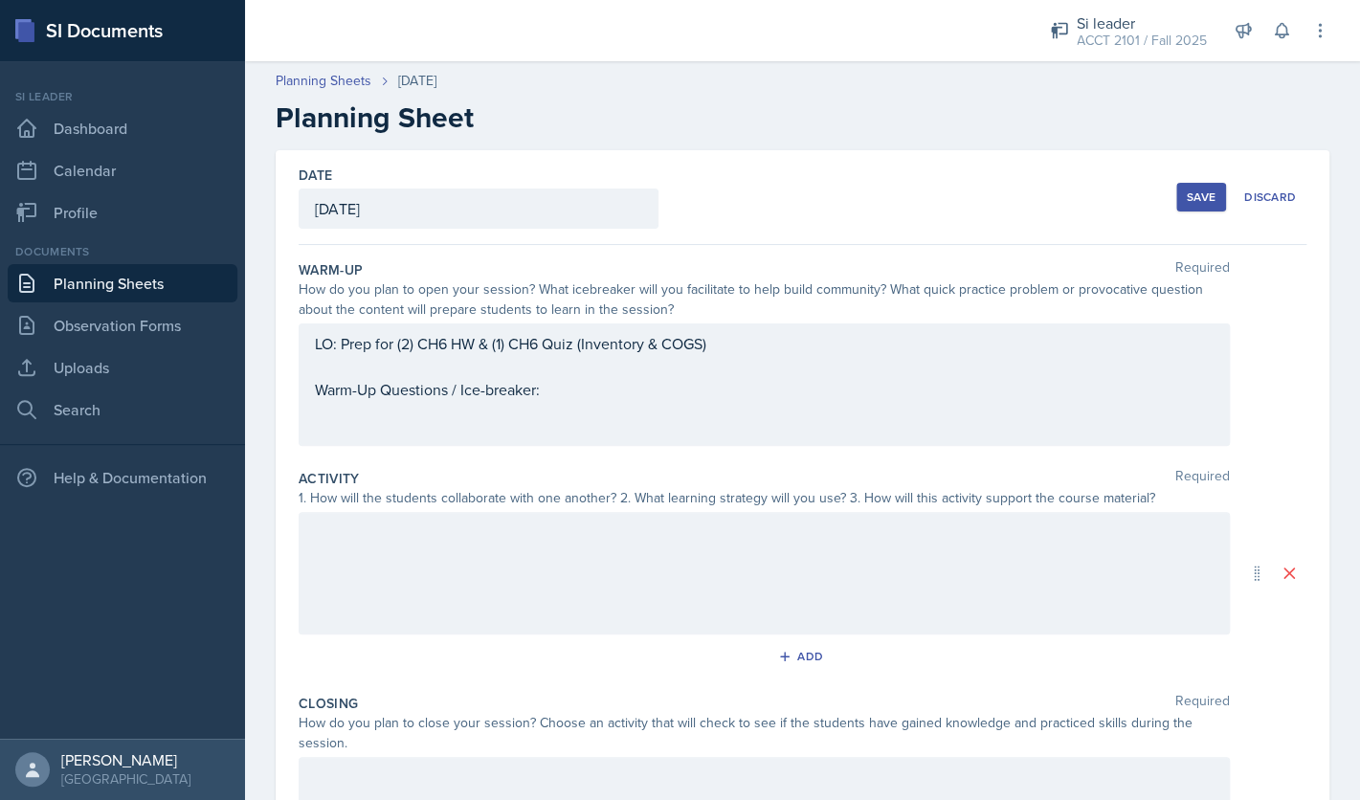
click at [488, 551] on div at bounding box center [765, 573] width 932 height 123
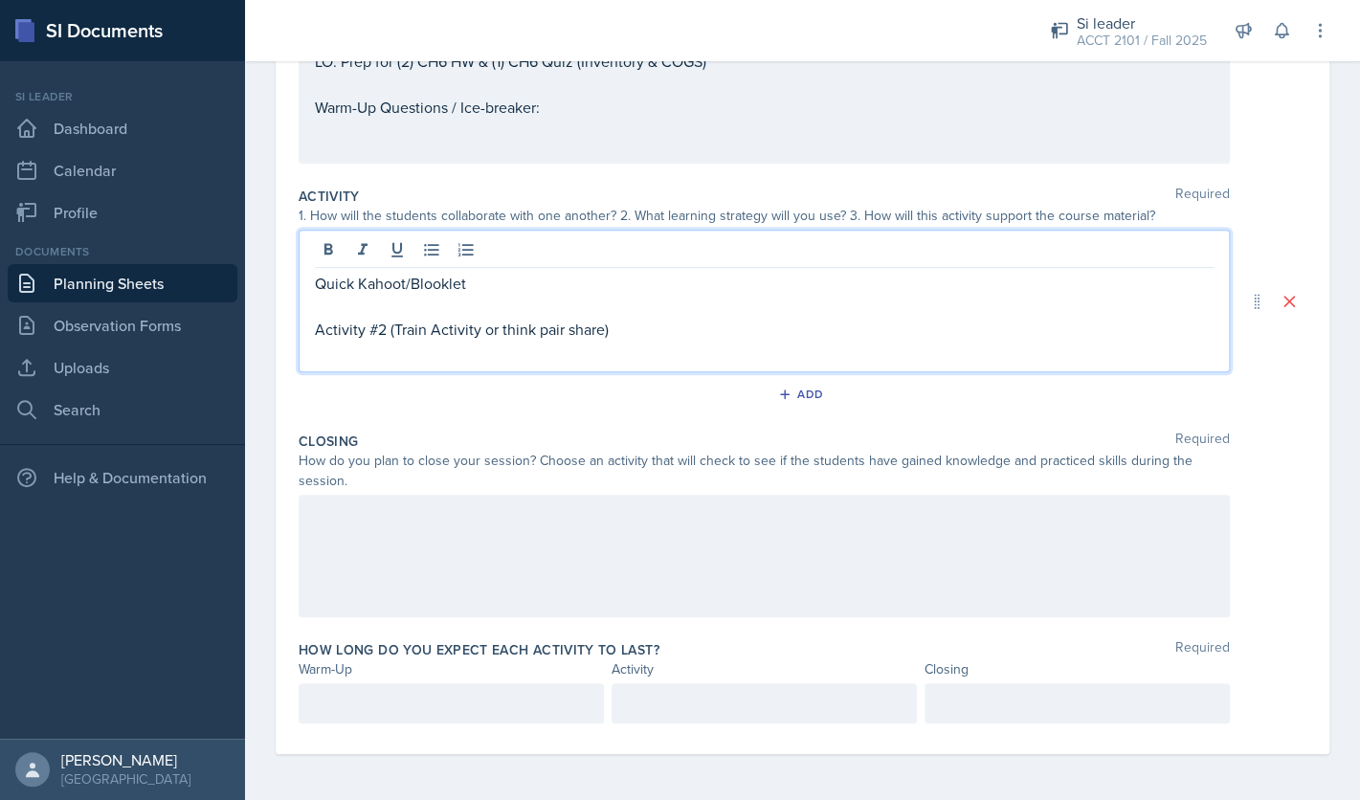
click at [559, 553] on div at bounding box center [765, 556] width 932 height 123
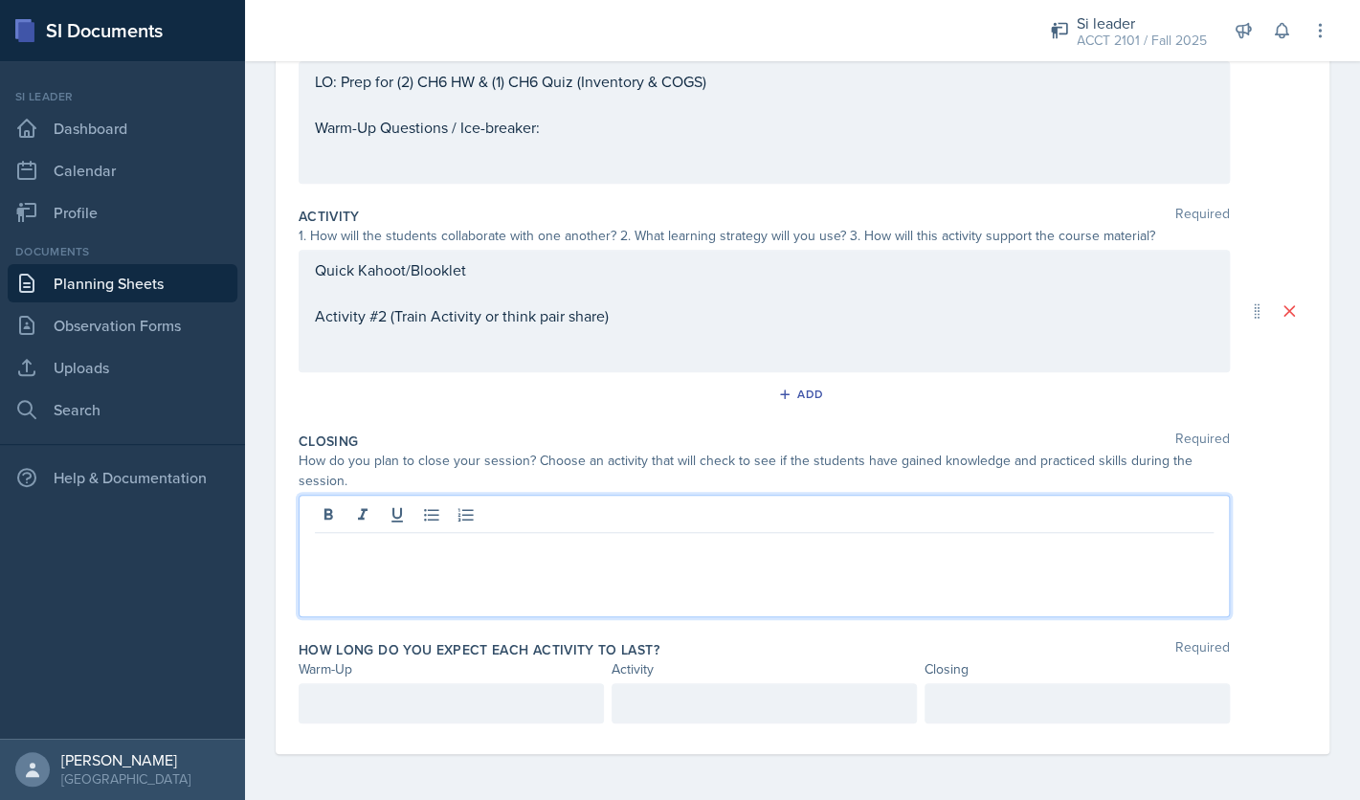
click at [576, 548] on p at bounding box center [764, 548] width 899 height 23
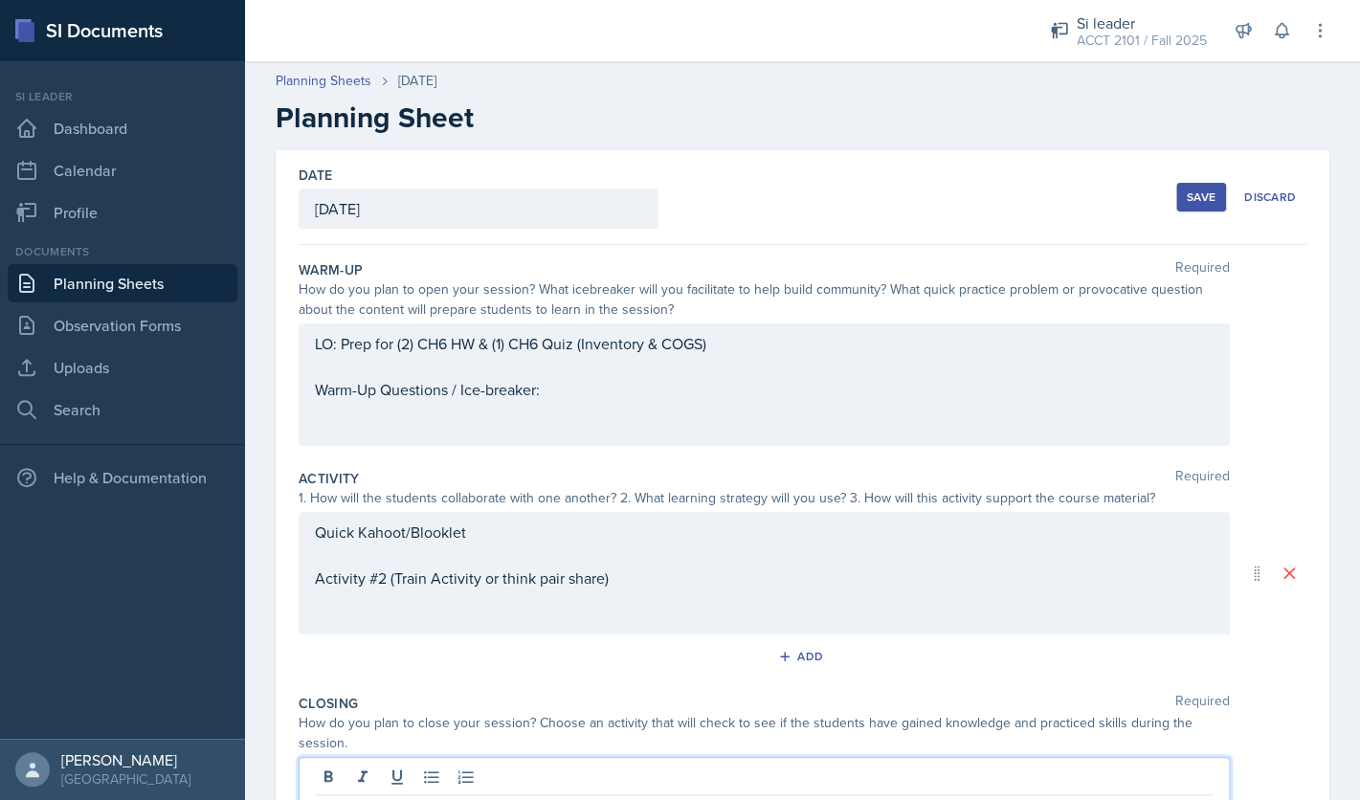
click at [1181, 196] on button "Save" at bounding box center [1202, 197] width 50 height 29
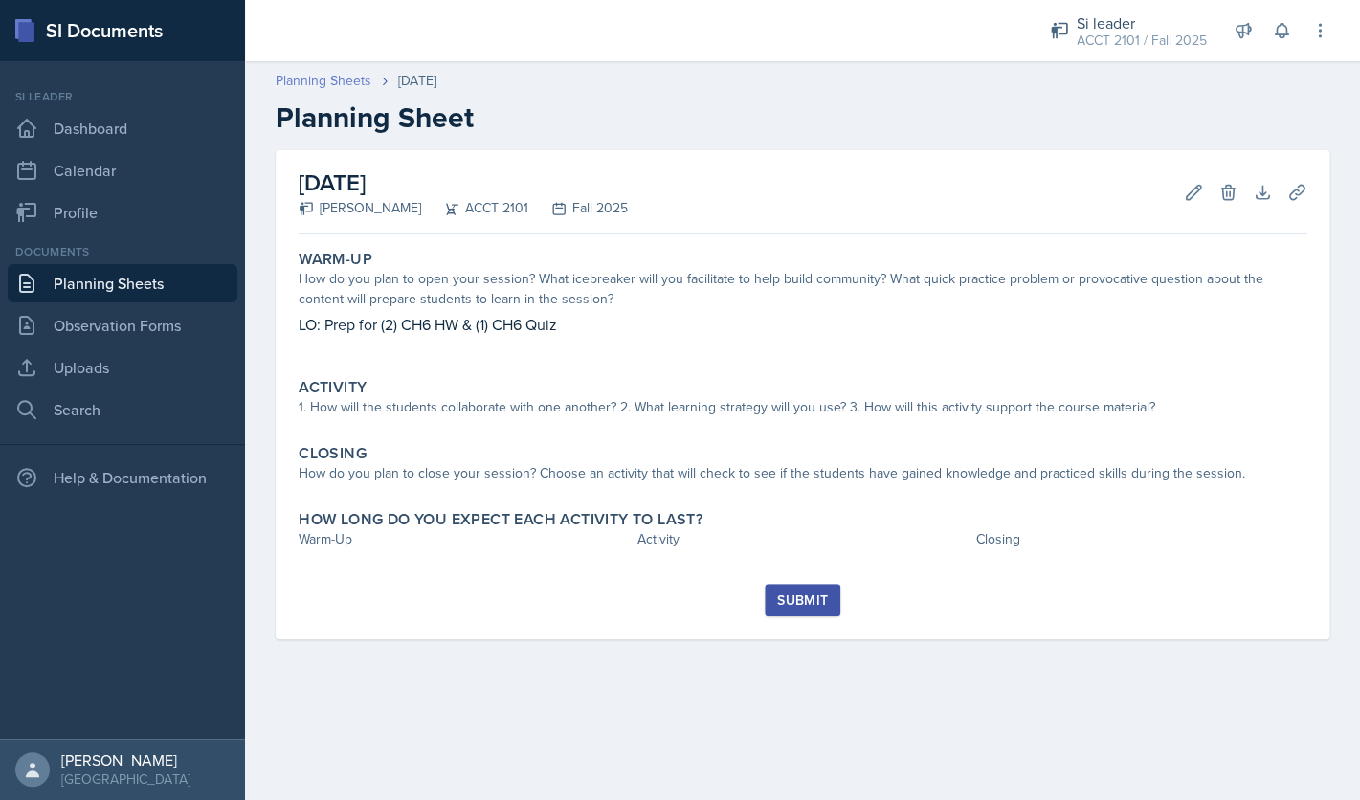
click at [359, 83] on link "Planning Sheets" at bounding box center [324, 81] width 96 height 20
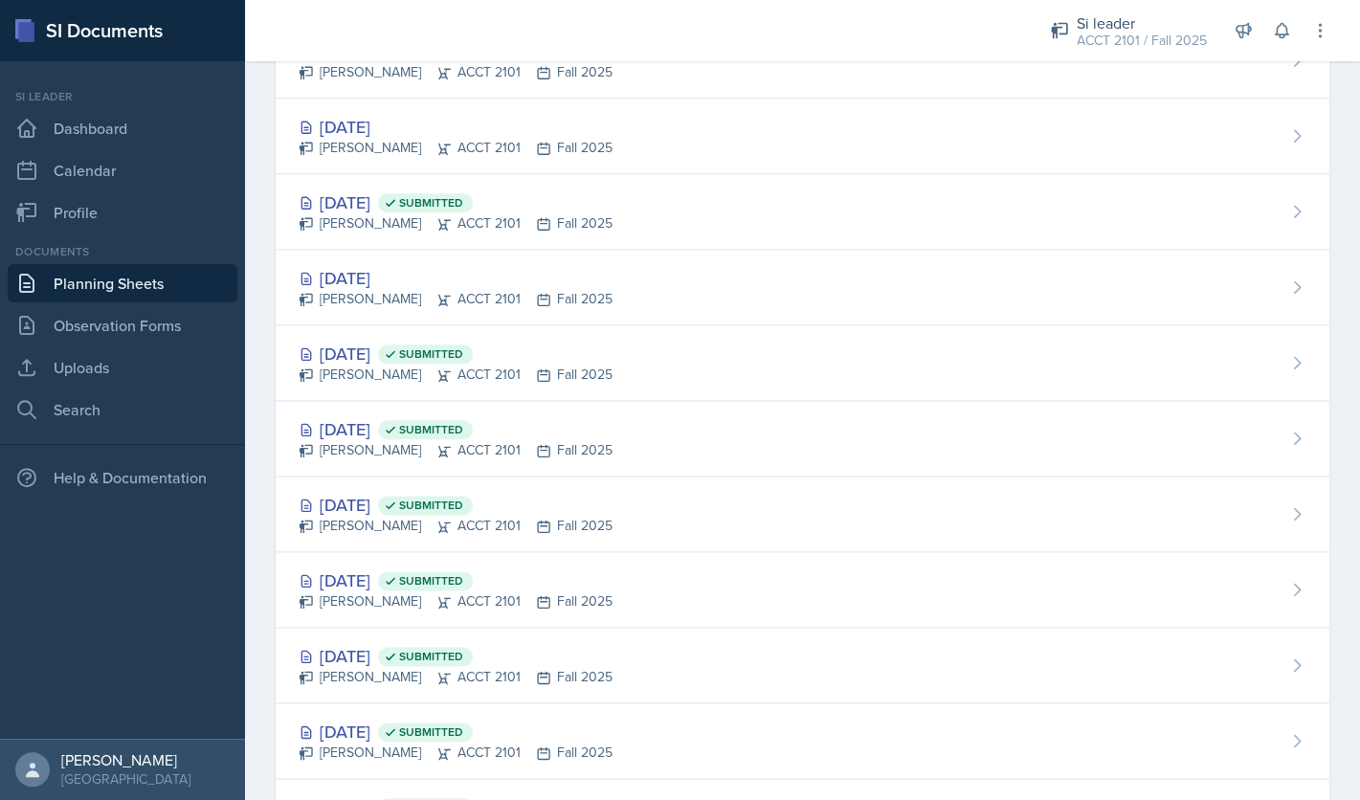
scroll to position [629, 0]
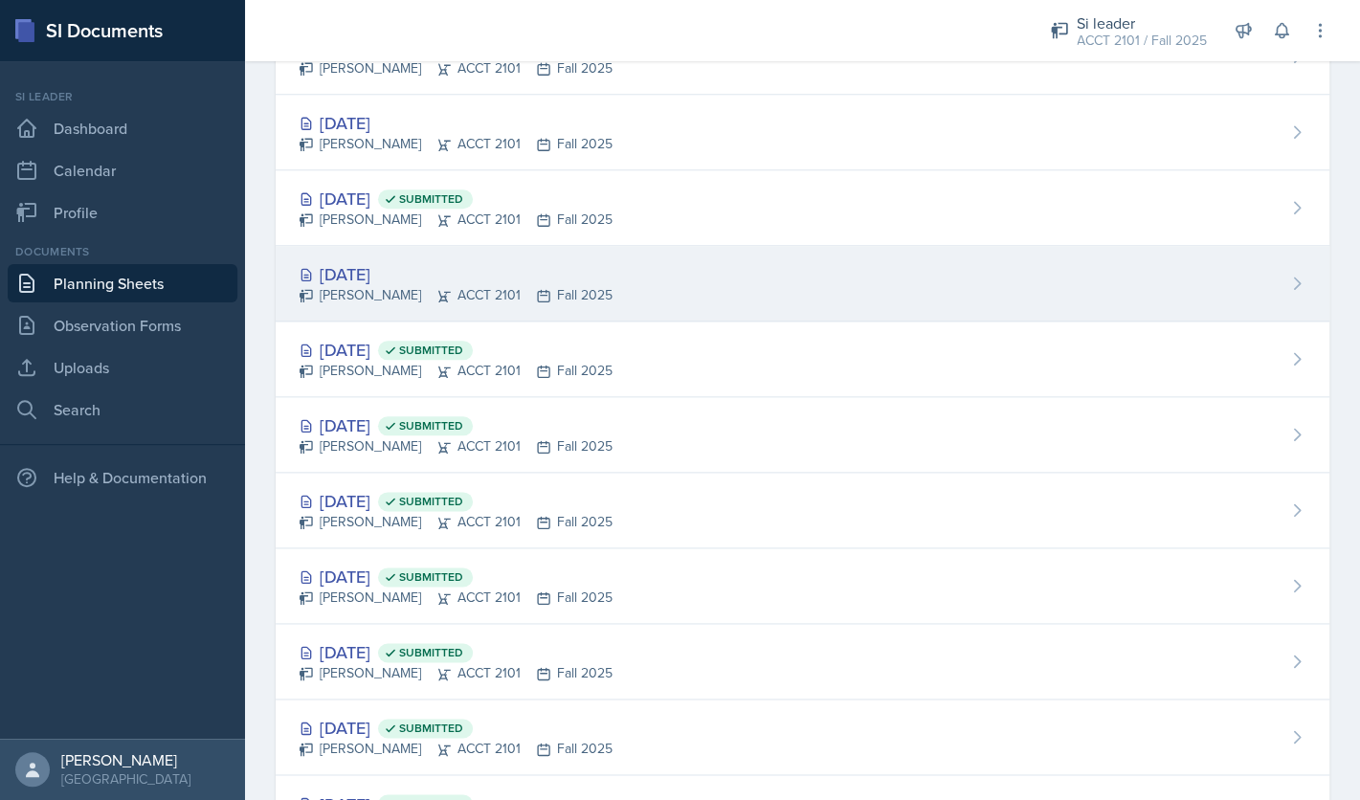
click at [404, 284] on div "[DATE]" at bounding box center [456, 274] width 314 height 26
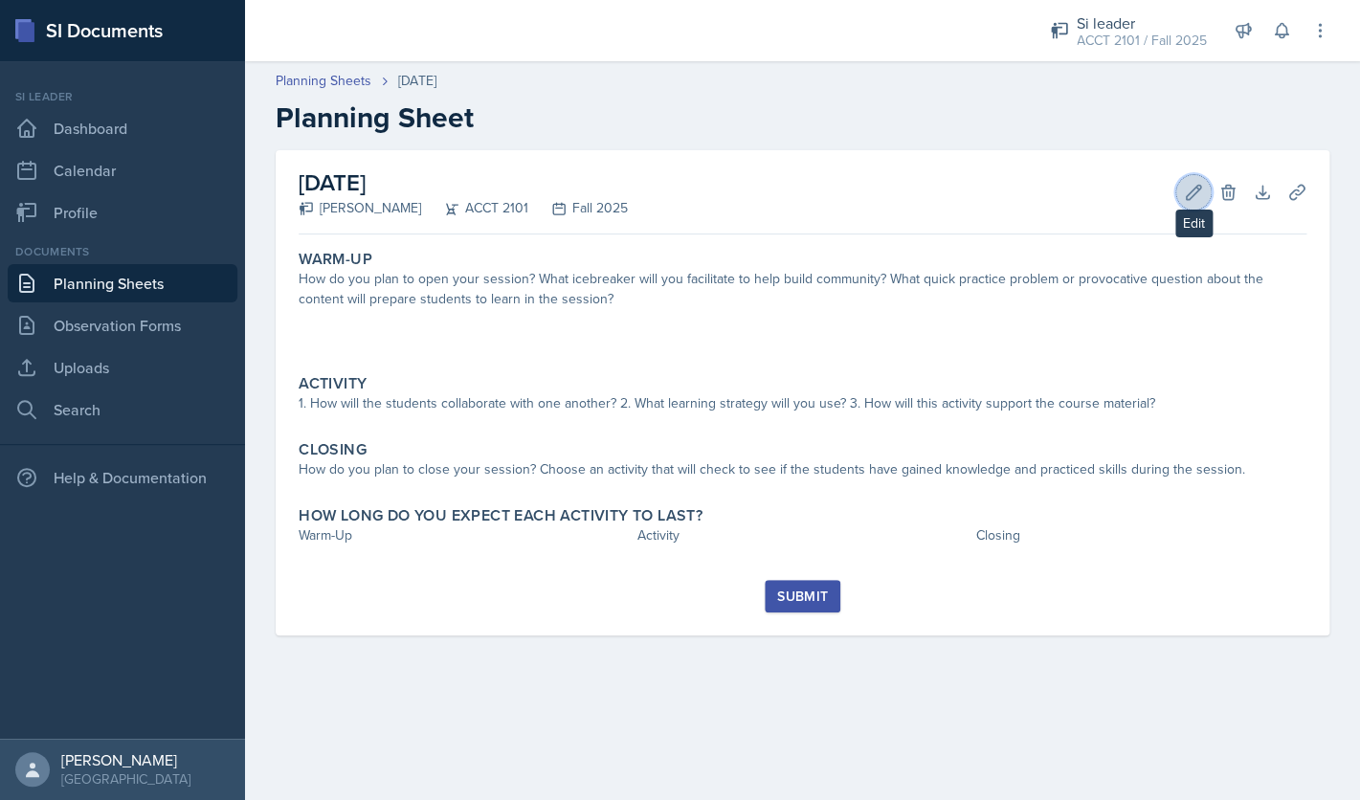
click at [1190, 196] on icon at bounding box center [1193, 192] width 19 height 19
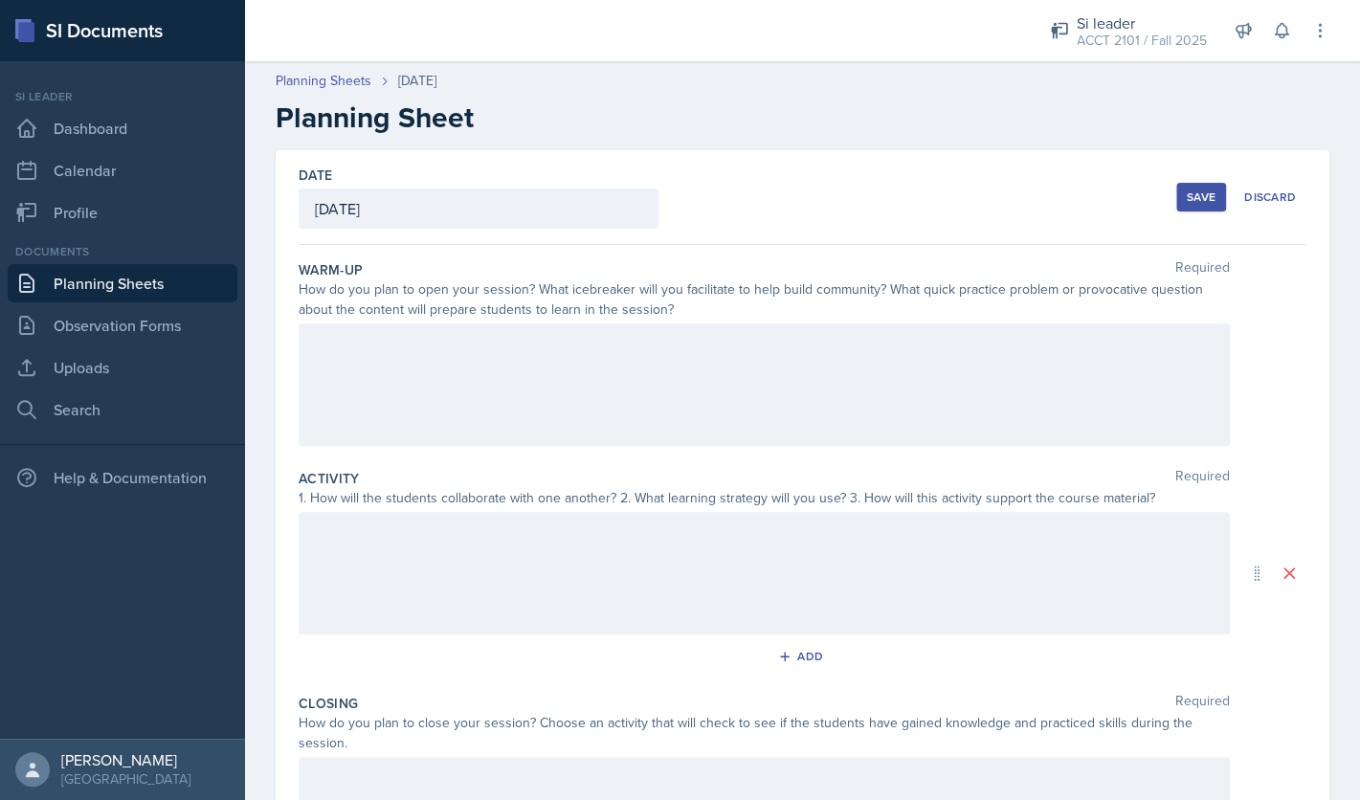
click at [870, 383] on div at bounding box center [765, 385] width 932 height 123
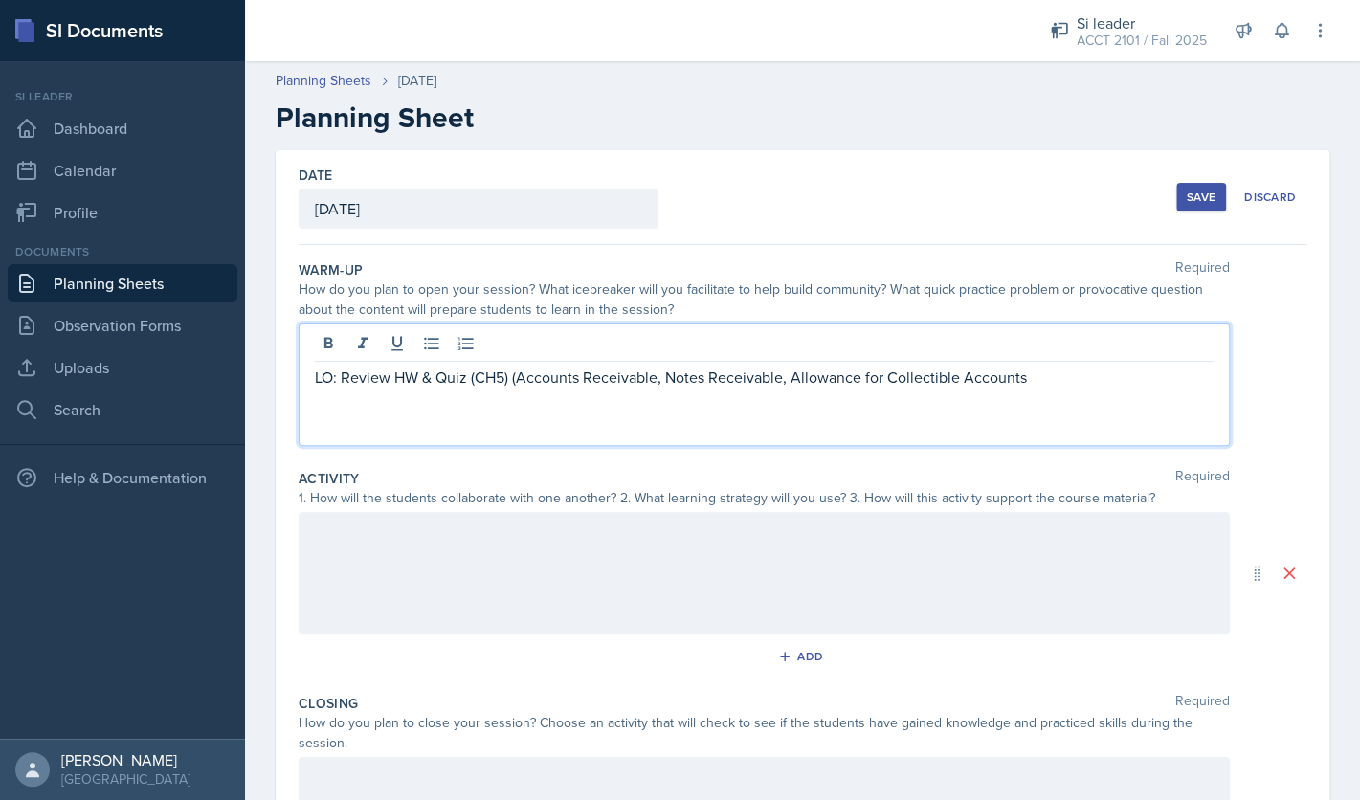
click at [1082, 386] on p "LO: Review HW & Quiz (CH5) (Accounts Receivable, Notes Receivable, Allowance fo…" at bounding box center [764, 377] width 899 height 23
click at [1096, 379] on p "LO: Review HW & Quiz (CH5) (Accounts Receivable, Notes Receivable, Allowance fo…" at bounding box center [764, 377] width 899 height 23
click at [883, 384] on p "LO: Review HW & Quiz (CH5) (Accounts Receivable, Notes Receivable, Allowance fo…" at bounding box center [764, 377] width 899 height 23
click at [1107, 374] on p "LO: Review HW & Quiz (CH5) (Accounts Receivable, Notes Receivable, Allowance fo…" at bounding box center [764, 377] width 899 height 23
click at [1114, 382] on p "LO: Review HW & Quiz (CH5) (Accounts Receivable, Notes Receivable, Allowance fo…" at bounding box center [764, 377] width 899 height 23
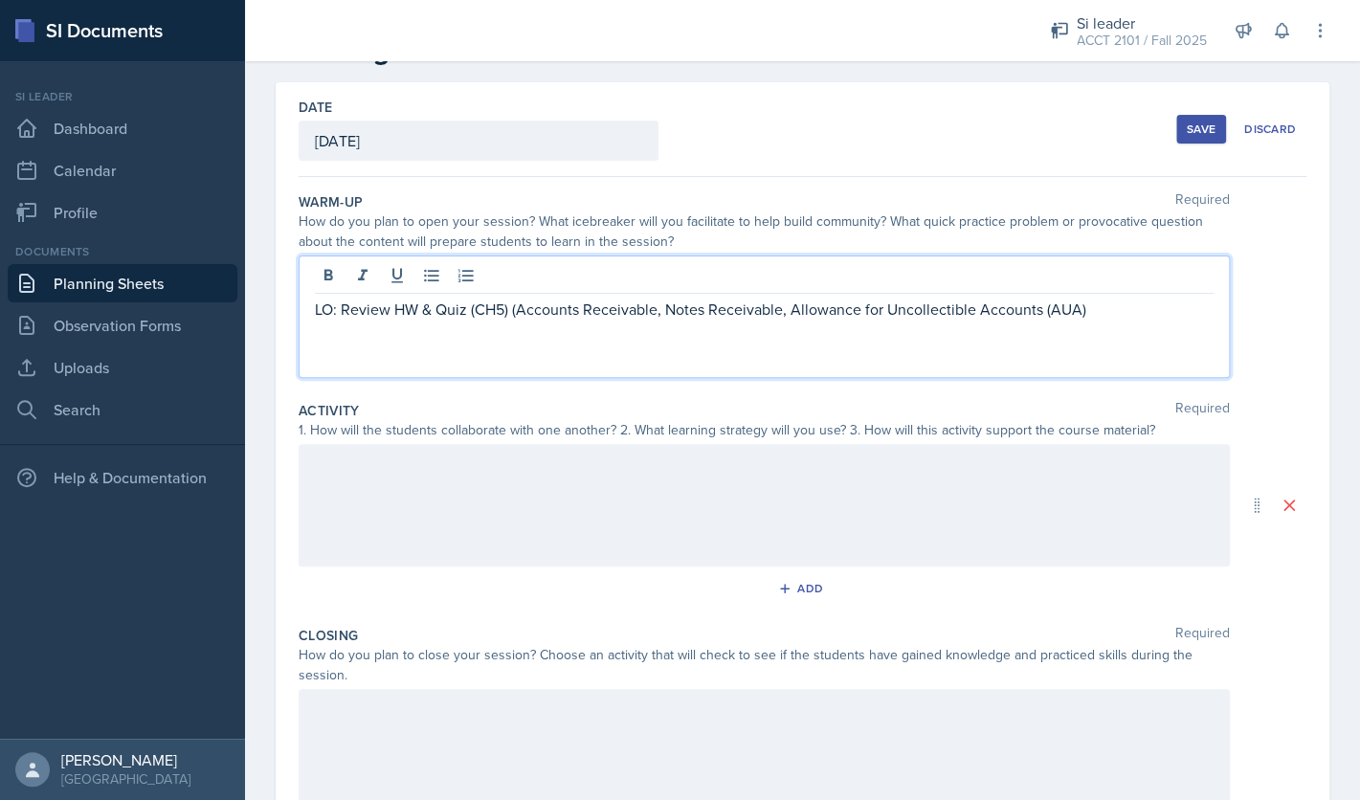
scroll to position [107, 0]
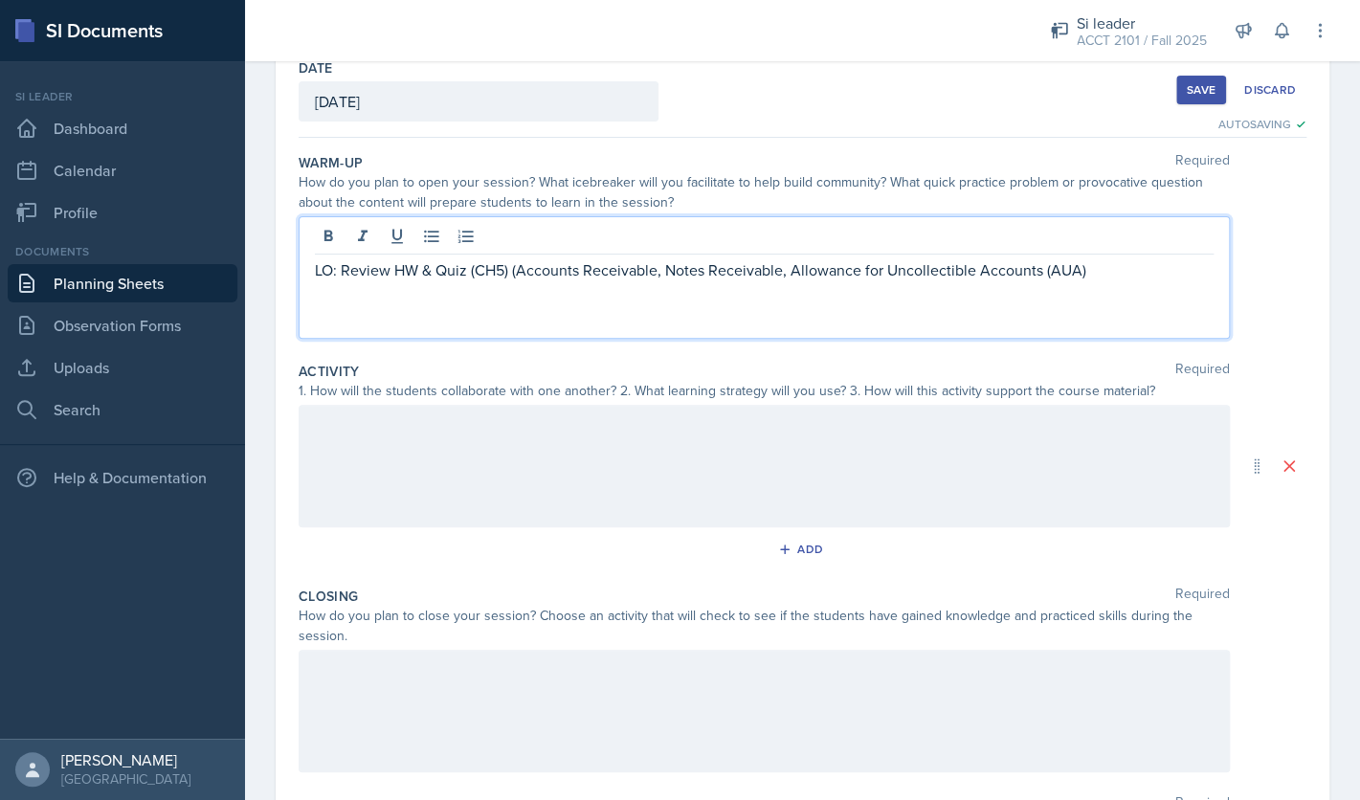
click at [1073, 441] on div at bounding box center [765, 466] width 932 height 123
click at [1110, 239] on div "LO: Review HW & Quiz (CH5) (Accounts Receivable, Notes Receivable, Allowance fo…" at bounding box center [765, 277] width 932 height 123
click at [831, 429] on div at bounding box center [765, 466] width 932 height 123
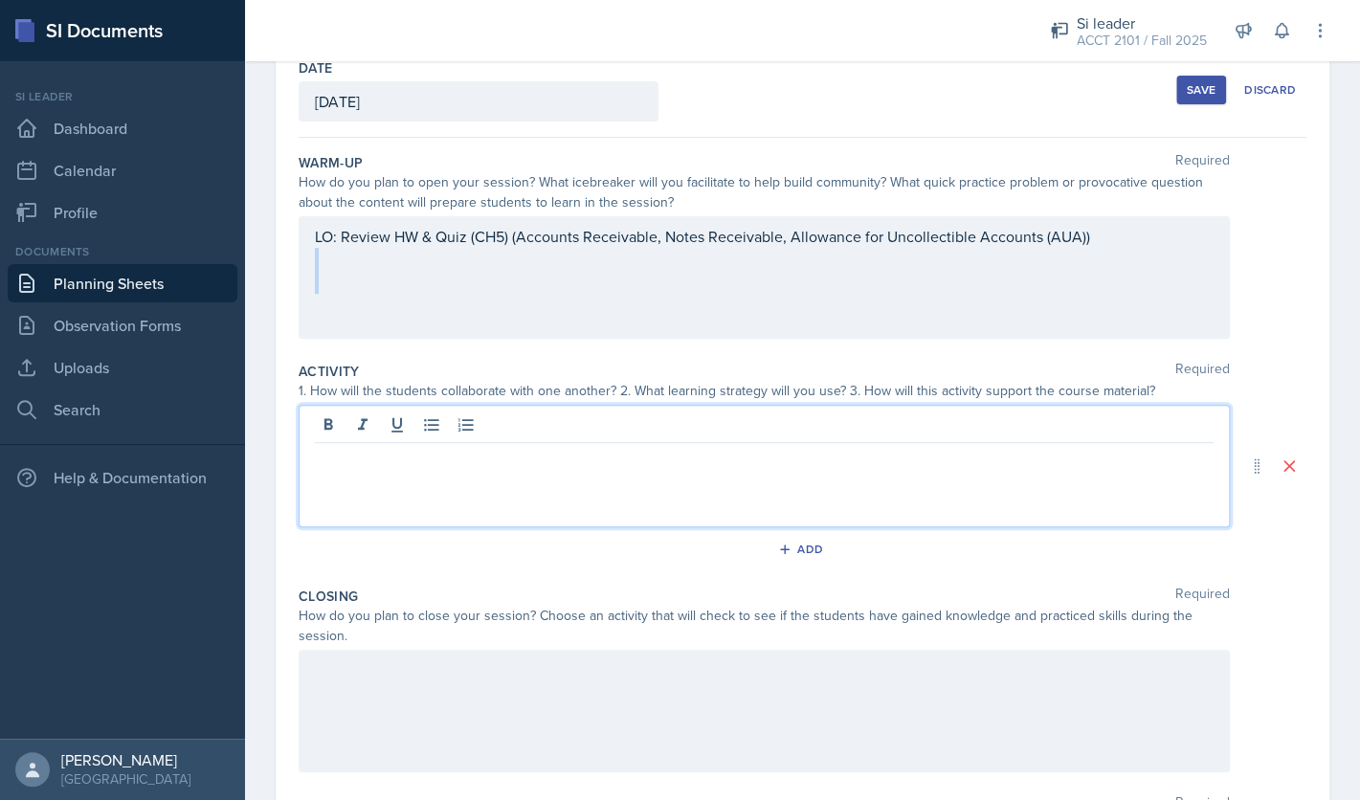
click at [858, 290] on div "LO: Review HW & Quiz (CH5) (Accounts Receivable, Notes Receivable, Allowance fo…" at bounding box center [764, 259] width 899 height 69
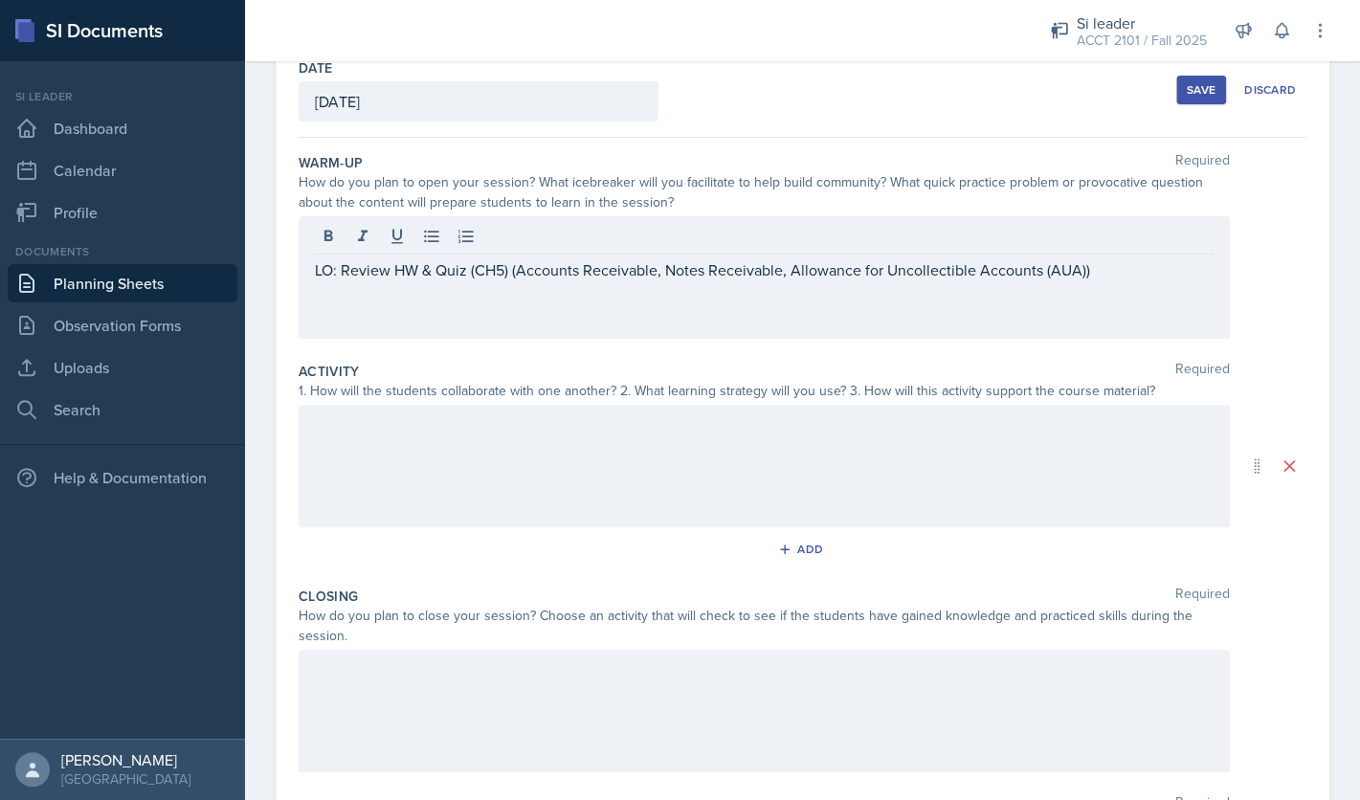
click at [1213, 75] on div "Save Discard" at bounding box center [1242, 90] width 130 height 44
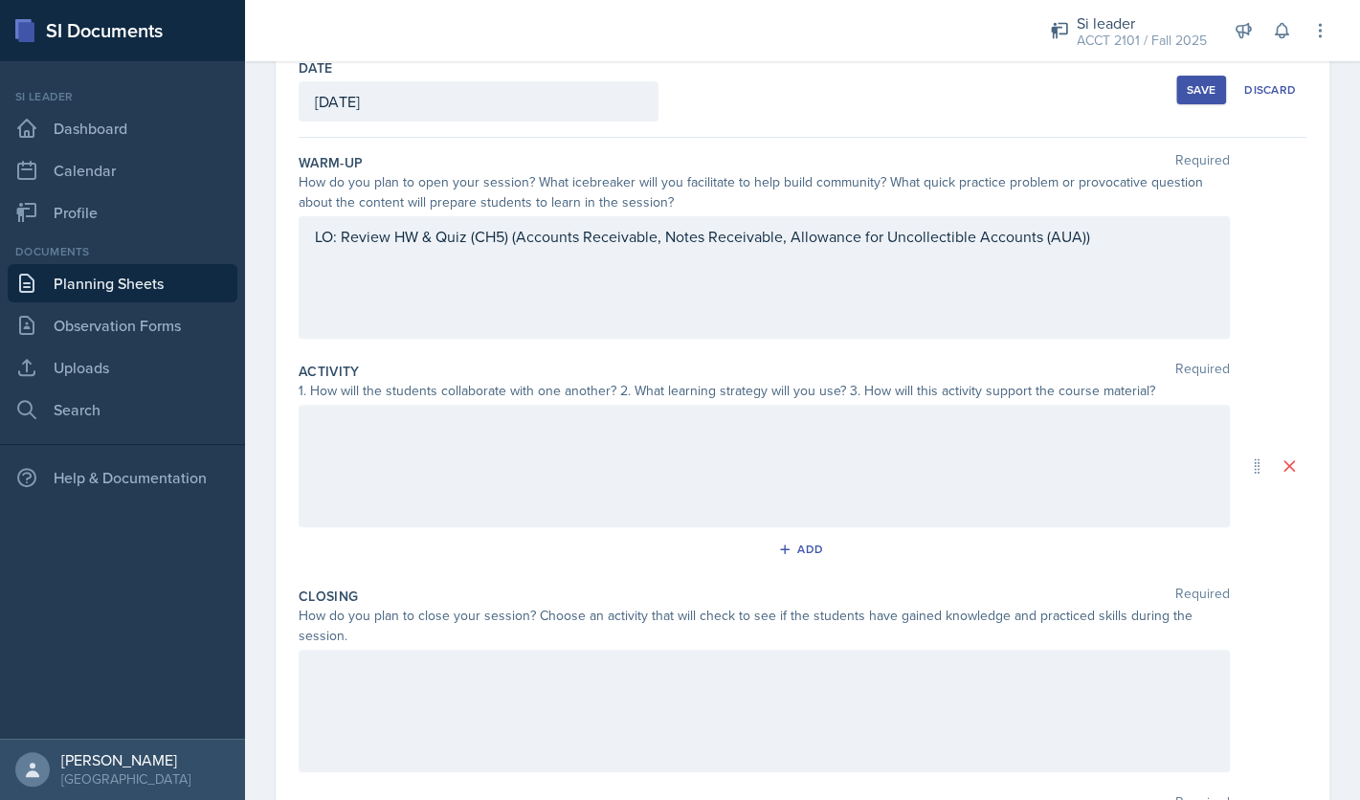
click at [867, 473] on div at bounding box center [765, 466] width 932 height 123
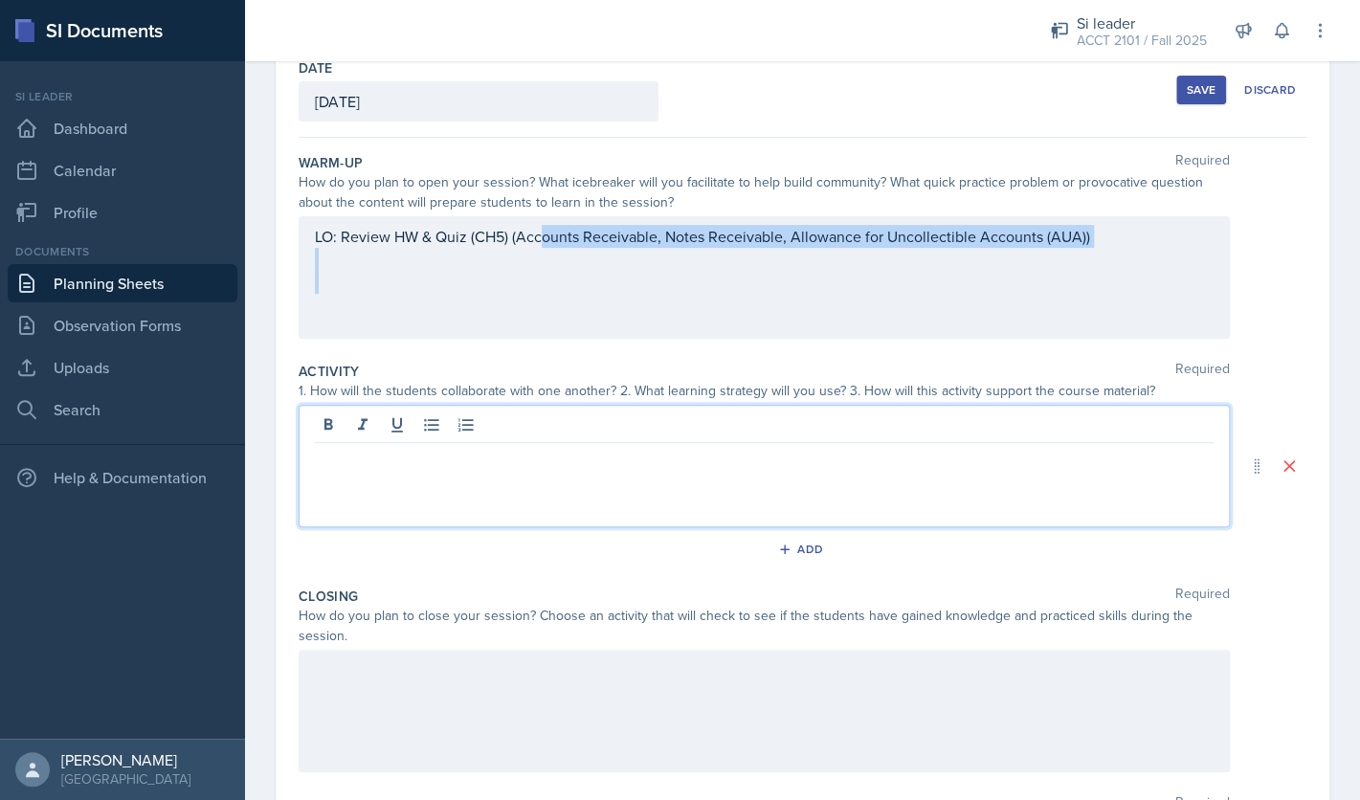
click at [539, 277] on div "LO: Review HW & Quiz (CH5) (Accounts Receivable, Notes Receivable, Allowance fo…" at bounding box center [764, 259] width 899 height 69
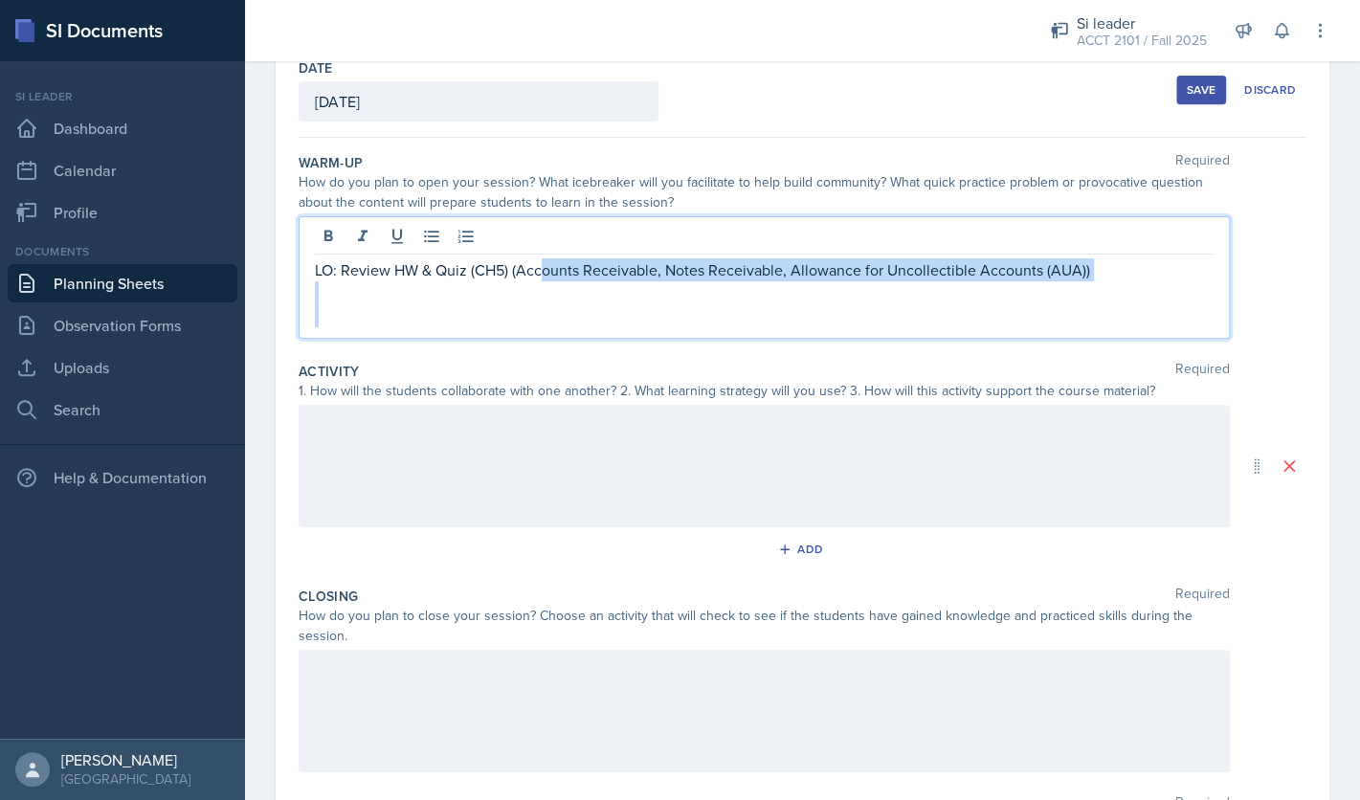
click at [1122, 286] on p at bounding box center [764, 292] width 899 height 23
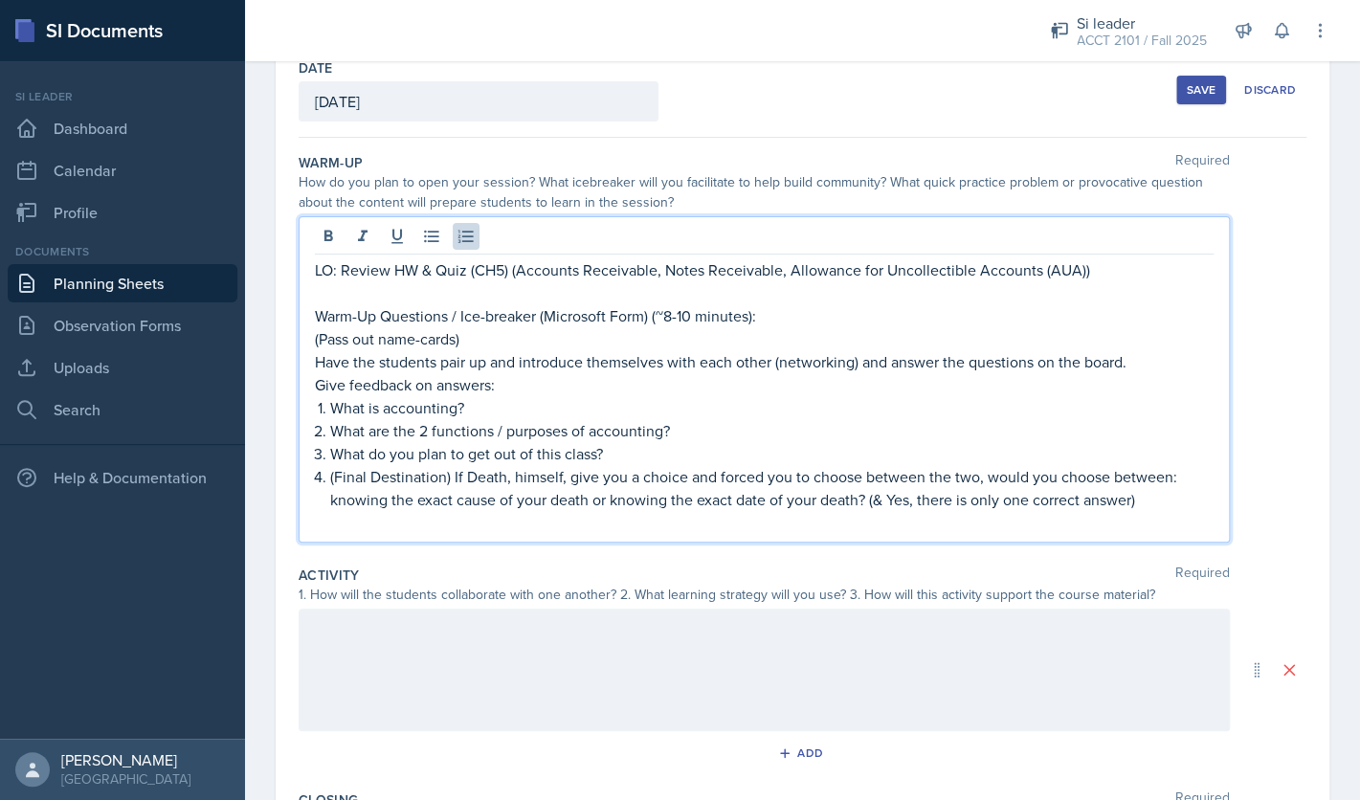
click at [545, 321] on p "Warm-Up Questions / Ice-breaker (Microsoft Form) (~8-10 minutes):" at bounding box center [764, 315] width 899 height 23
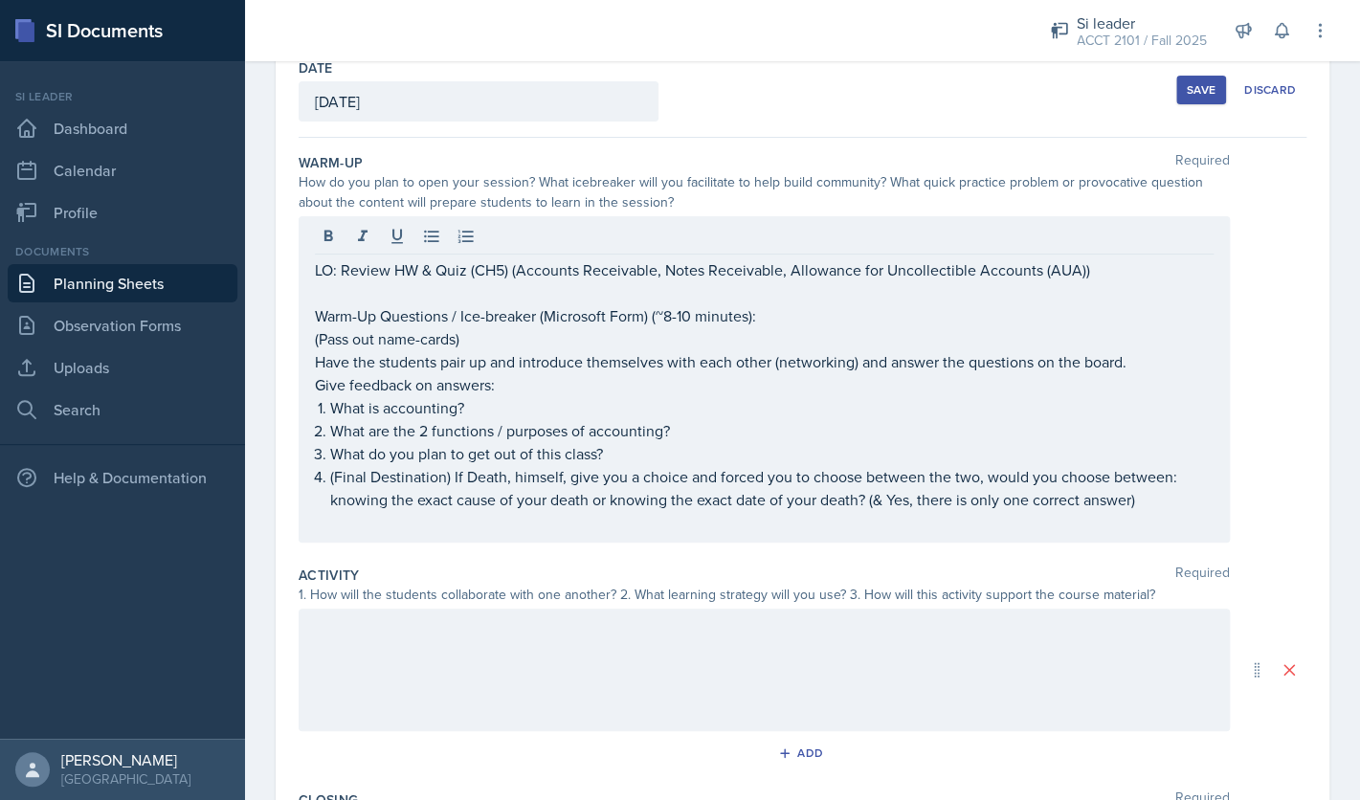
click at [441, 658] on div at bounding box center [765, 670] width 932 height 123
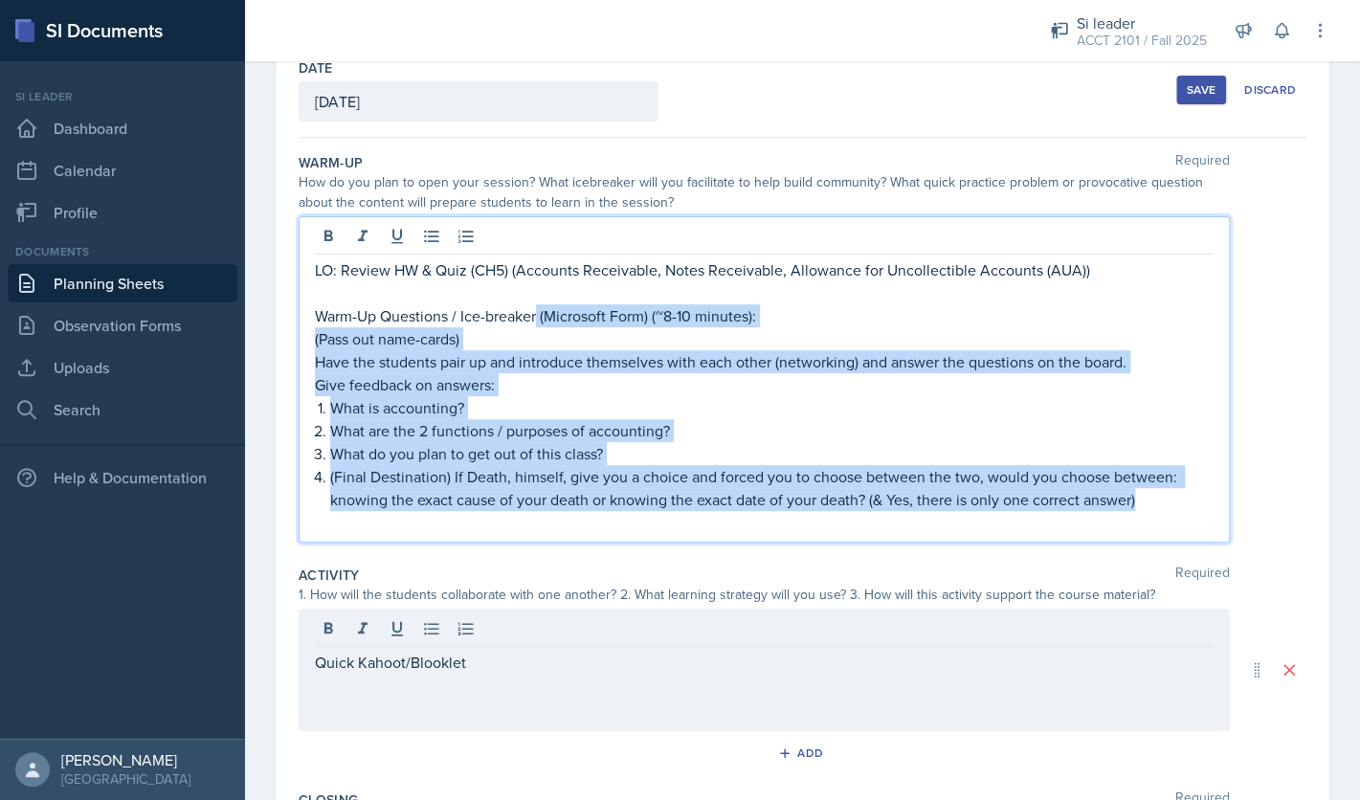
drag, startPoint x: 1154, startPoint y: 469, endPoint x: 538, endPoint y: 320, distance: 633.4
click at [538, 320] on div "LO: Review HW & Quiz (CH5) (Accounts Receivable, Notes Receivable, Allowance fo…" at bounding box center [764, 396] width 899 height 276
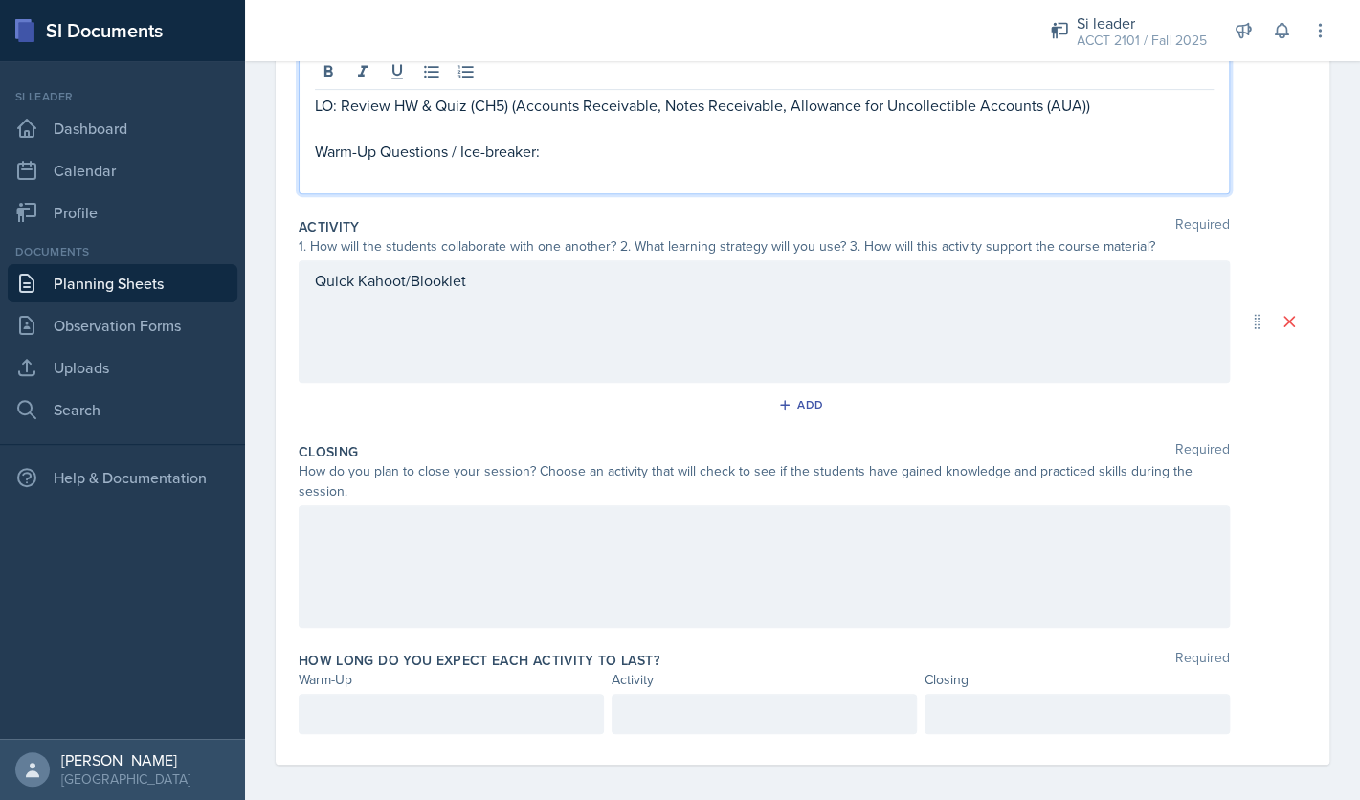
scroll to position [282, 0]
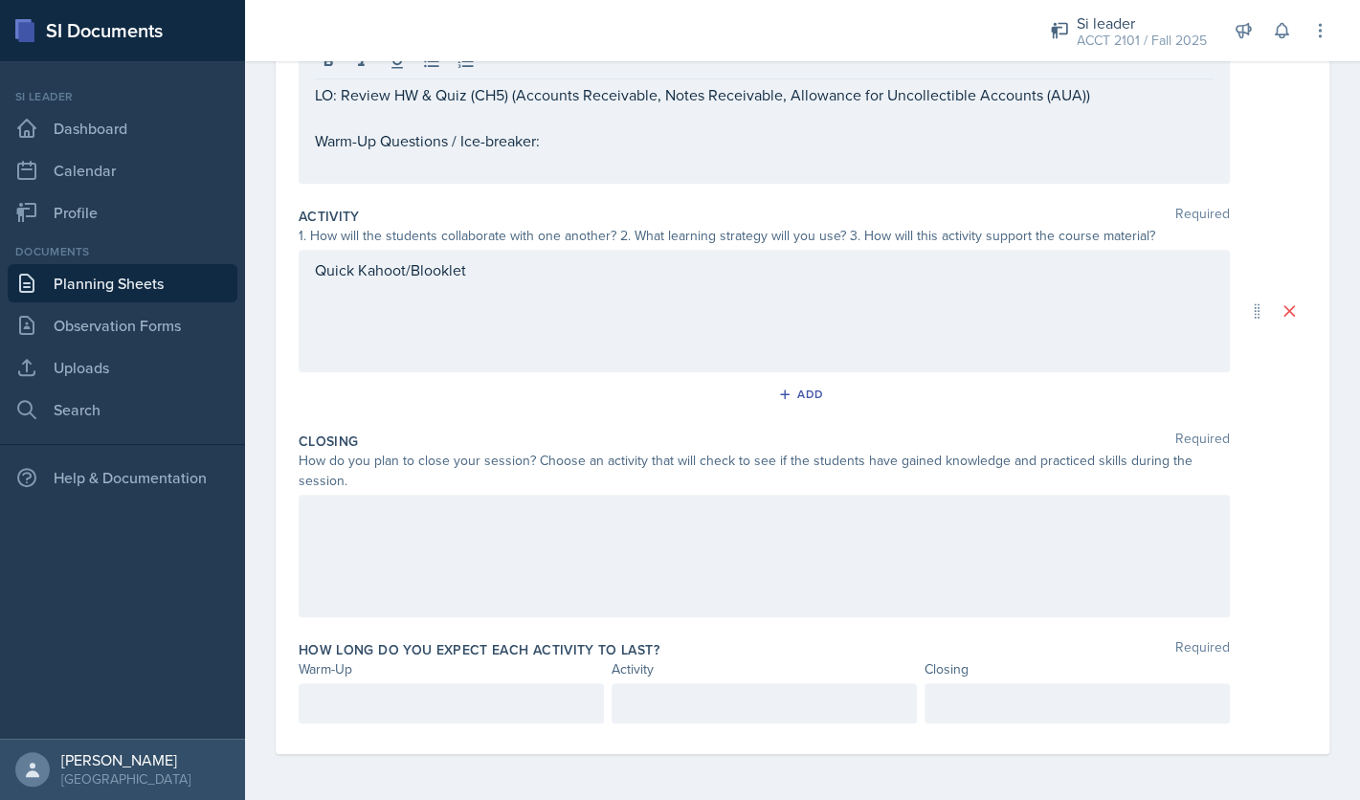
click at [541, 538] on div at bounding box center [765, 556] width 932 height 123
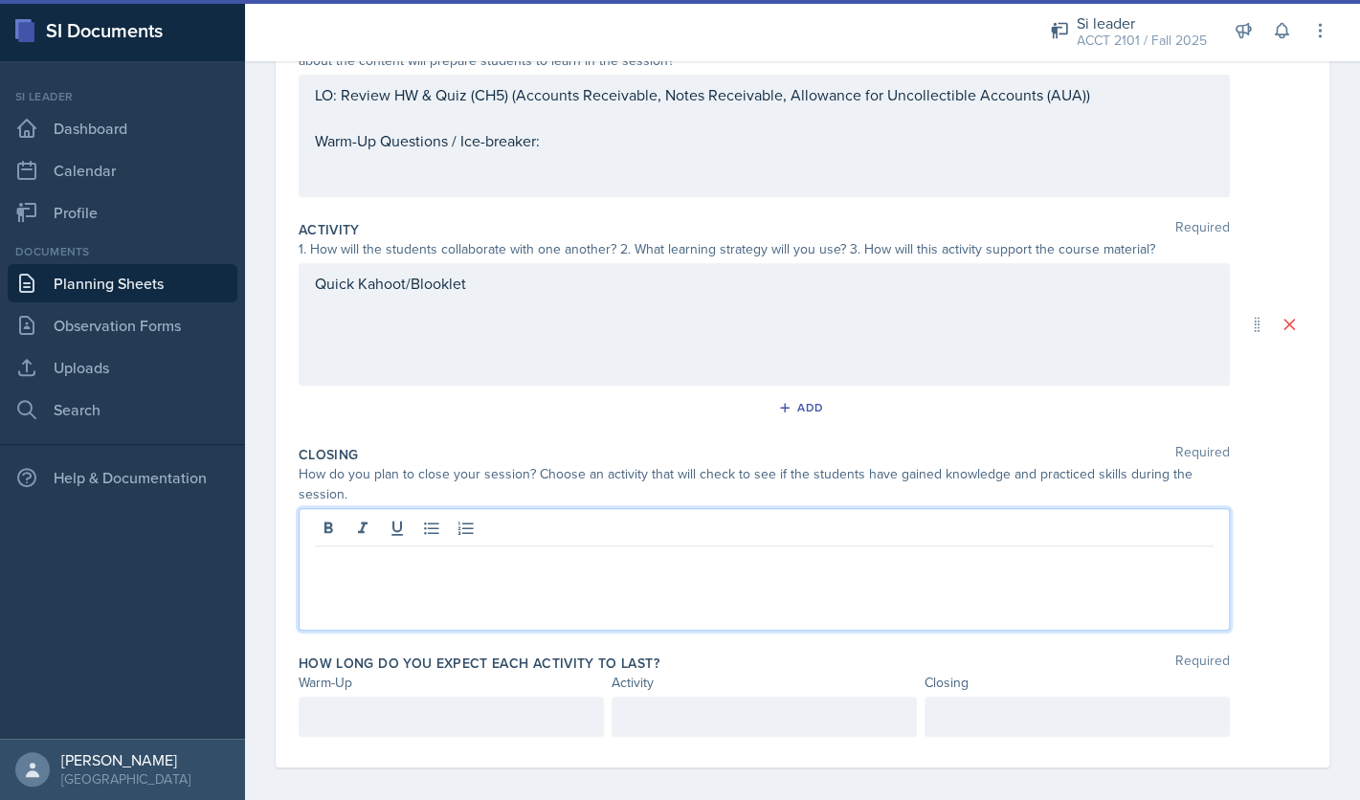
click at [513, 358] on div "Quick Kahoot/Blooklet" at bounding box center [765, 324] width 932 height 123
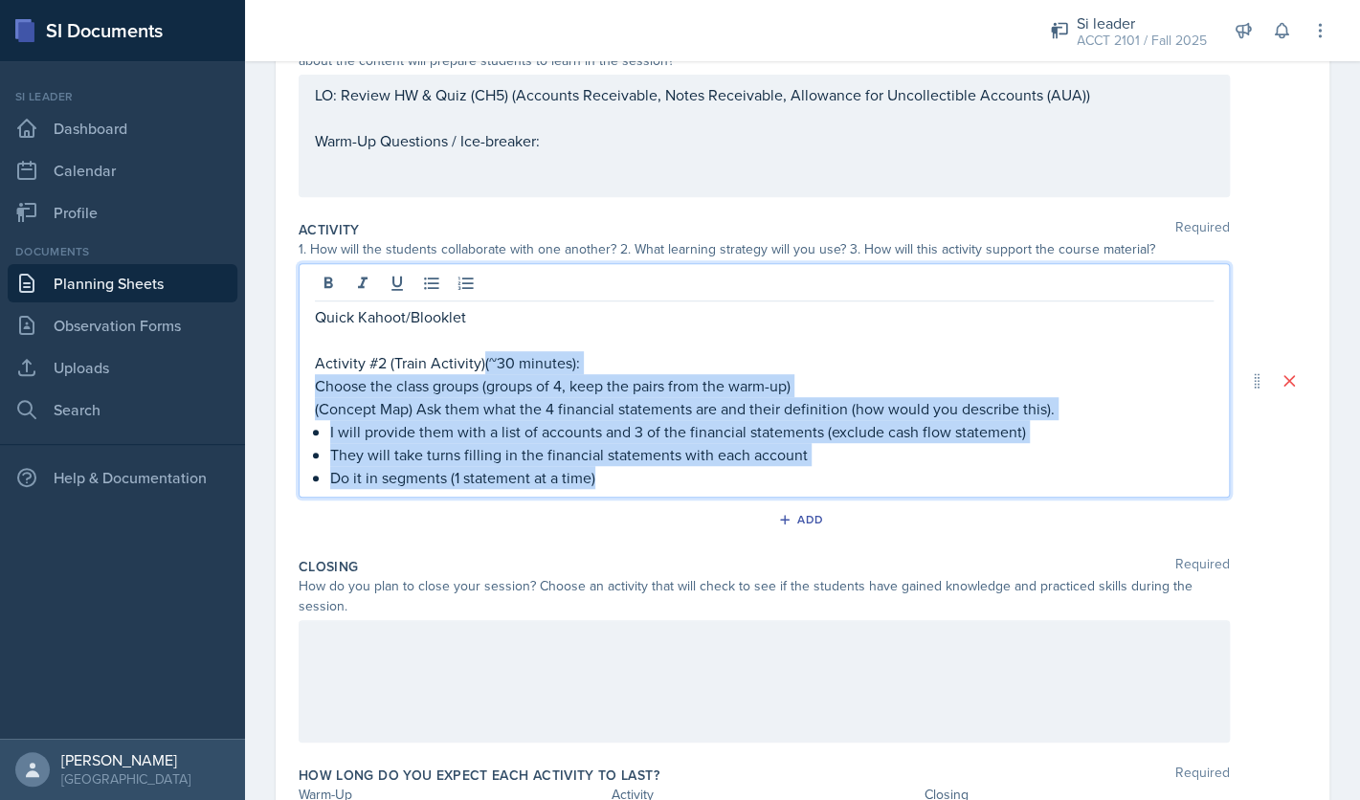
drag, startPoint x: 623, startPoint y: 484, endPoint x: 483, endPoint y: 368, distance: 182.9
click at [483, 368] on div "Quick Kahoot/Blooklet Activity #2 (Train Activity)(~30 minutes): Choose the cla…" at bounding box center [764, 397] width 899 height 184
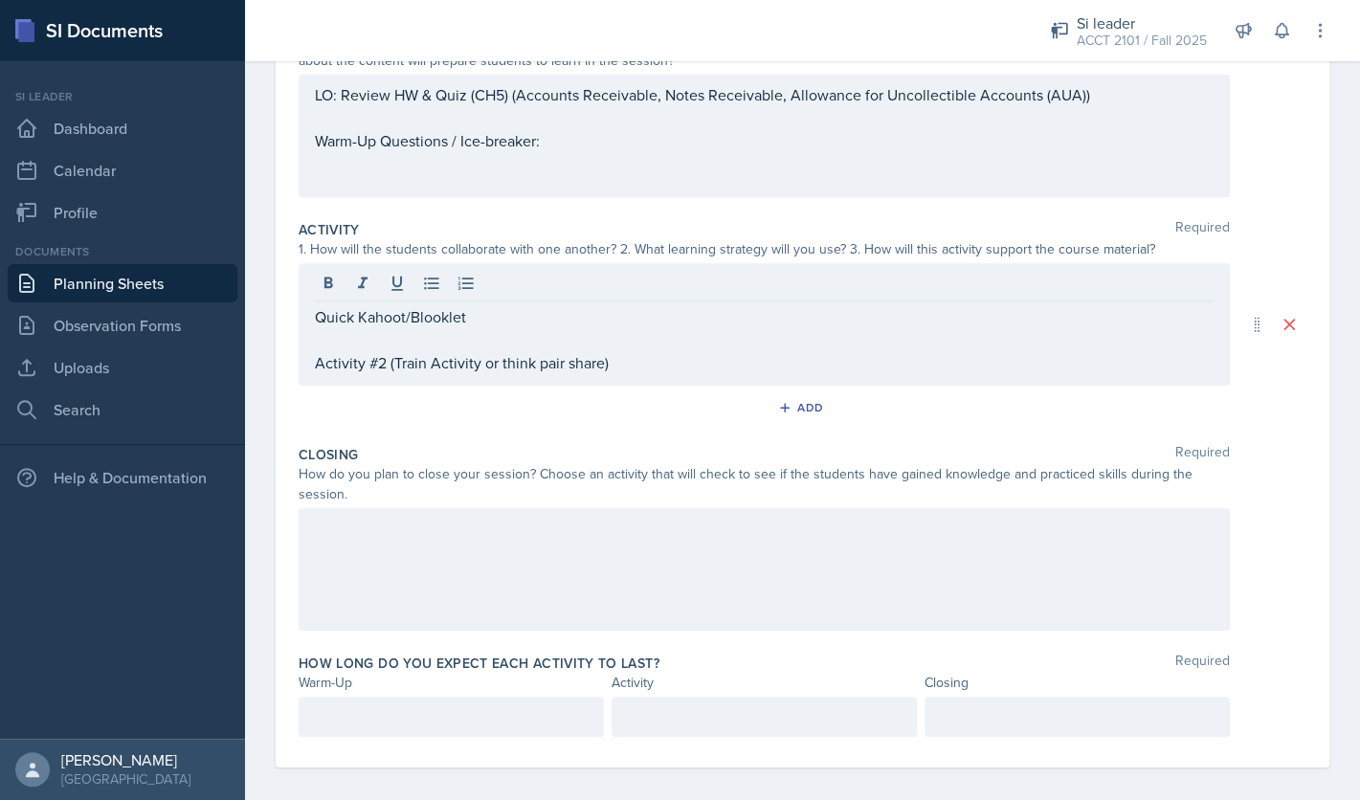
click at [420, 550] on div at bounding box center [765, 569] width 932 height 123
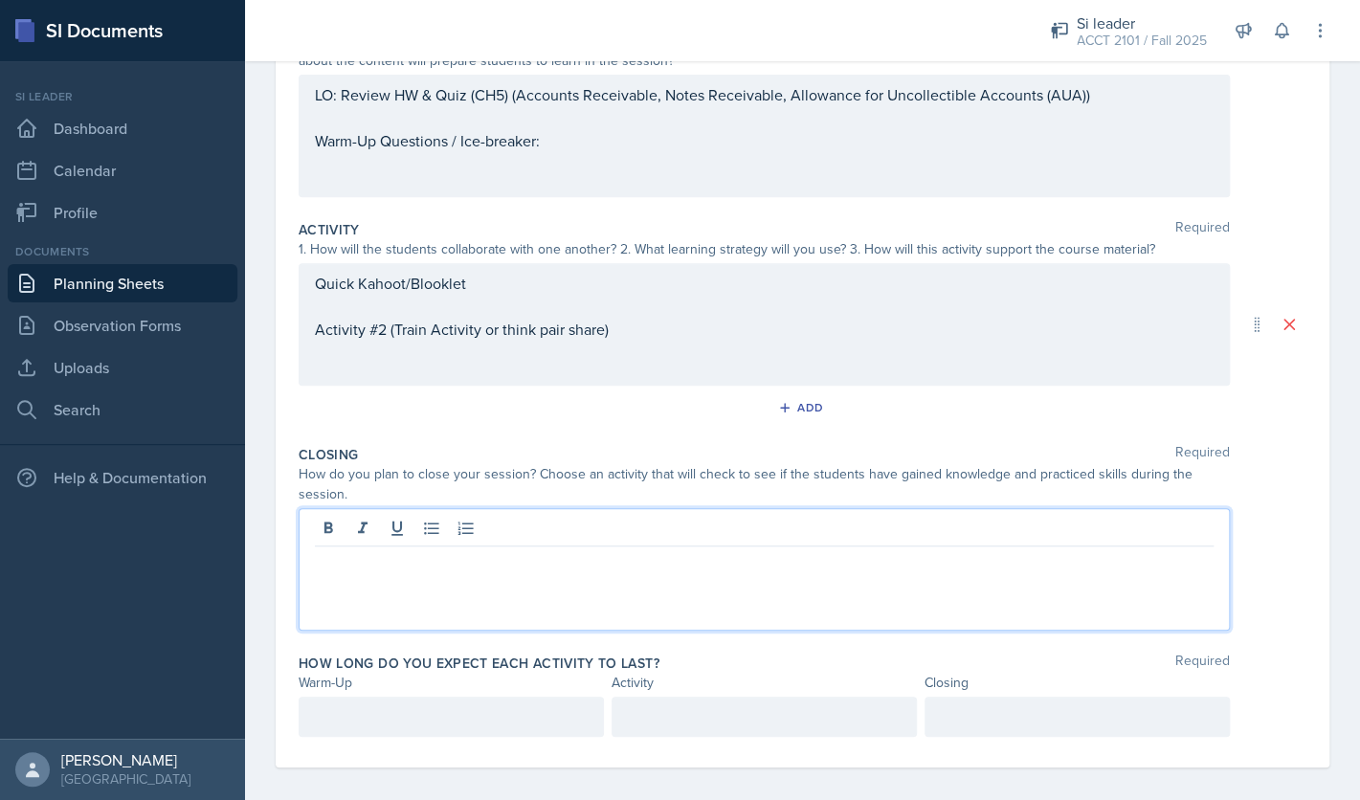
click at [503, 560] on p at bounding box center [764, 561] width 899 height 23
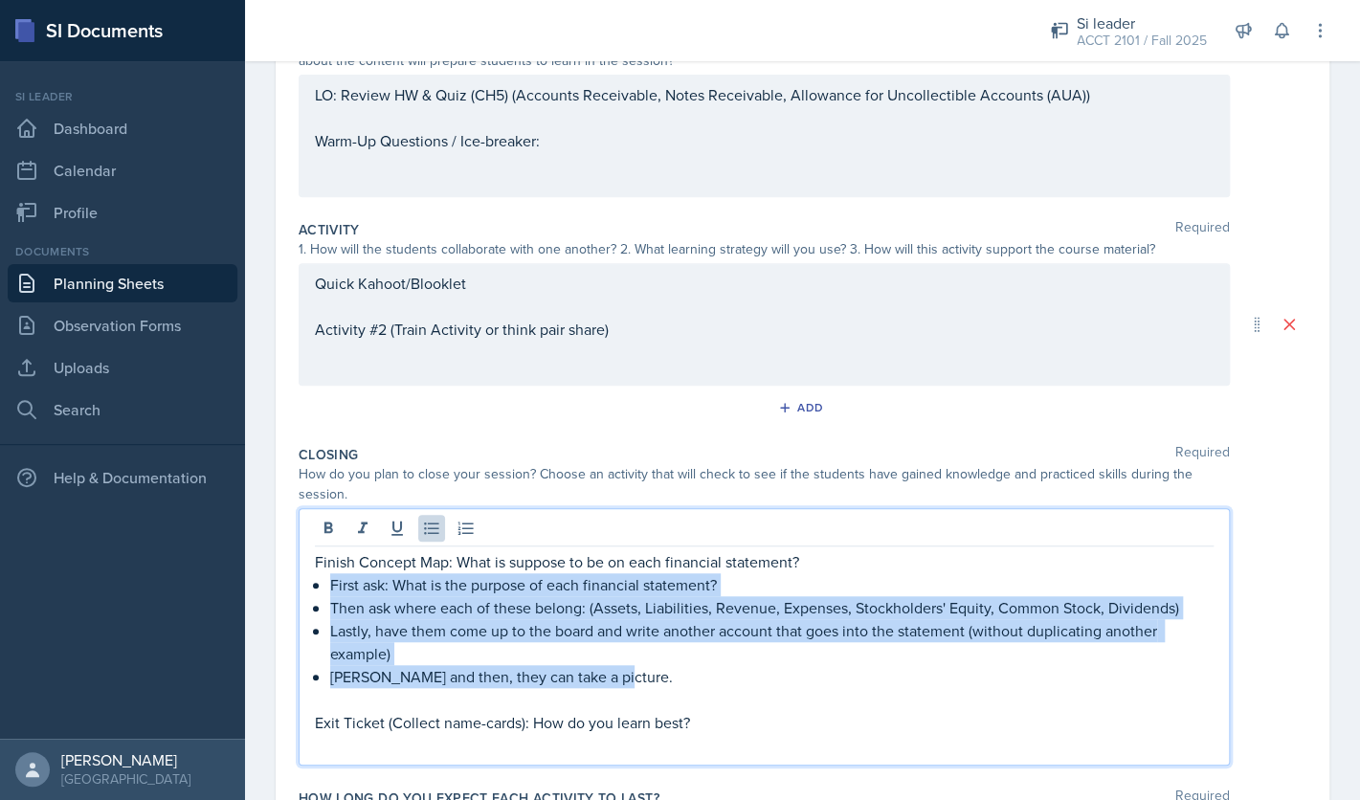
drag, startPoint x: 644, startPoint y: 669, endPoint x: 320, endPoint y: 575, distance: 337.8
click at [330, 575] on ul "First ask: What is the purpose of each financial statement? Then ask where each…" at bounding box center [772, 630] width 884 height 115
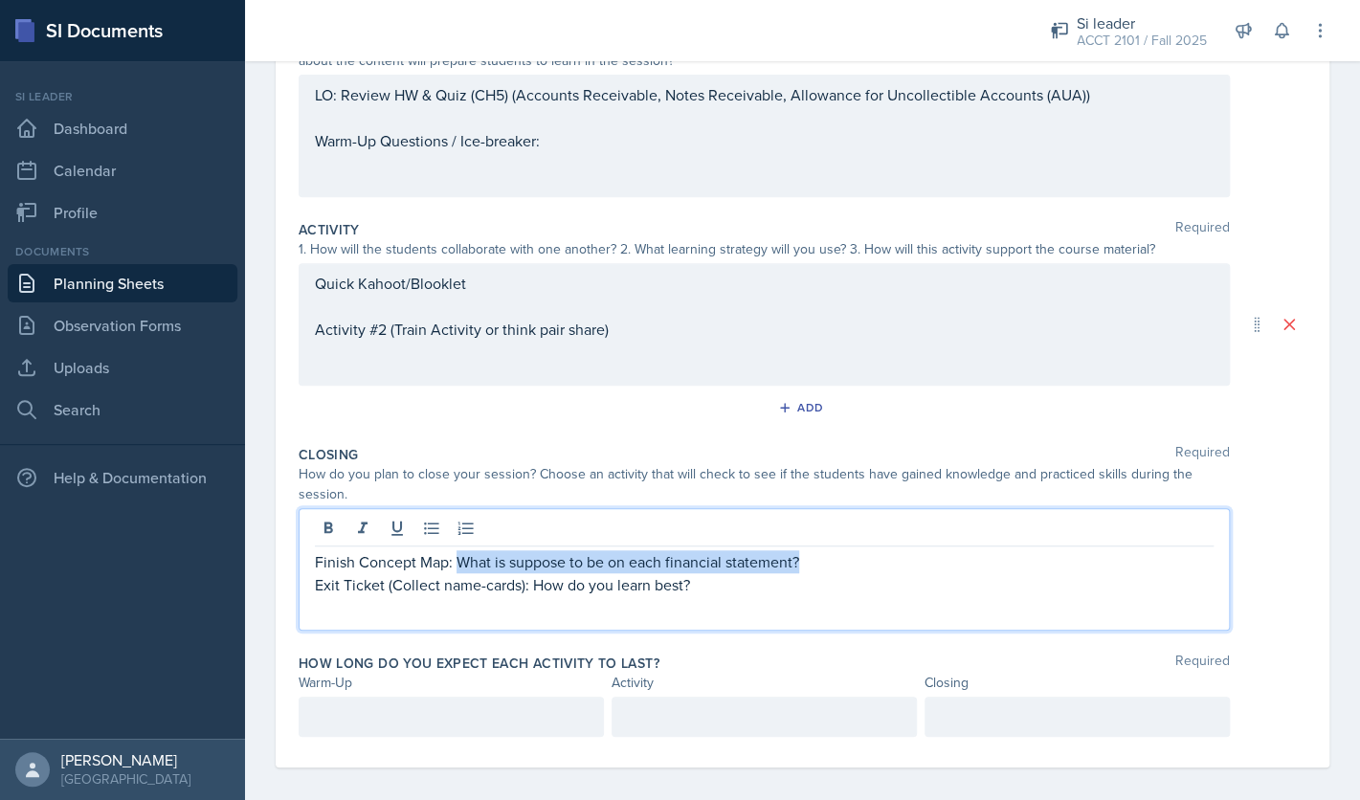
drag, startPoint x: 828, startPoint y: 551, endPoint x: 458, endPoint y: 570, distance: 370.9
click at [458, 570] on p "Finish Concept Map: What is suppose to be on each financial statement?" at bounding box center [764, 561] width 899 height 23
click at [356, 564] on p "Finish Concept Map?" at bounding box center [764, 561] width 899 height 23
drag, startPoint x: 741, startPoint y: 590, endPoint x: 754, endPoint y: 595, distance: 14.6
click at [754, 595] on p "Exit Ticket (Collect name-cards): How do you learn best?" at bounding box center [764, 584] width 899 height 23
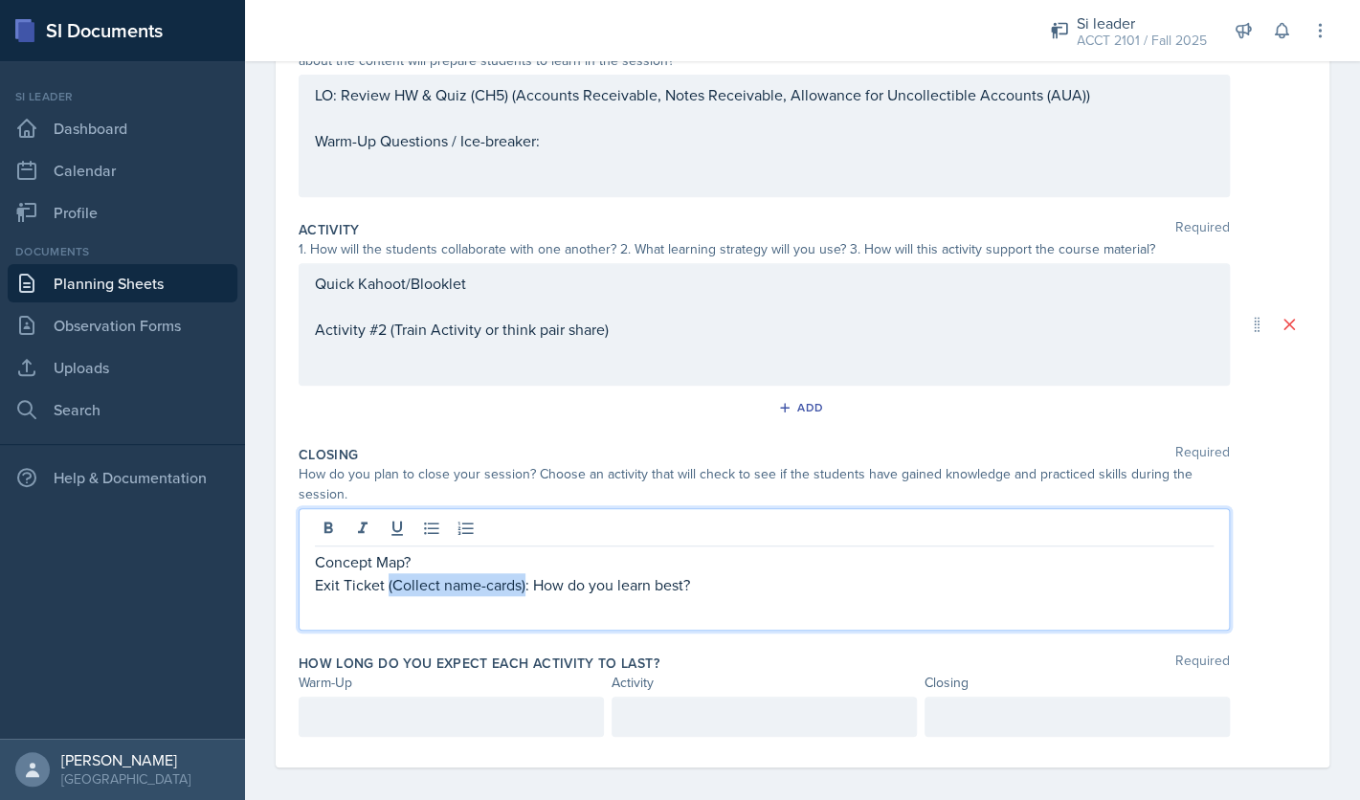
drag, startPoint x: 389, startPoint y: 593, endPoint x: 525, endPoint y: 588, distance: 136.0
click at [525, 588] on p "Exit Ticket (Collect name-cards): How do you learn best?" at bounding box center [764, 584] width 899 height 23
drag, startPoint x: 597, startPoint y: 576, endPoint x: 393, endPoint y: 588, distance: 205.2
click at [393, 588] on p "Exit Ticket: How do you learn best?" at bounding box center [764, 584] width 899 height 23
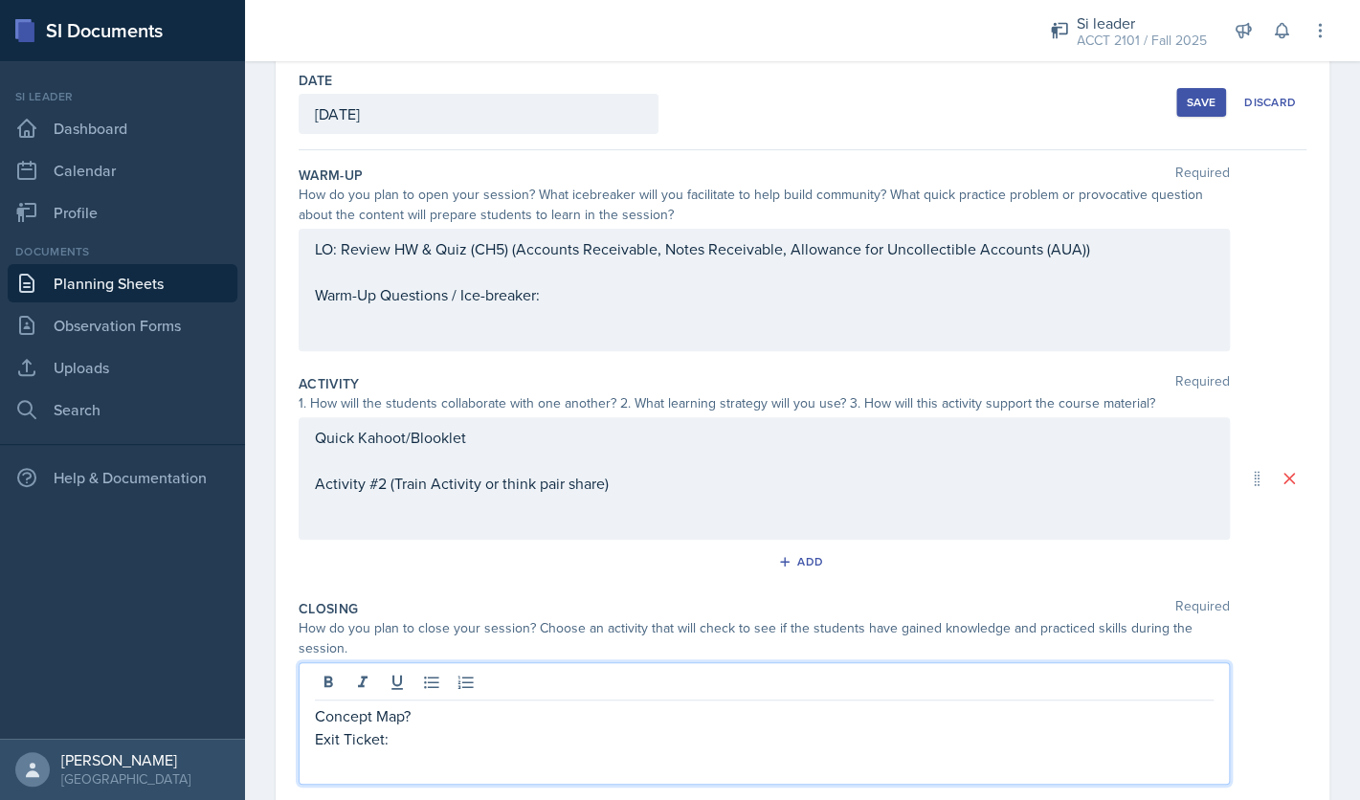
scroll to position [0, 0]
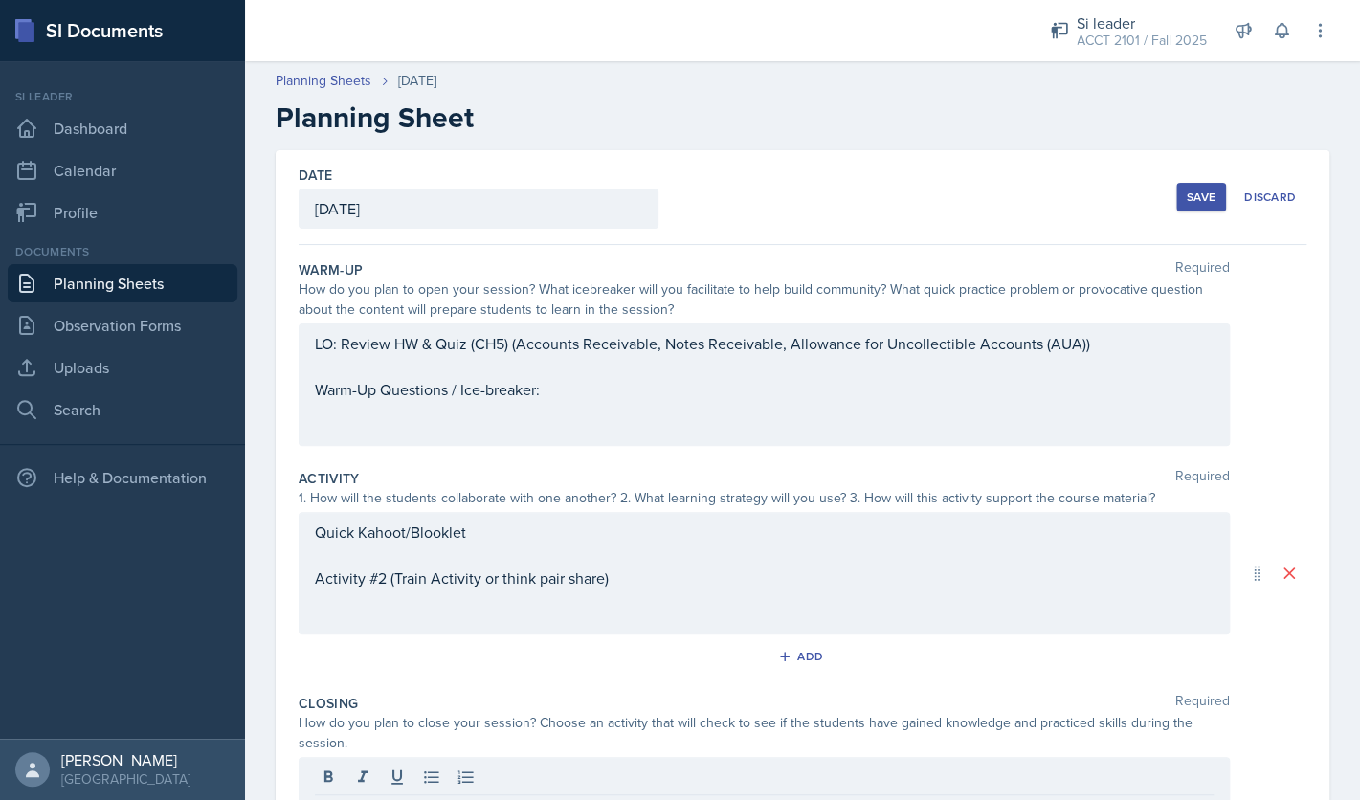
click at [1206, 196] on div "Save" at bounding box center [1201, 197] width 29 height 15
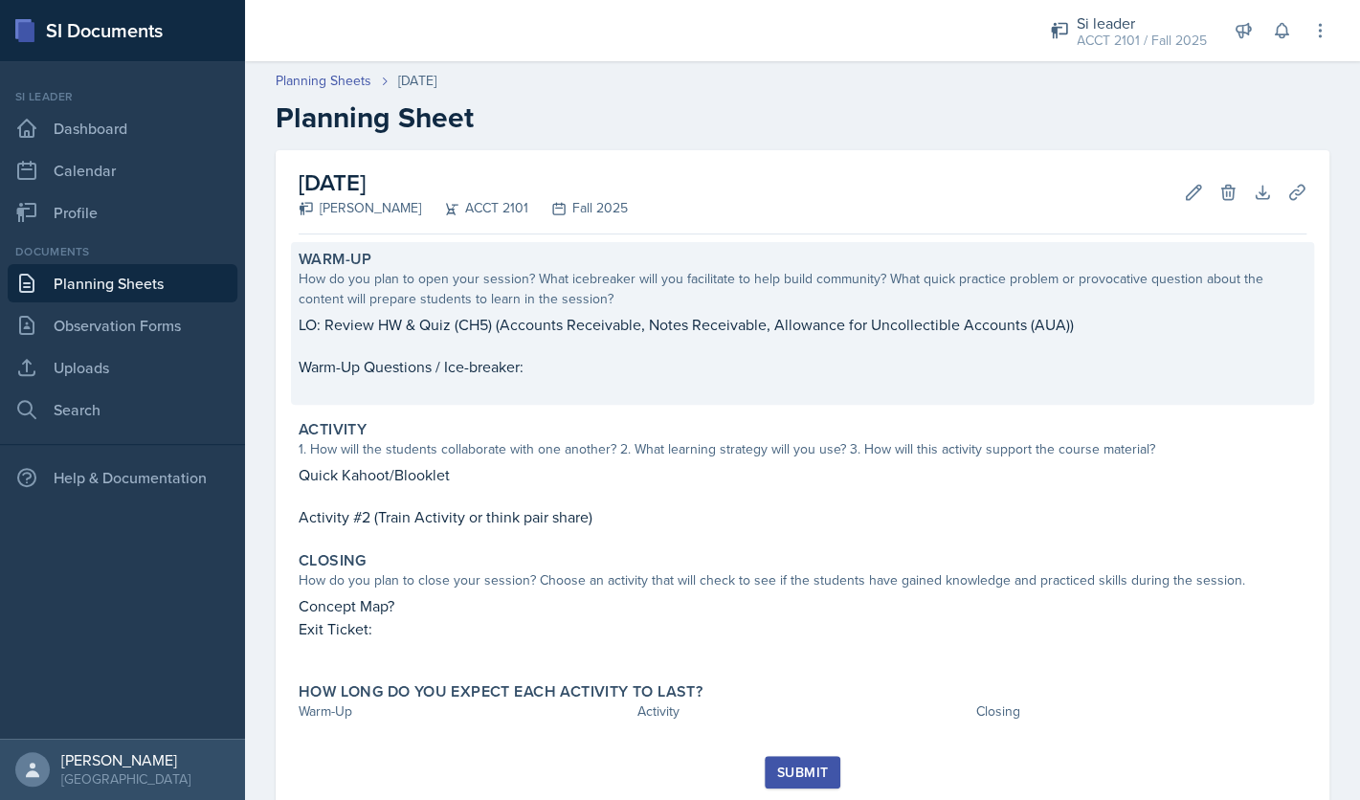
click at [1081, 389] on p at bounding box center [803, 387] width 1008 height 19
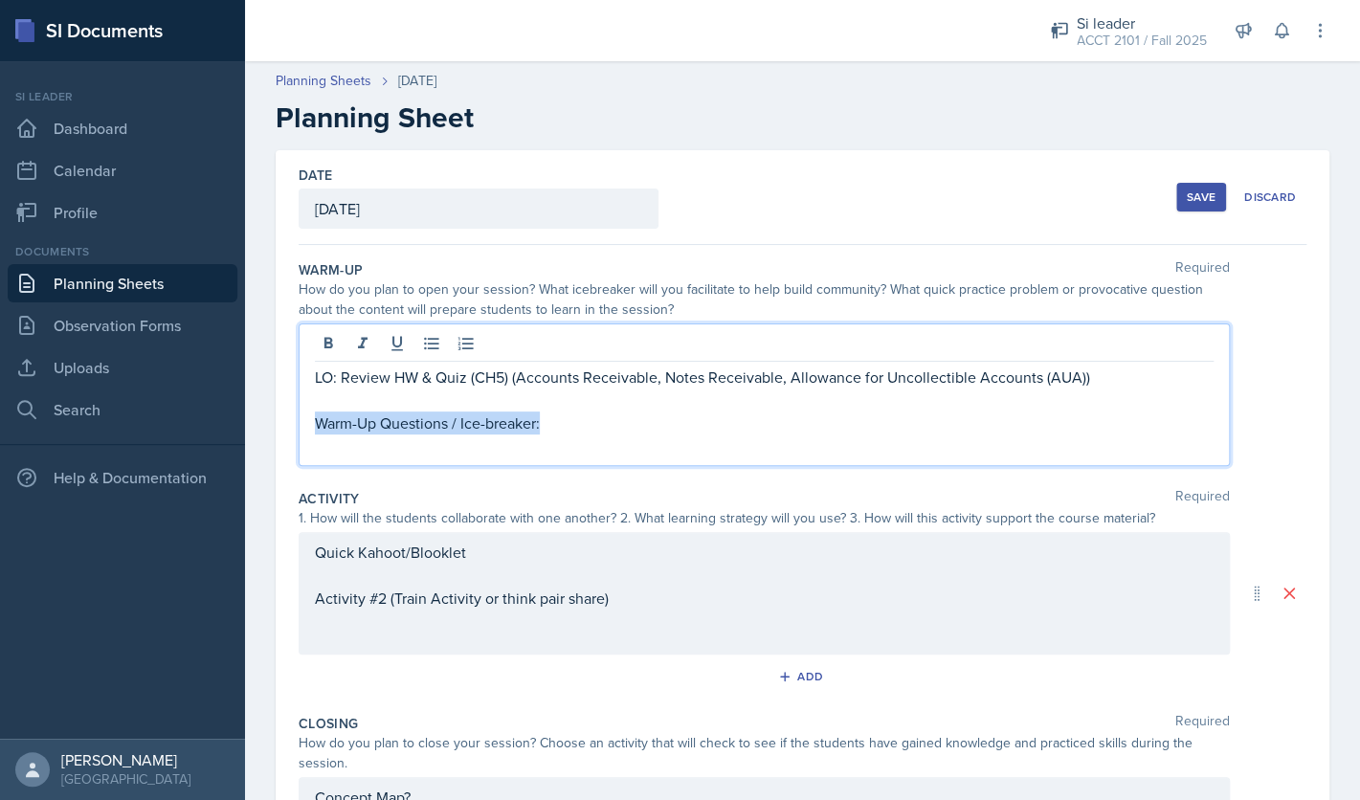
drag, startPoint x: 554, startPoint y: 393, endPoint x: 296, endPoint y: 415, distance: 259.4
click at [299, 415] on div "LO: Review HW & Quiz (CH5) (Accounts Receivable, Notes Receivable, Allowance fo…" at bounding box center [765, 395] width 932 height 143
copy p "Warm-Up Questions / Ice-breaker:"
click at [617, 599] on div "Quick Kahoot/Blooklet Activity #2 (Train Activity or think pair share)" at bounding box center [764, 575] width 899 height 69
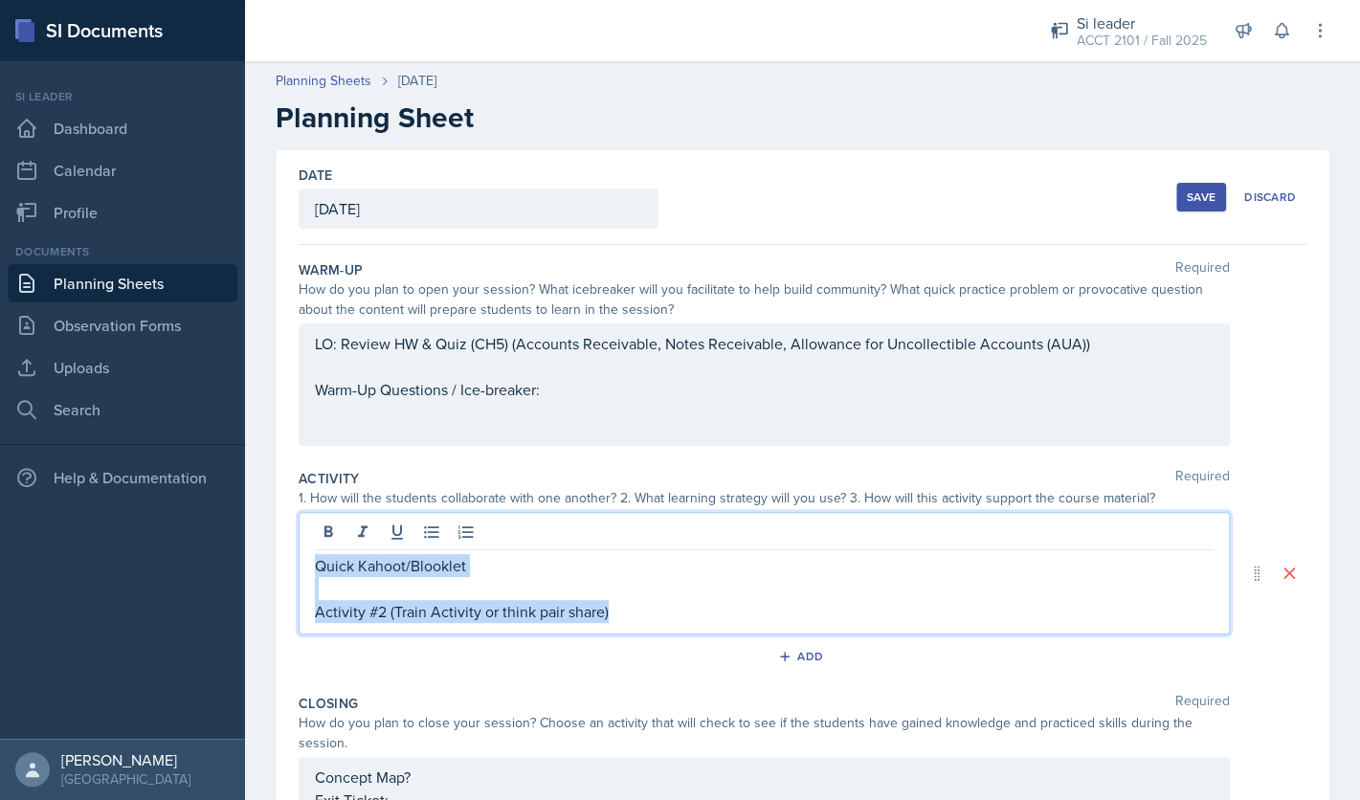
drag, startPoint x: 629, startPoint y: 611, endPoint x: 238, endPoint y: 551, distance: 395.1
click at [299, 551] on div "Quick Kahoot/Blooklet Activity #2 (Train Activity or think pair share)" at bounding box center [765, 573] width 932 height 123
copy div "Quick Kahoot/Blooklet Activity #2 (Train Activity or think pair share)"
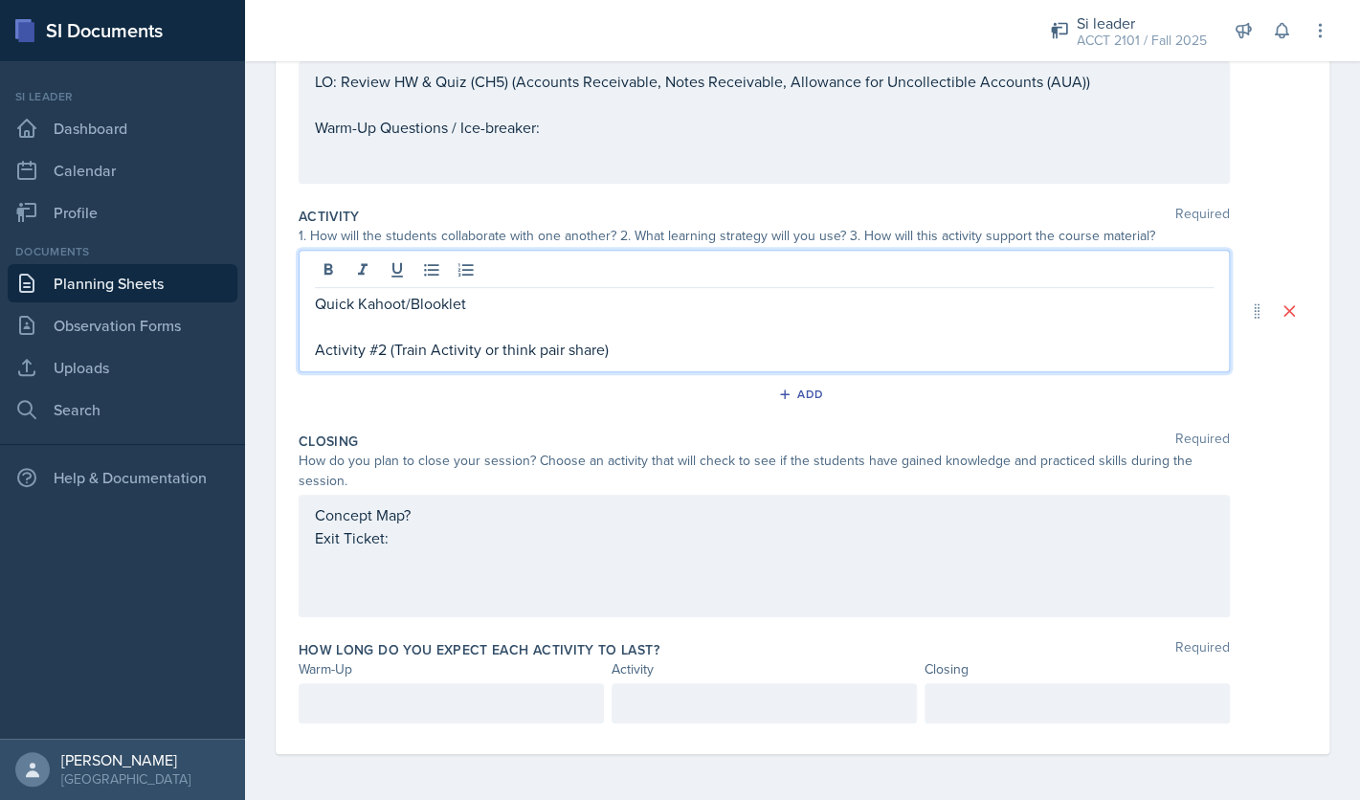
click at [402, 567] on div "Concept Map? Exit Ticket:" at bounding box center [764, 538] width 899 height 69
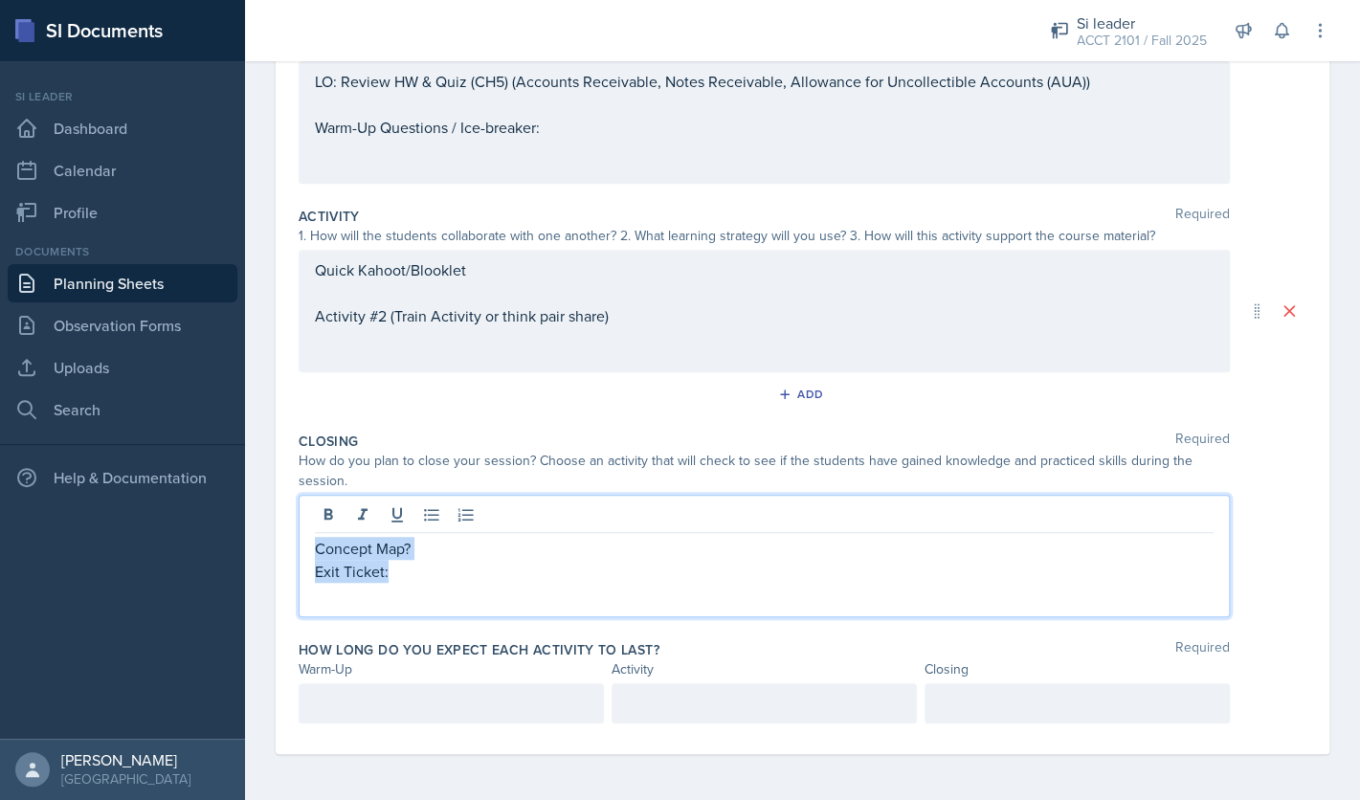
drag, startPoint x: 404, startPoint y: 577, endPoint x: 282, endPoint y: 546, distance: 125.6
click at [299, 546] on div "Concept Map? Exit Ticket:" at bounding box center [765, 556] width 932 height 123
copy div "Concept Map? Exit Ticket:"
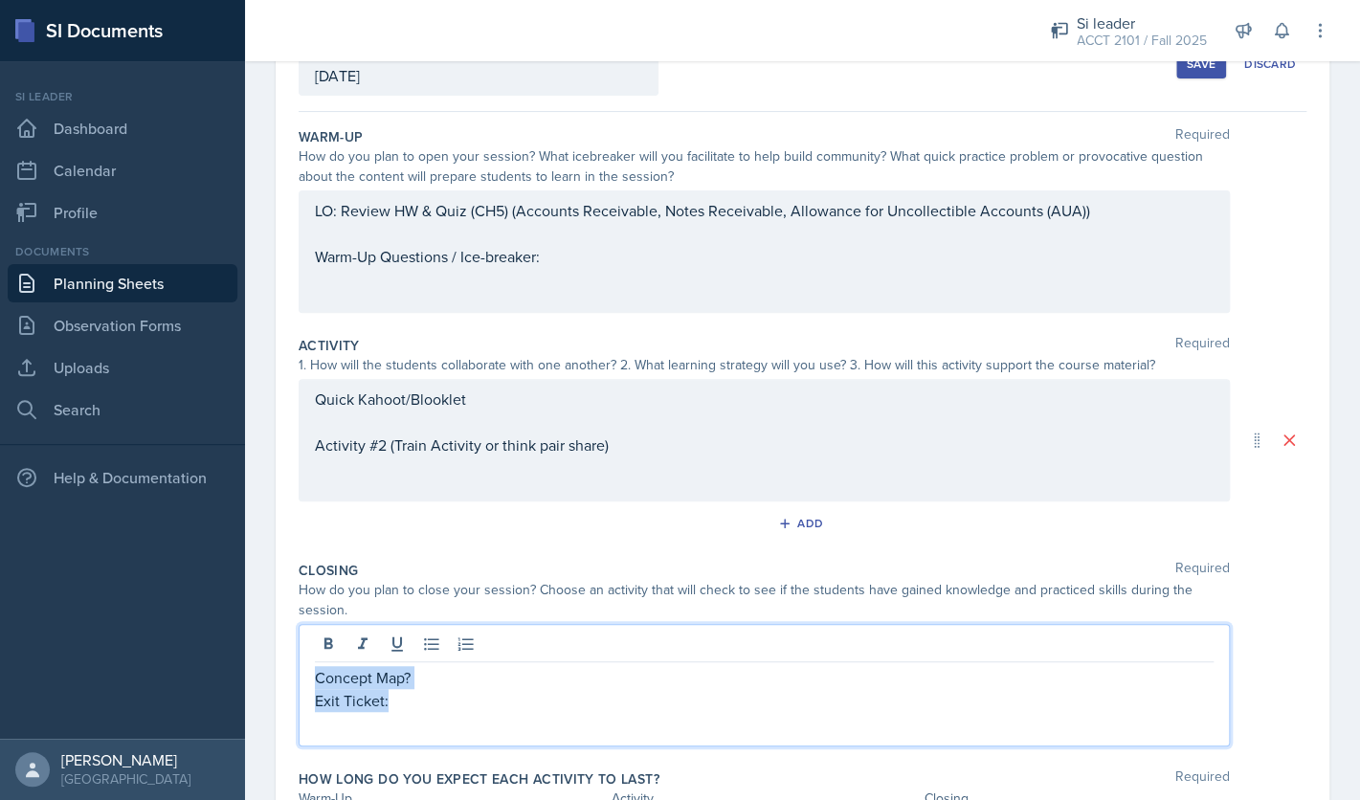
scroll to position [0, 0]
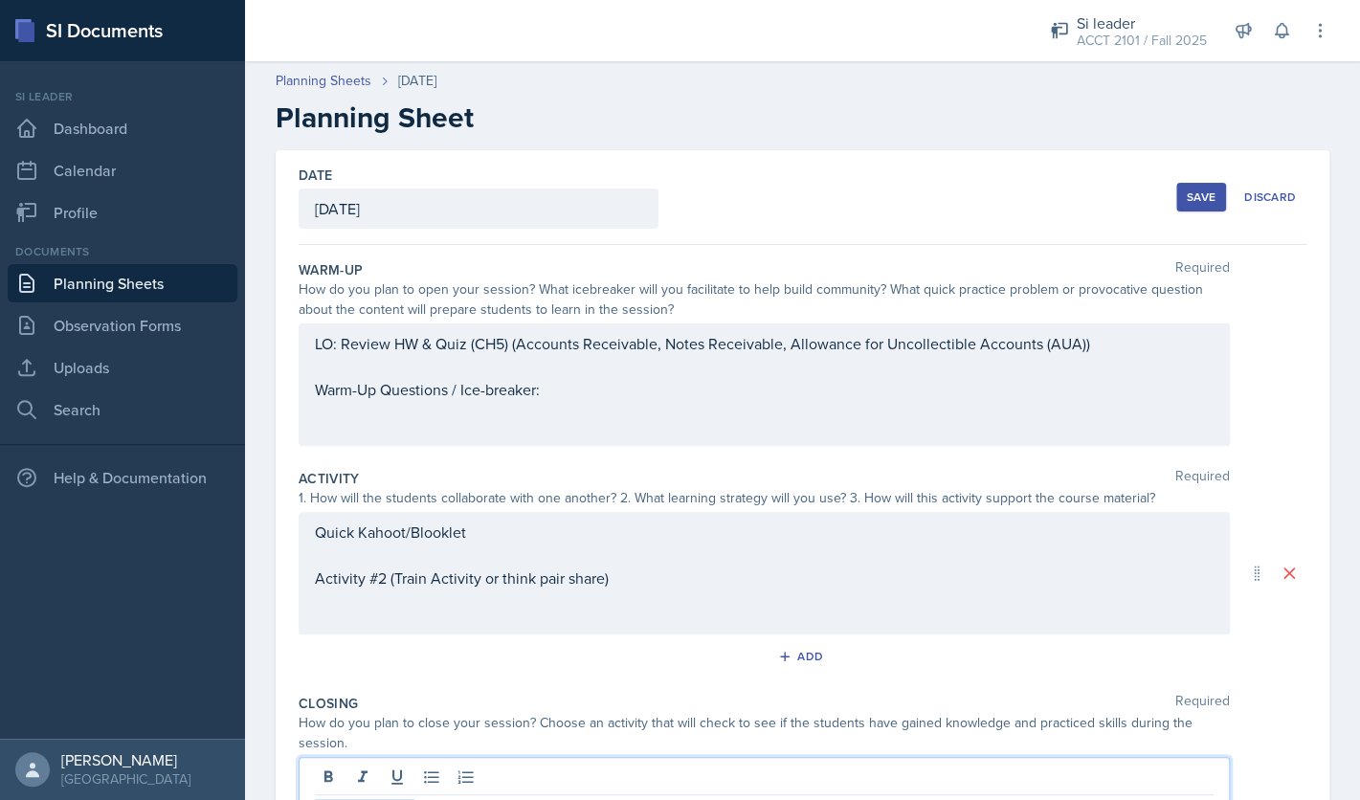
click at [1198, 192] on div "Save" at bounding box center [1201, 197] width 29 height 15
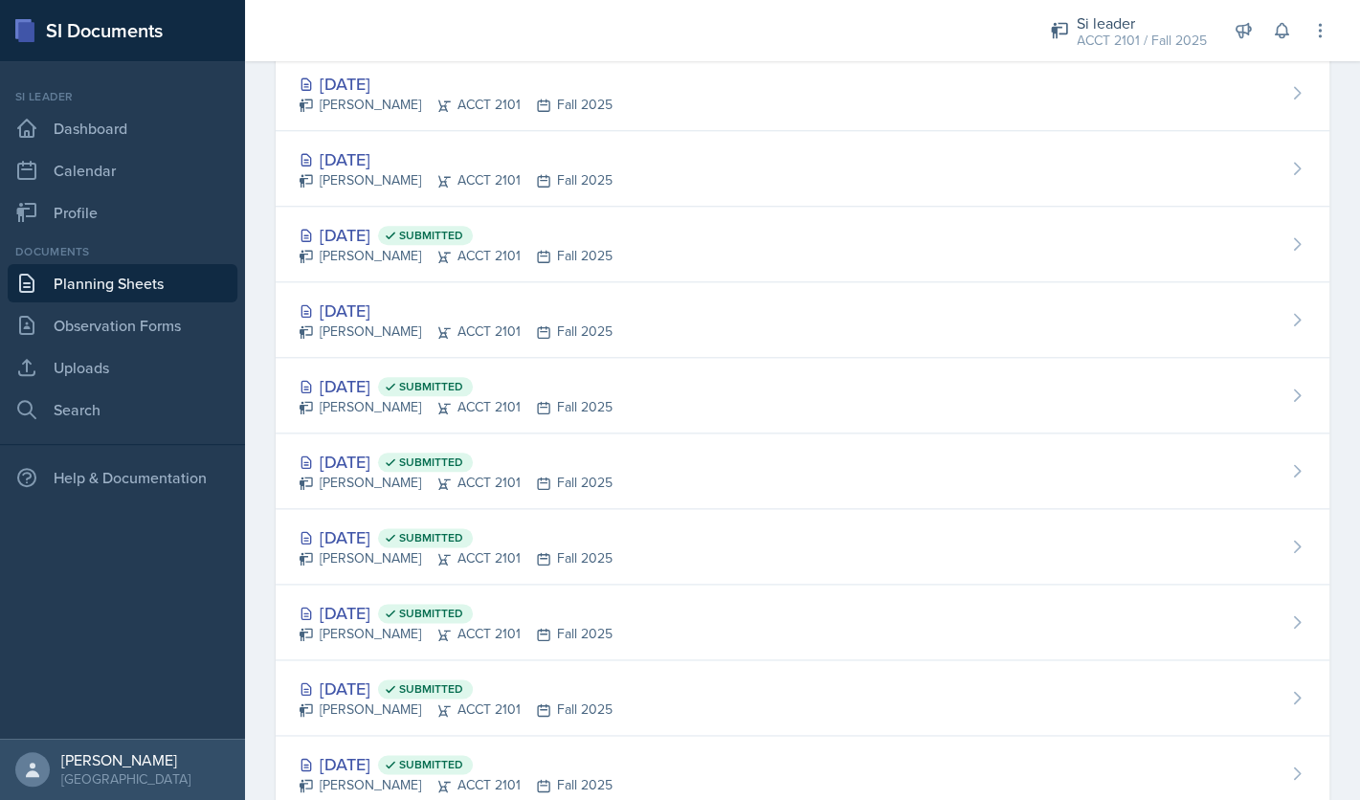
scroll to position [597, 0]
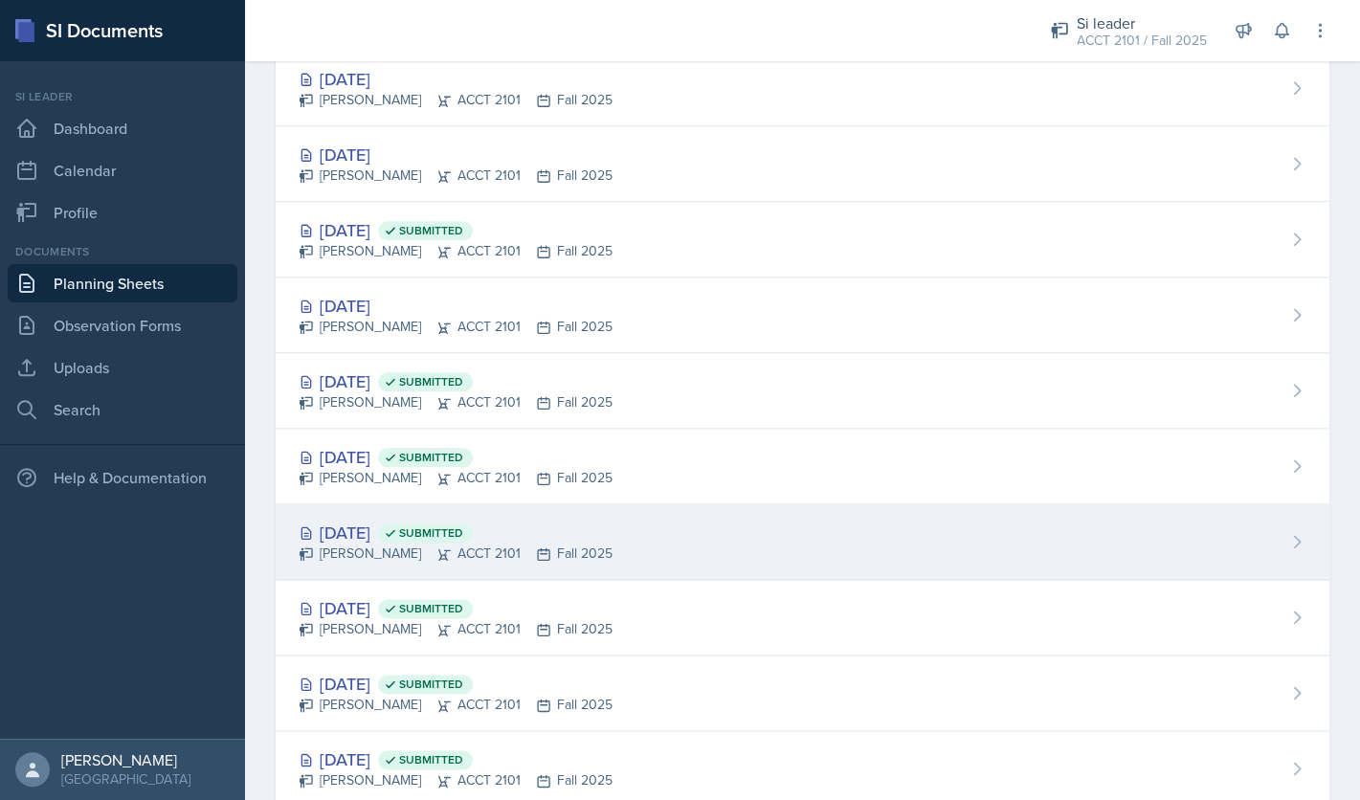
click at [406, 539] on div "Sep 24th, 2025 Submitted" at bounding box center [456, 533] width 314 height 26
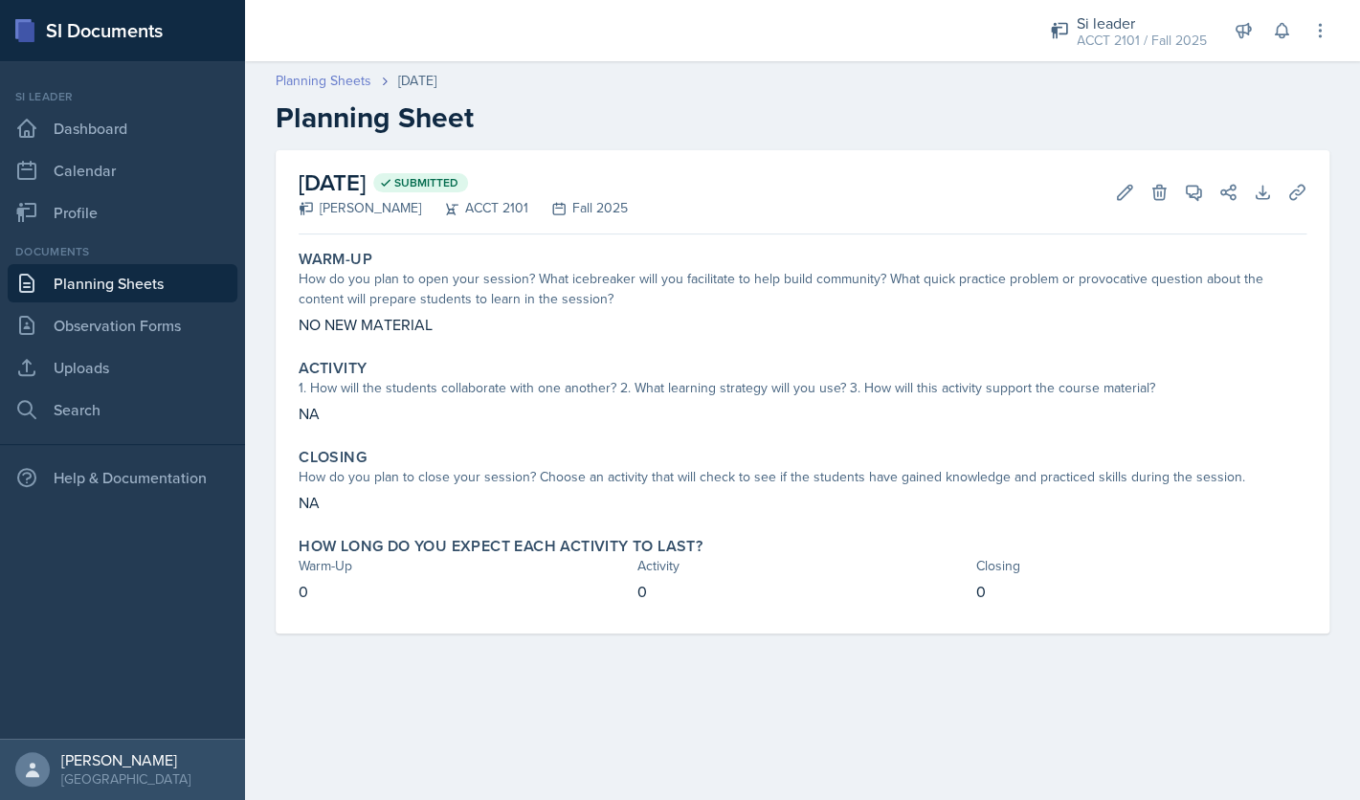
click at [339, 84] on link "Planning Sheets" at bounding box center [324, 81] width 96 height 20
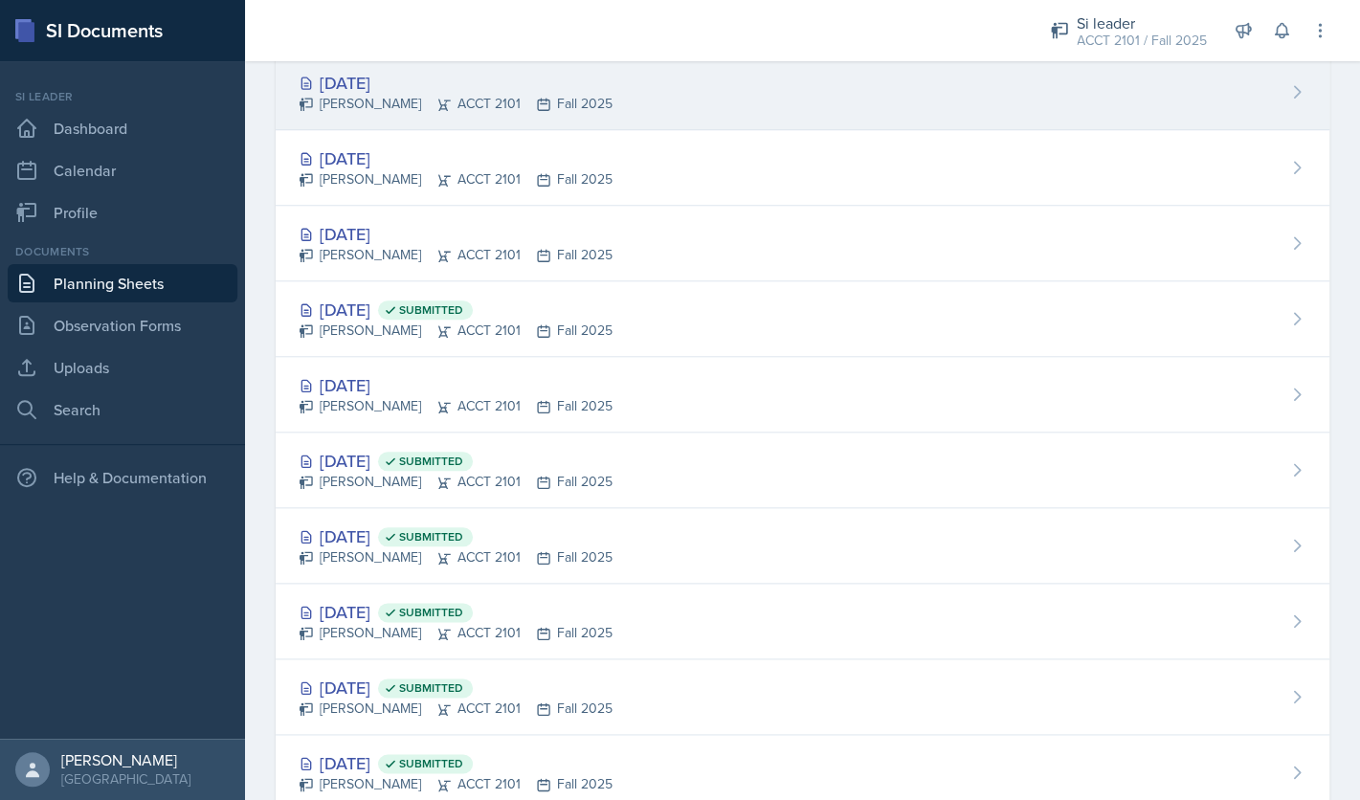
scroll to position [519, 0]
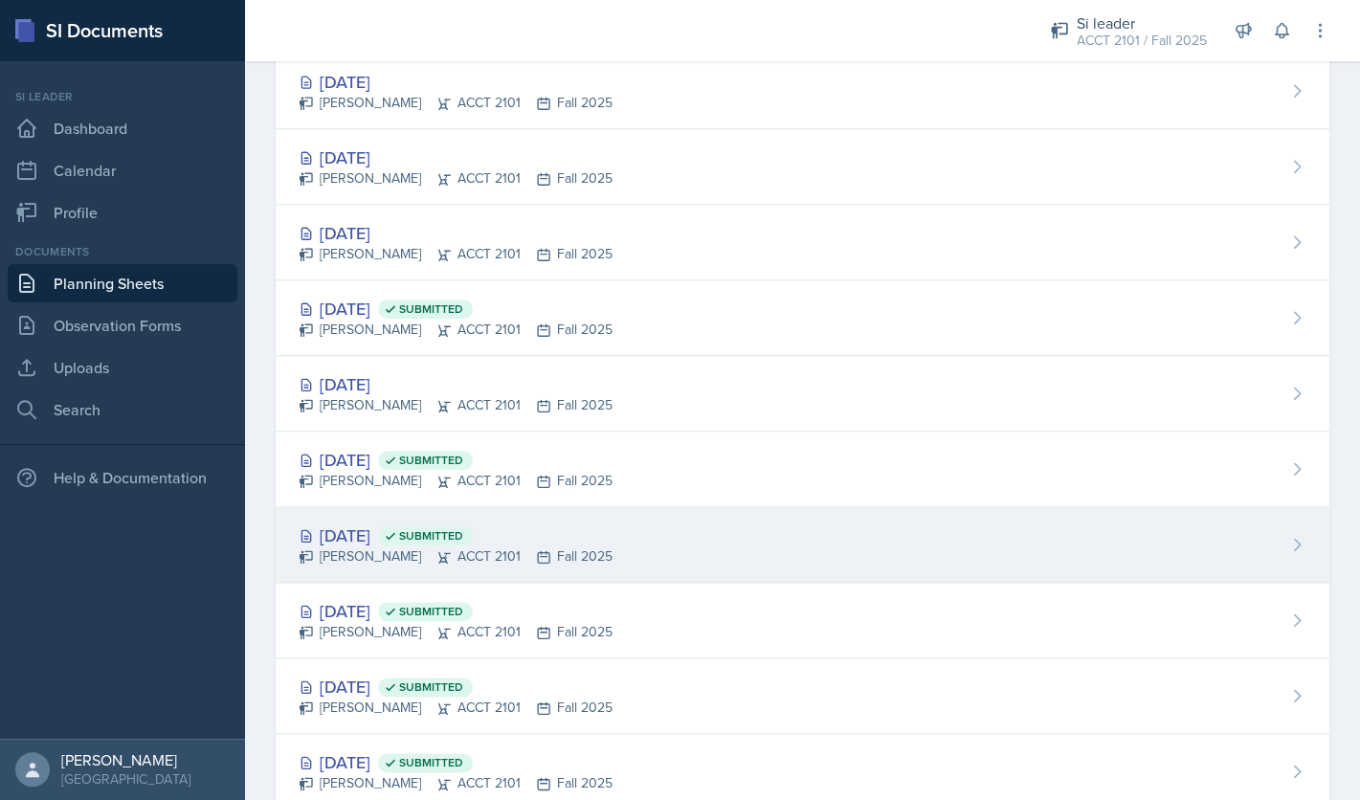
click at [419, 548] on div "Sep 29th, 2025 Submitted" at bounding box center [456, 536] width 314 height 26
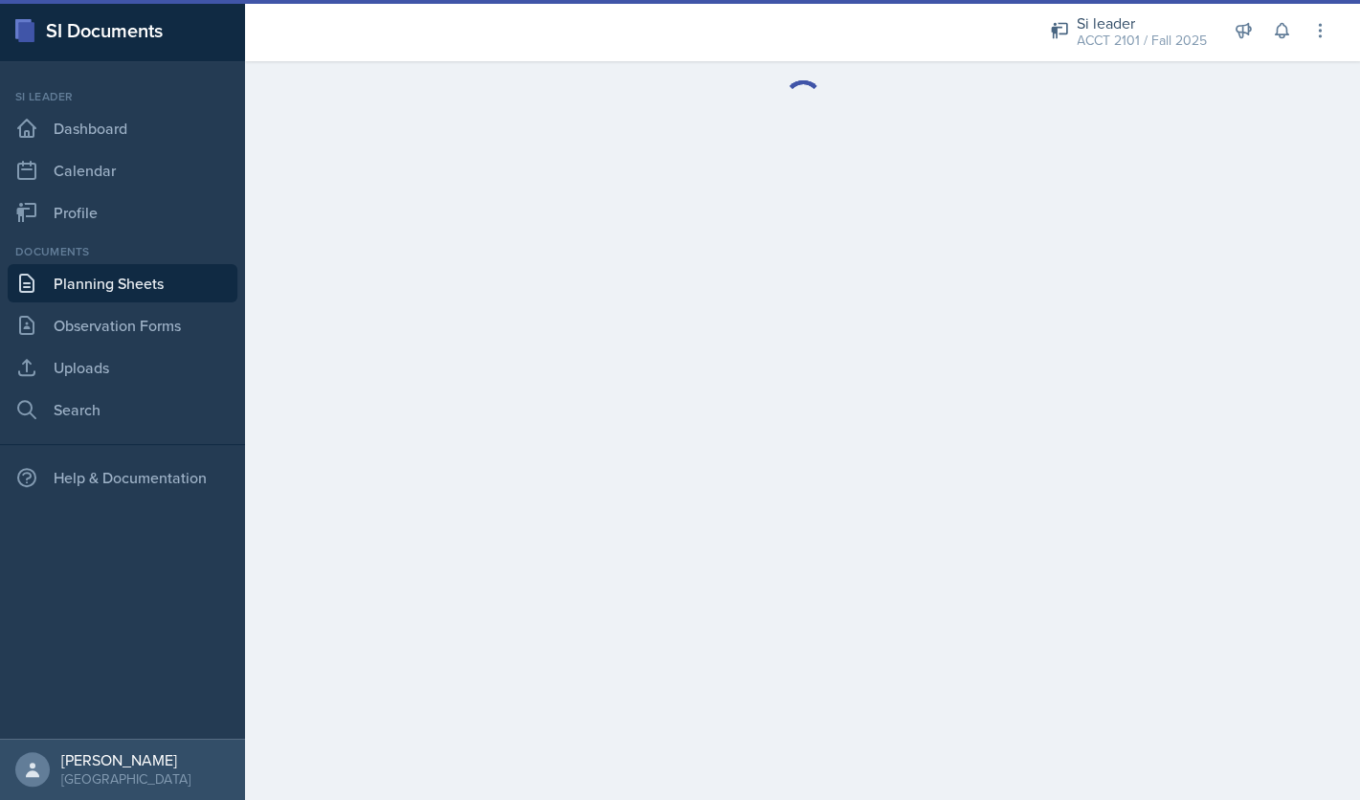
click at [147, 273] on link "Planning Sheets" at bounding box center [123, 283] width 230 height 38
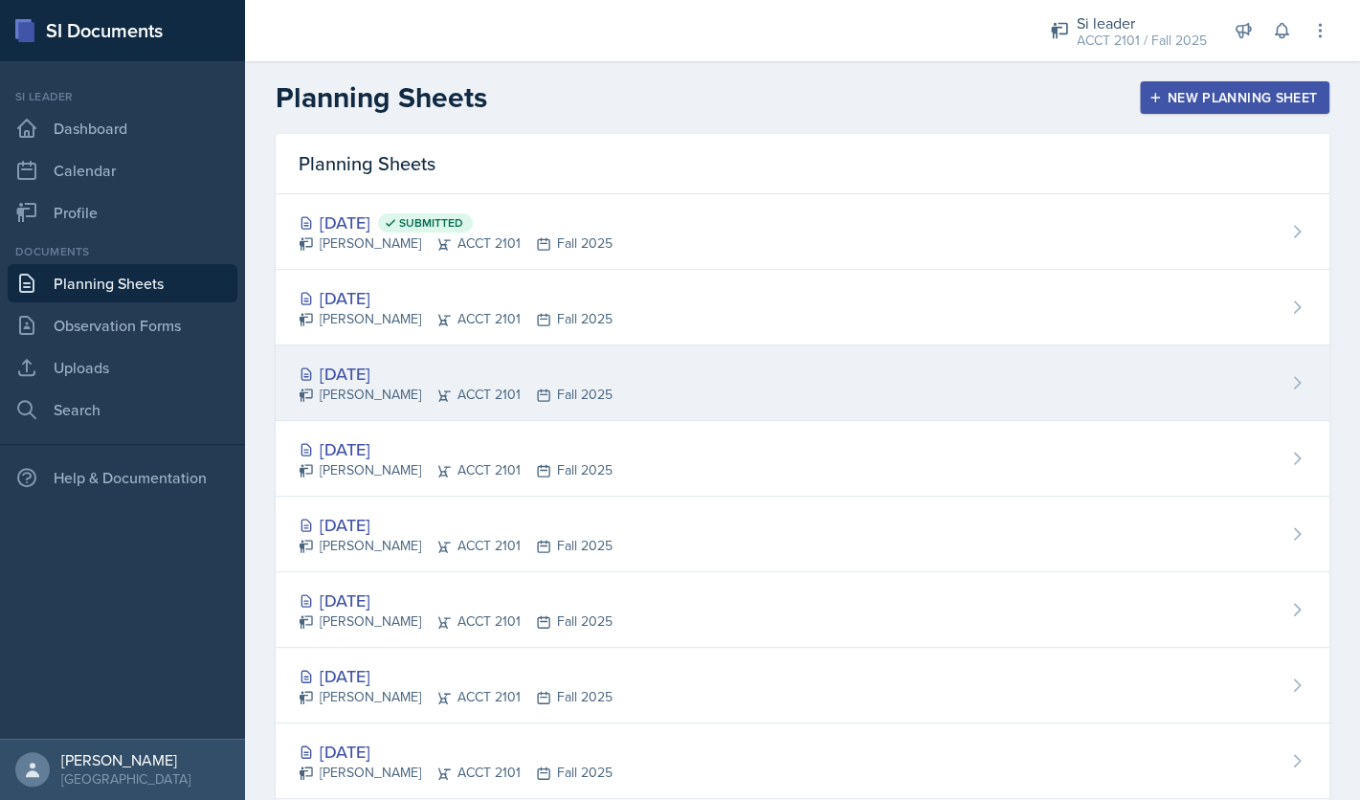
scroll to position [1405, 0]
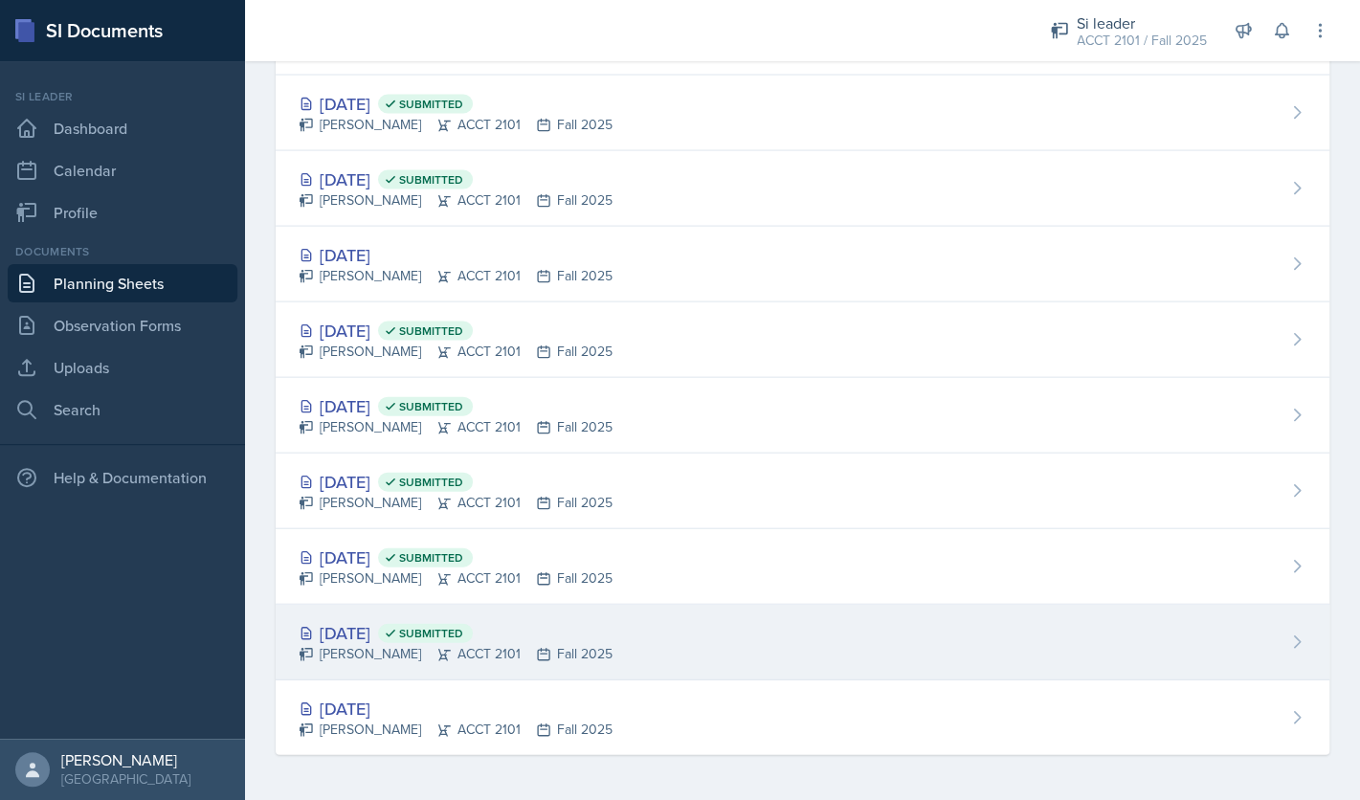
click at [389, 630] on div "Aug 15th, 2025 Submitted" at bounding box center [456, 632] width 314 height 26
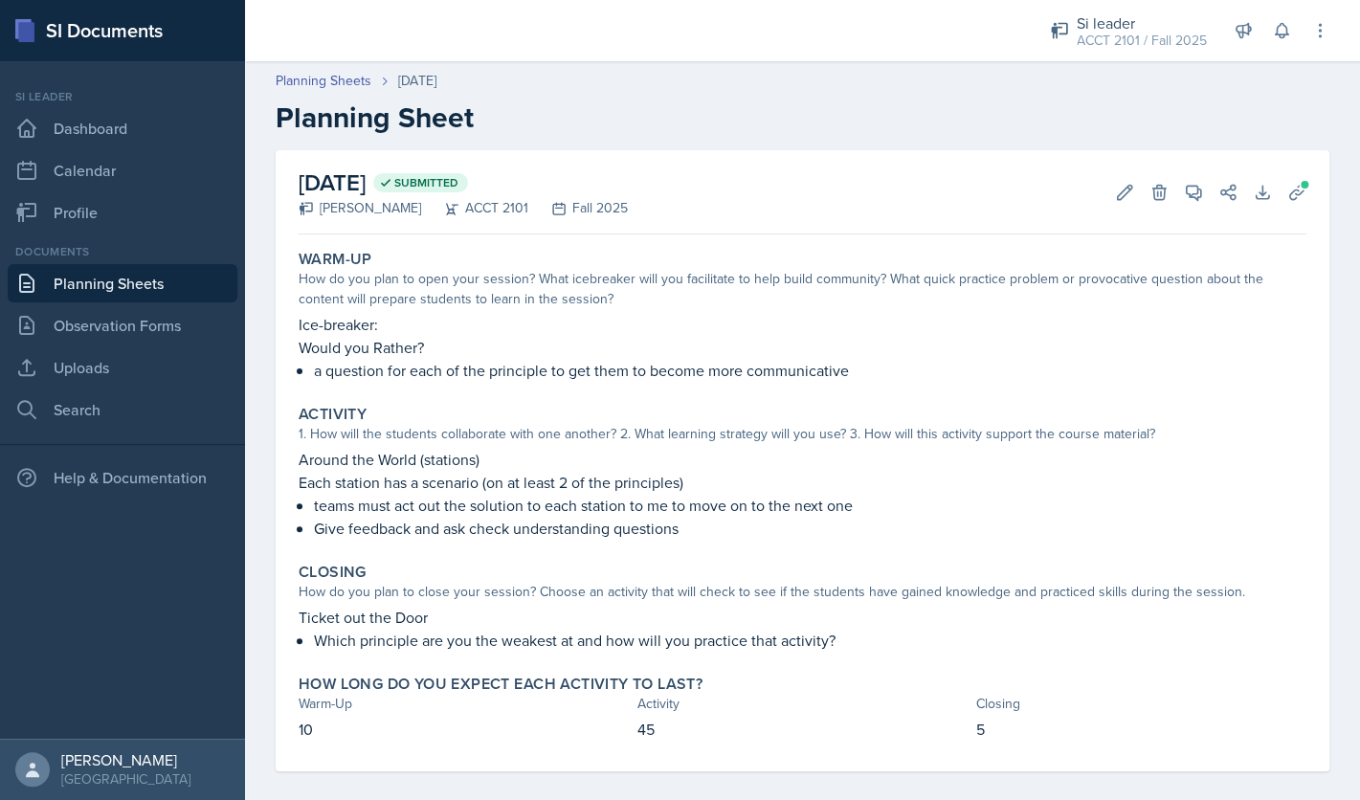
drag, startPoint x: 874, startPoint y: 369, endPoint x: 300, endPoint y: 322, distance: 576.3
click at [300, 322] on div "Ice-breaker: Would you Rather? a question for each of the principle to get them…" at bounding box center [803, 347] width 1008 height 69
click at [318, 95] on div "Planning Sheets Aug 15th, 2025 Planning Sheet" at bounding box center [802, 103] width 1115 height 64
click at [322, 88] on link "Planning Sheets" at bounding box center [324, 81] width 96 height 20
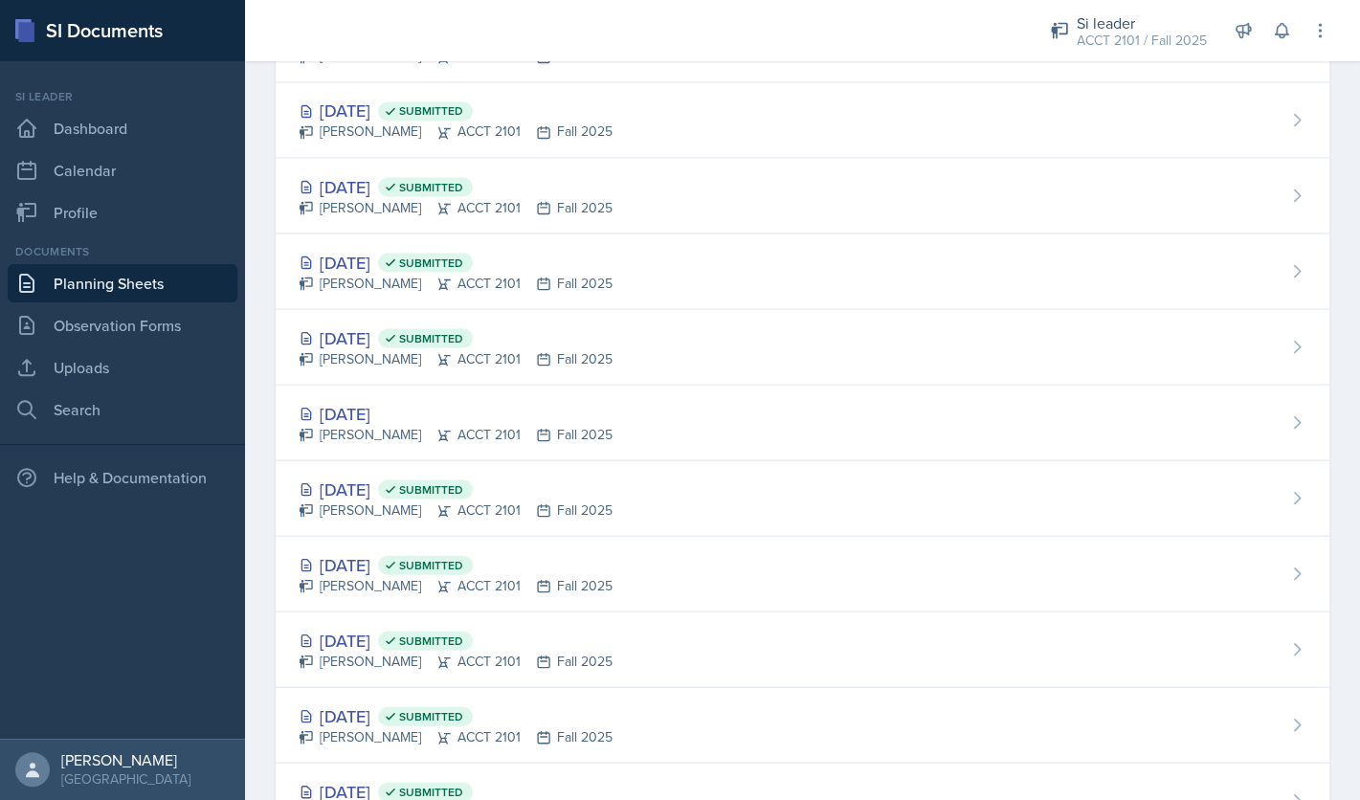
scroll to position [1405, 0]
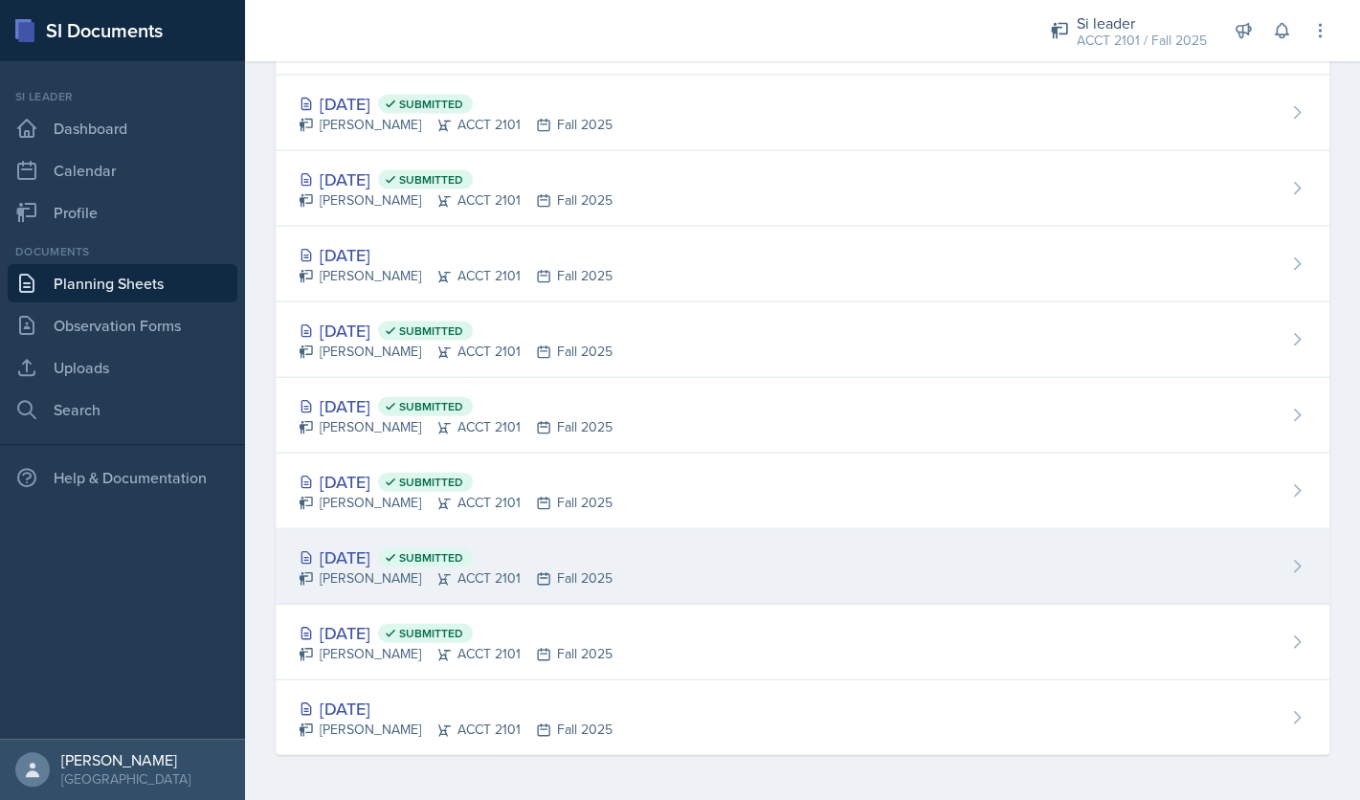
click at [397, 557] on div "Aug 25th, 2025 Submitted" at bounding box center [456, 557] width 314 height 26
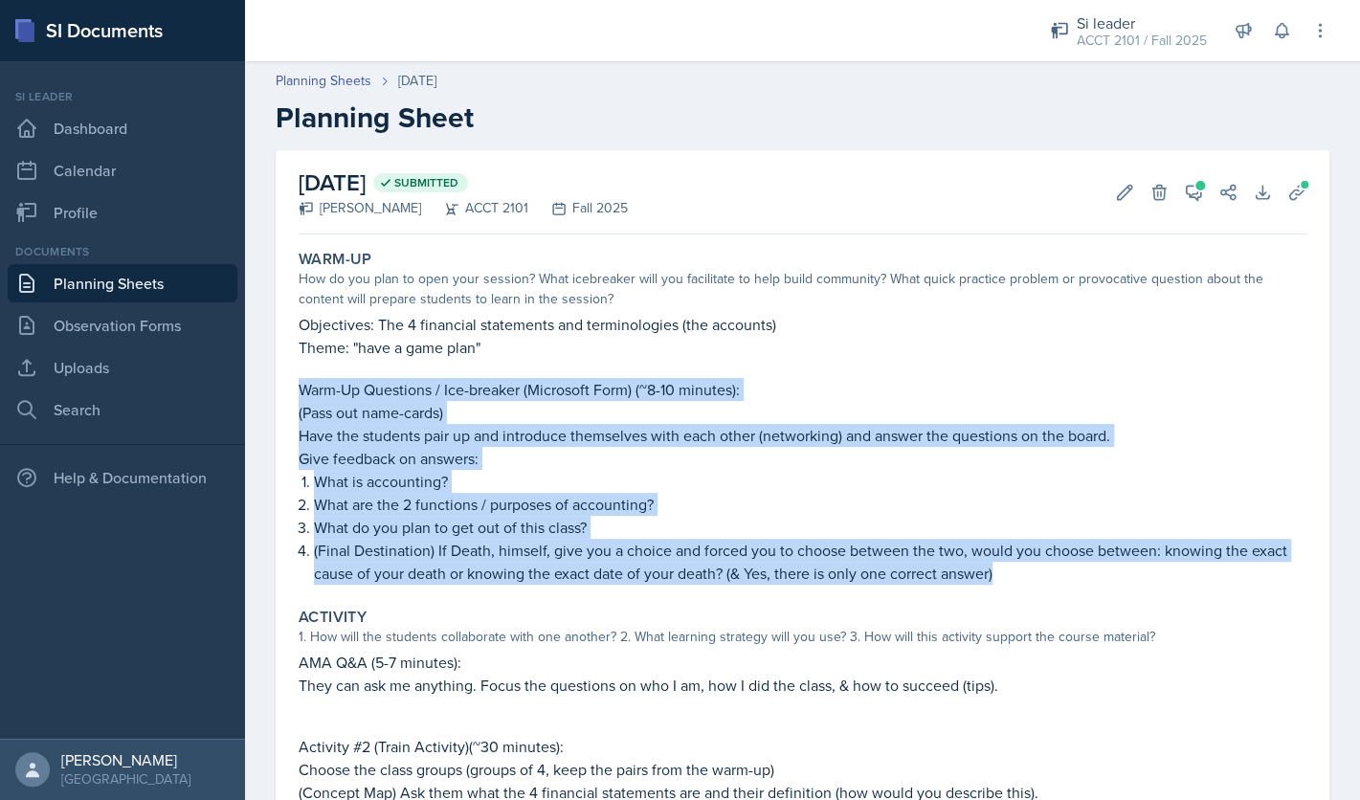
drag, startPoint x: 301, startPoint y: 382, endPoint x: 1047, endPoint y: 573, distance: 770.9
click at [1047, 573] on div "Objectives: The 4 financial statements and terminologies (the accounts) Theme: …" at bounding box center [803, 449] width 1008 height 272
copy div "Warm-Up Questions / Ice-breaker (Microsoft Form) (~8-10 minutes): (Pass out nam…"
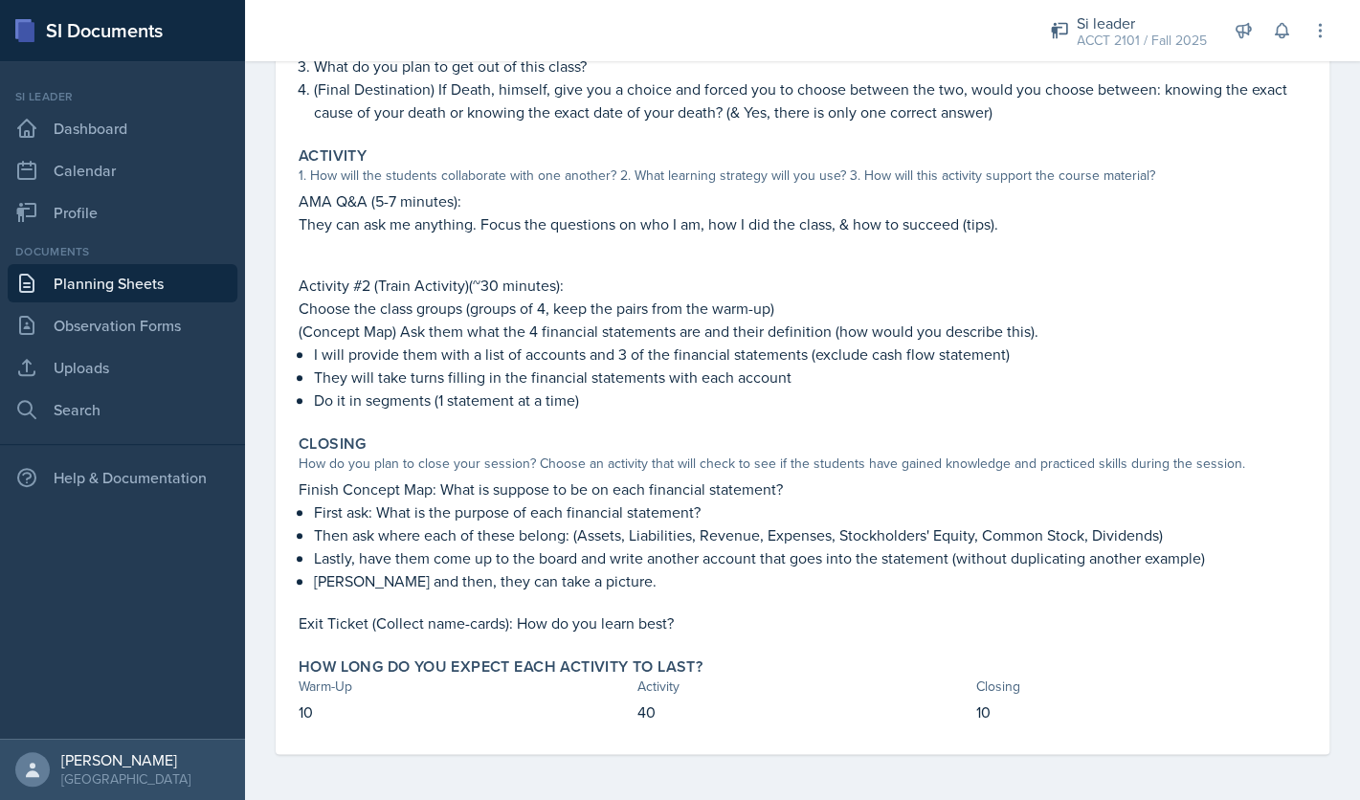
click at [680, 567] on p "Lastly, have them come up to the board and write another account that goes into…" at bounding box center [810, 558] width 993 height 23
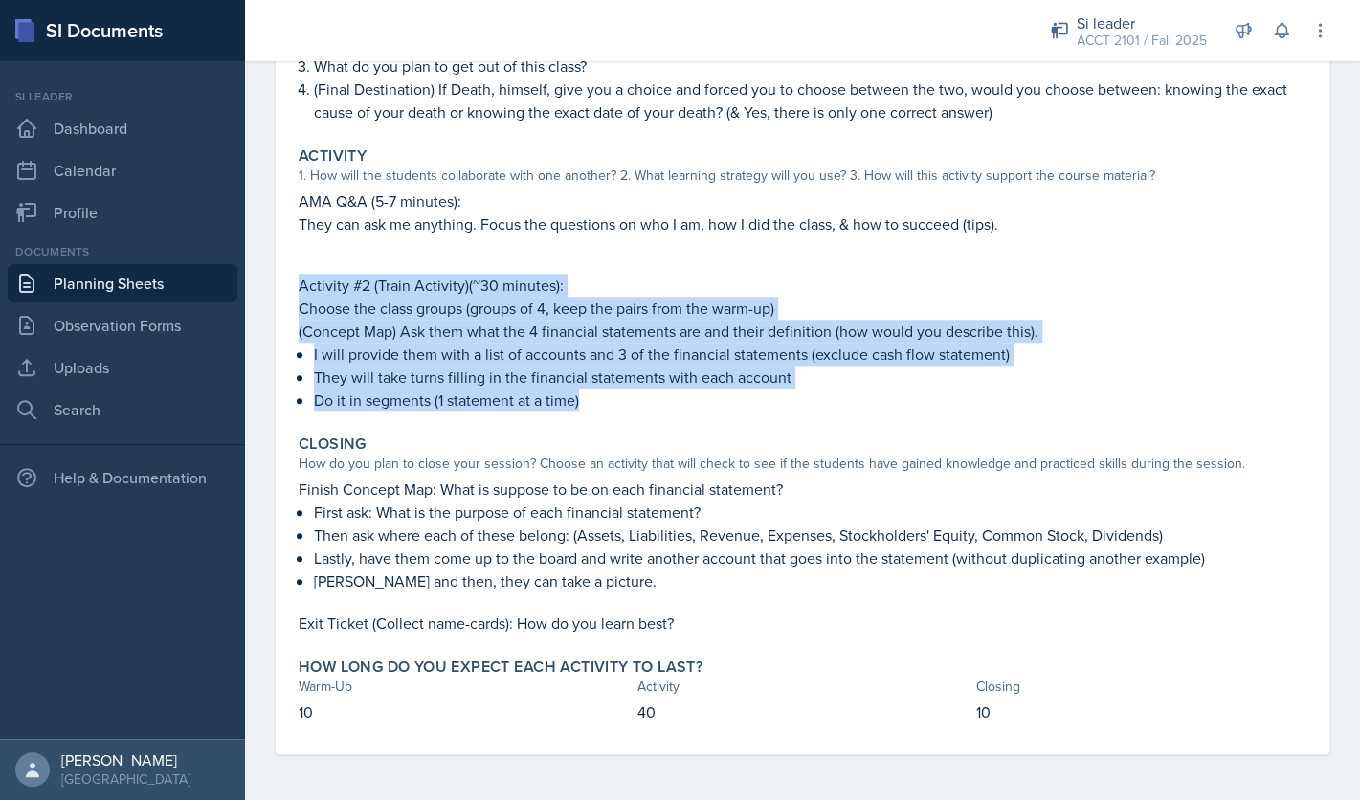
drag, startPoint x: 582, startPoint y: 403, endPoint x: 291, endPoint y: 290, distance: 312.2
click at [291, 290] on div "August 25th, 2025 Submitted Franky Gao ACCT 2101 Fall 2025 Edit Delete View Com…" at bounding box center [803, 222] width 1054 height 1066
copy div "Activity #2 (Train Activity)(~30 minutes): Choose the class groups (groups of 4…"
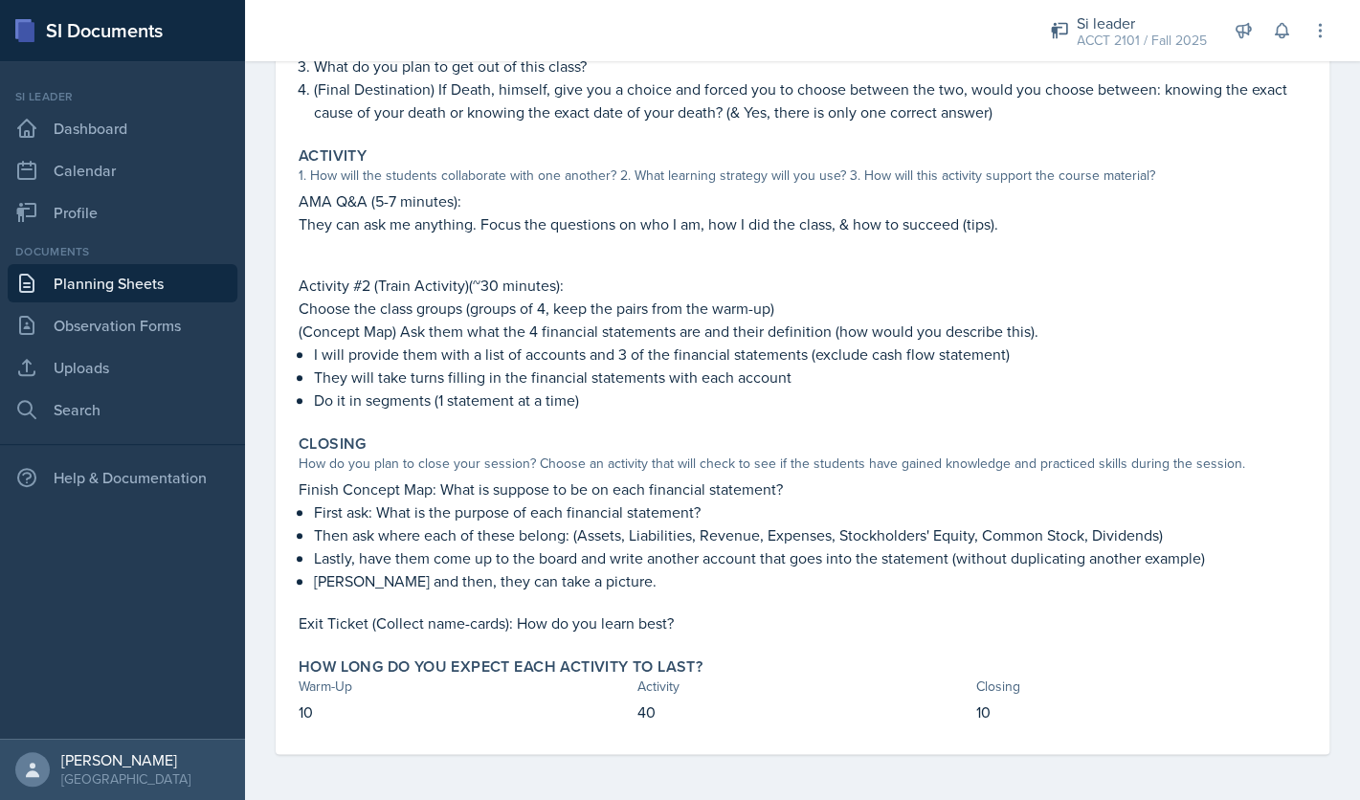
click at [605, 583] on p "Debrief and then, they can take a picture." at bounding box center [810, 581] width 993 height 23
click at [602, 582] on p "Debrief and then, they can take a picture." at bounding box center [810, 581] width 993 height 23
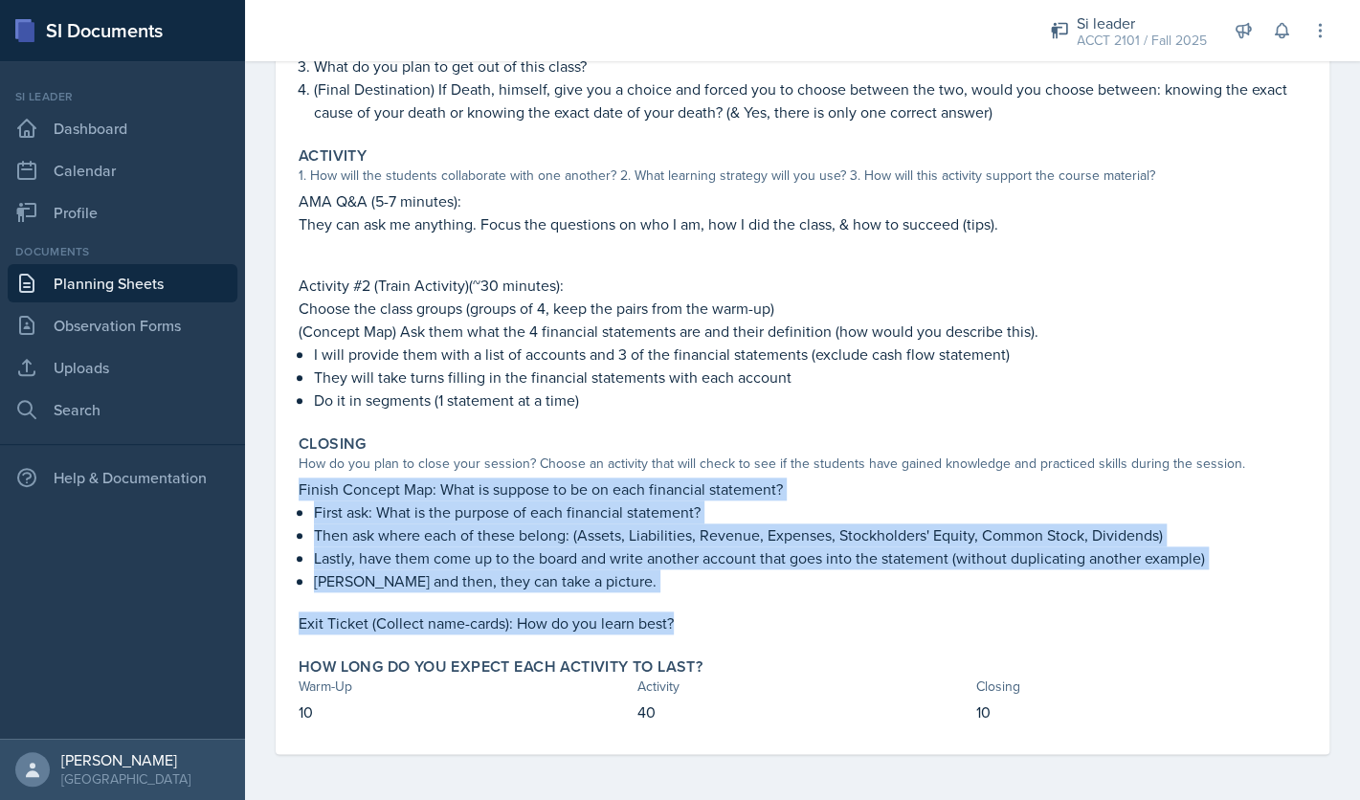
drag, startPoint x: 685, startPoint y: 622, endPoint x: 290, endPoint y: 493, distance: 416.0
click at [290, 493] on div "August 25th, 2025 Submitted Franky Gao ACCT 2101 Fall 2025 Edit Delete View Com…" at bounding box center [803, 222] width 1054 height 1066
copy div "Finish Concept Map: What is suppose to be on each financial statement? First as…"
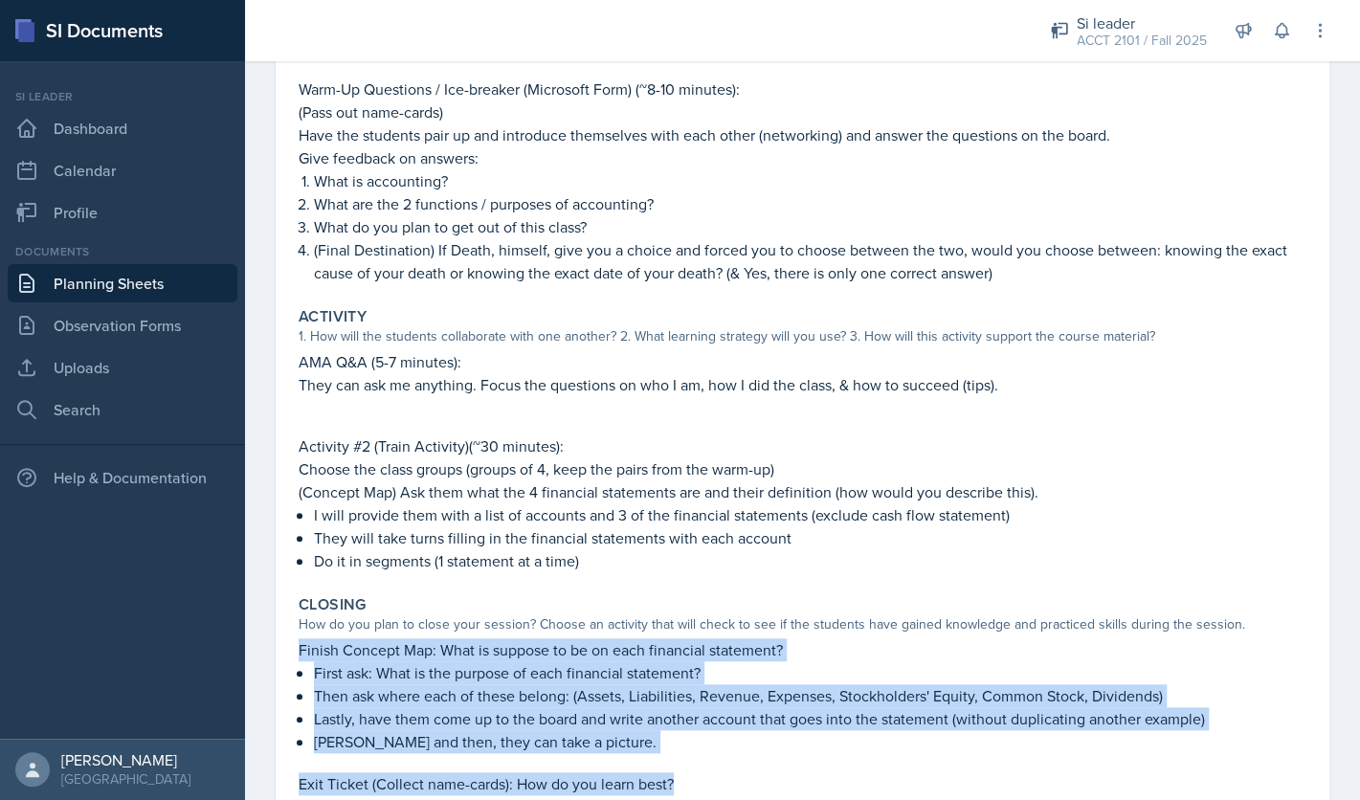
scroll to position [0, 0]
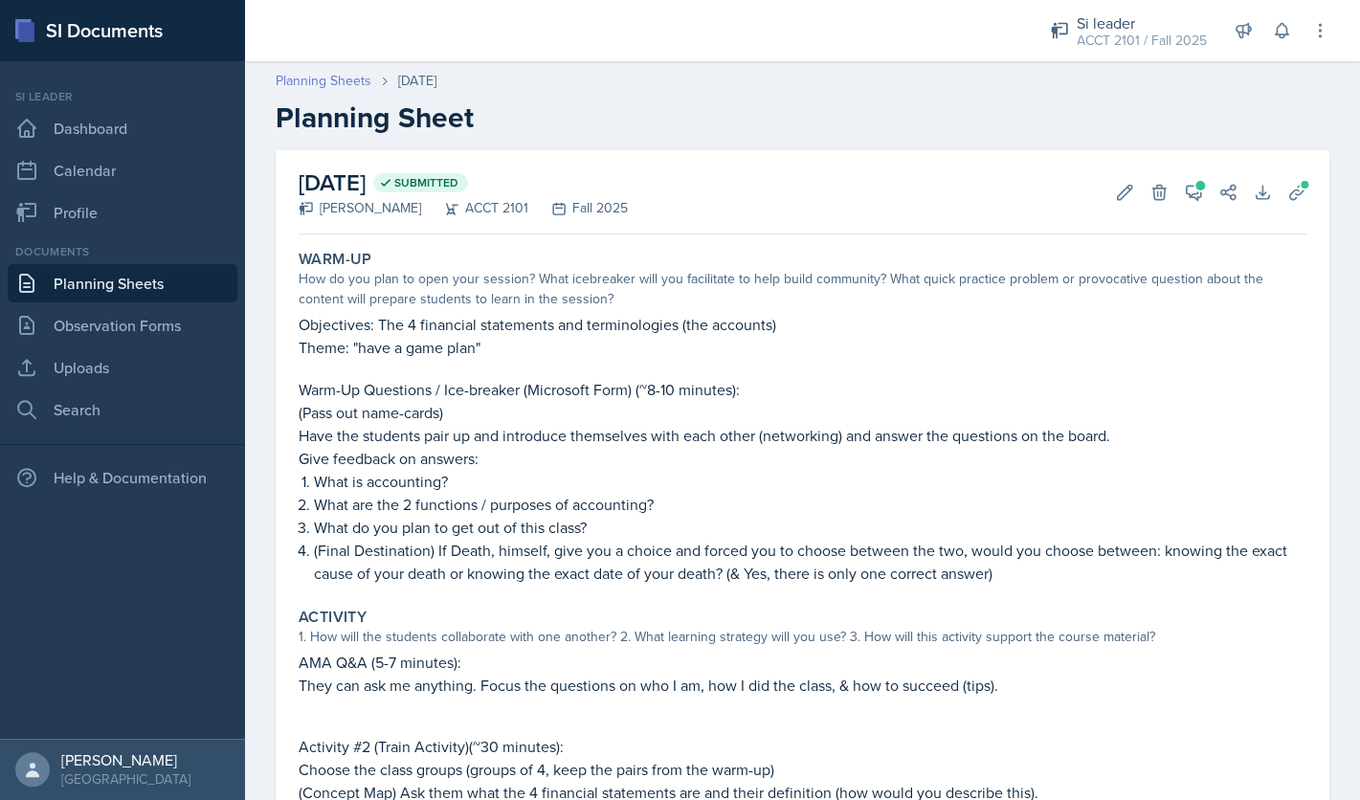
click at [328, 79] on link "Planning Sheets" at bounding box center [324, 81] width 96 height 20
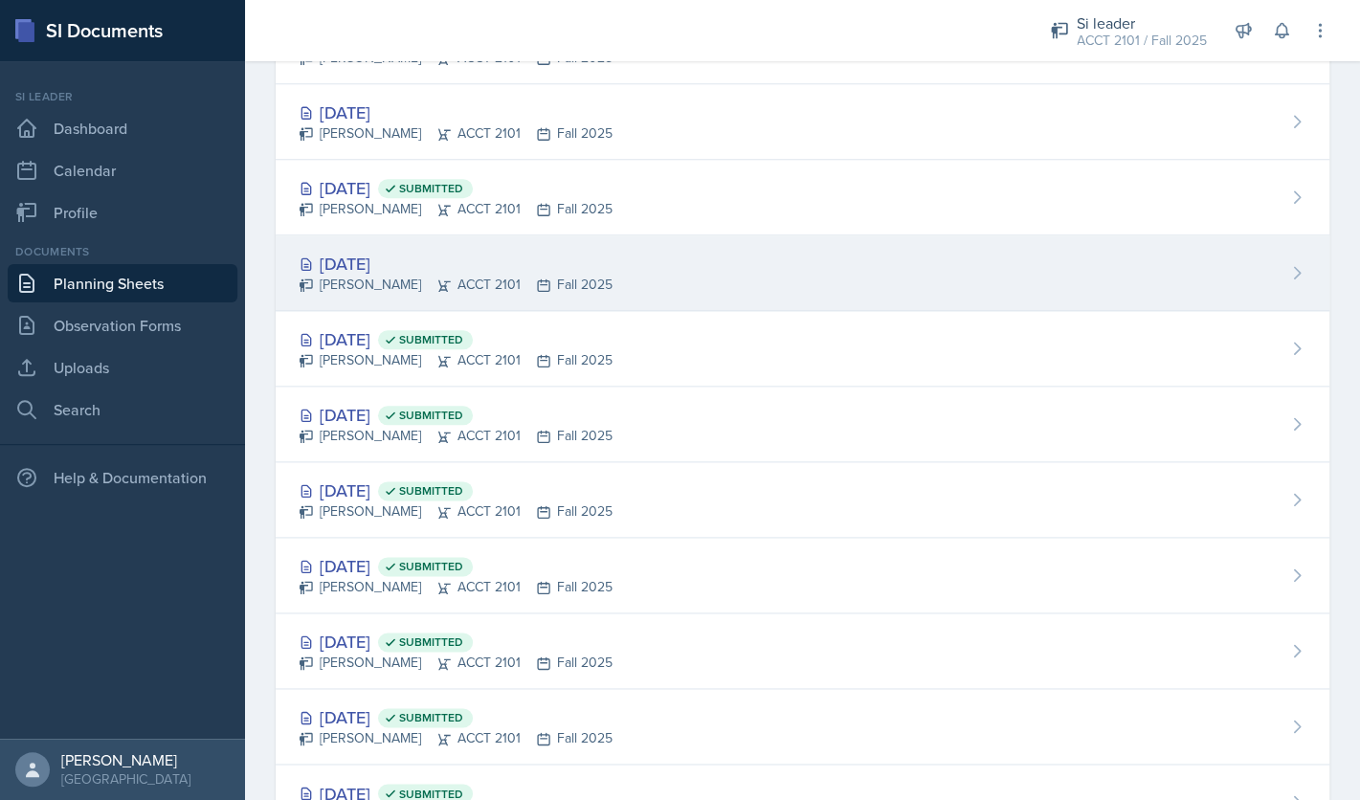
scroll to position [712, 0]
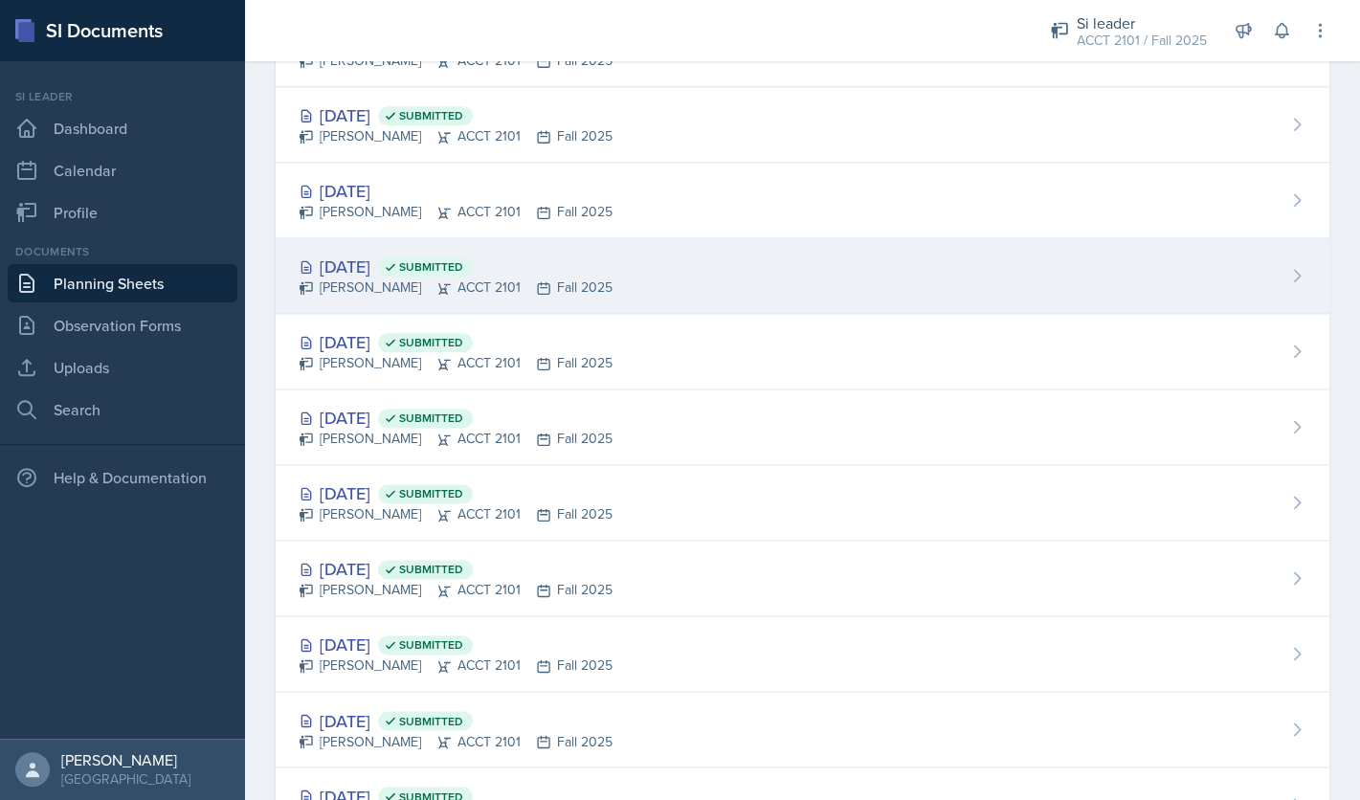
click at [403, 268] on div "Oct 1st, 2025 Submitted" at bounding box center [456, 267] width 314 height 26
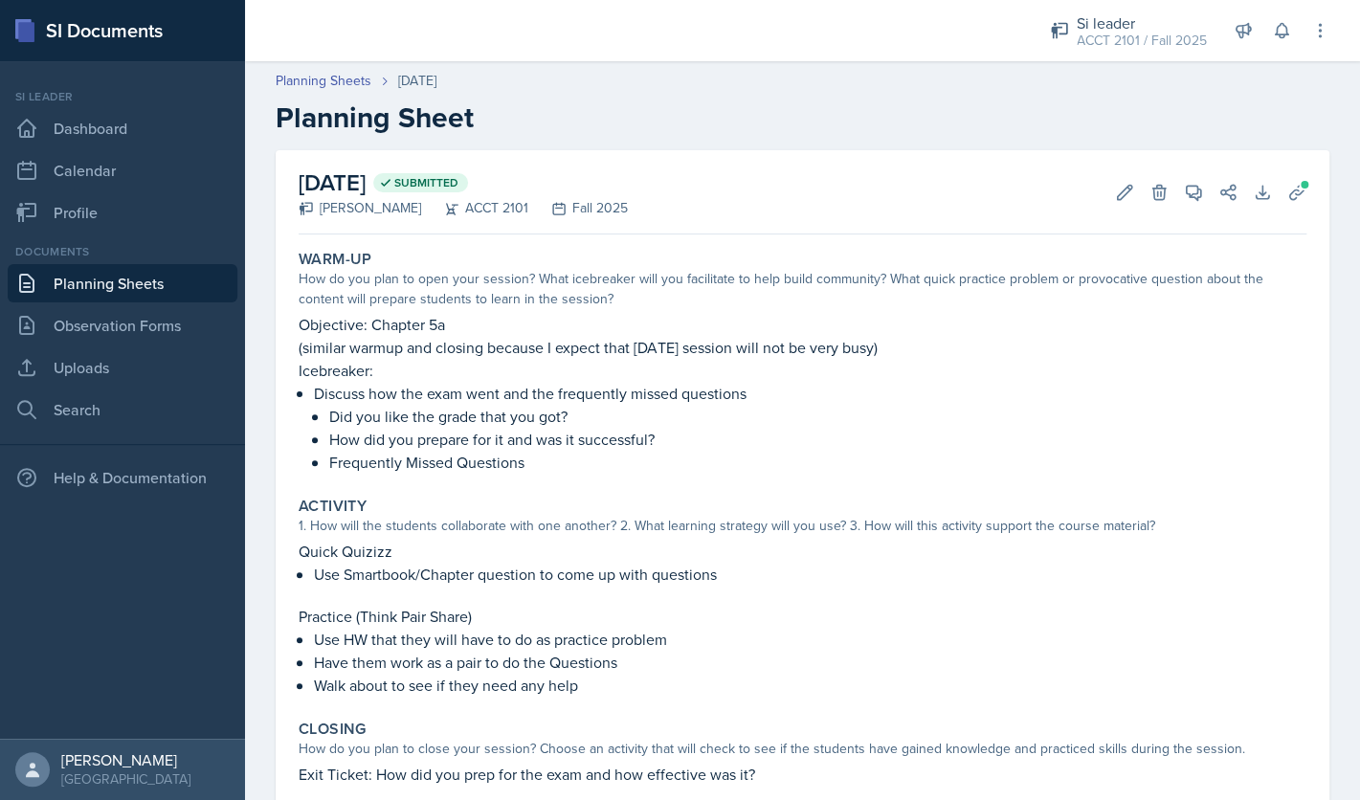
scroll to position [170, 0]
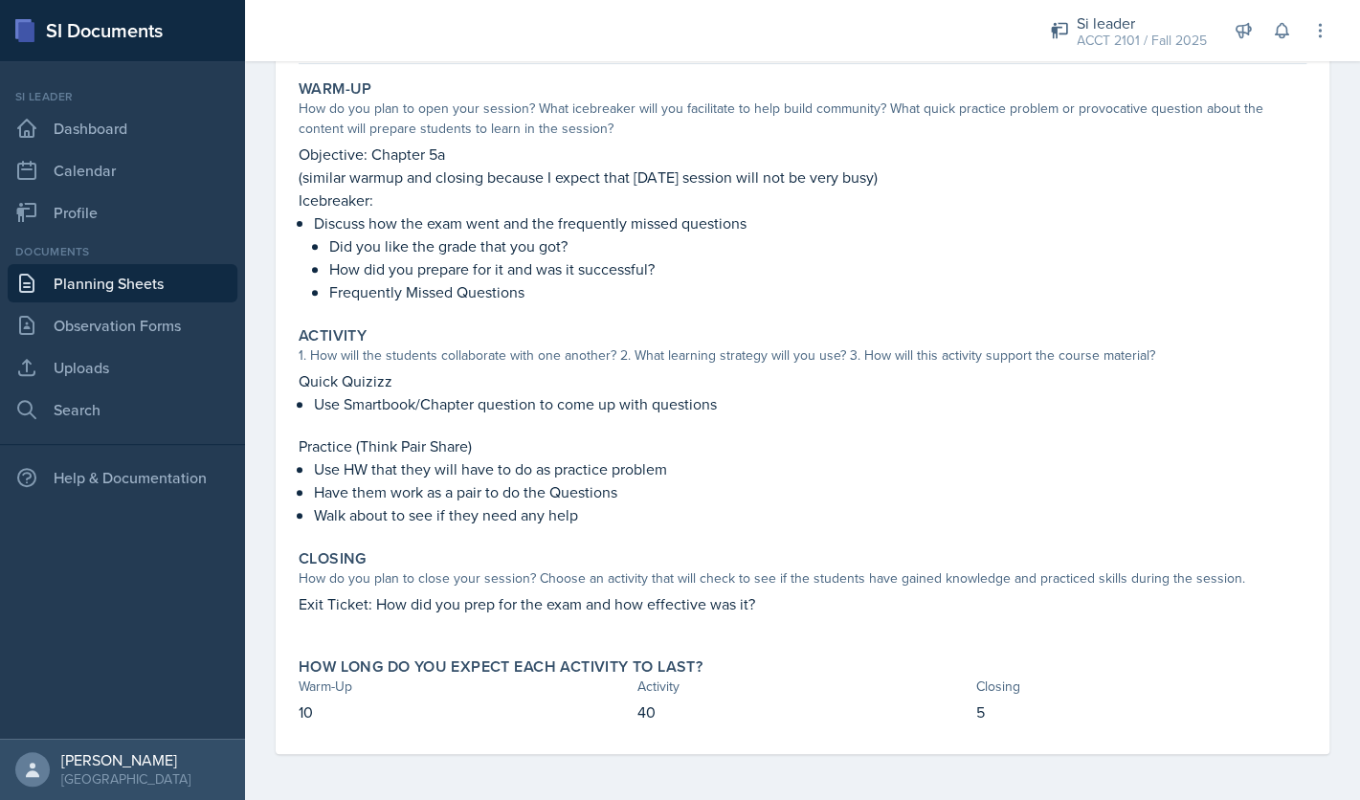
click at [585, 527] on div "Activity 1. How will the students collaborate with one another? 2. What learnin…" at bounding box center [802, 426] width 1023 height 215
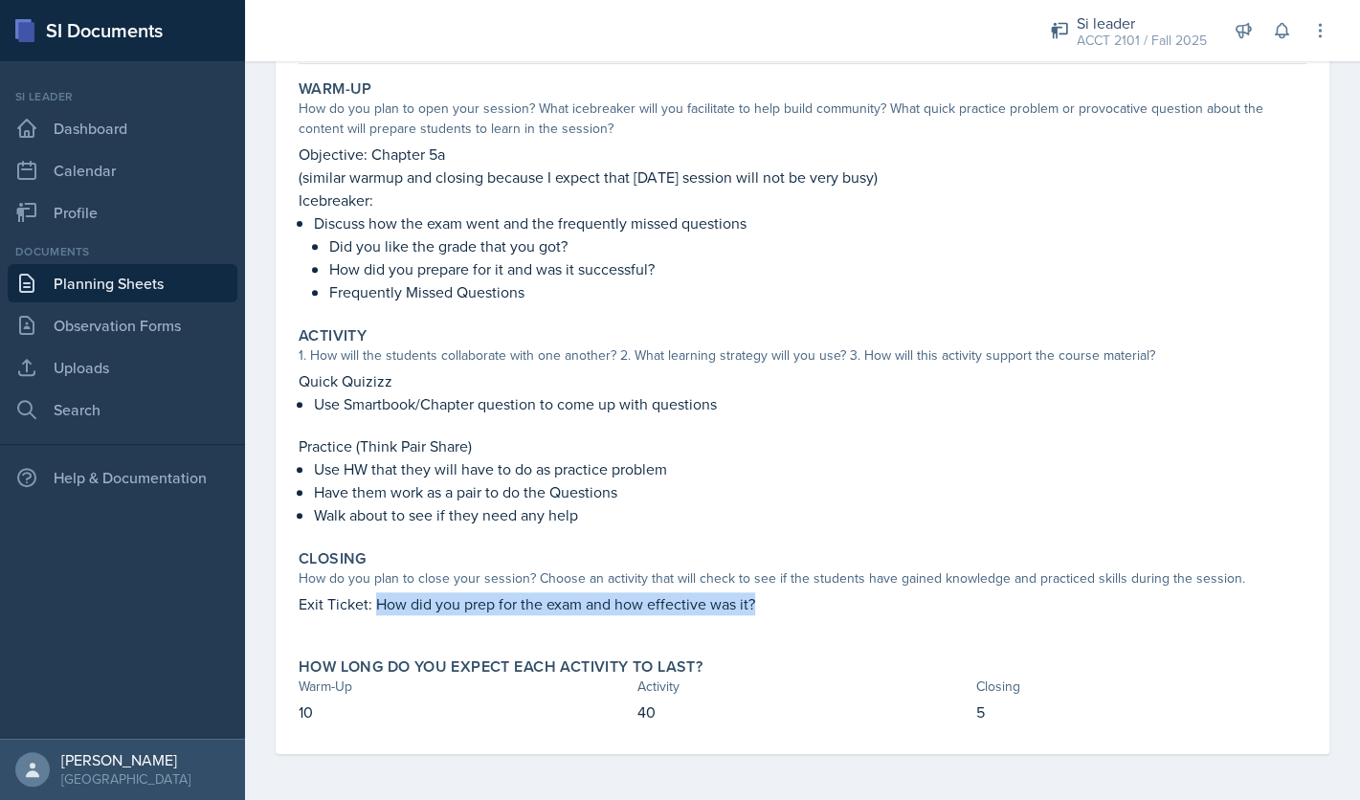
drag, startPoint x: 776, startPoint y: 604, endPoint x: 375, endPoint y: 608, distance: 401.2
click at [375, 608] on p "Exit Ticket: How did you prep for the exam and how effective was it?" at bounding box center [803, 604] width 1008 height 23
copy p "How did you prep for the exam and how effective was it?"
